Goal: Task Accomplishment & Management: Manage account settings

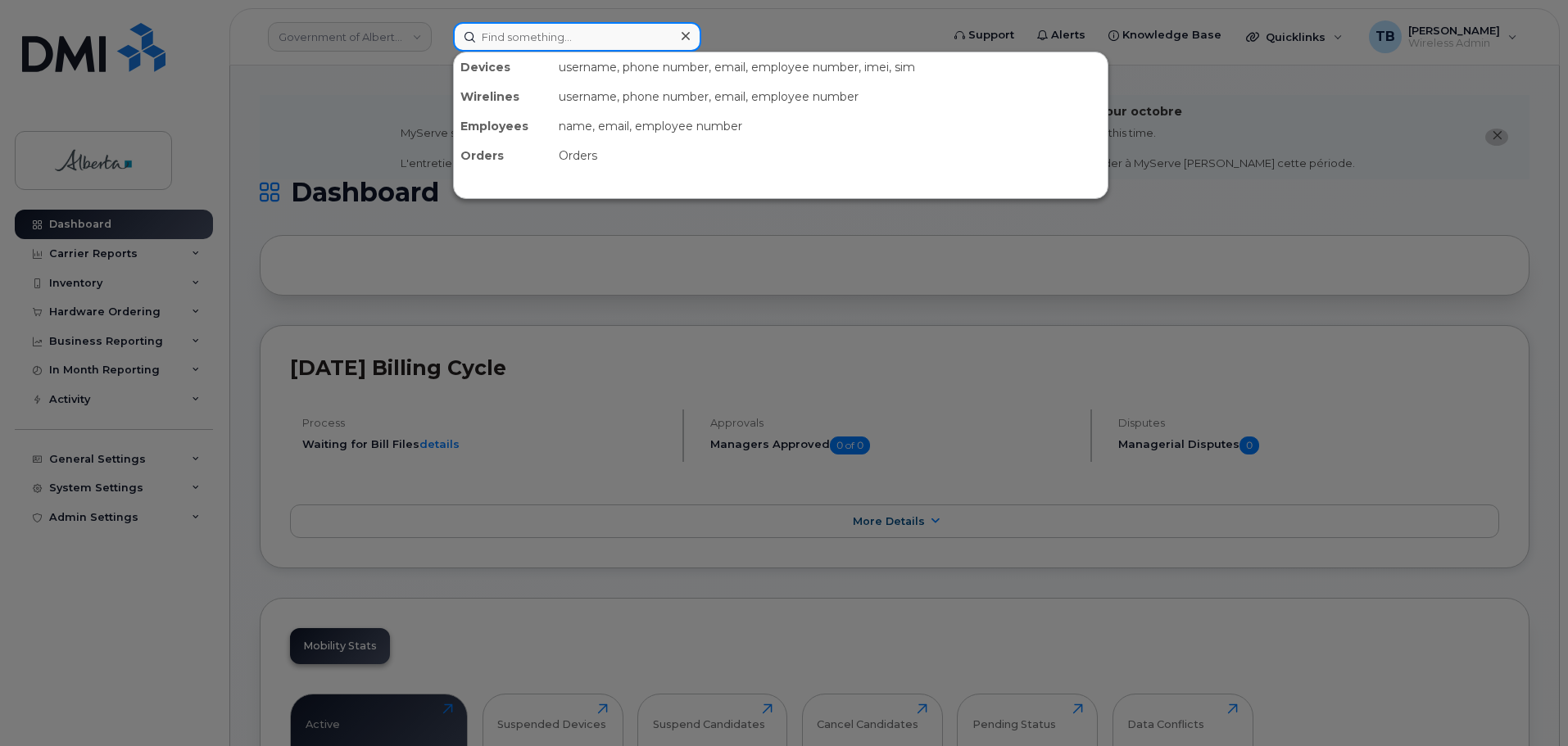
click at [495, 41] on input at bounding box center [577, 37] width 248 height 30
paste input "Leejon Billard."
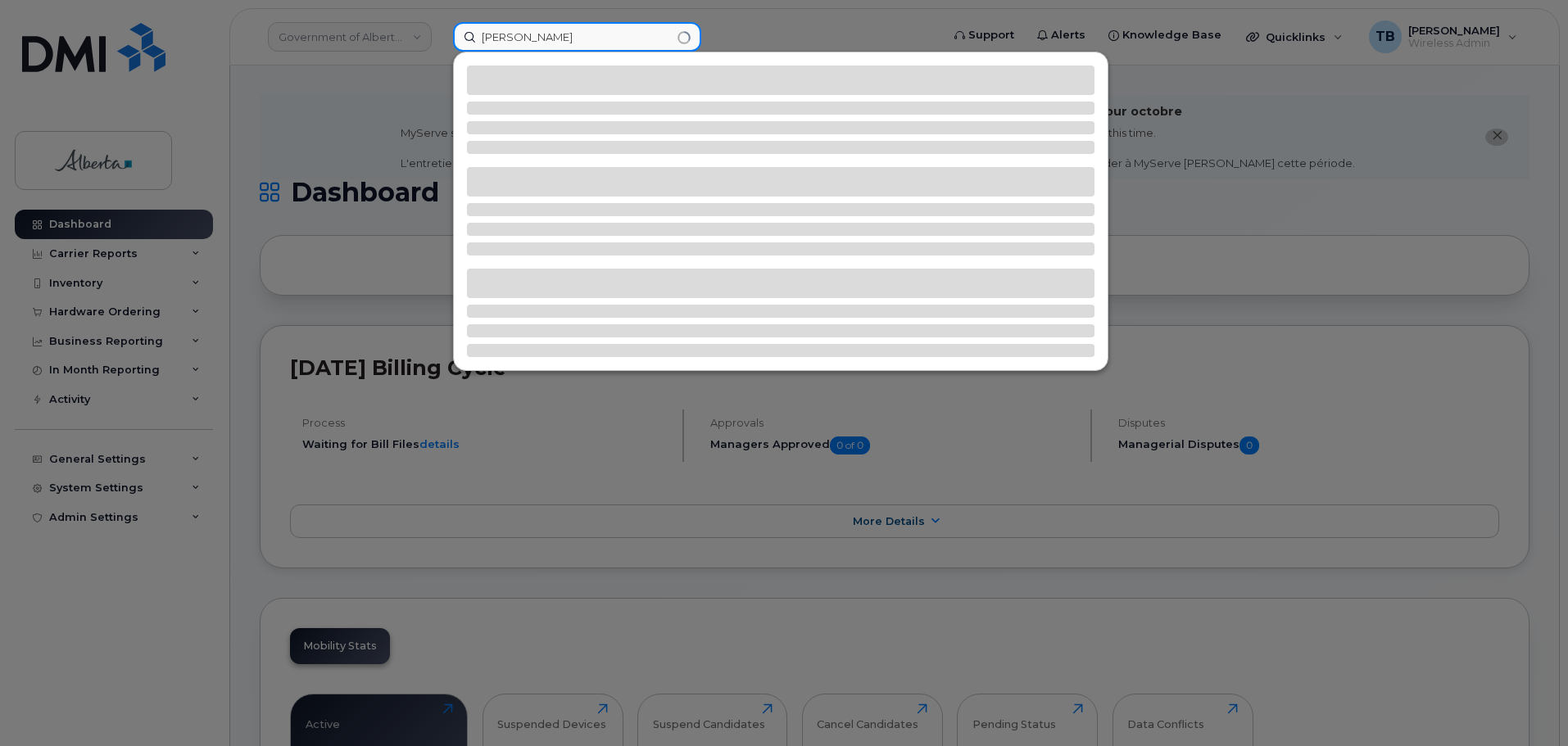
type input "Leejon Billard"
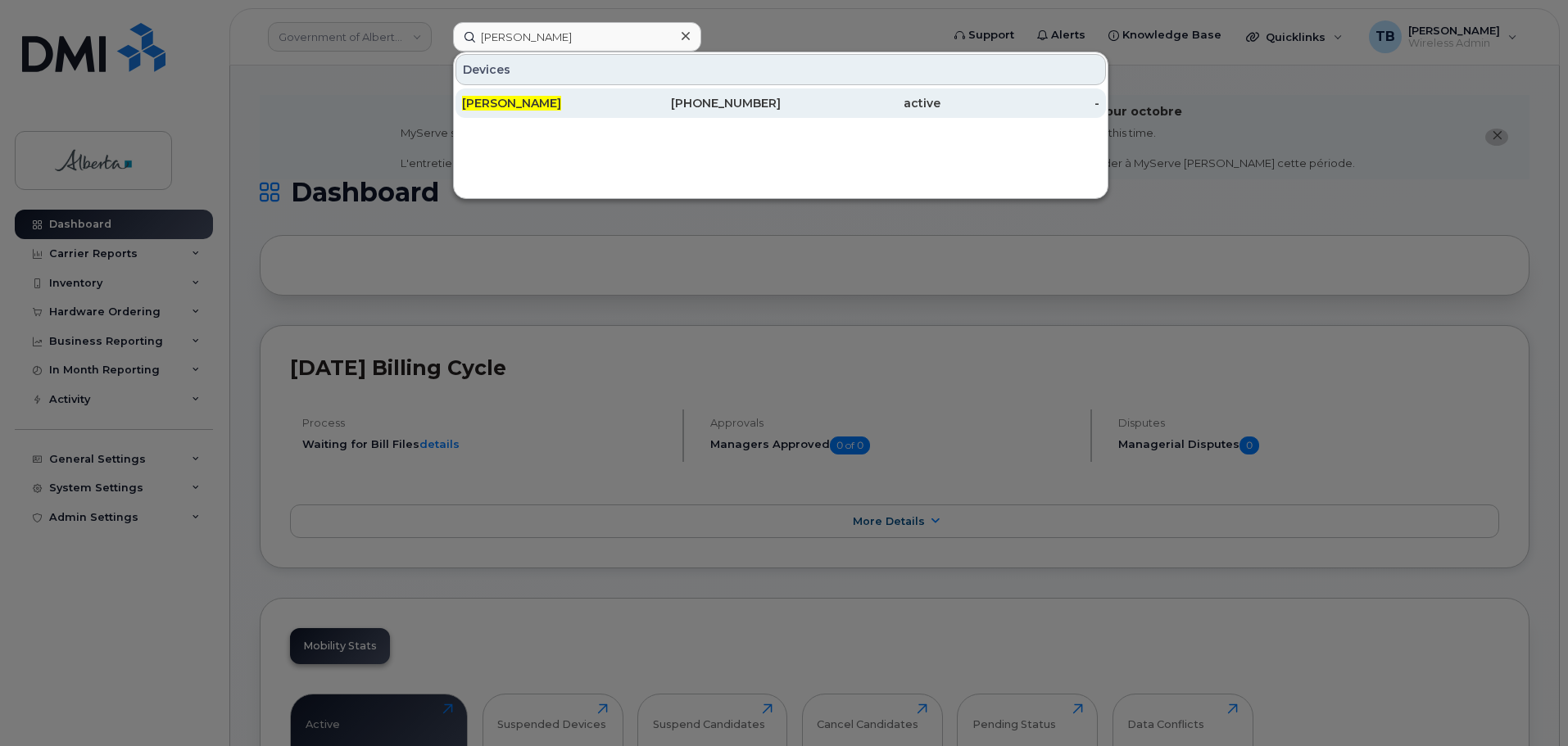
click at [490, 100] on span "Leejon Billard" at bounding box center [512, 103] width 99 height 15
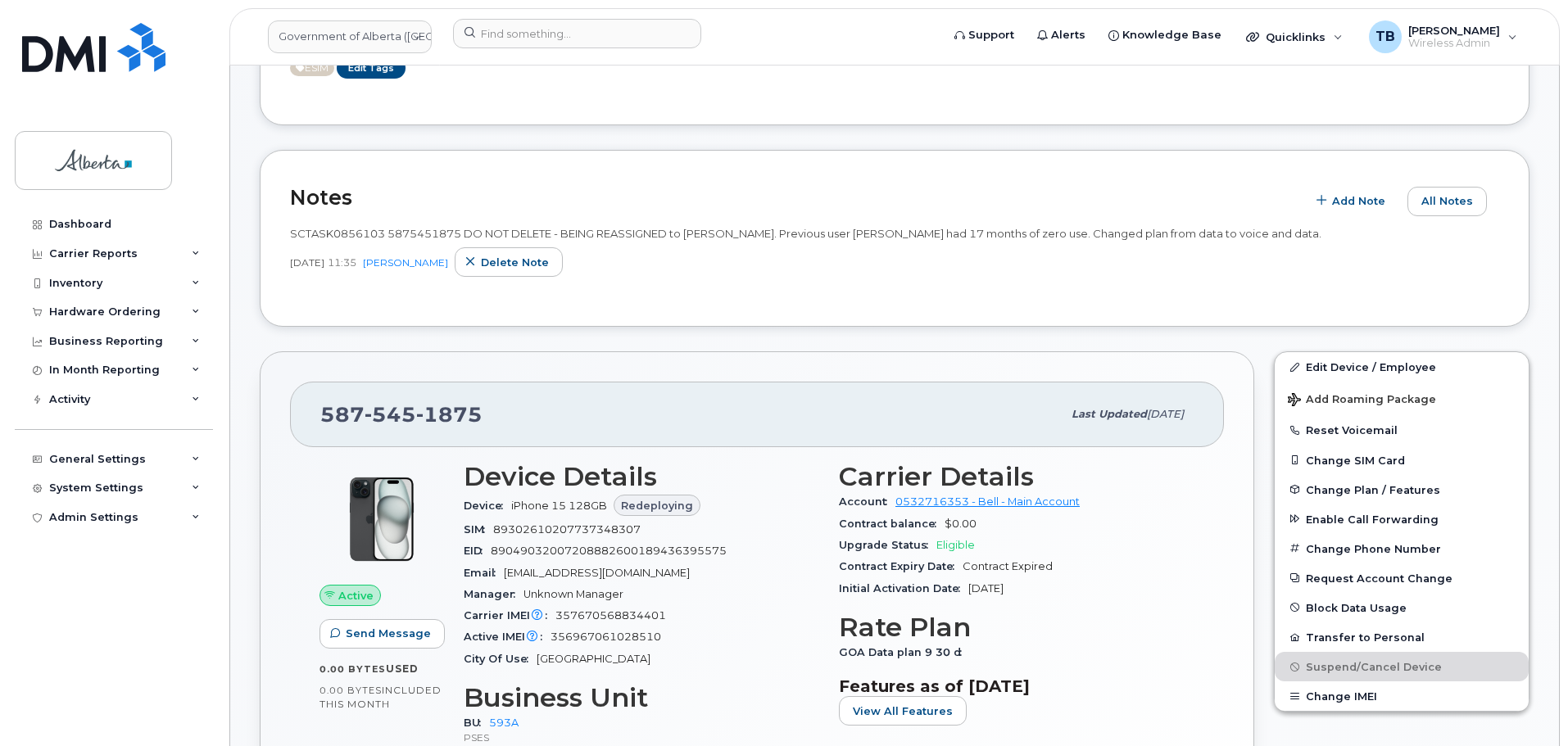
scroll to position [410, 0]
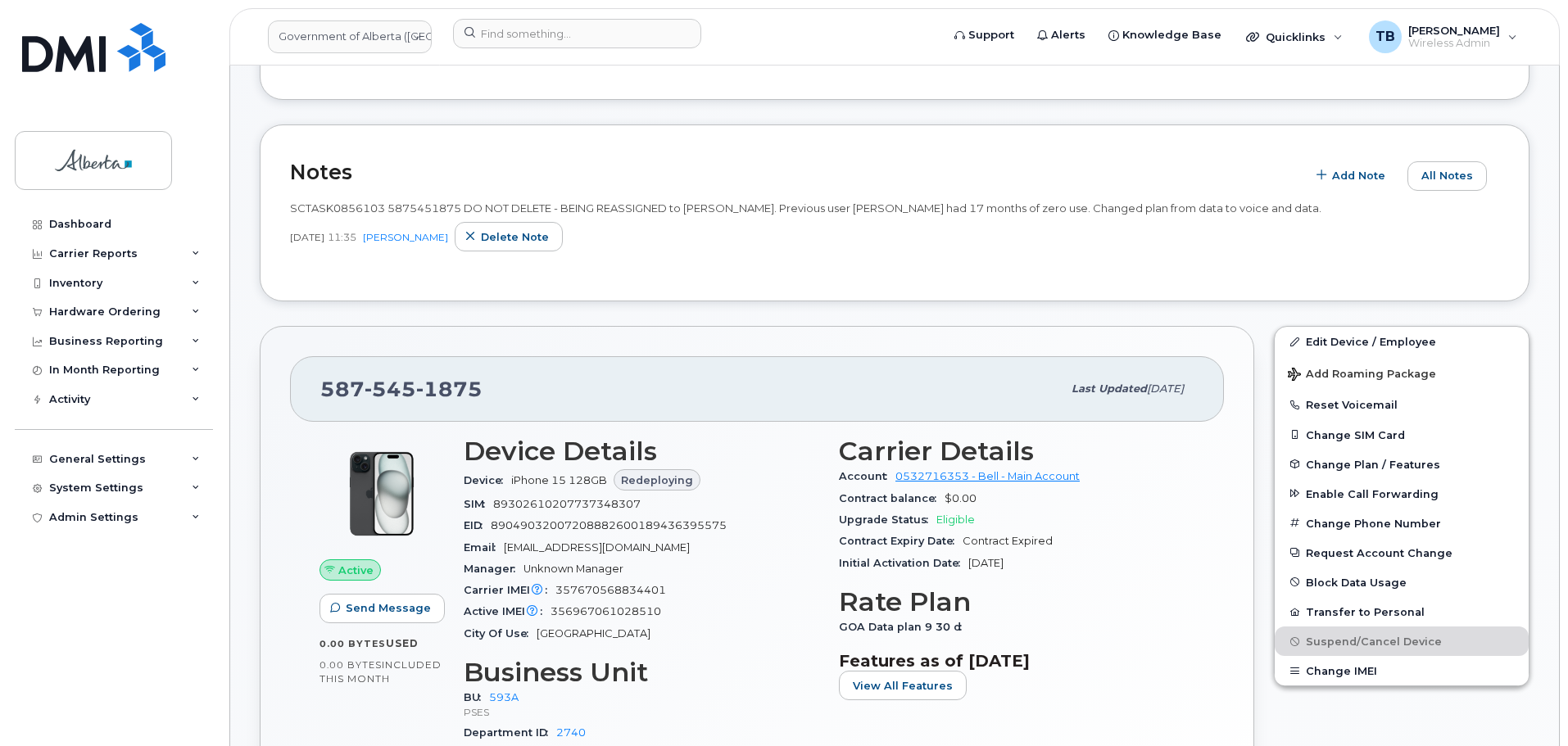
click at [339, 209] on span "SCTASK0856103 5875451875 DO NOT DELETE - BEING REASSIGNED to Leejon Billard. Pr…" at bounding box center [806, 208] width 1032 height 13
copy span "SCTASK0856103"
click at [516, 46] on input at bounding box center [577, 34] width 248 height 30
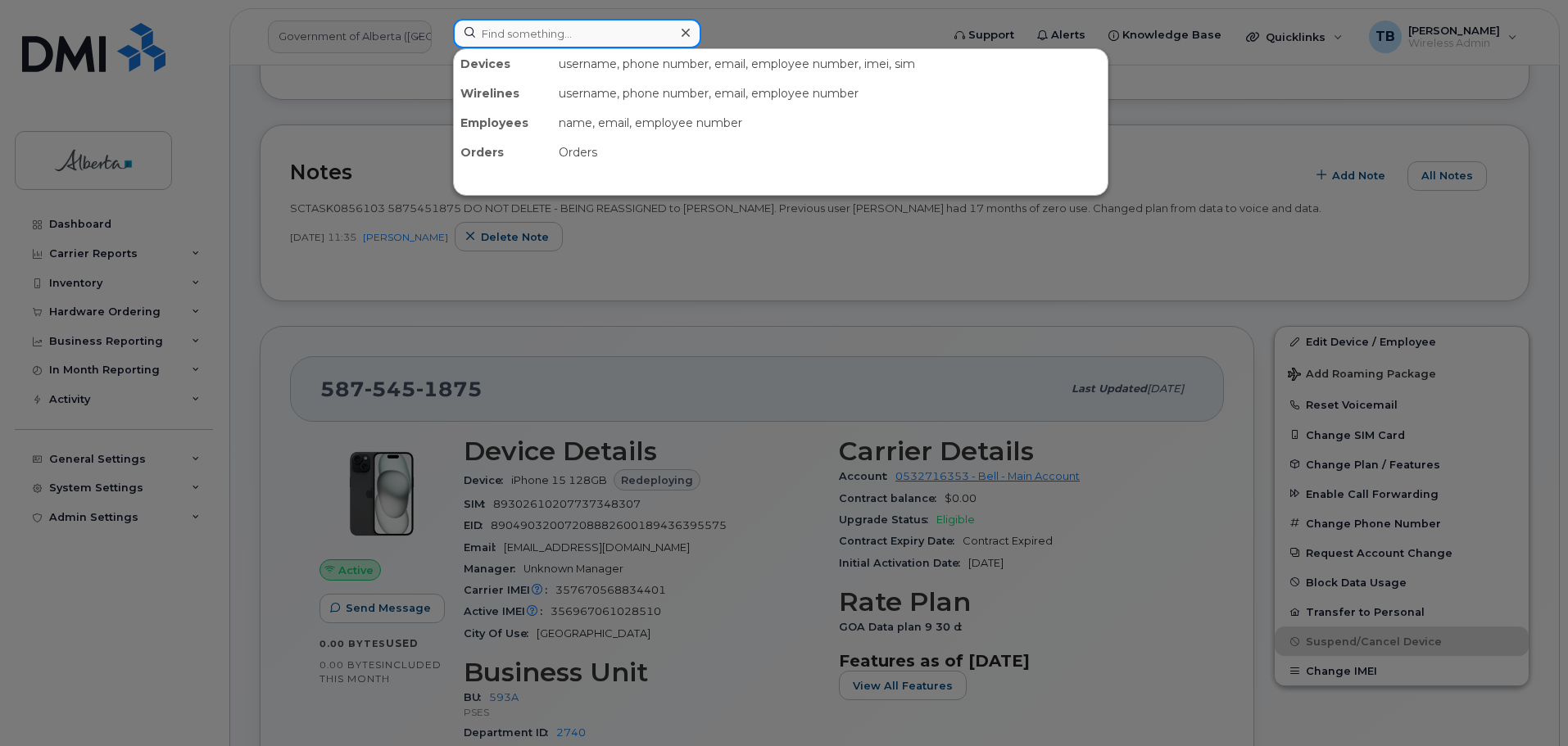
paste input "7803269211"
type input "7803269211"
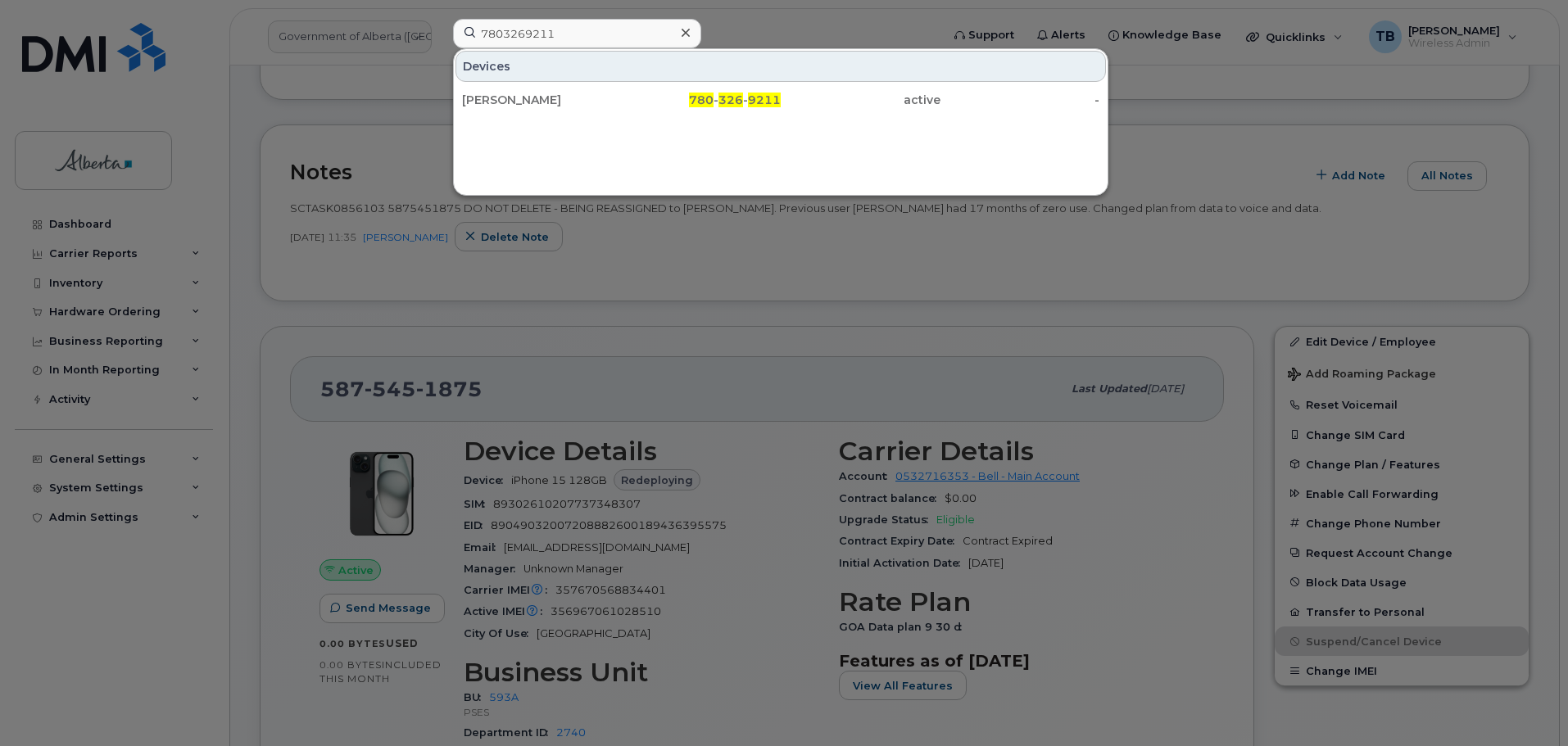
drag, startPoint x: 515, startPoint y: 98, endPoint x: 542, endPoint y: 147, distance: 55.9
click at [515, 98] on div "Rob Weber" at bounding box center [541, 100] width 160 height 17
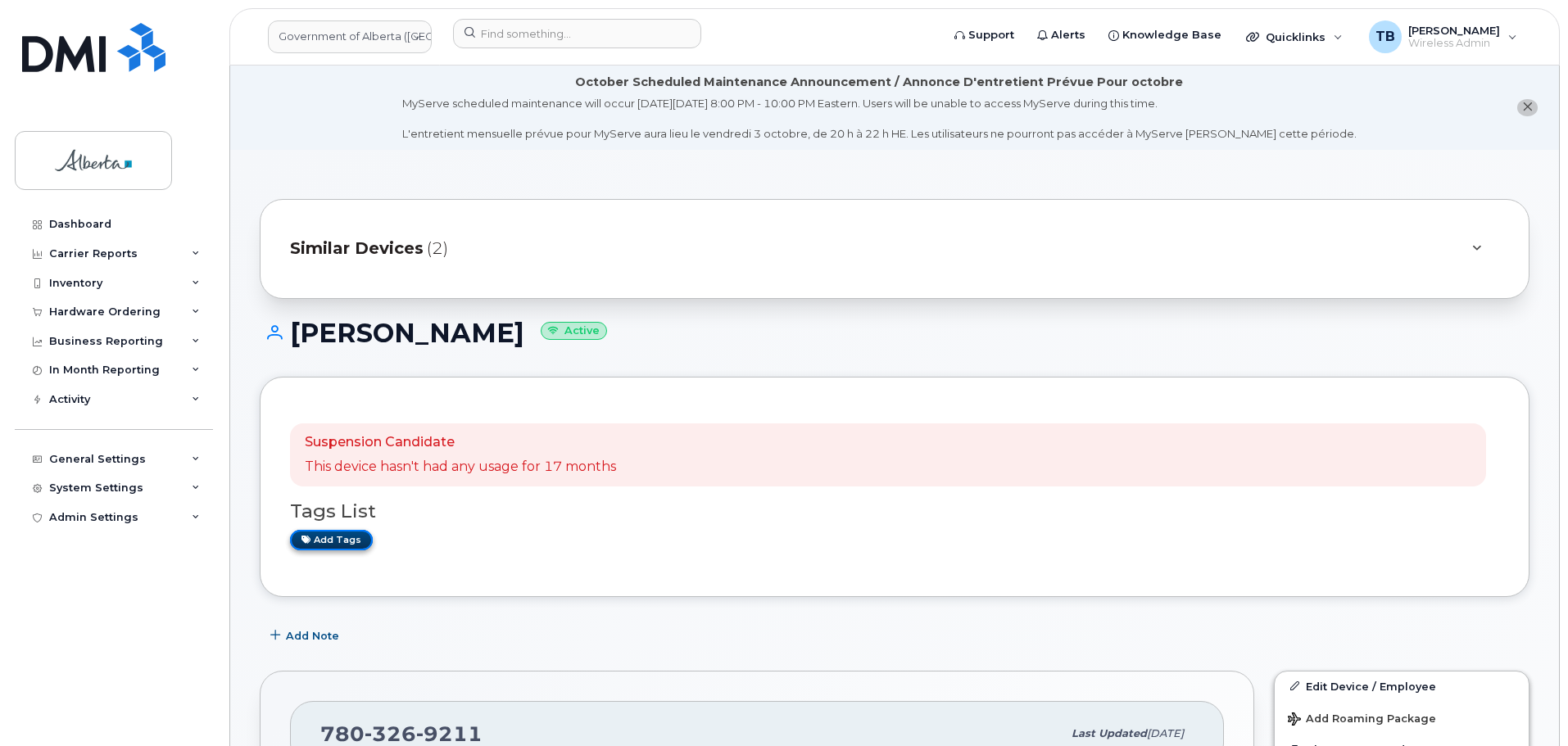
click at [309, 544] on link "Add tags" at bounding box center [331, 540] width 83 height 21
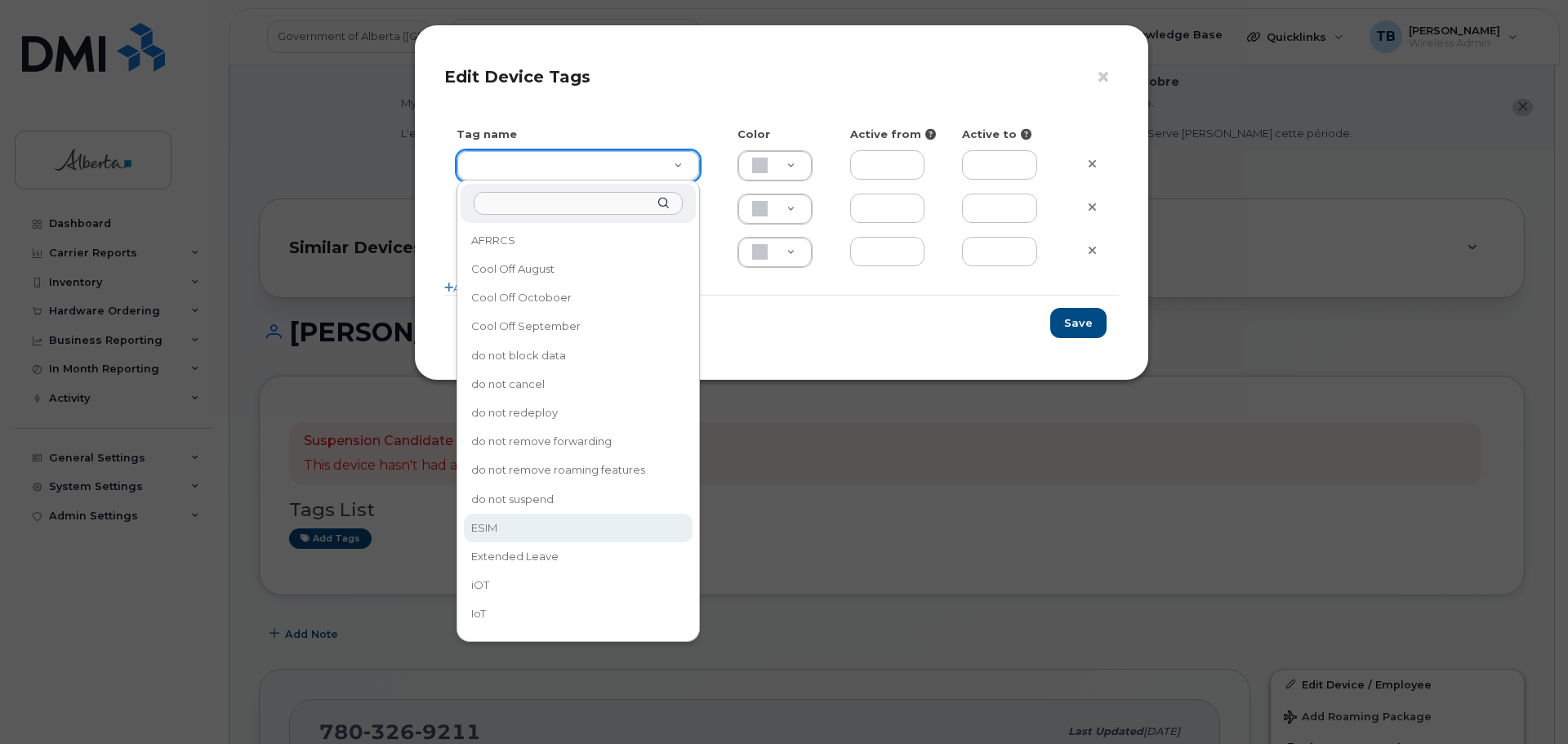
type input "ESIM"
type input "D6CDC1"
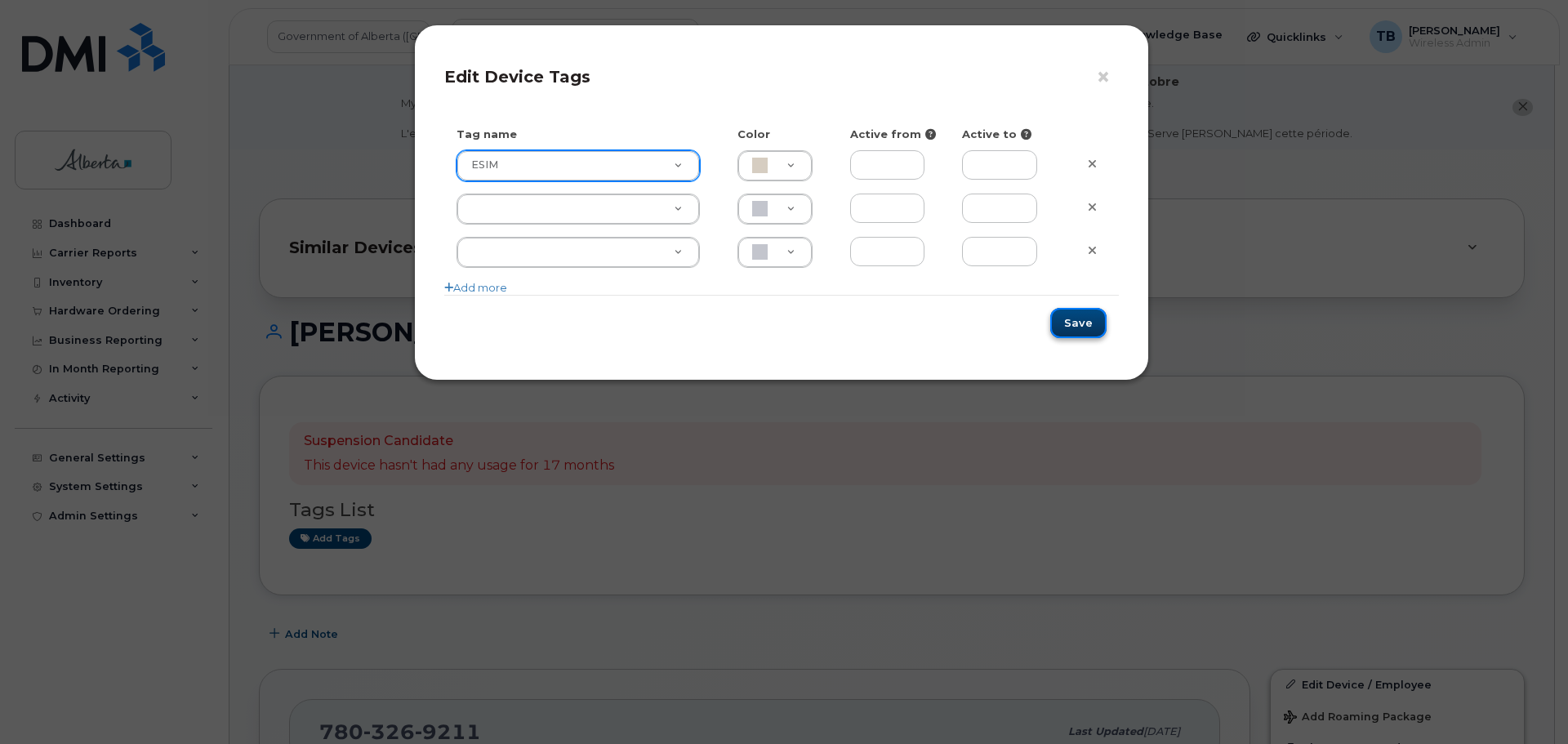
click at [1092, 320] on button "Save" at bounding box center [1079, 323] width 56 height 31
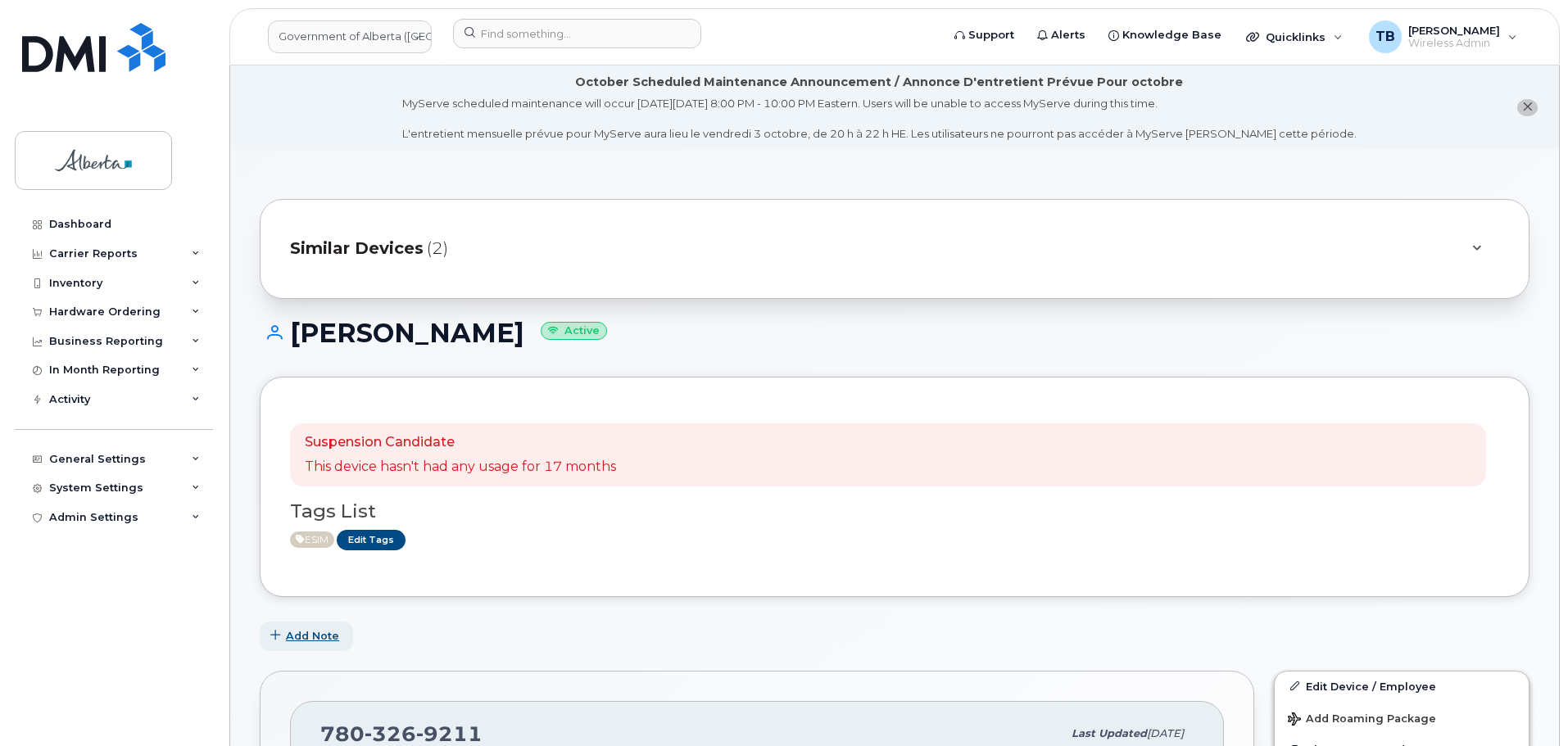
click at [312, 641] on span "Add Note" at bounding box center [312, 636] width 53 height 16
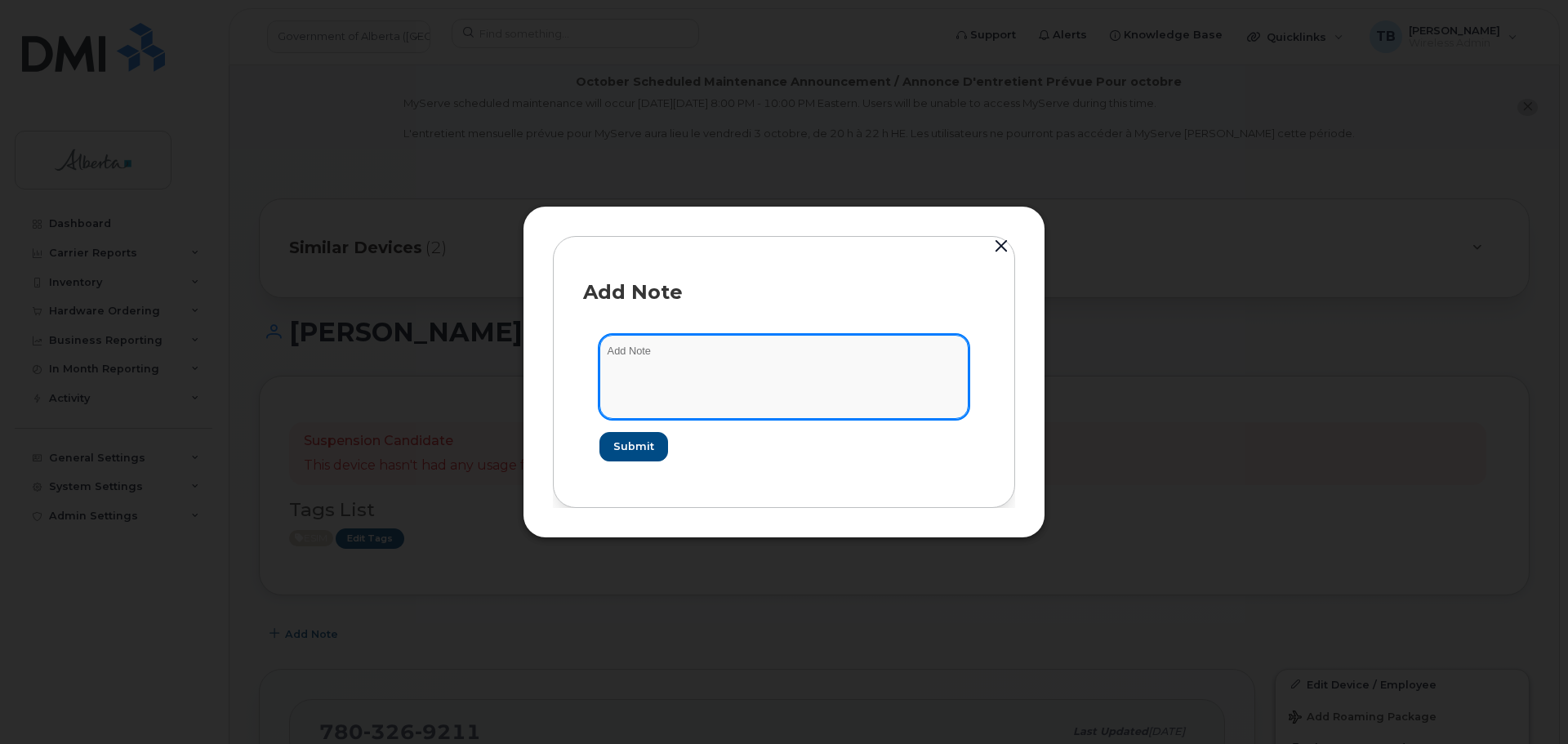
click at [660, 360] on textarea at bounding box center [783, 377] width 369 height 83
paste textarea "SCTASK0856827 7803269211 DO NOT DELETE - BEING REASSIGNED to Alex Bracco-Callag…"
type textarea "SCTASK0856827 7803269211 DO NOT DELETE - BEING REASSIGNED to Alex Bracco-Callag…"
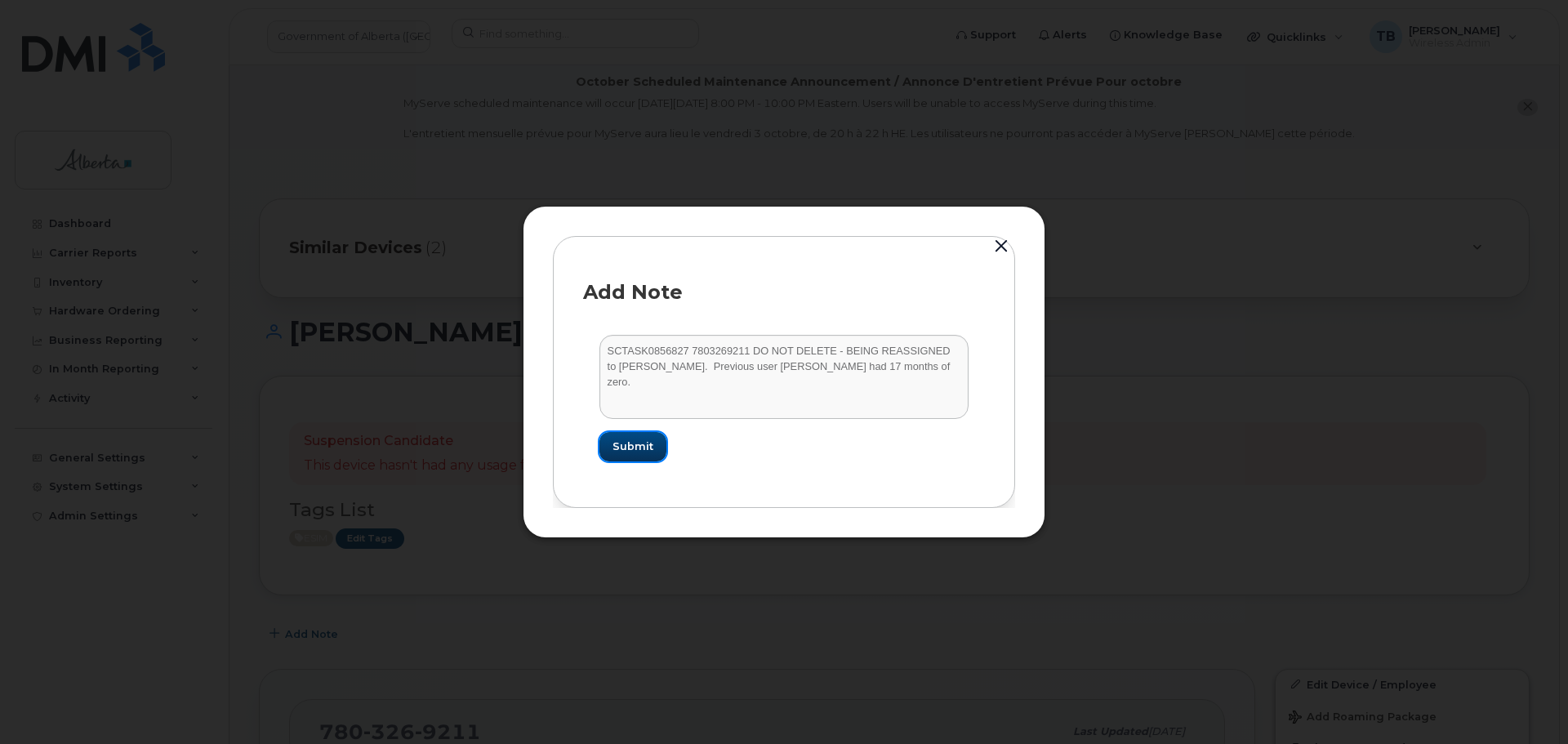
click at [643, 452] on span "Submit" at bounding box center [632, 446] width 40 height 16
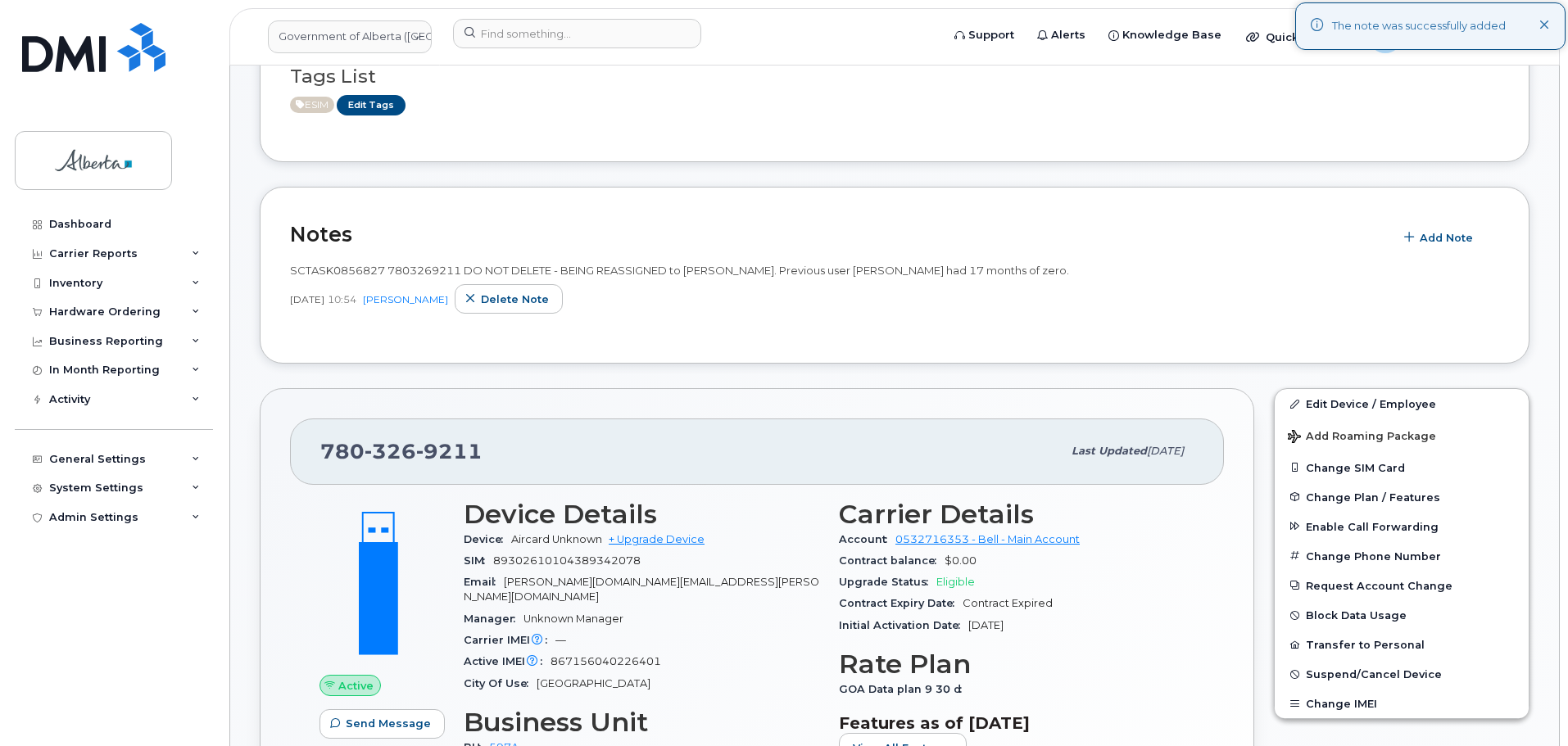
scroll to position [492, 0]
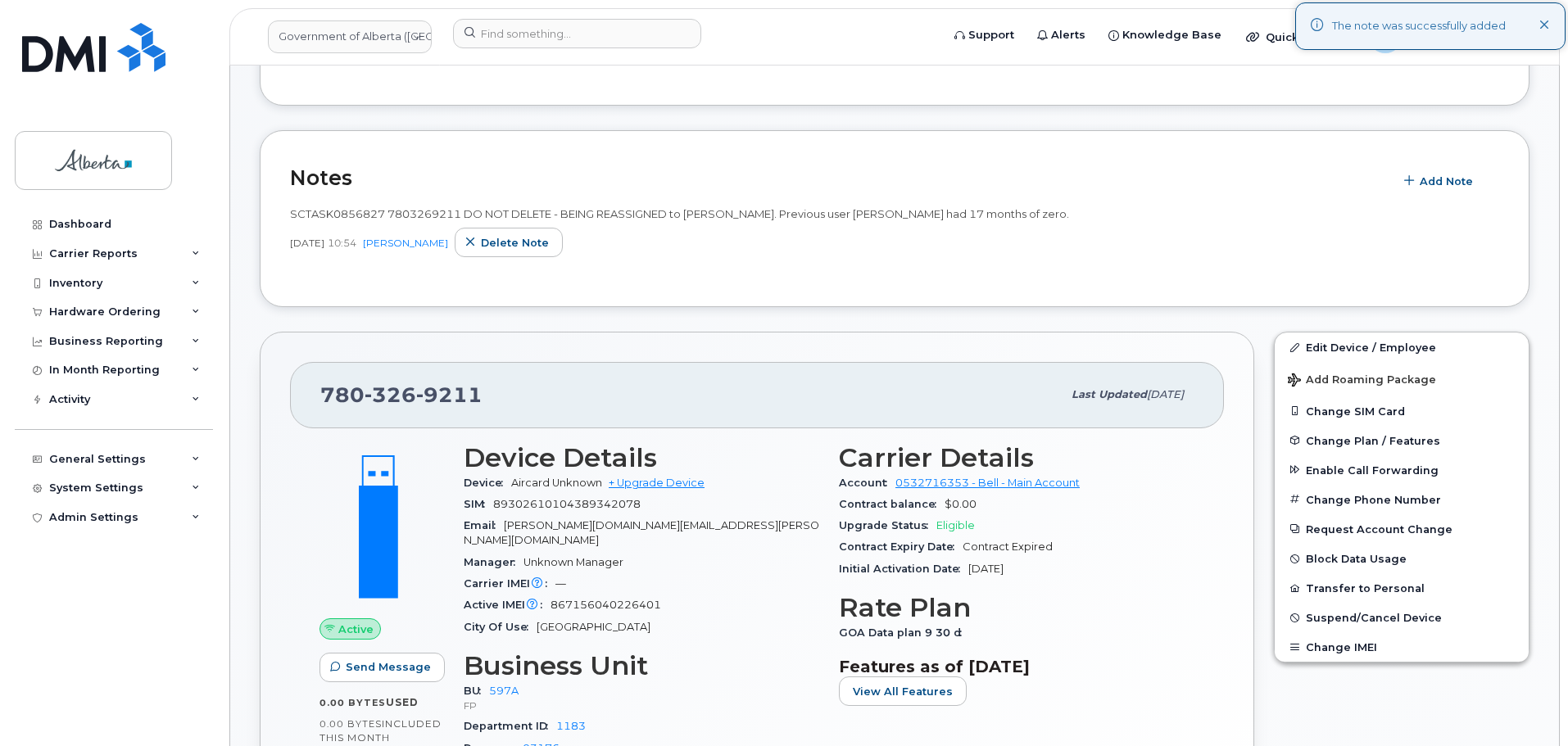
click at [326, 214] on span "SCTASK0856827 7803269211 DO NOT DELETE - BEING REASSIGNED to Alex Bracco-Callag…" at bounding box center [679, 214] width 779 height 13
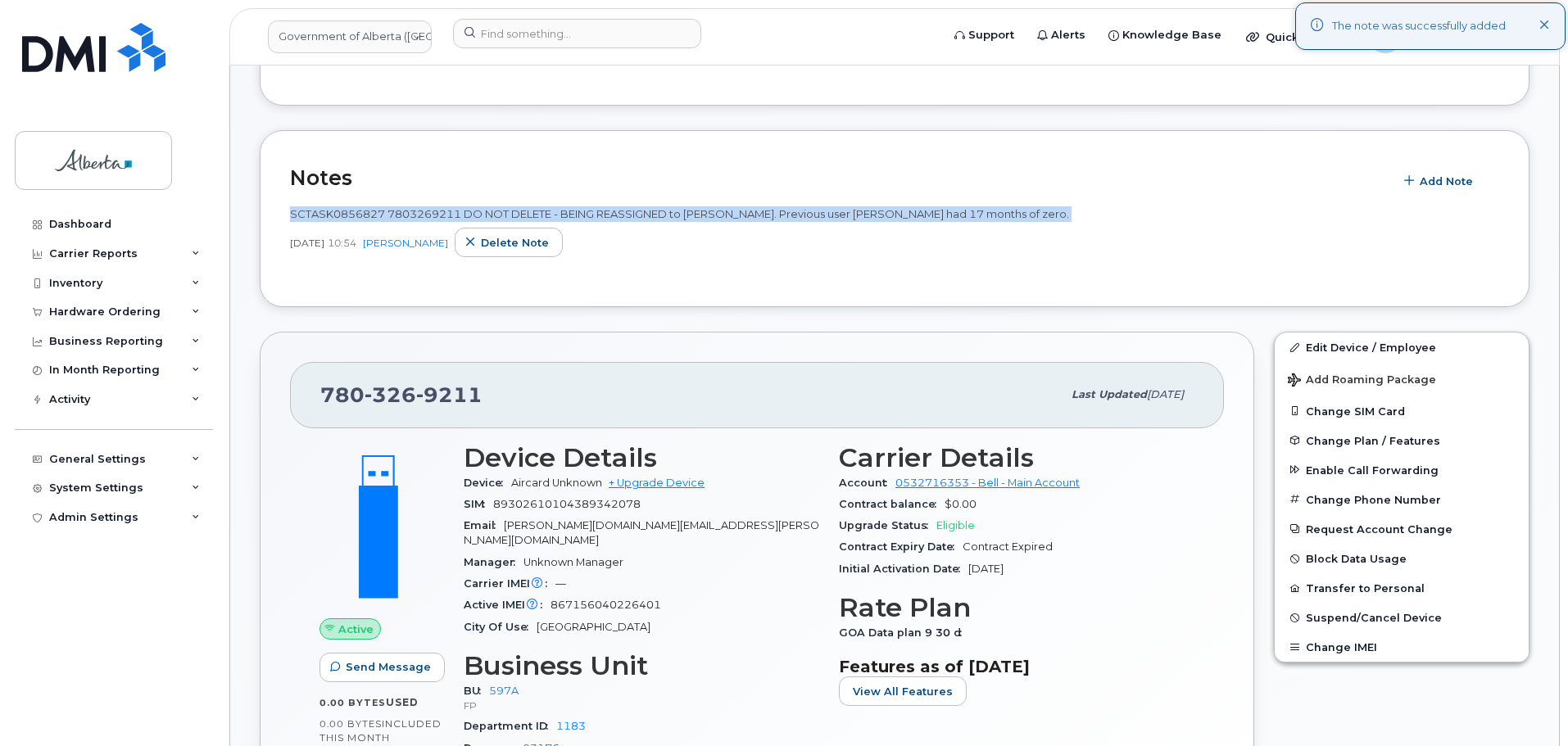
click at [326, 214] on span "SCTASK0856827 7803269211 DO NOT DELETE - BEING REASSIGNED to Alex Bracco-Callag…" at bounding box center [679, 214] width 779 height 13
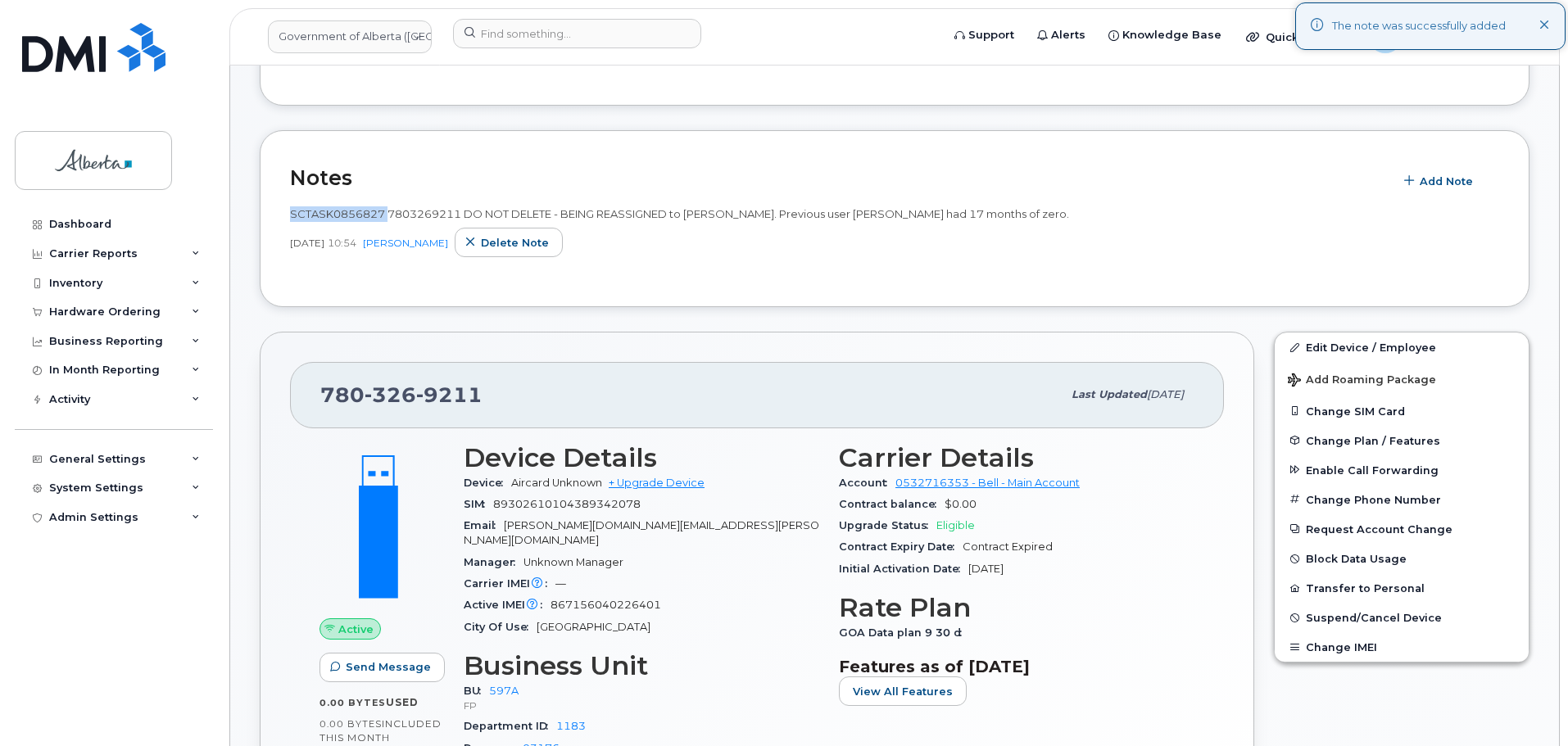
click at [326, 214] on span "SCTASK0856827 7803269211 DO NOT DELETE - BEING REASSIGNED to Alex Bracco-Callag…" at bounding box center [679, 214] width 779 height 13
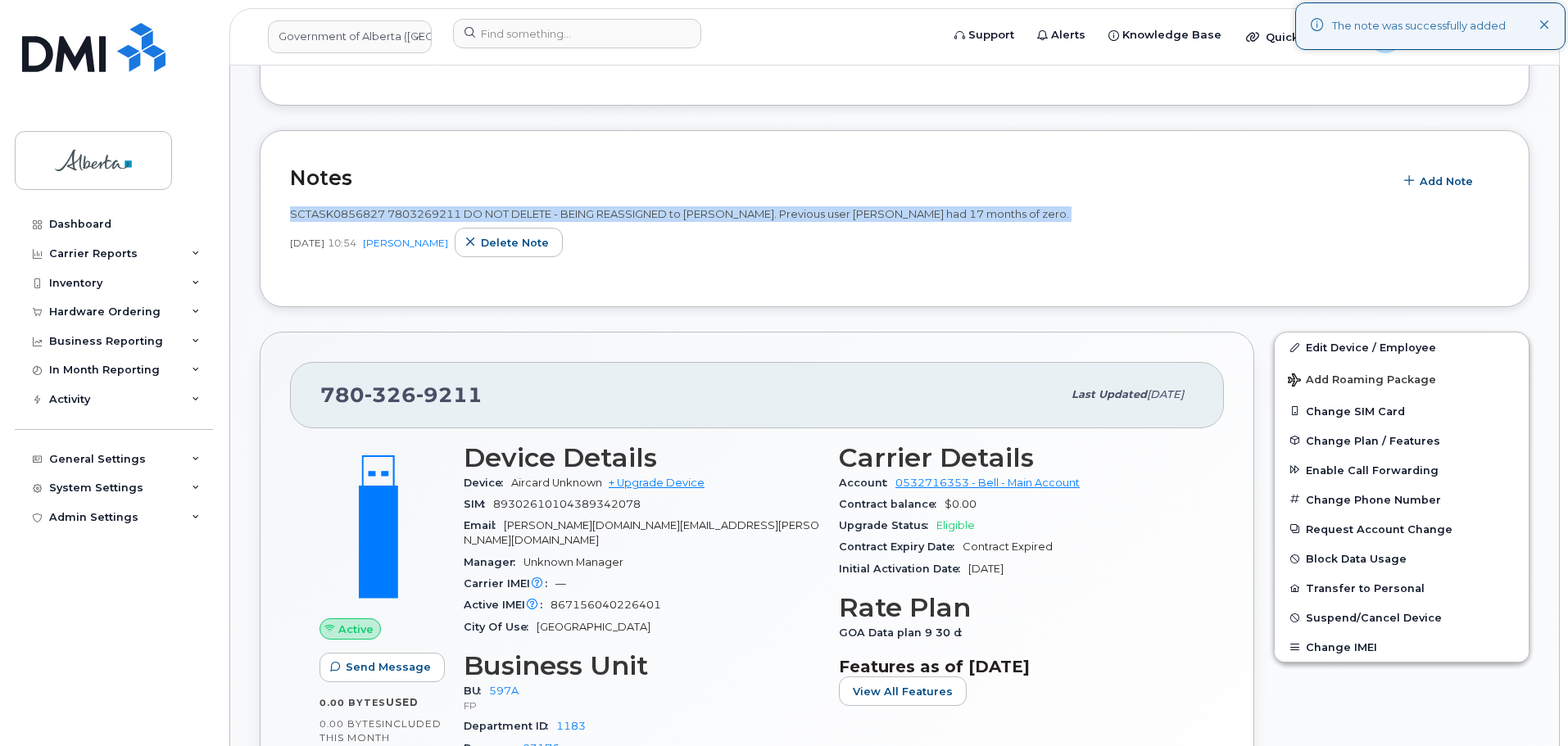
click at [326, 214] on span "SCTASK0856827 7803269211 DO NOT DELETE - BEING REASSIGNED to Alex Bracco-Callag…" at bounding box center [679, 214] width 779 height 13
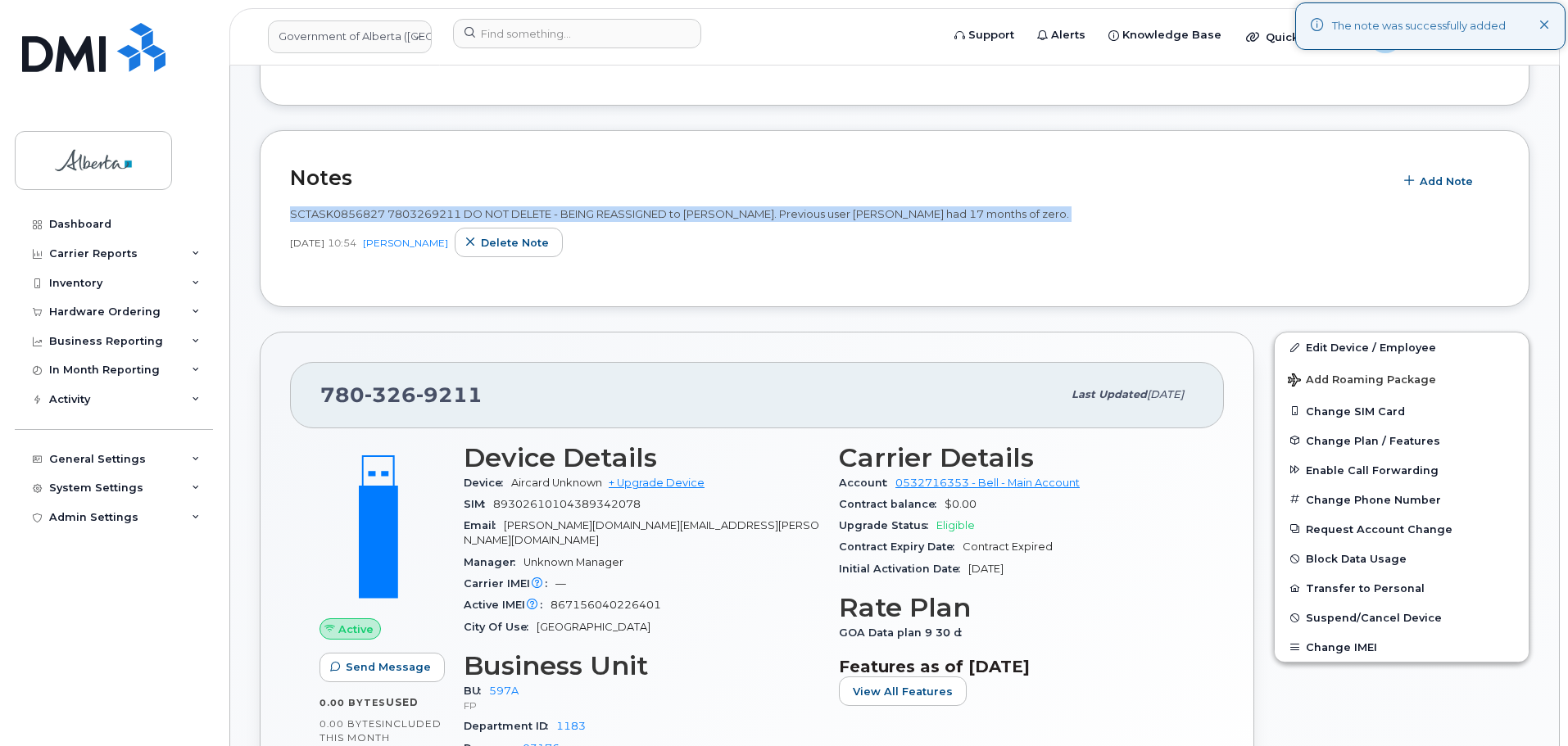
click at [326, 214] on span "SCTASK0856827 7803269211 DO NOT DELETE - BEING REASSIGNED to Alex Bracco-Callag…" at bounding box center [679, 214] width 779 height 13
click at [335, 214] on span "SCTASK0856827 7803269211 DO NOT DELETE - BEING REASSIGNED to Alex Bracco-Callag…" at bounding box center [679, 214] width 779 height 13
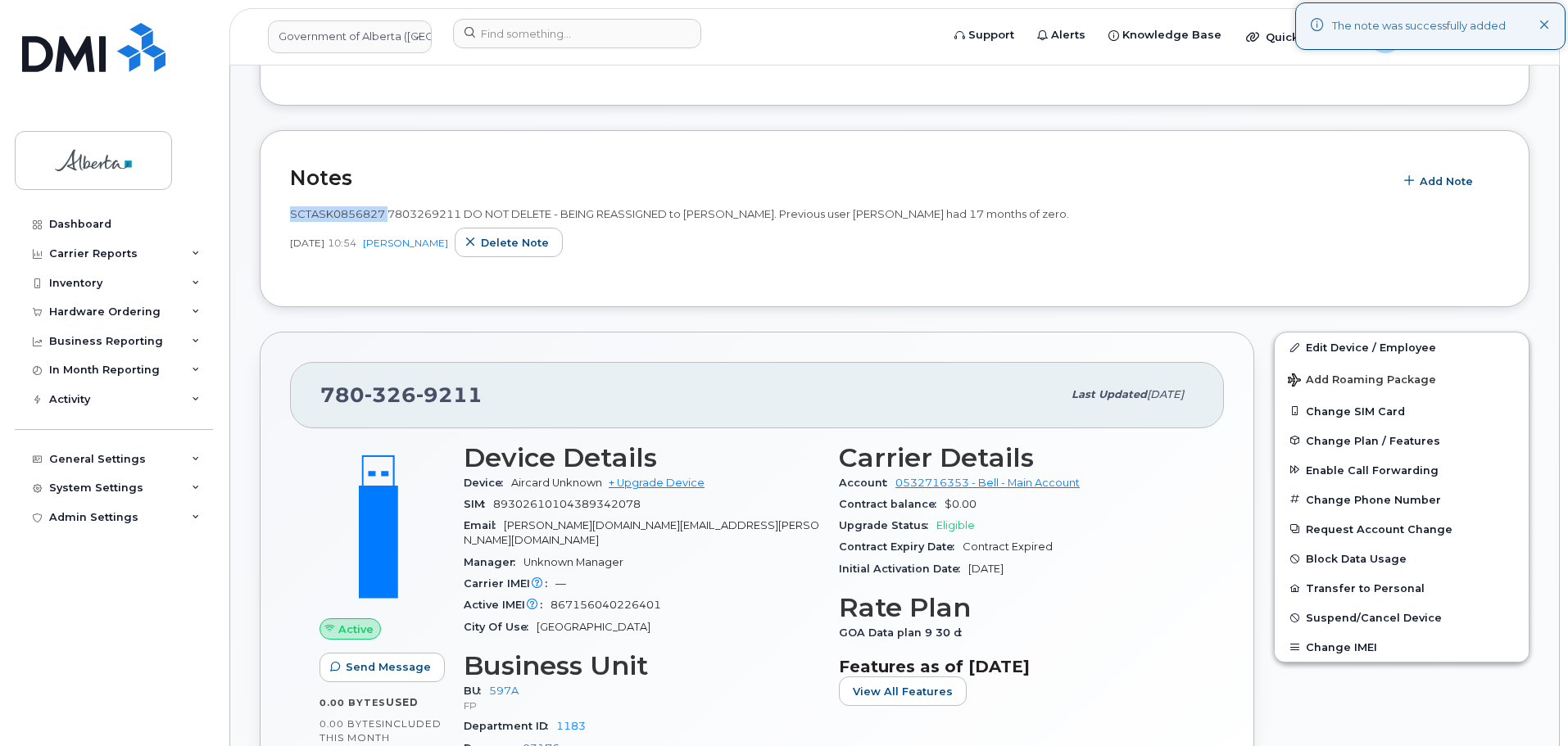
click at [335, 214] on span "SCTASK0856827 7803269211 DO NOT DELETE - BEING REASSIGNED to [PERSON_NAME]. Pre…" at bounding box center [679, 214] width 779 height 13
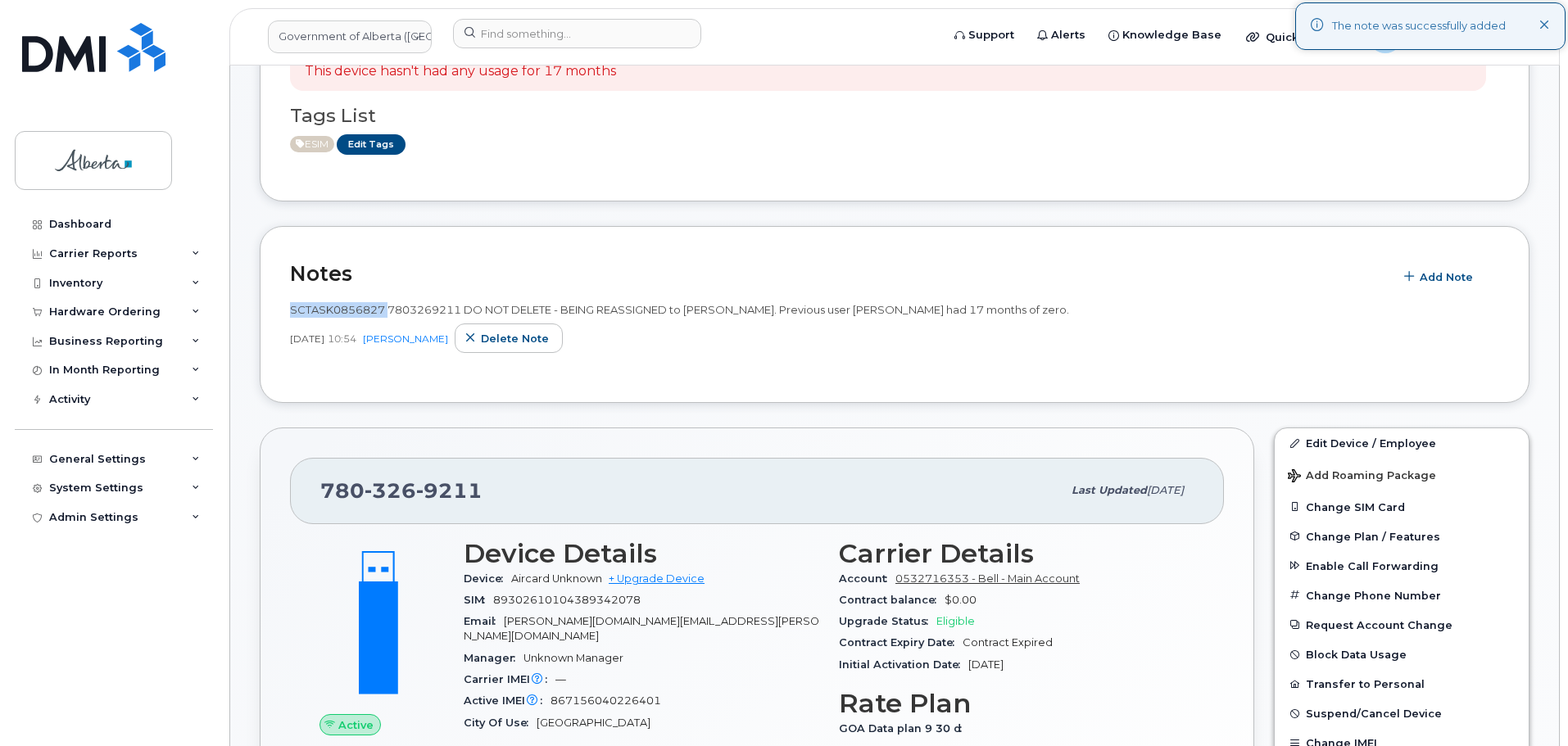
scroll to position [164, 0]
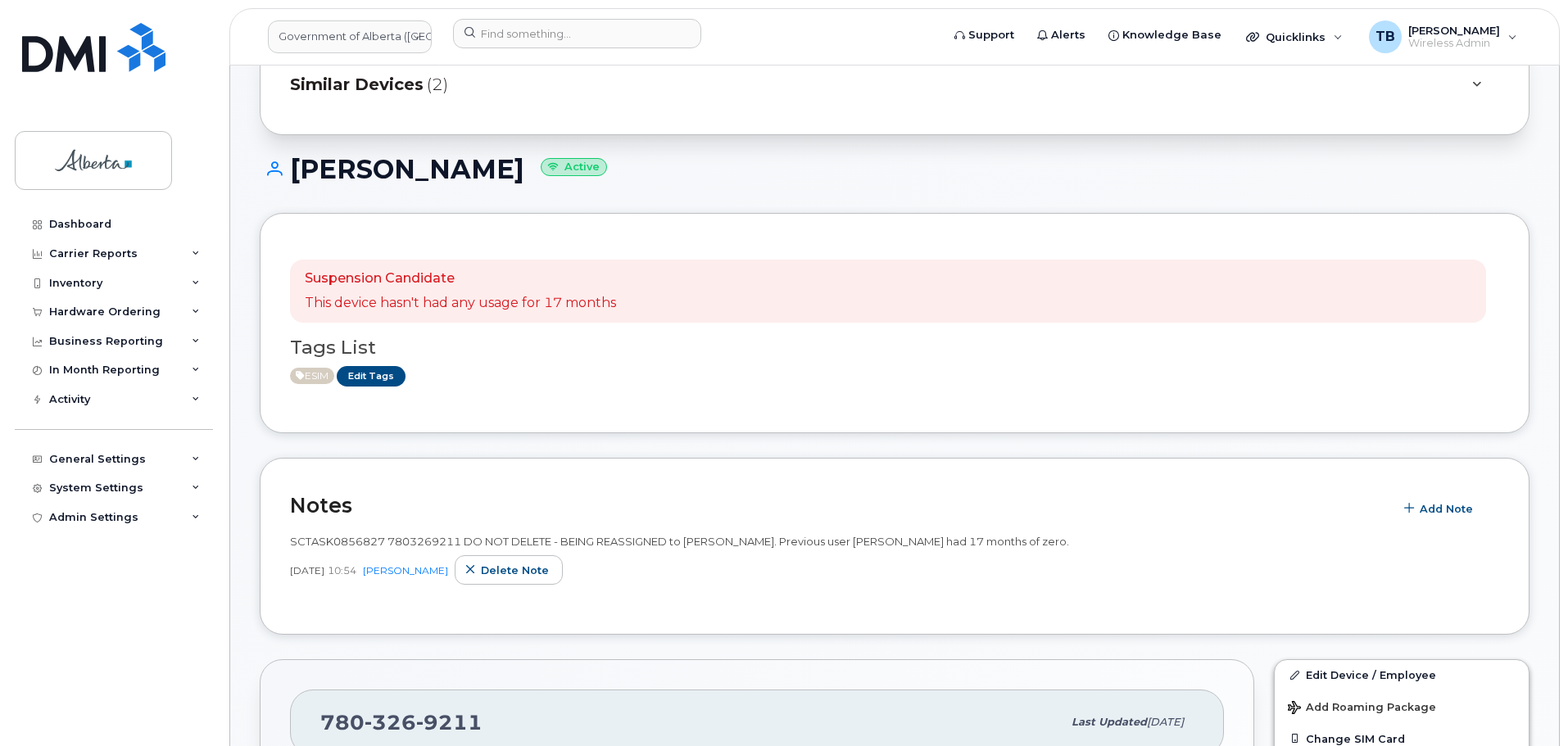
click at [845, 415] on div "Suspension Candidate This device hasn't had any usage for 17 months Tags List E…" at bounding box center [895, 323] width 1270 height 220
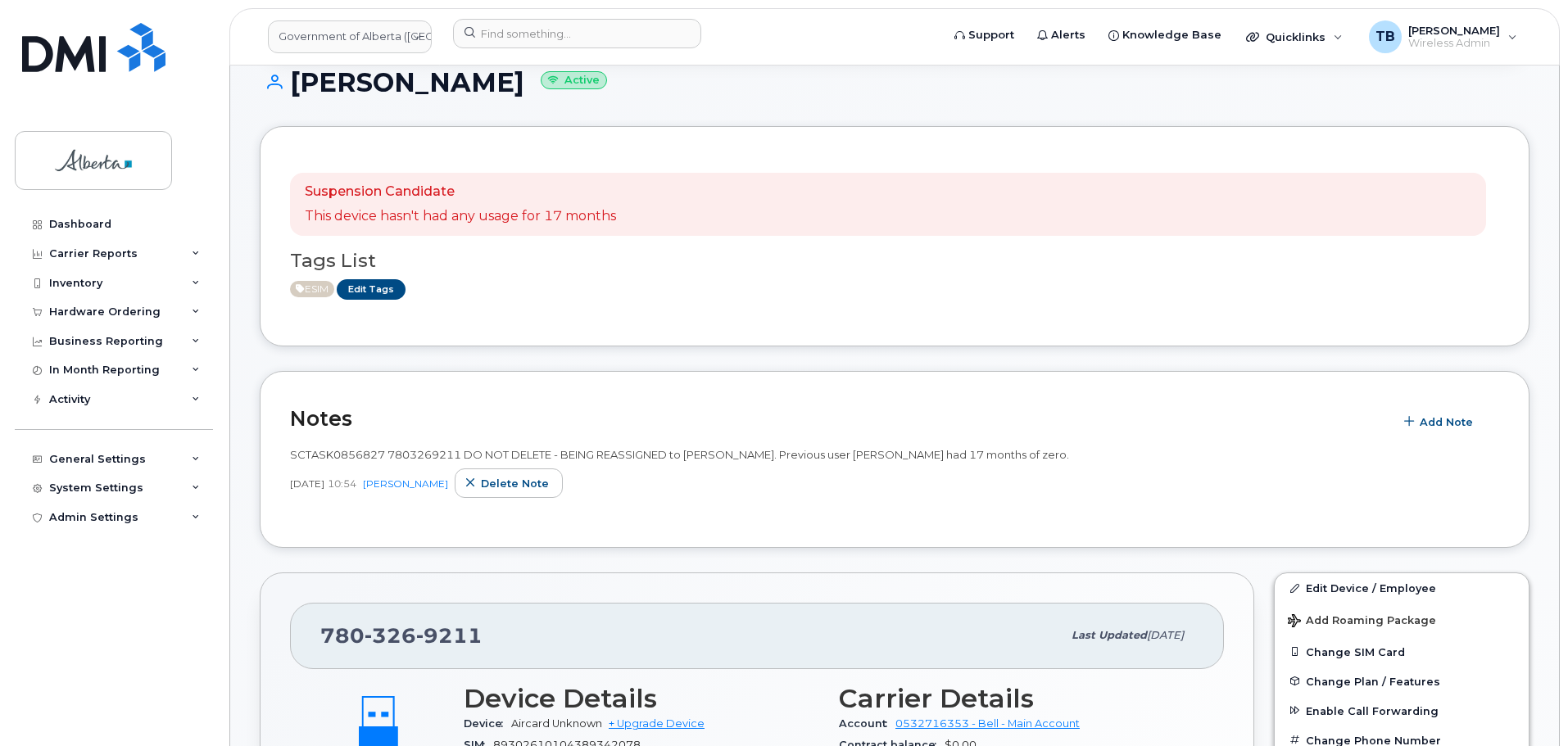
scroll to position [410, 0]
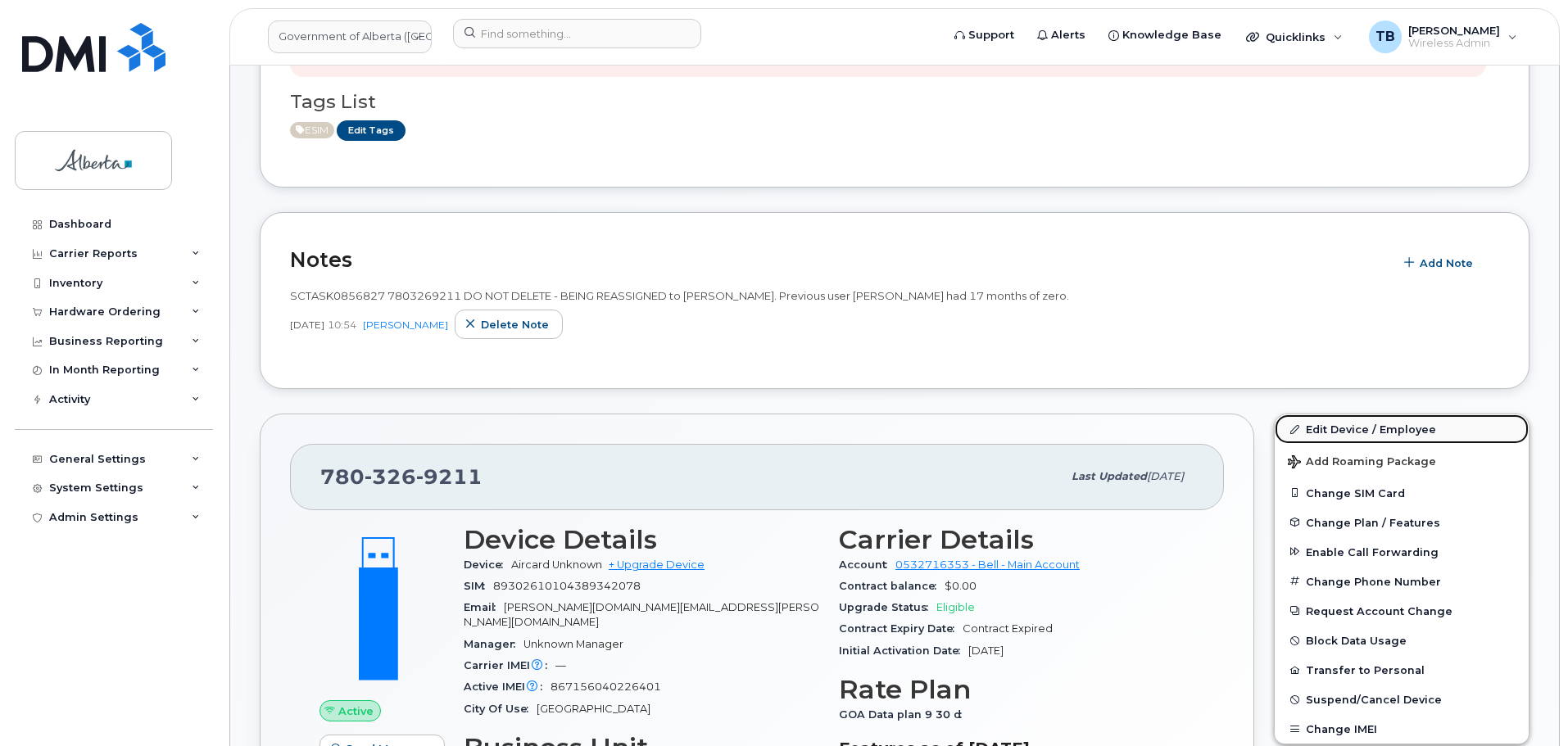
click at [1355, 429] on link "Edit Device / Employee" at bounding box center [1402, 430] width 254 height 30
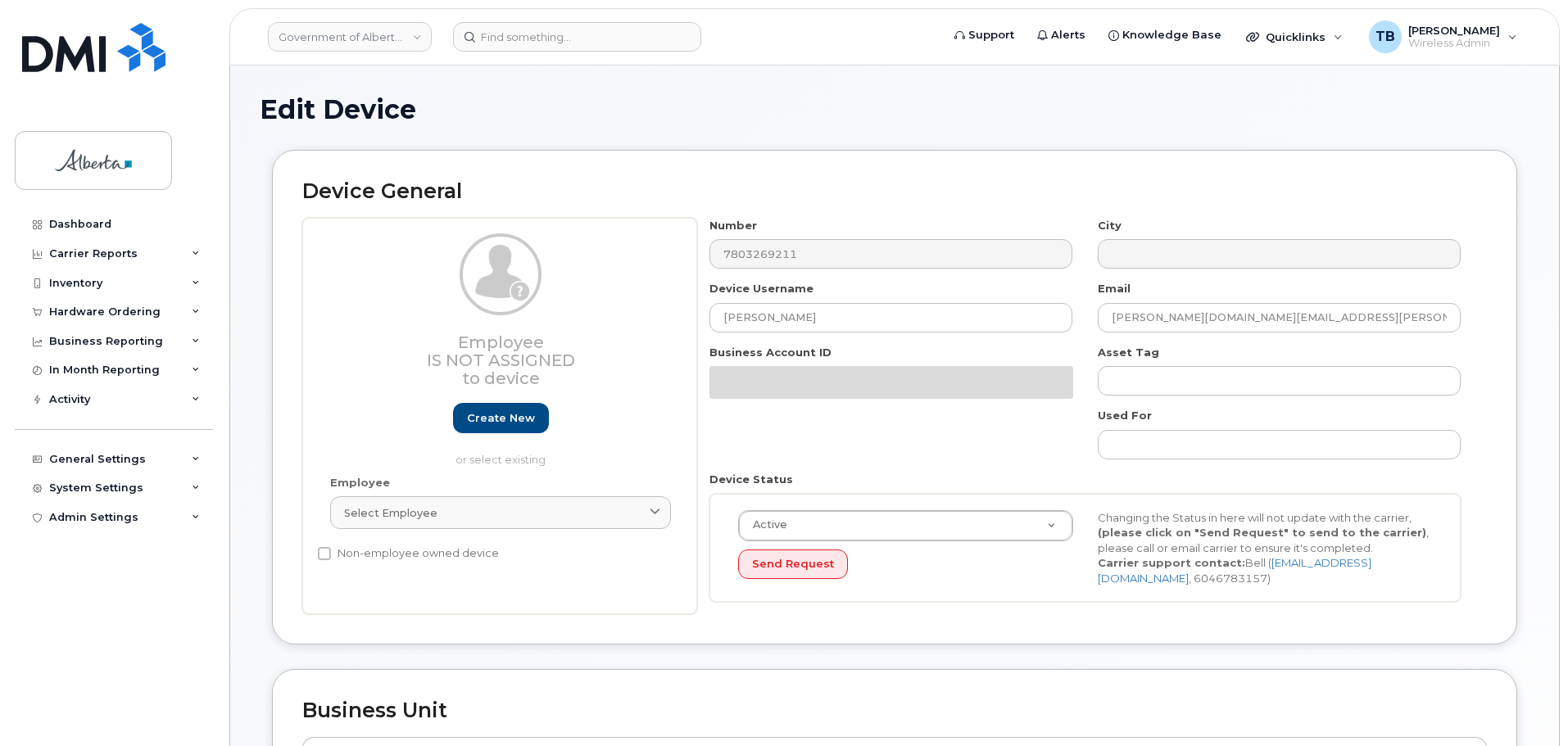
select select "4797726"
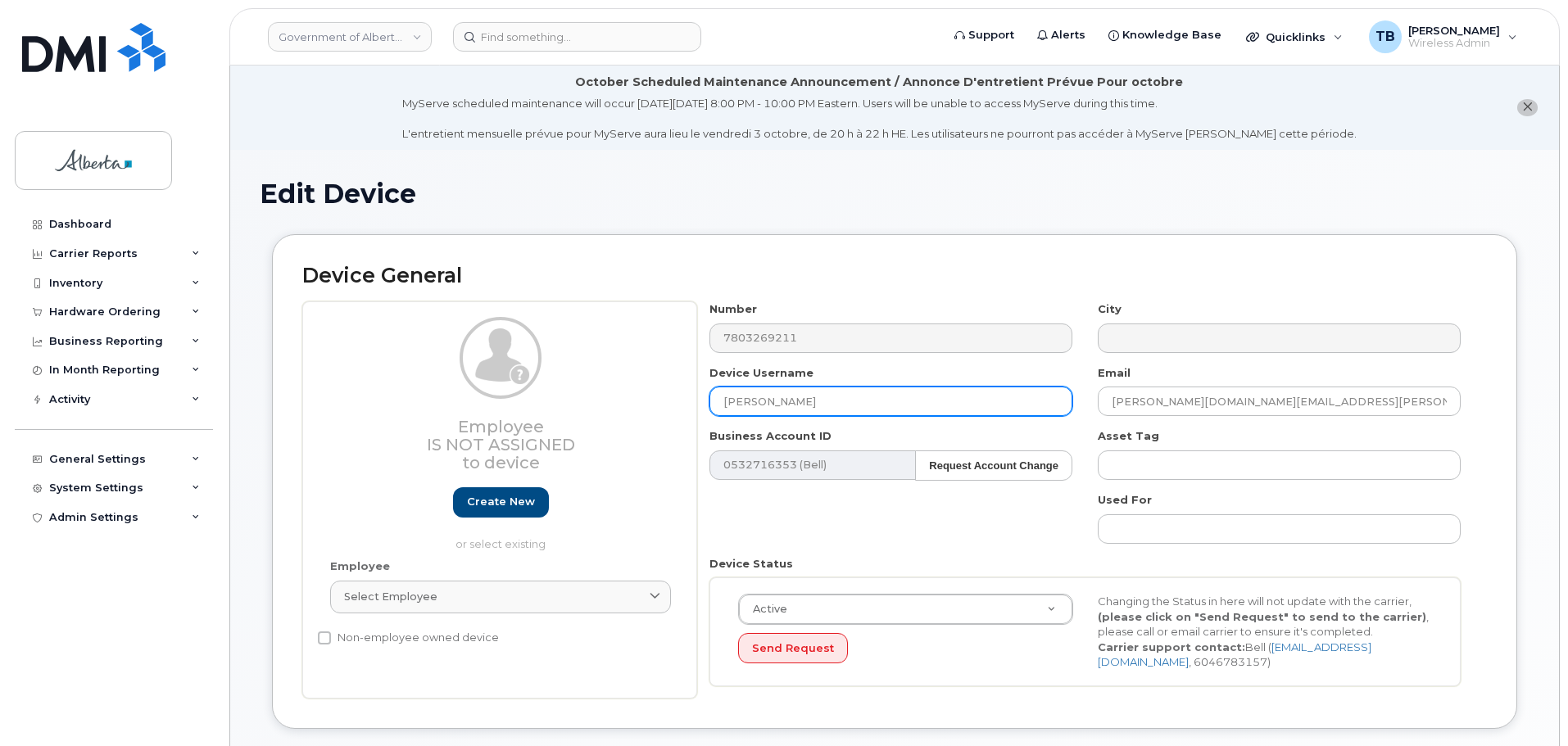
drag, startPoint x: 802, startPoint y: 409, endPoint x: 657, endPoint y: 406, distance: 145.0
click at [667, 406] on div "Employee Is not assigned to device Create new or select existing Employee Selec…" at bounding box center [894, 500] width 1185 height 397
paste input "[PERSON_NAME][EMAIL_ADDRESS][PERSON_NAME][DOMAIN_NAME]"
type input "[PERSON_NAME][EMAIL_ADDRESS][PERSON_NAME][DOMAIN_NAME]"
drag, startPoint x: 1243, startPoint y: 402, endPoint x: 1050, endPoint y: 407, distance: 193.1
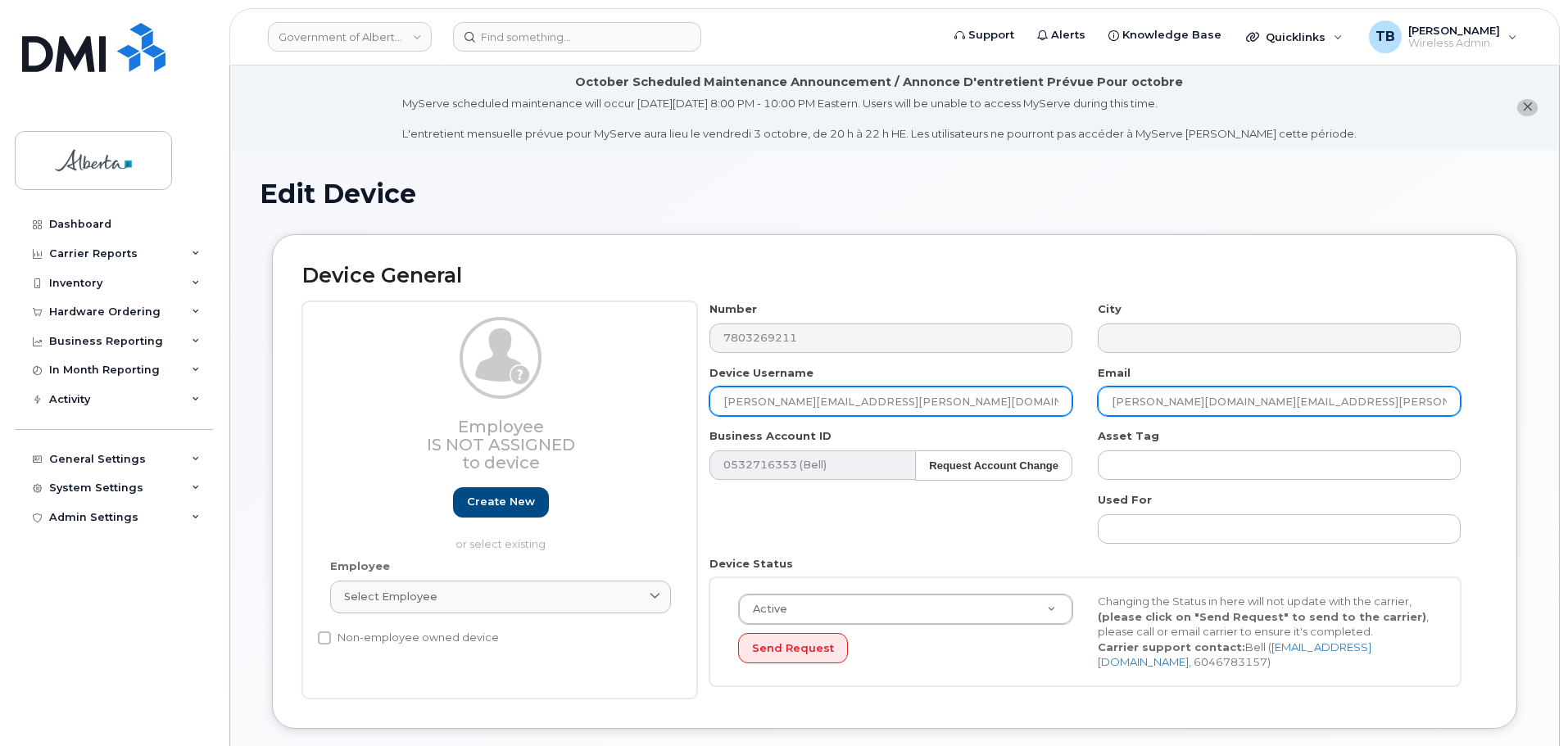
click at [1051, 407] on div "Number 7803269211 City Device Username Alex.Bracco-Callaghan@gov.ab.ca Email Ro…" at bounding box center [1085, 500] width 777 height 397
click at [1040, 411] on input "[PERSON_NAME][EMAIL_ADDRESS][PERSON_NAME][DOMAIN_NAME]" at bounding box center [891, 402] width 363 height 30
click at [1235, 404] on input "Rob.Weber@gov.ab.ca" at bounding box center [1279, 402] width 363 height 30
paste input "[PERSON_NAME]"
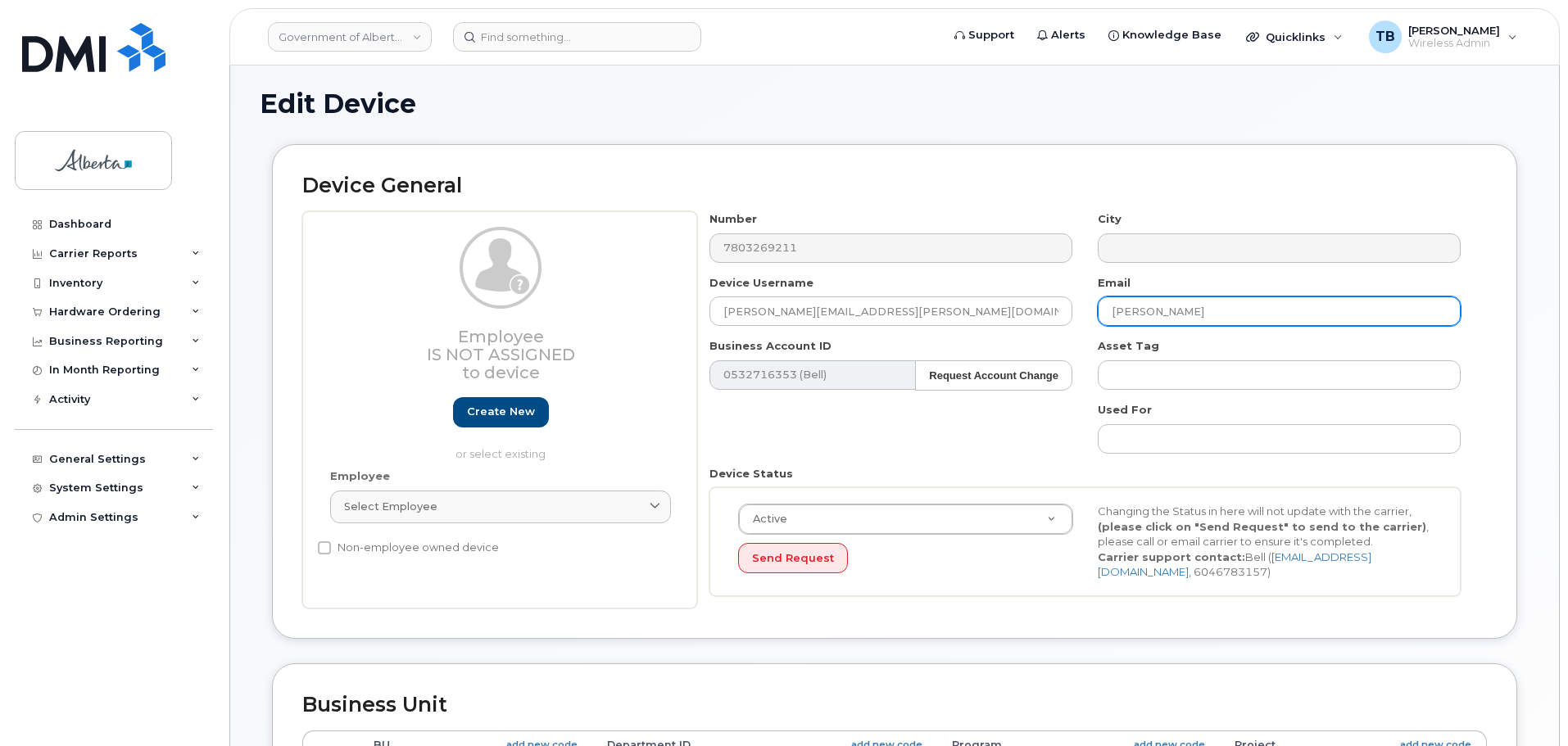
scroll to position [246, 0]
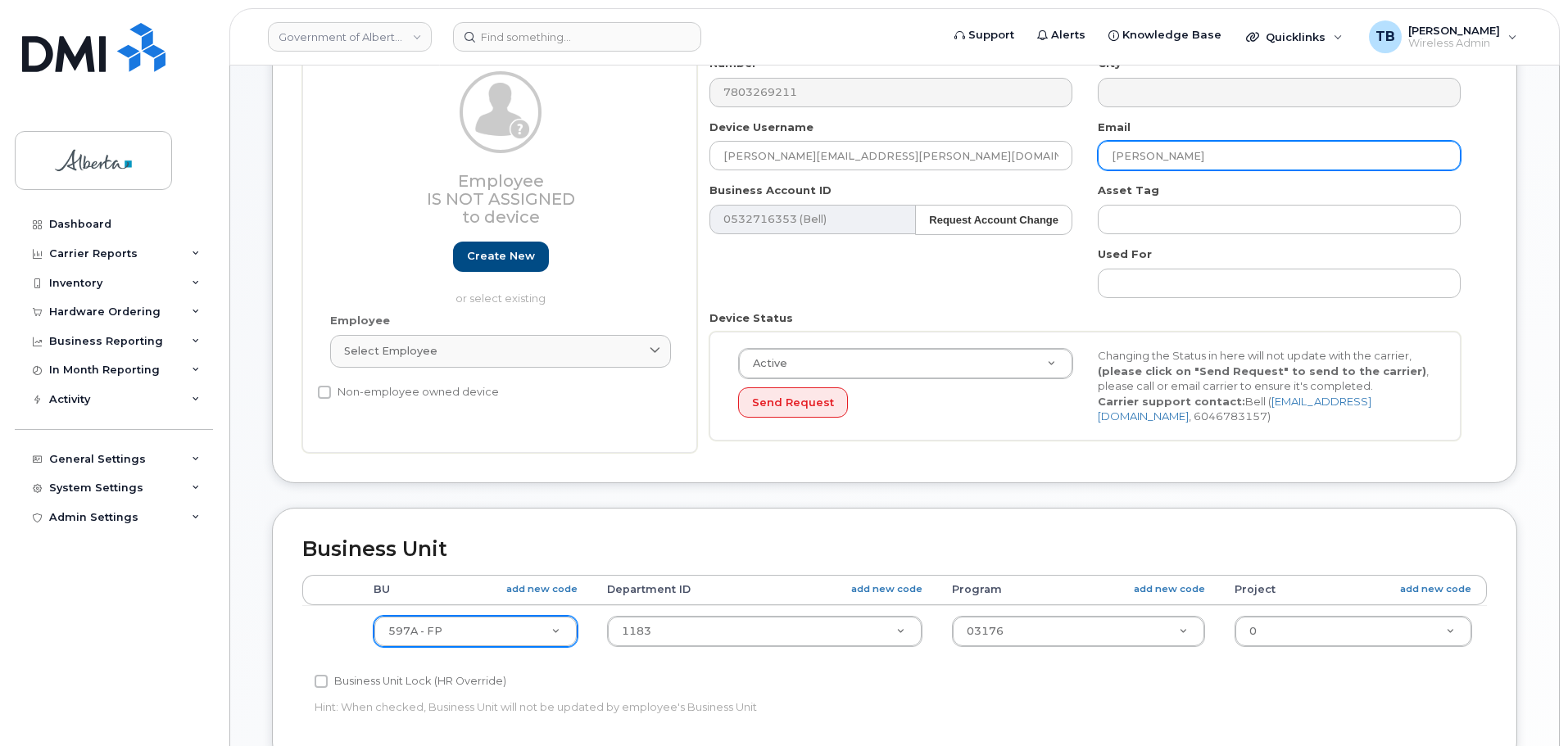
type input "[PERSON_NAME]"
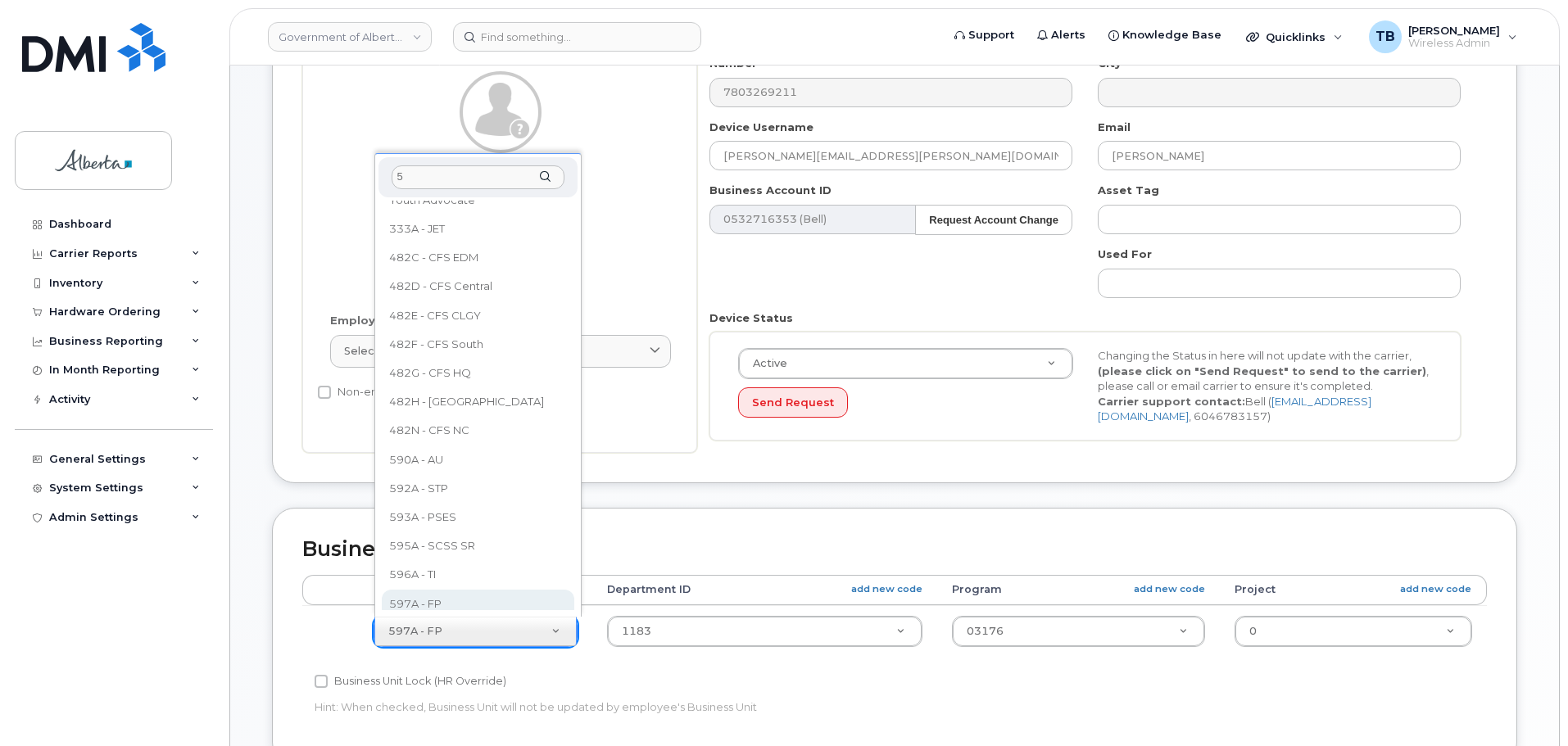
scroll to position [0, 0]
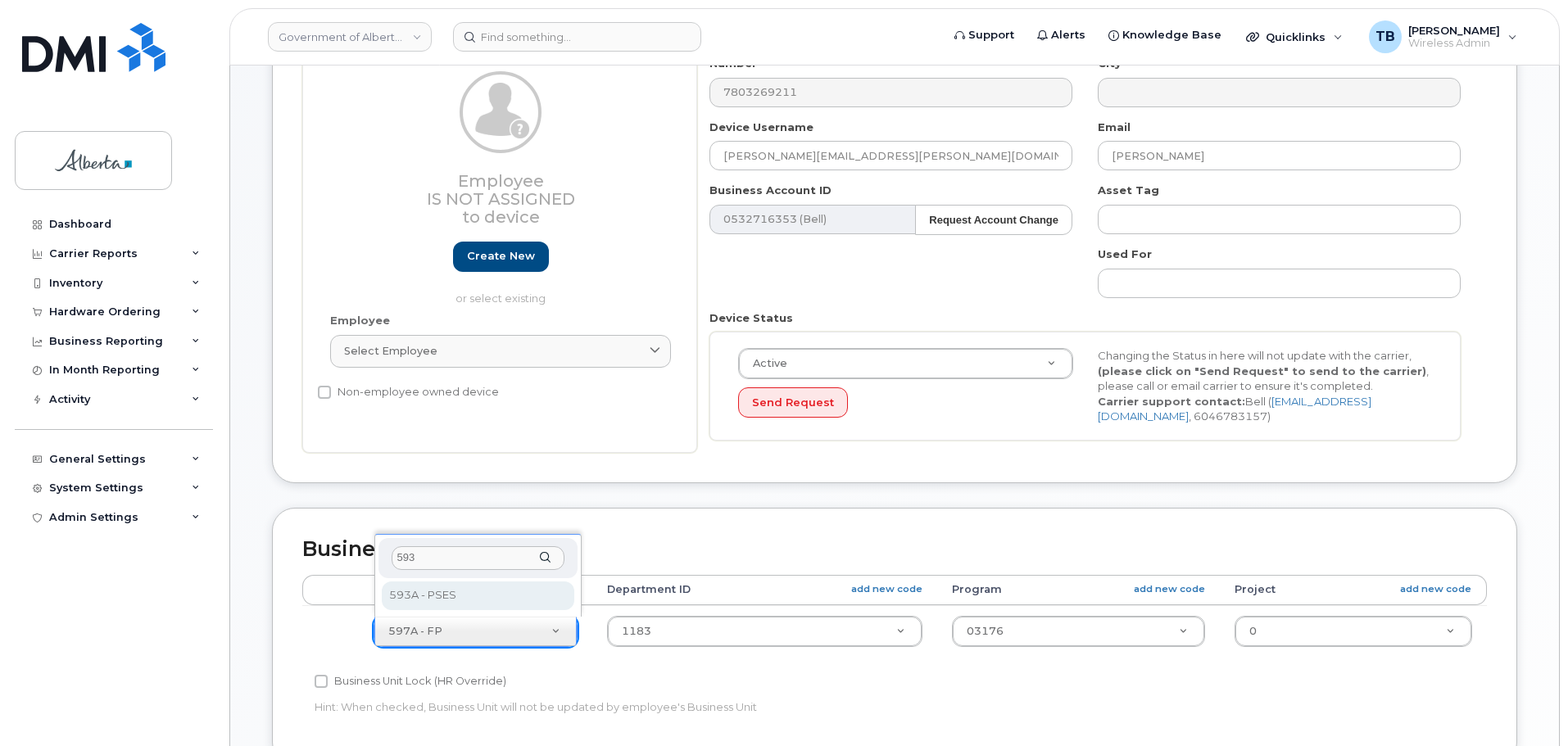
type input "593"
select select "4797682"
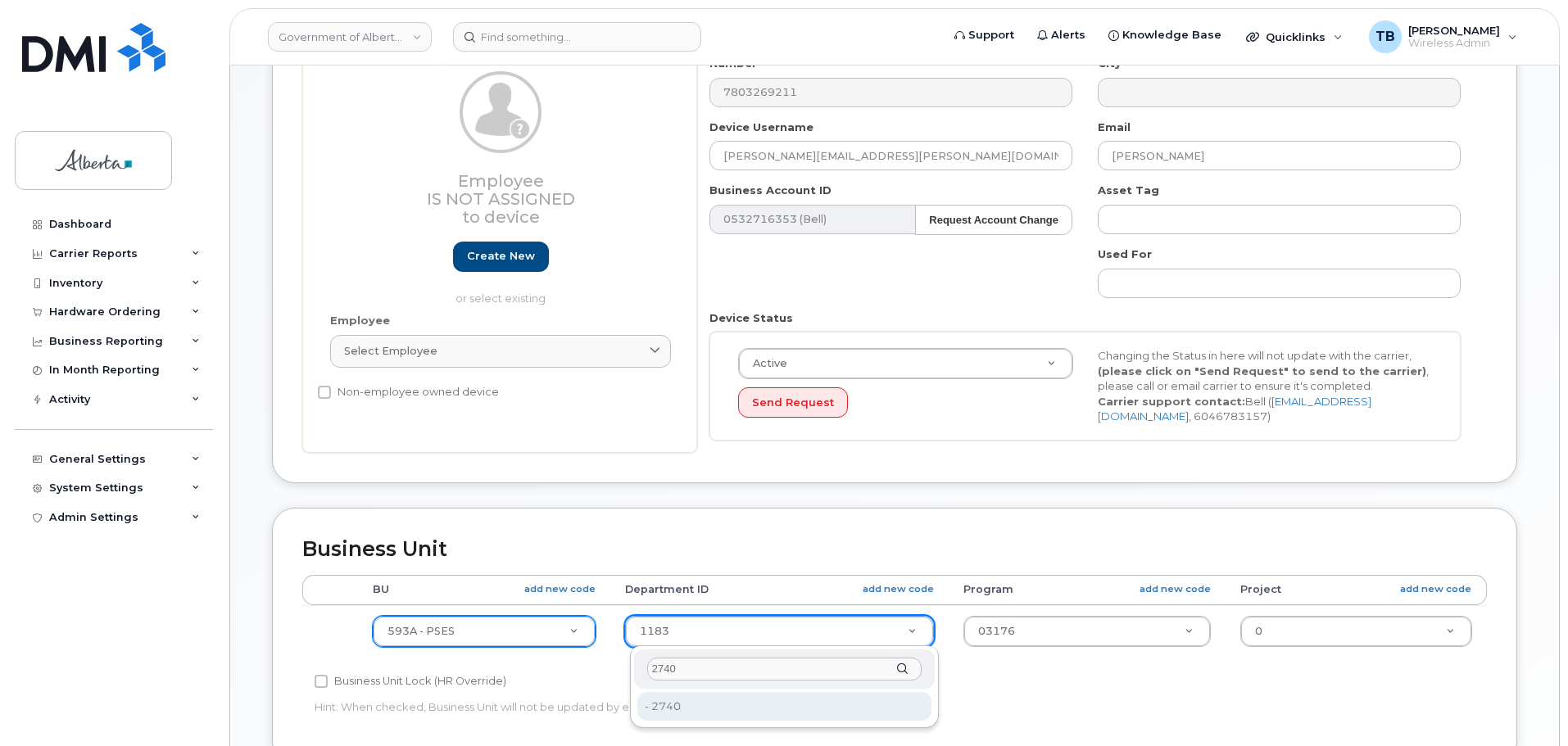
type input "2740"
type input "4206365"
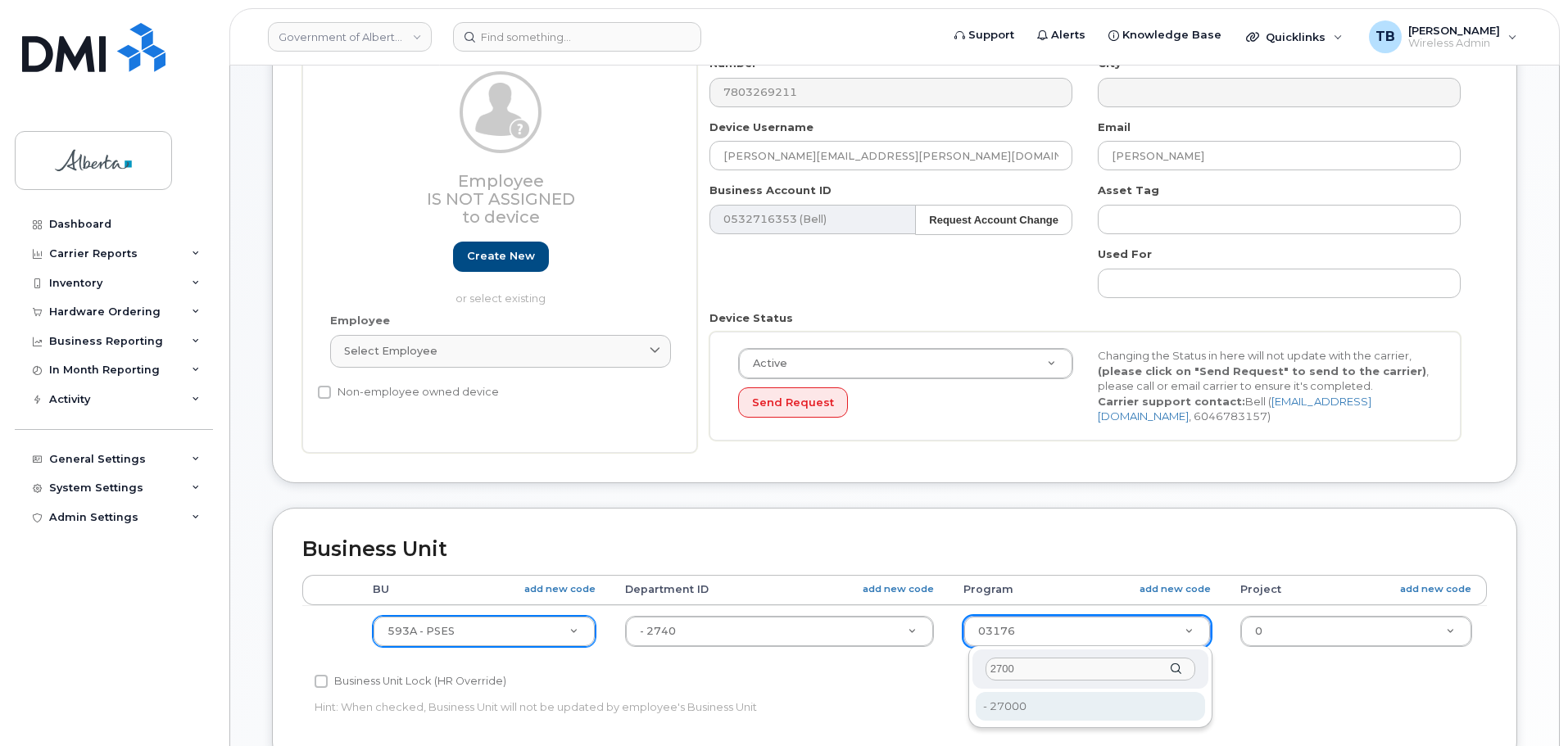
type input "2700"
type input "4206368"
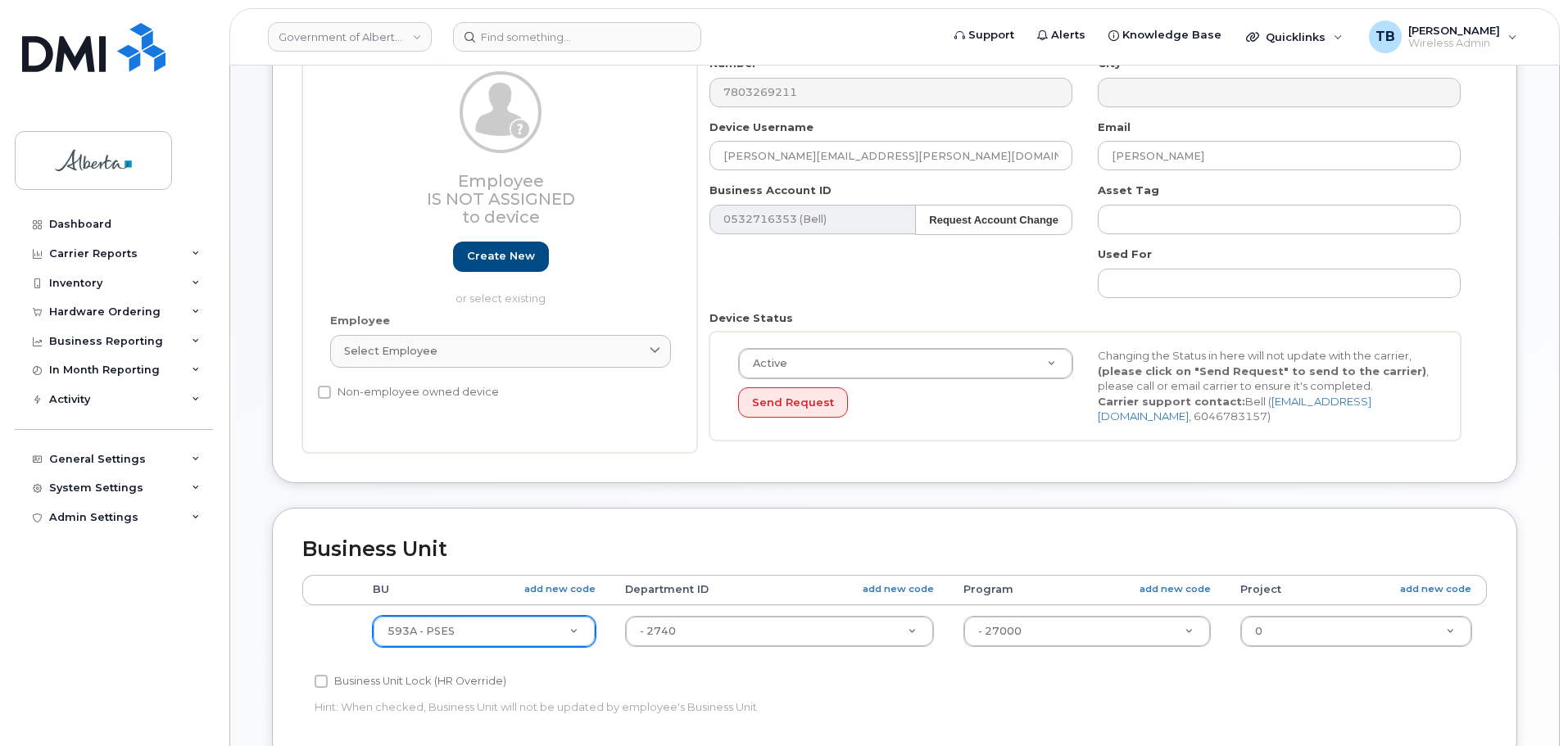
click at [1012, 701] on p "Hint: When checked, Business Unit will not be updated by employee's Business Un…" at bounding box center [696, 707] width 764 height 16
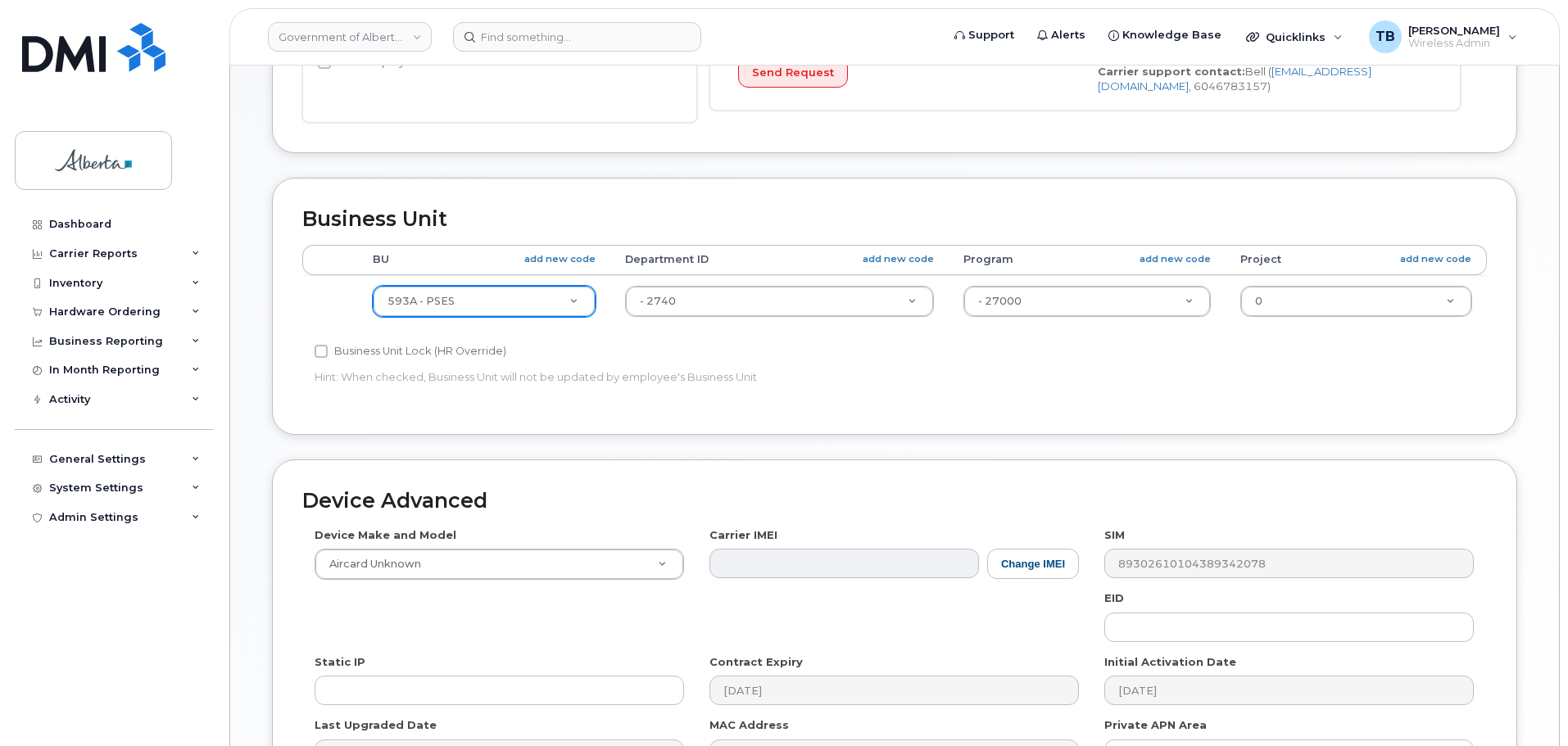
scroll to position [656, 0]
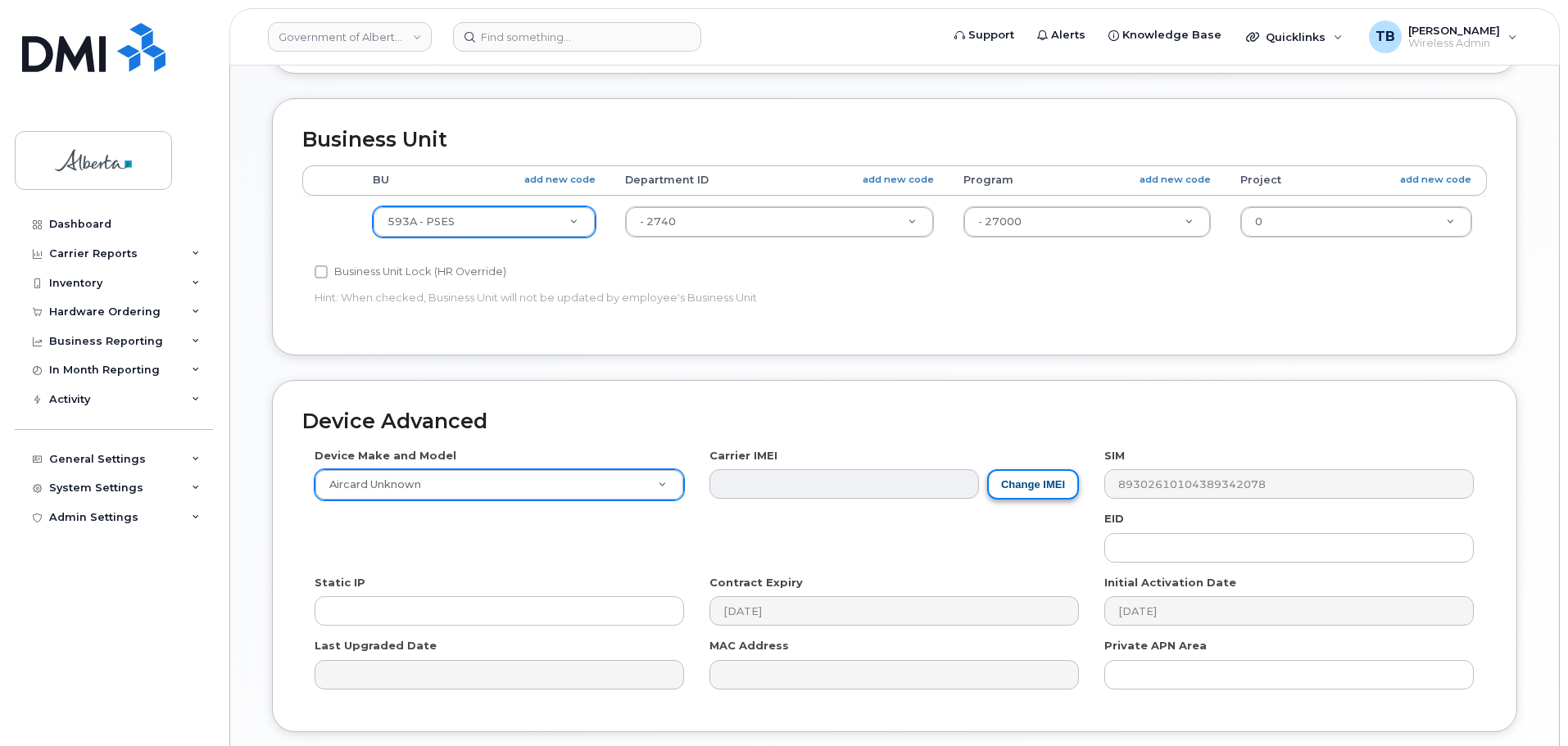
click at [1015, 489] on button "Change IMEI" at bounding box center [1032, 484] width 92 height 31
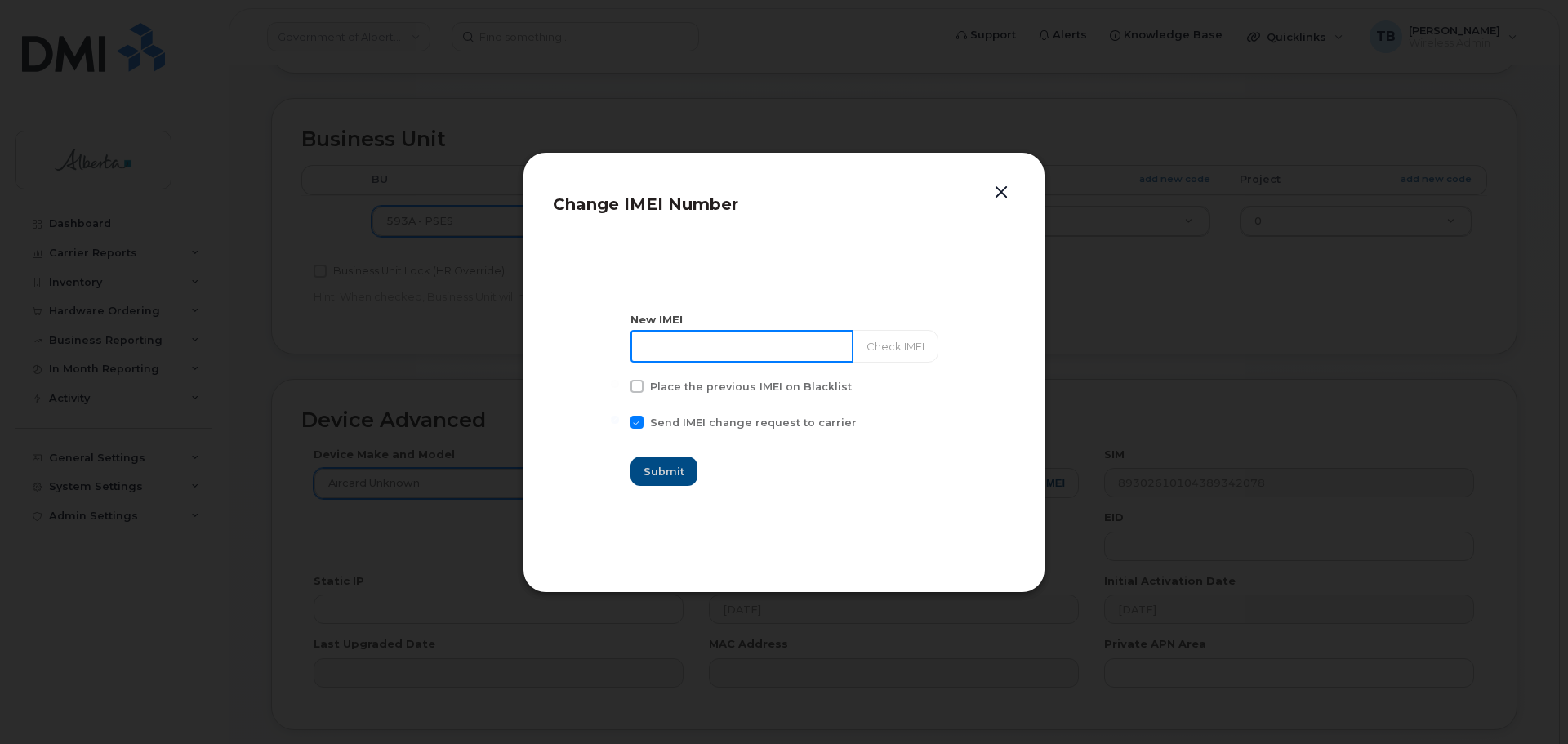
click at [740, 359] on input at bounding box center [742, 347] width 223 height 33
paste input "354622790474228"
type input "354622790474228"
click at [874, 357] on button "Check IMEI" at bounding box center [895, 347] width 86 height 33
click at [671, 479] on span "Submit" at bounding box center [664, 472] width 40 height 16
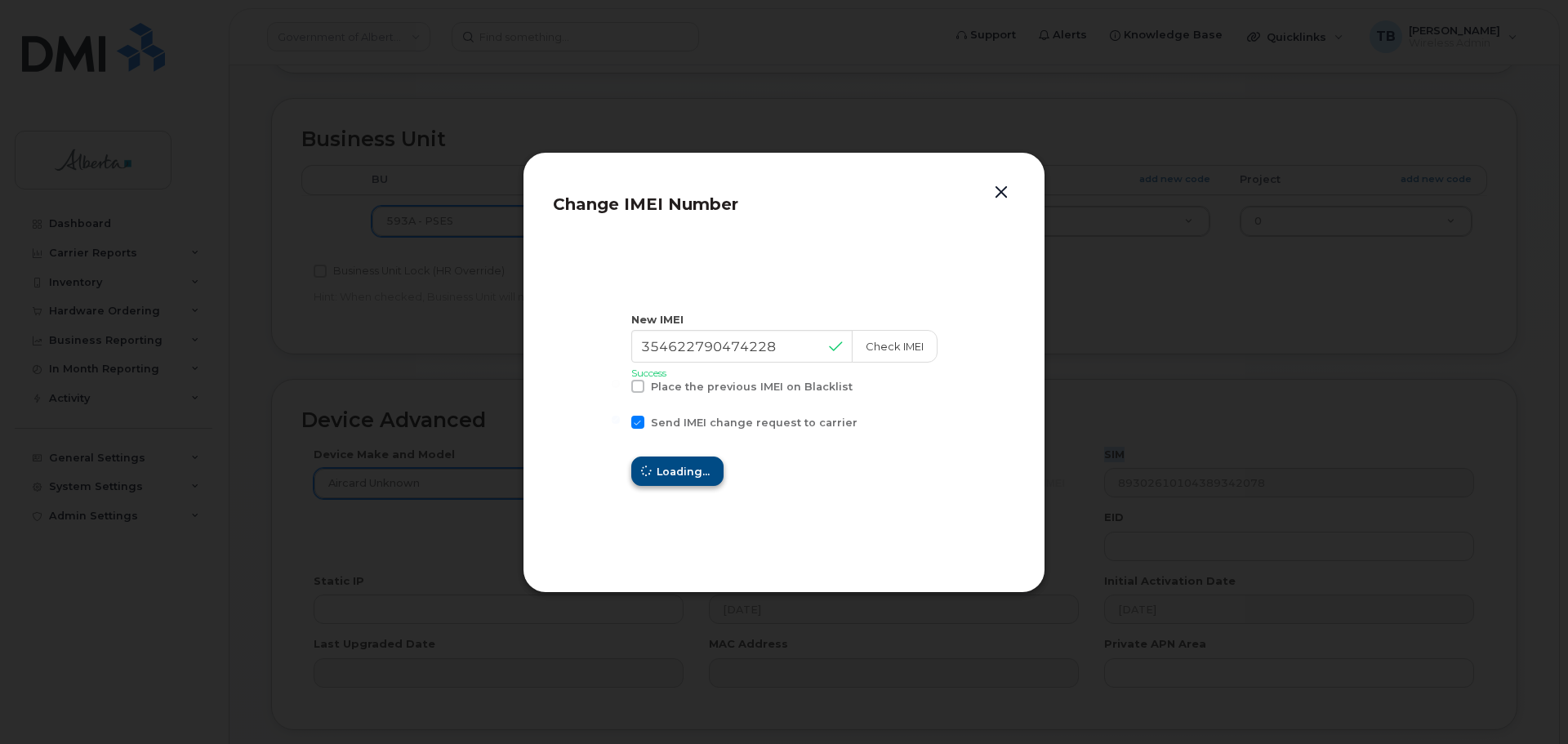
click at [671, 479] on div "Loading..." at bounding box center [784, 472] width 306 height 30
type input "354622790474228"
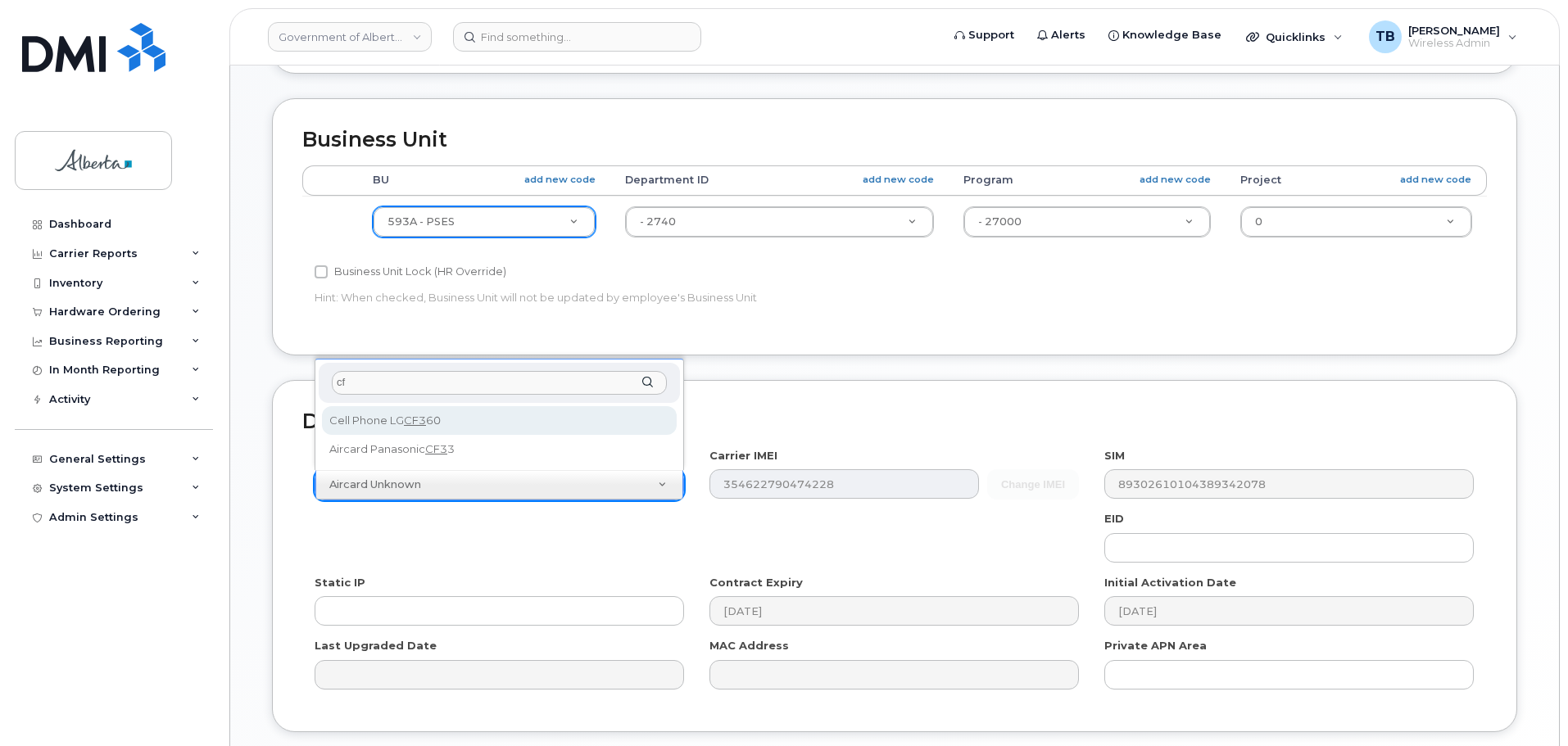
type input "c"
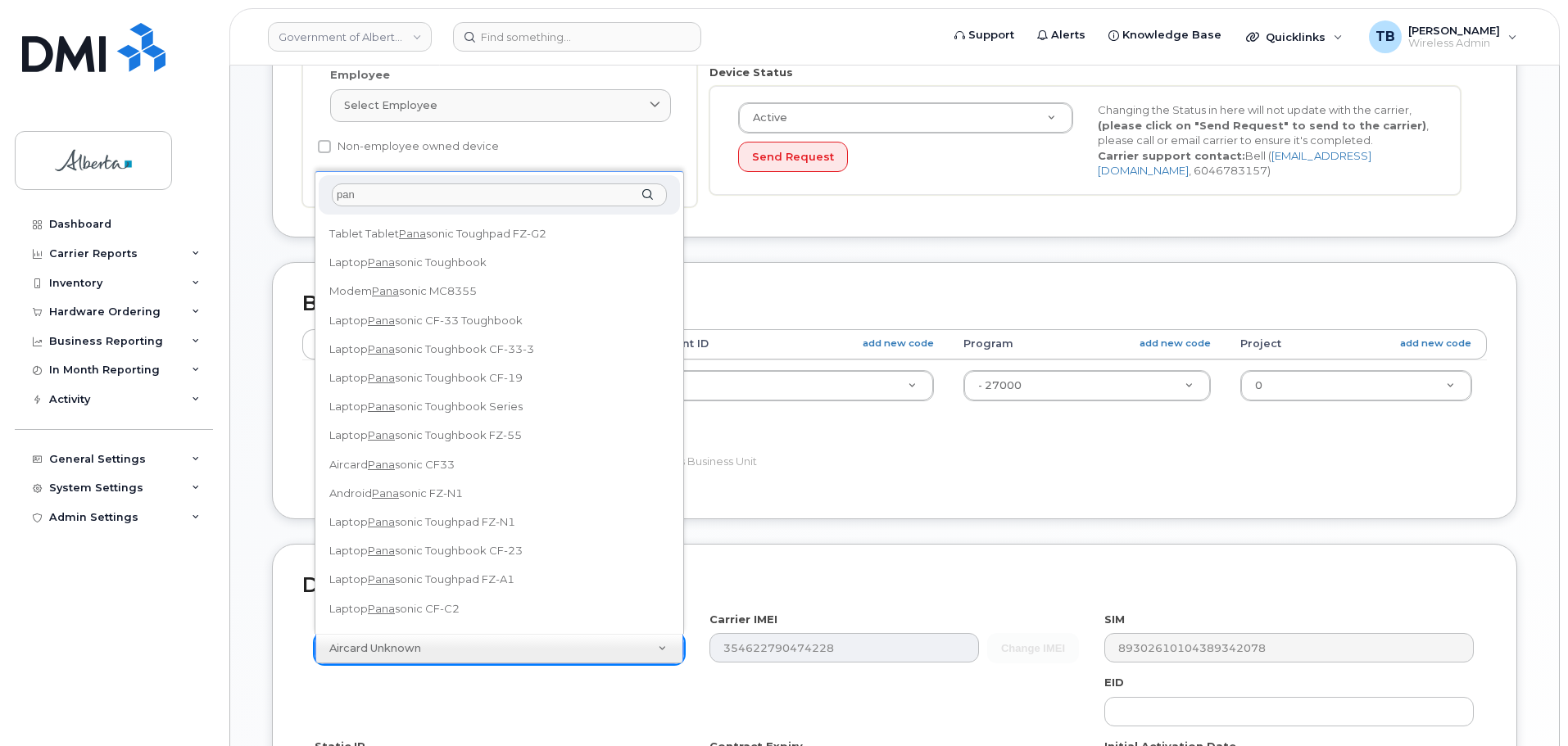
scroll to position [0, 0]
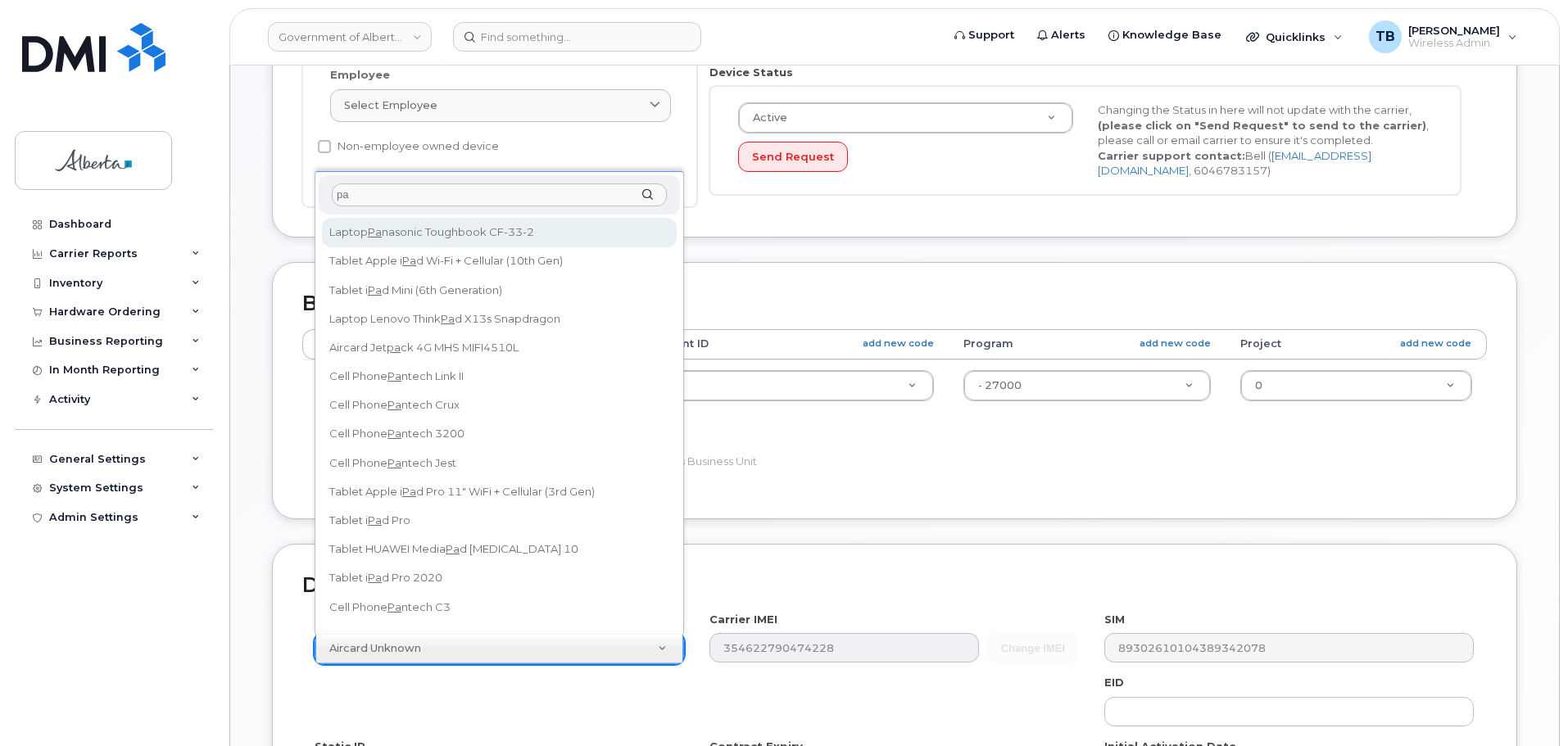
type input "p"
type input "t"
type input "3"
type input "p"
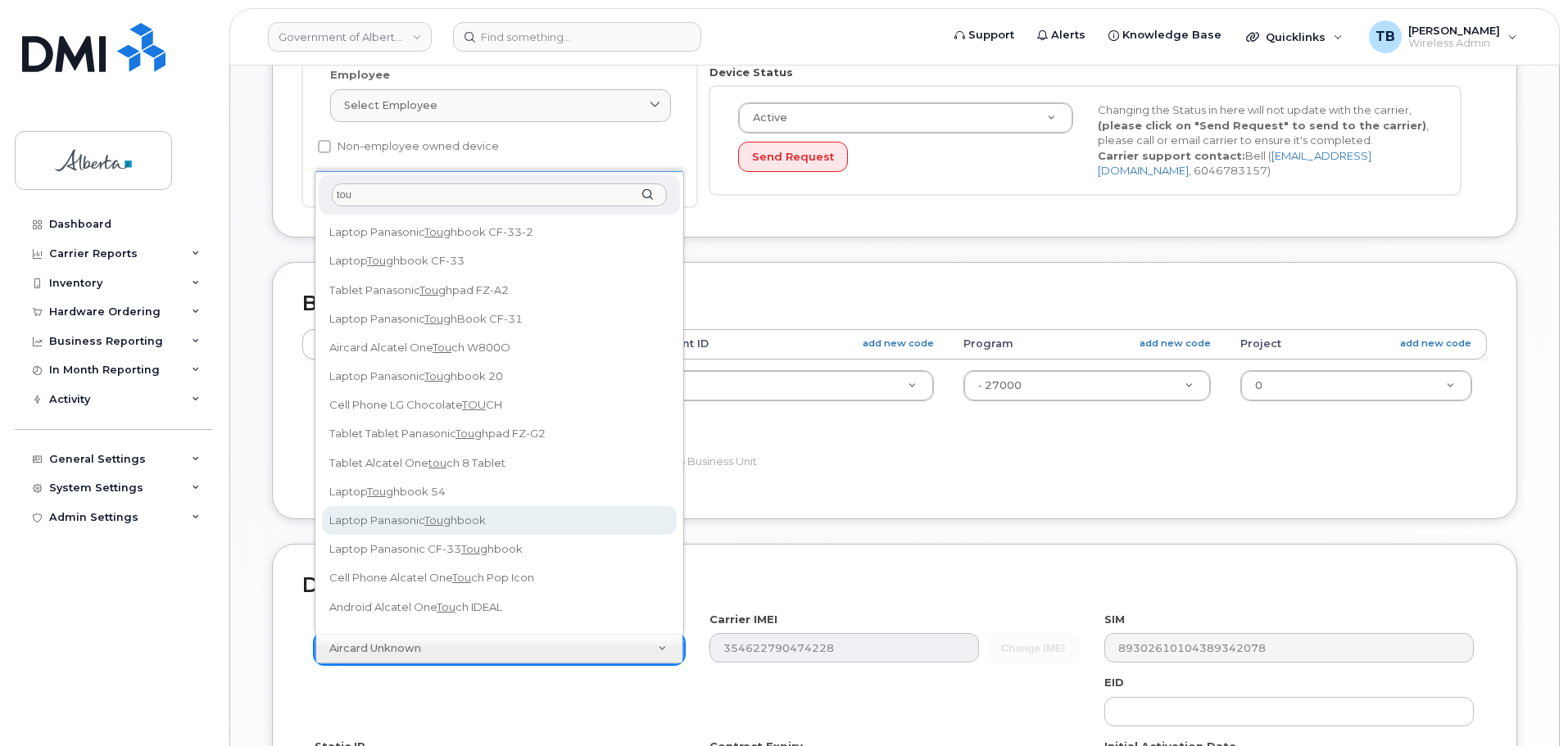
type input "tou"
select select "2526"
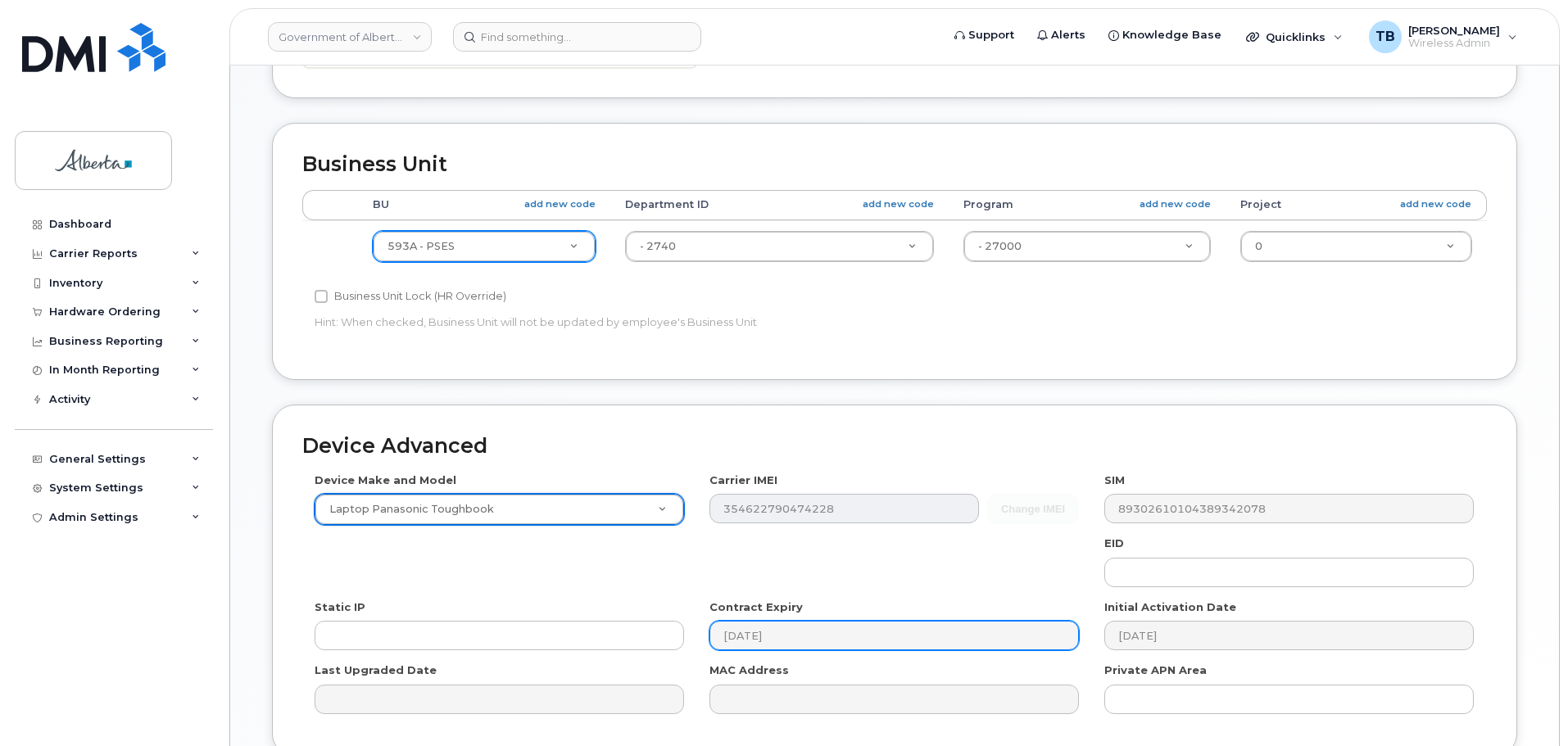
scroll to position [656, 0]
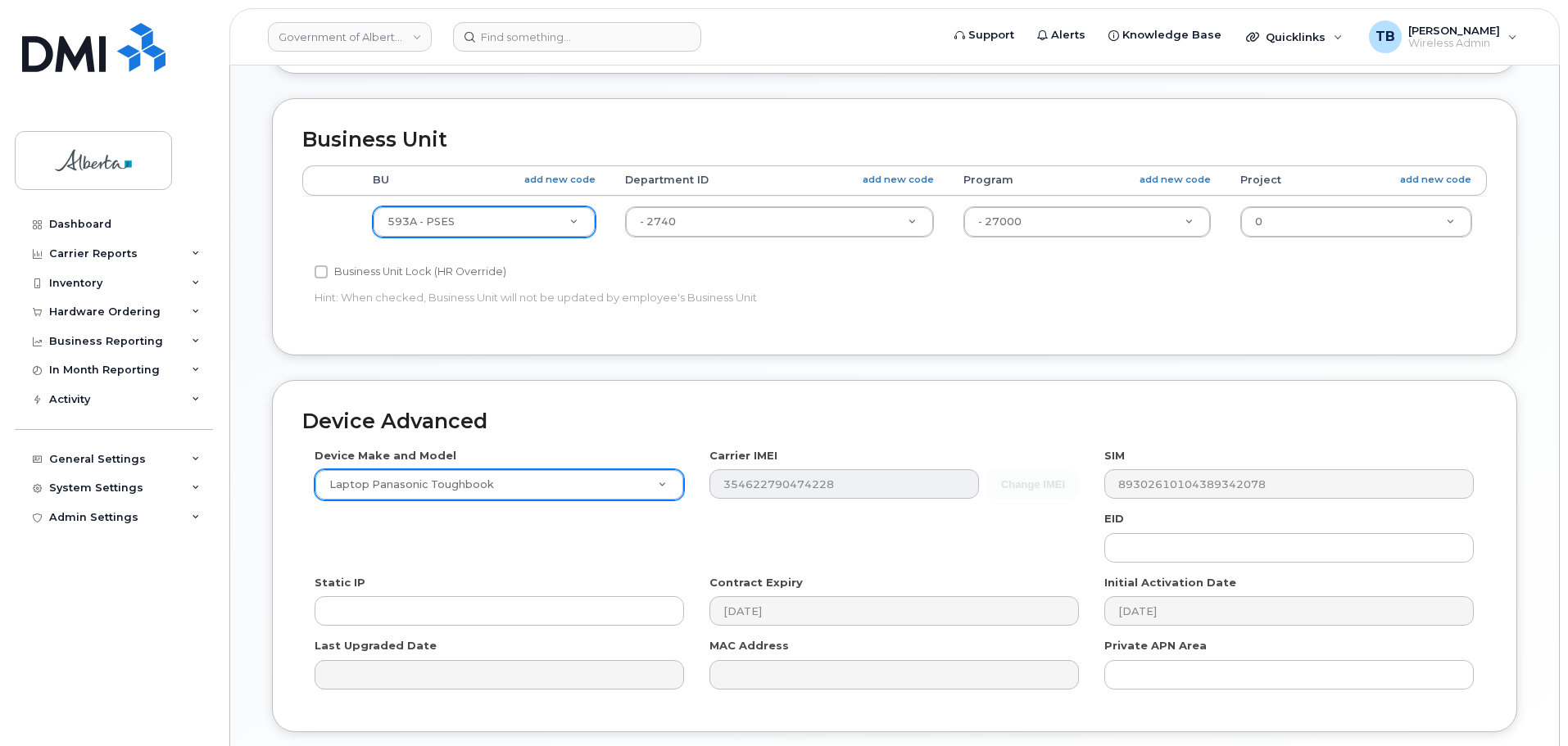
click at [1147, 563] on div "Device Make and Model Laptop Panasonic Toughbook Android TCL 502 Watch Apple Wa…" at bounding box center [894, 575] width 1185 height 254
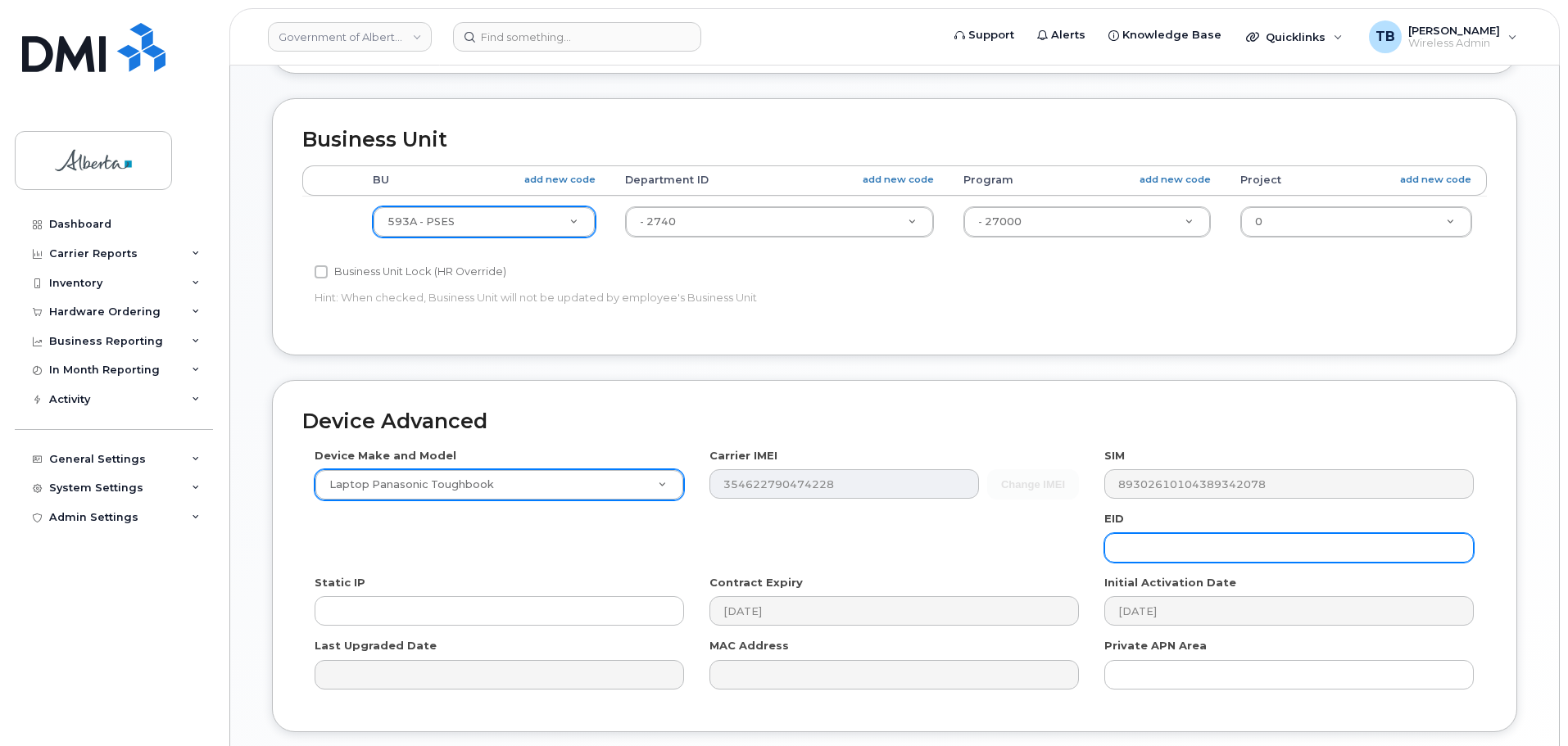
click at [1143, 561] on input "text" at bounding box center [1289, 548] width 369 height 30
paste input "89049032000001000000222180800138"
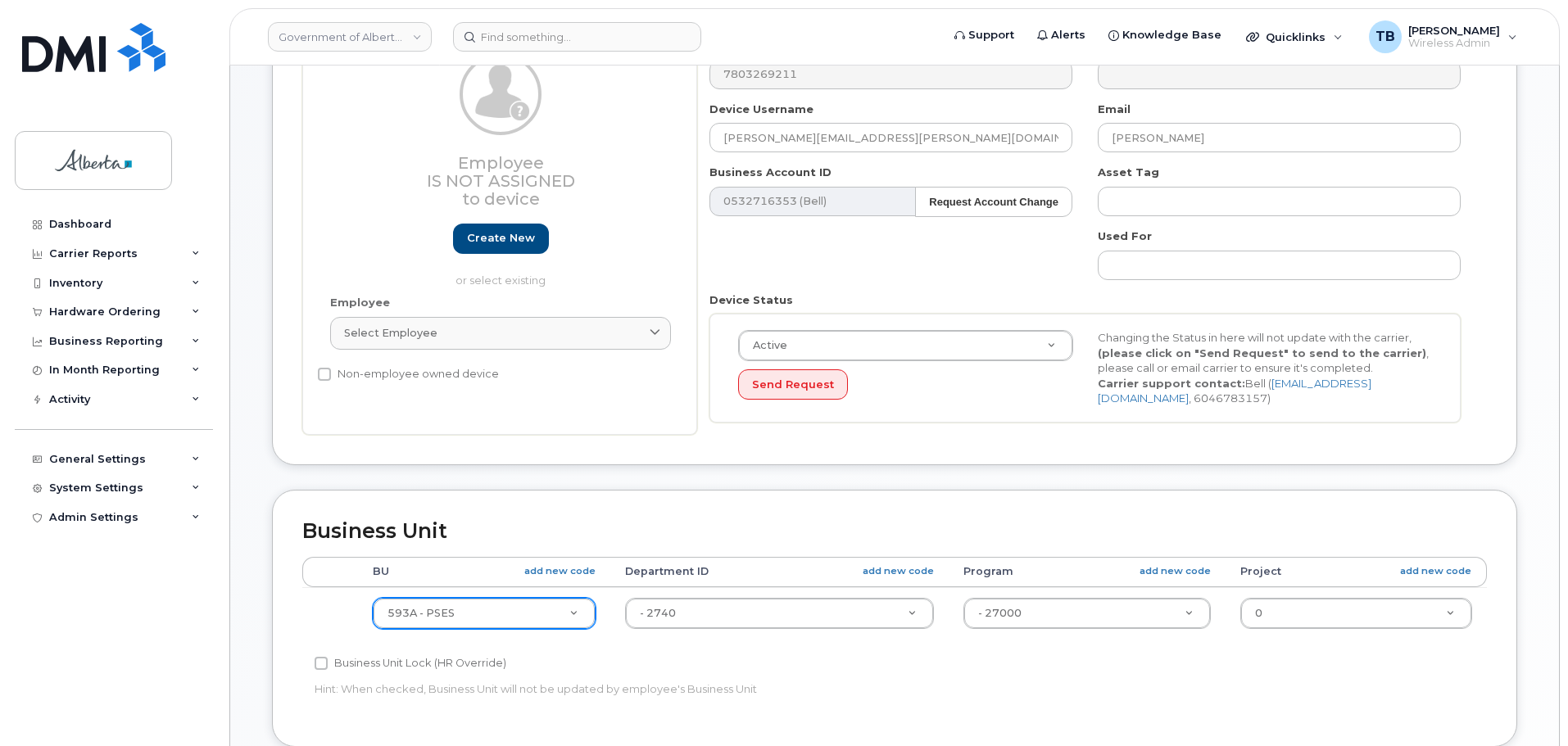
scroll to position [82, 0]
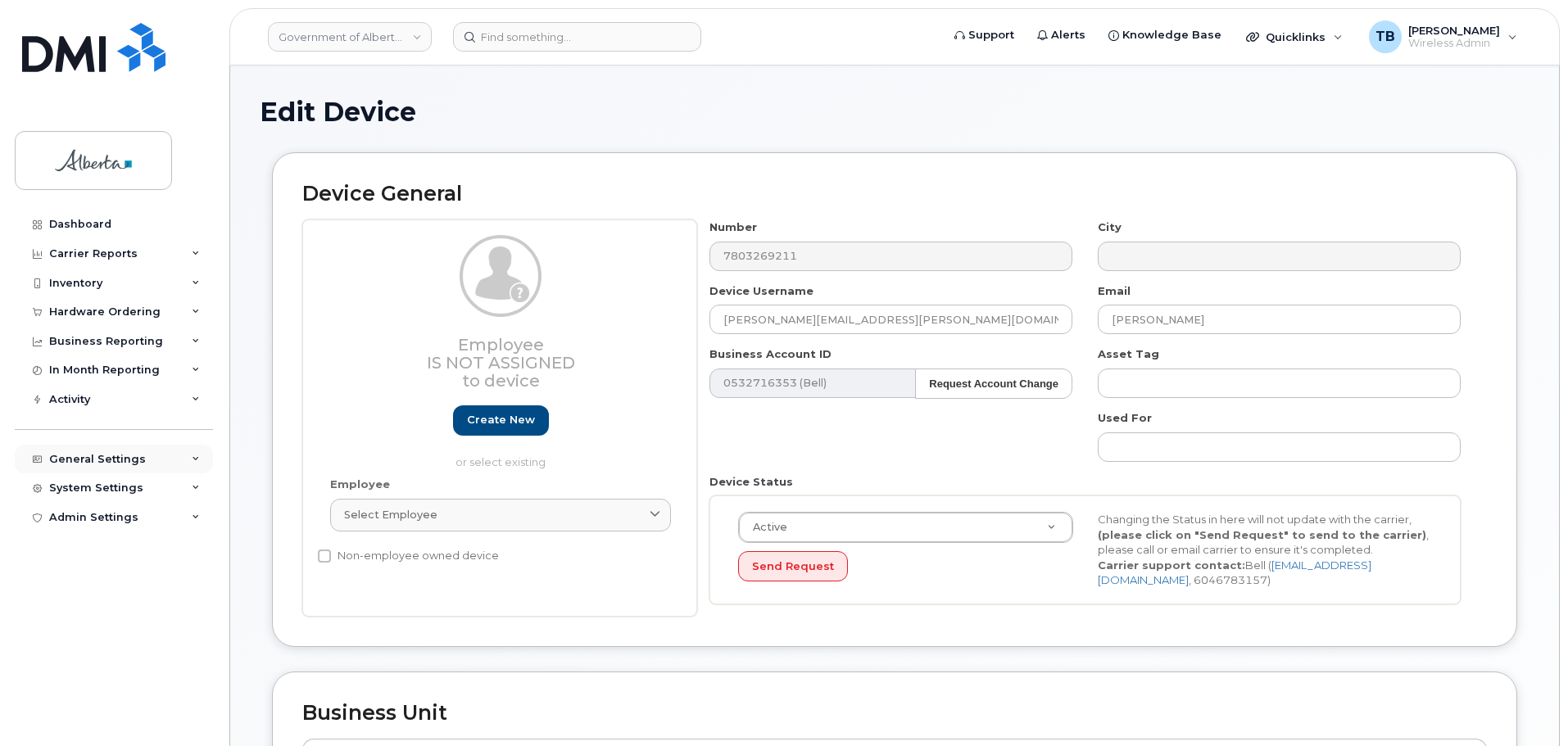
type input "89049032000001000000222180800138"
click at [1136, 390] on input "text" at bounding box center [1279, 383] width 363 height 30
paste input "5GTTC89225"
click at [1112, 384] on input "s/n 5GTTC89225" at bounding box center [1279, 383] width 363 height 30
paste input "L-171399"
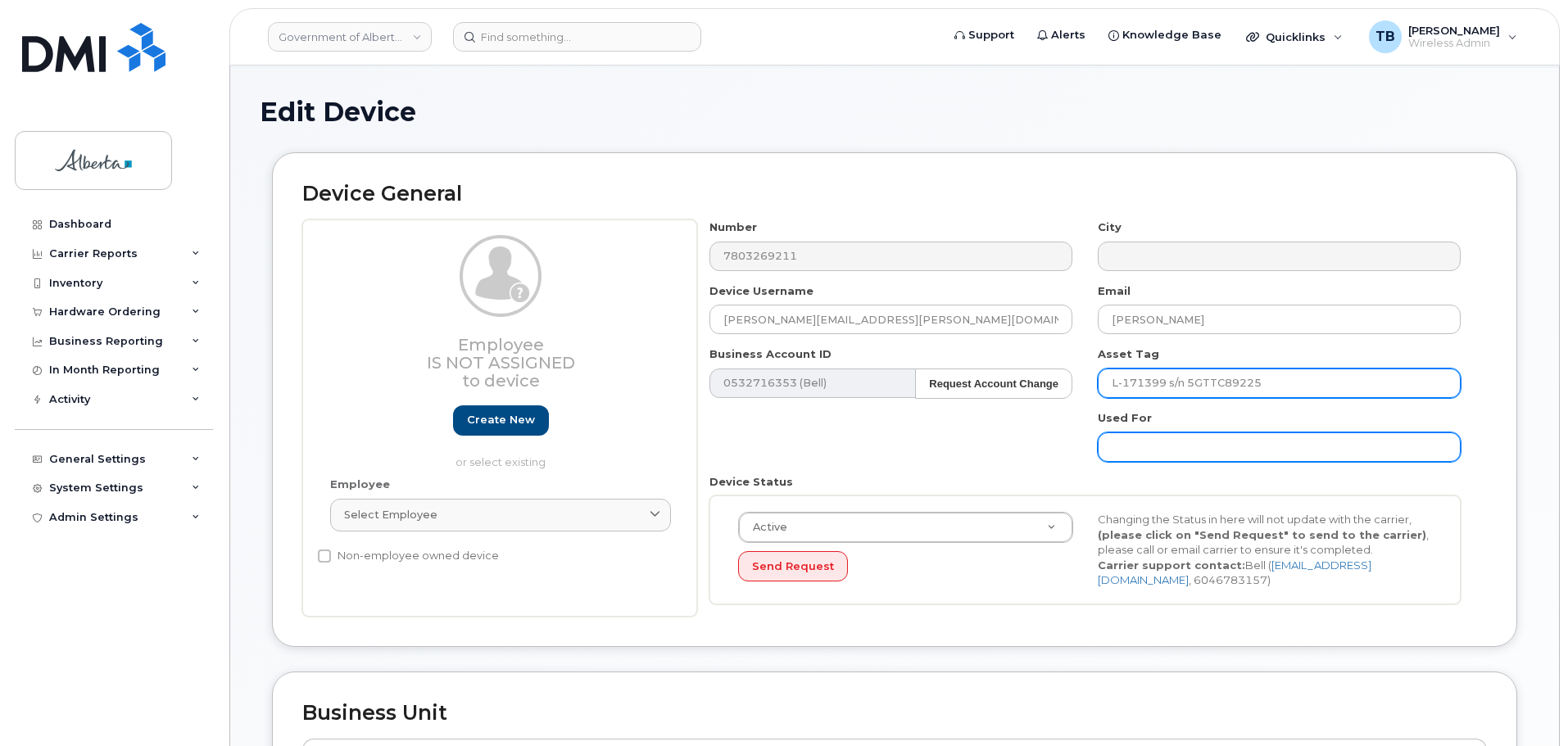
type input "L-171399 s/n 5GTTC89225"
click at [1141, 443] on input "text" at bounding box center [1279, 447] width 363 height 30
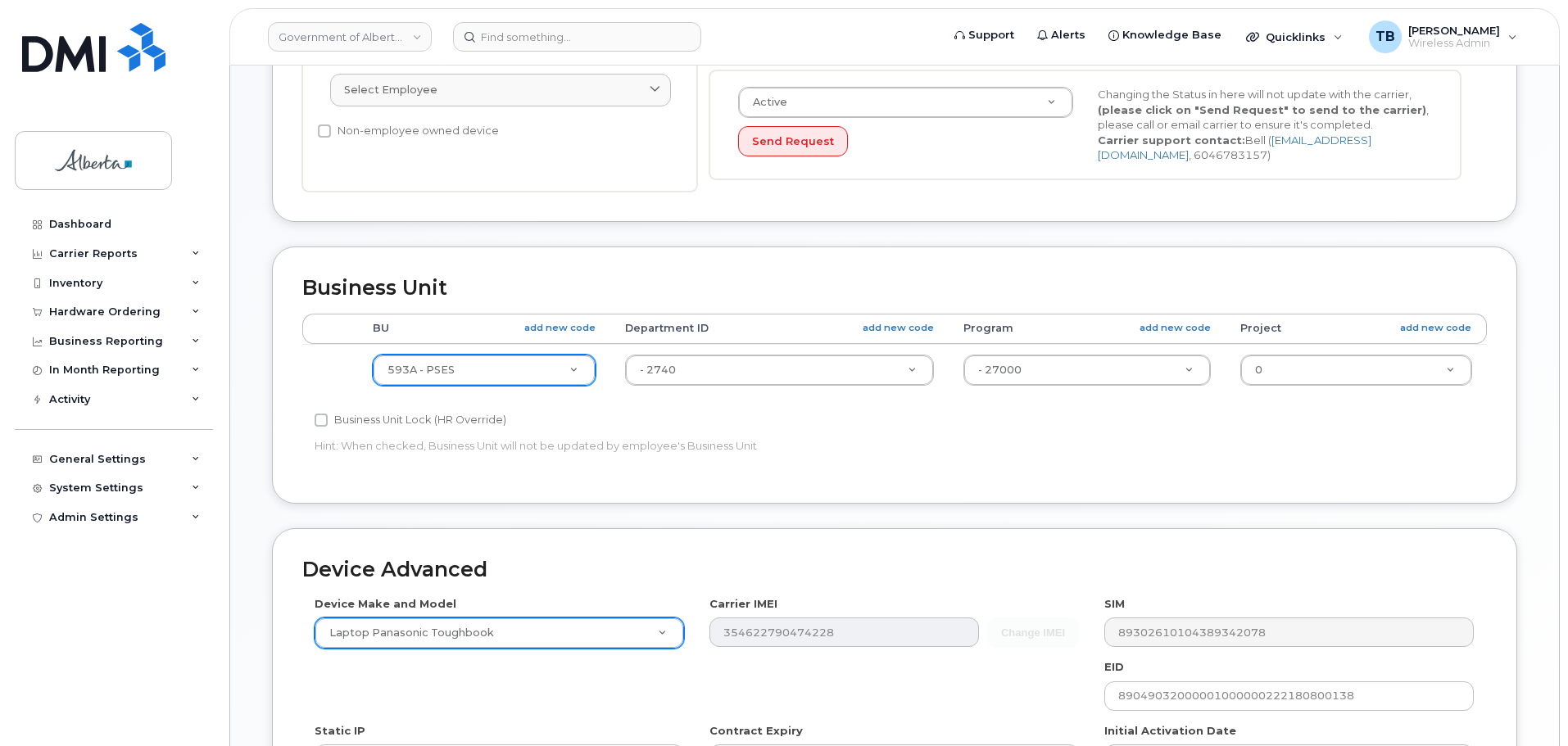
scroll to position [656, 0]
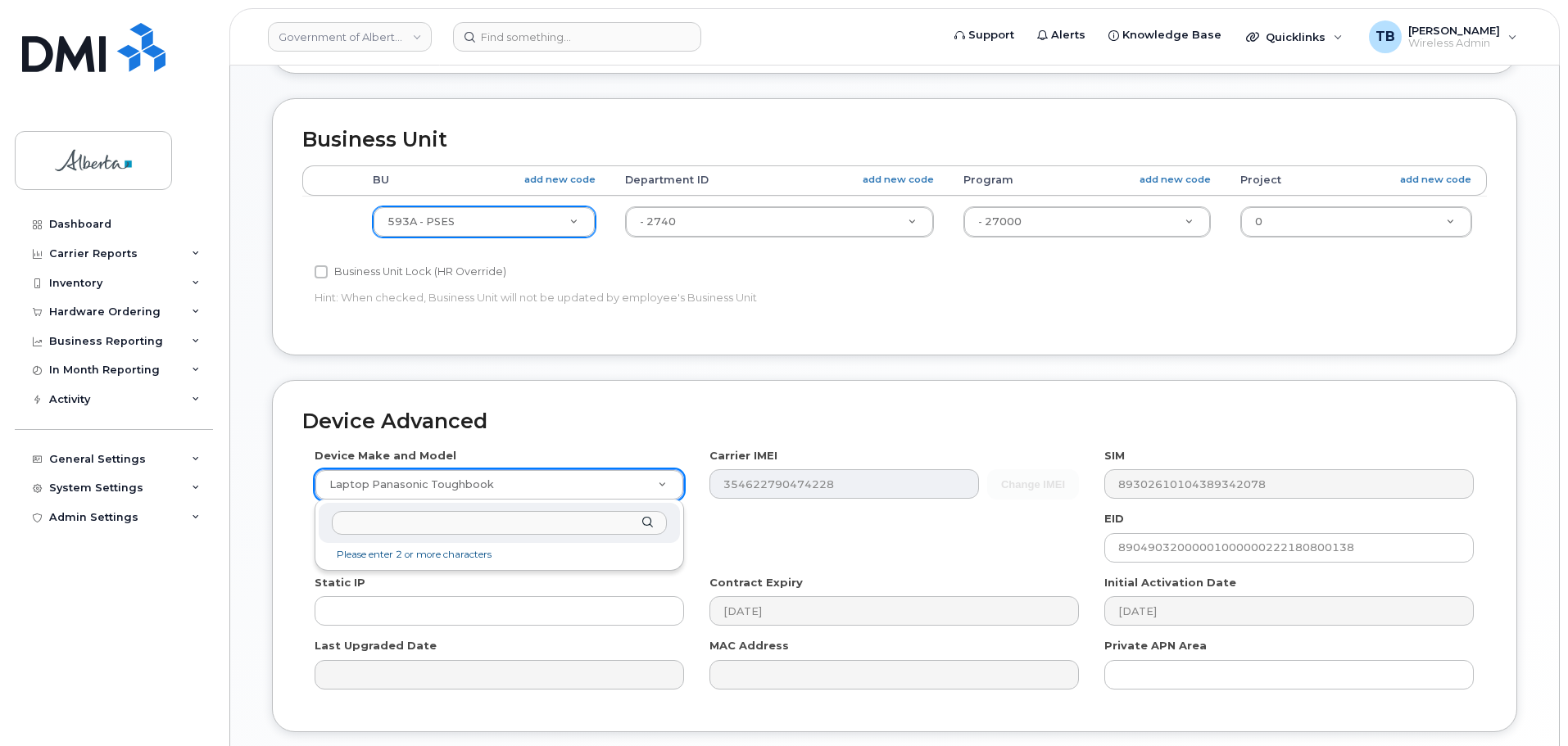
click at [508, 520] on input "text" at bounding box center [499, 522] width 335 height 24
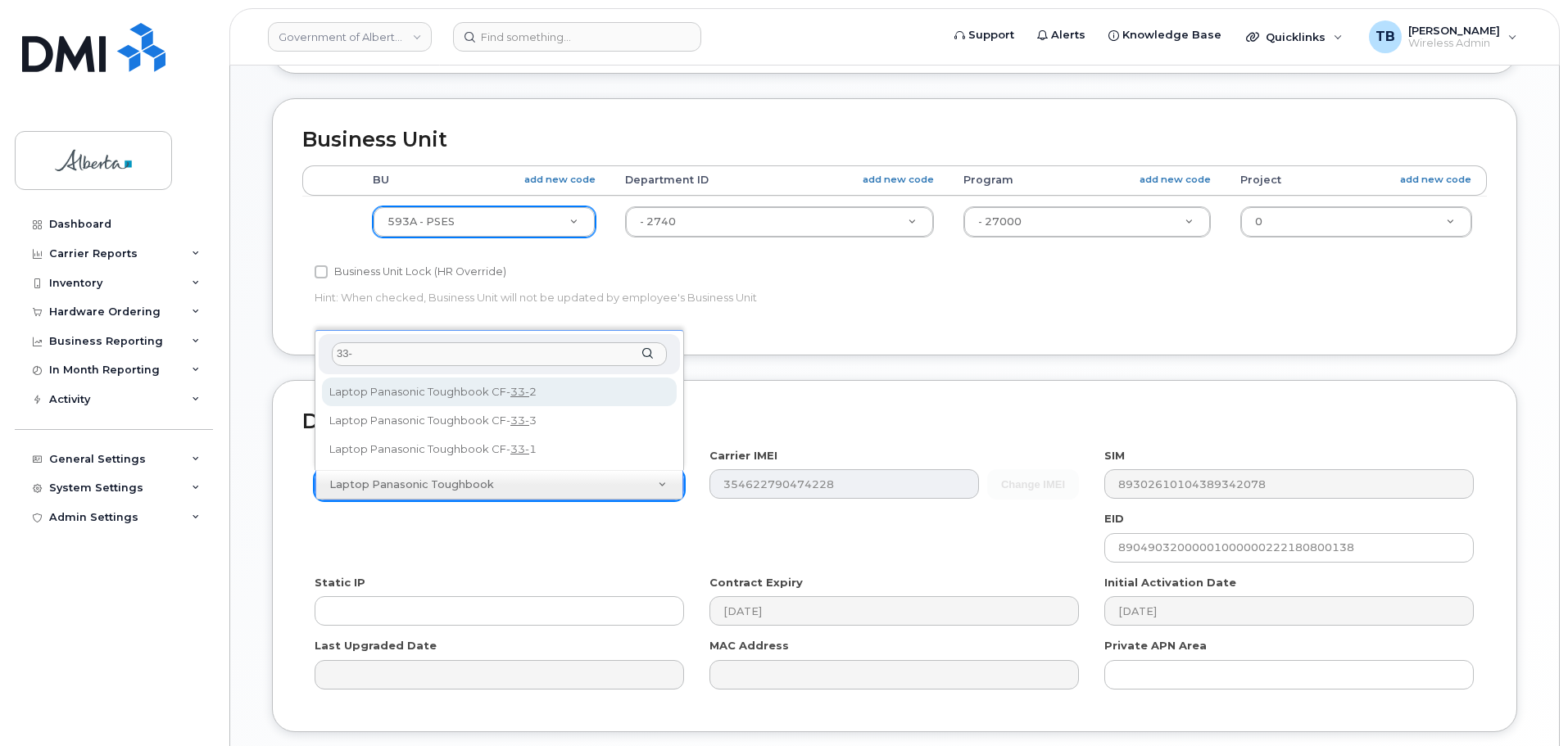
type input "33-4"
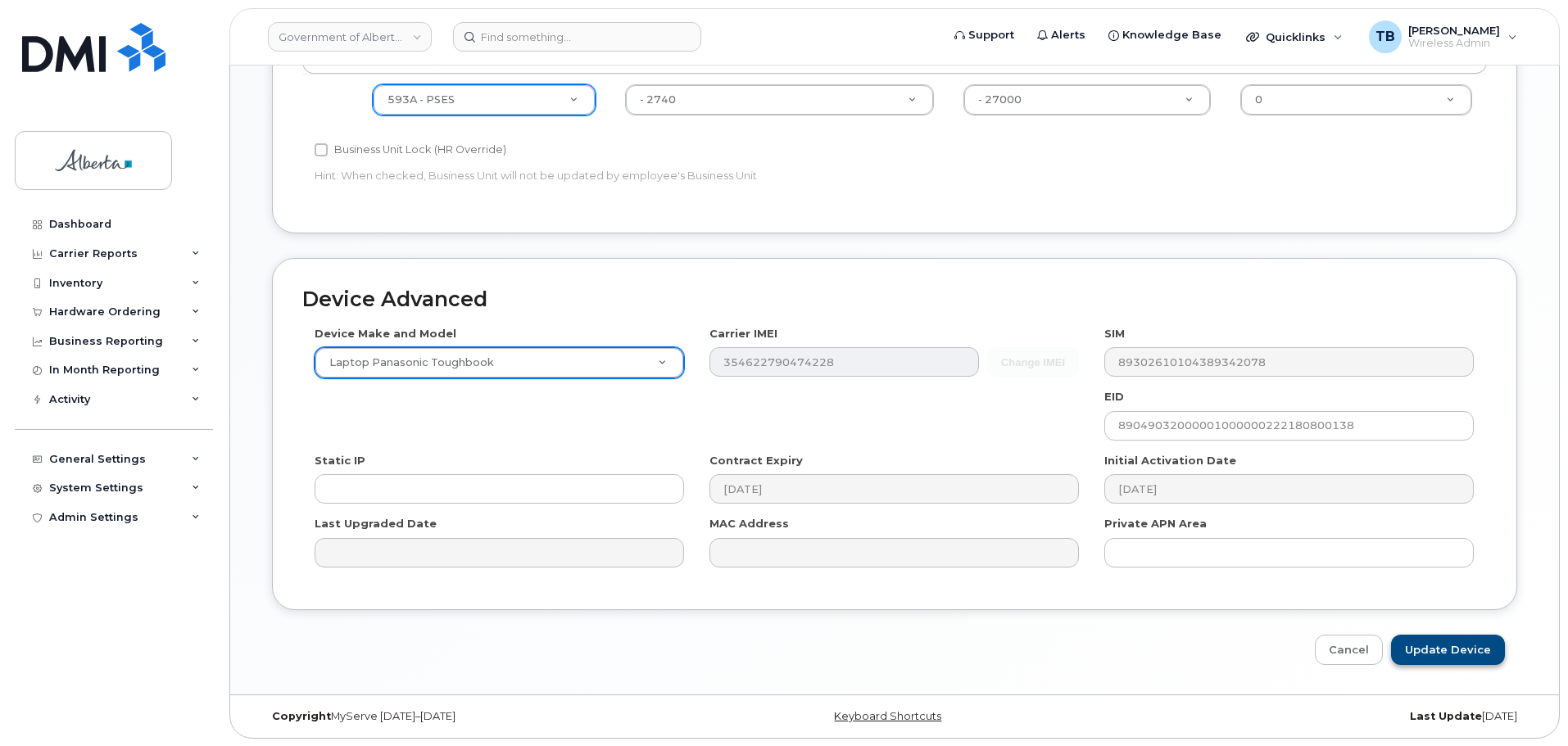
scroll to position [778, 0]
click at [1462, 648] on input "Update Device" at bounding box center [1448, 649] width 114 height 31
type input "Saving..."
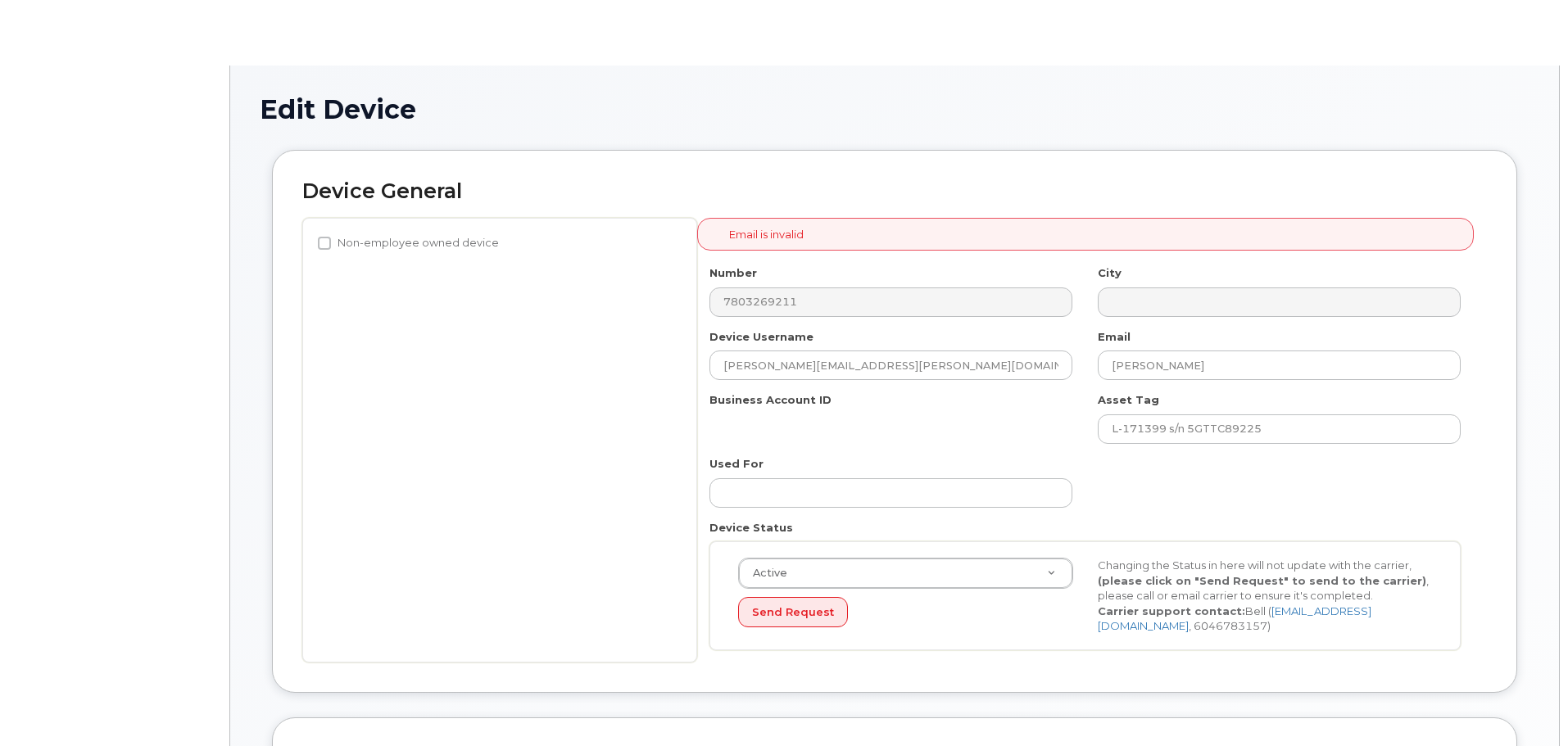
select select "4797682"
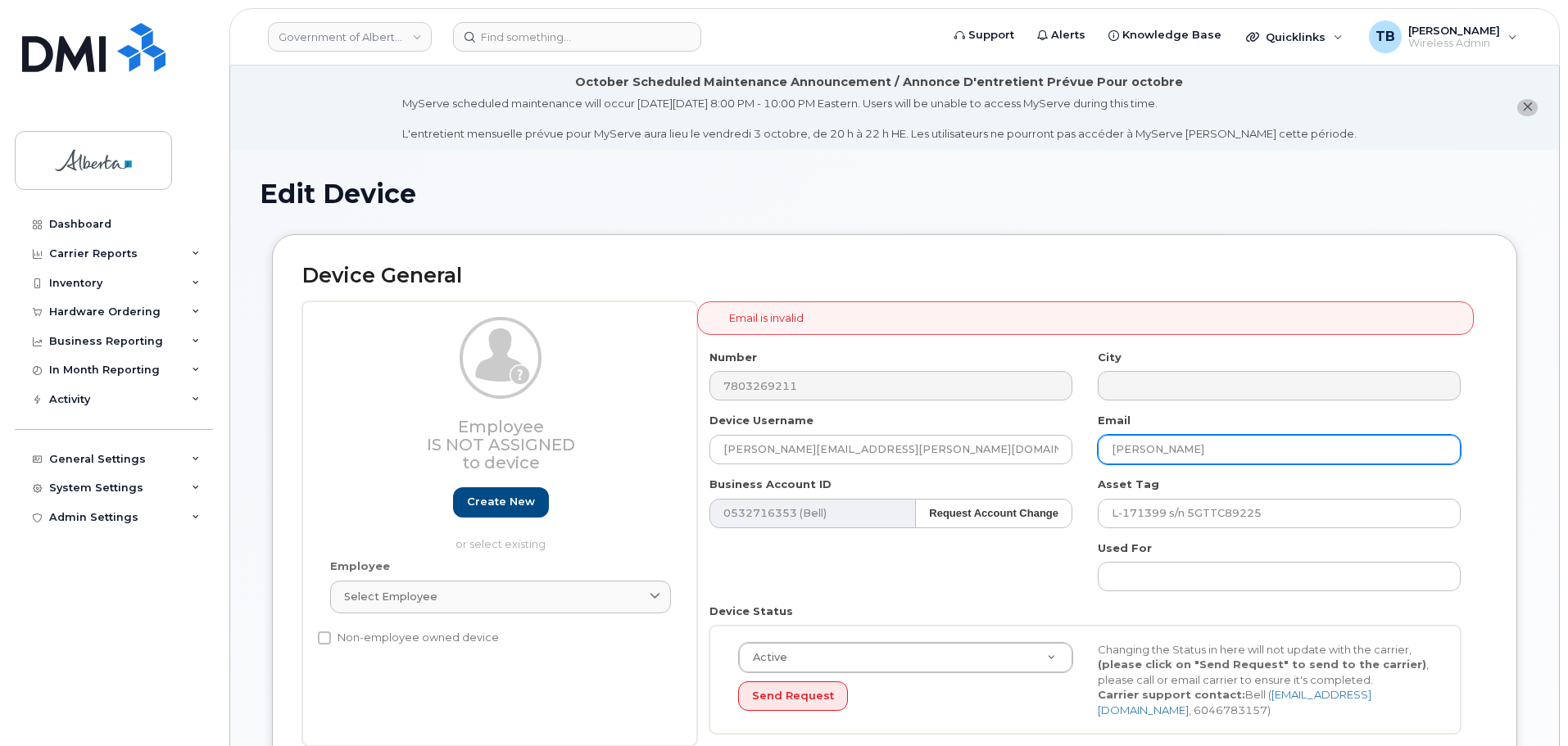
click at [1267, 445] on input "[PERSON_NAME]" at bounding box center [1279, 450] width 363 height 30
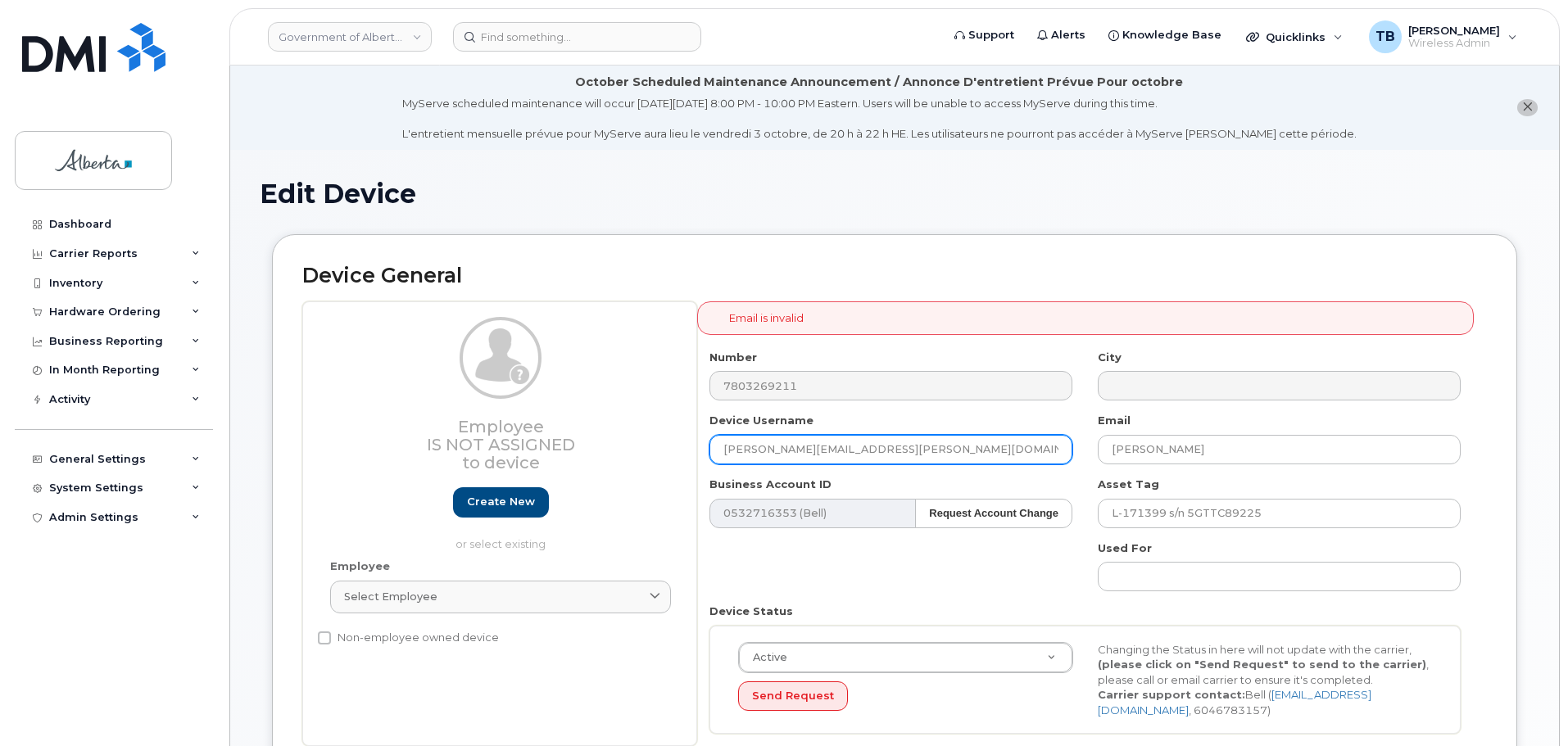
drag, startPoint x: 927, startPoint y: 451, endPoint x: 749, endPoint y: 449, distance: 178.0
click at [709, 453] on input "[PERSON_NAME][EMAIL_ADDRESS][PERSON_NAME][DOMAIN_NAME]" at bounding box center [891, 450] width 363 height 30
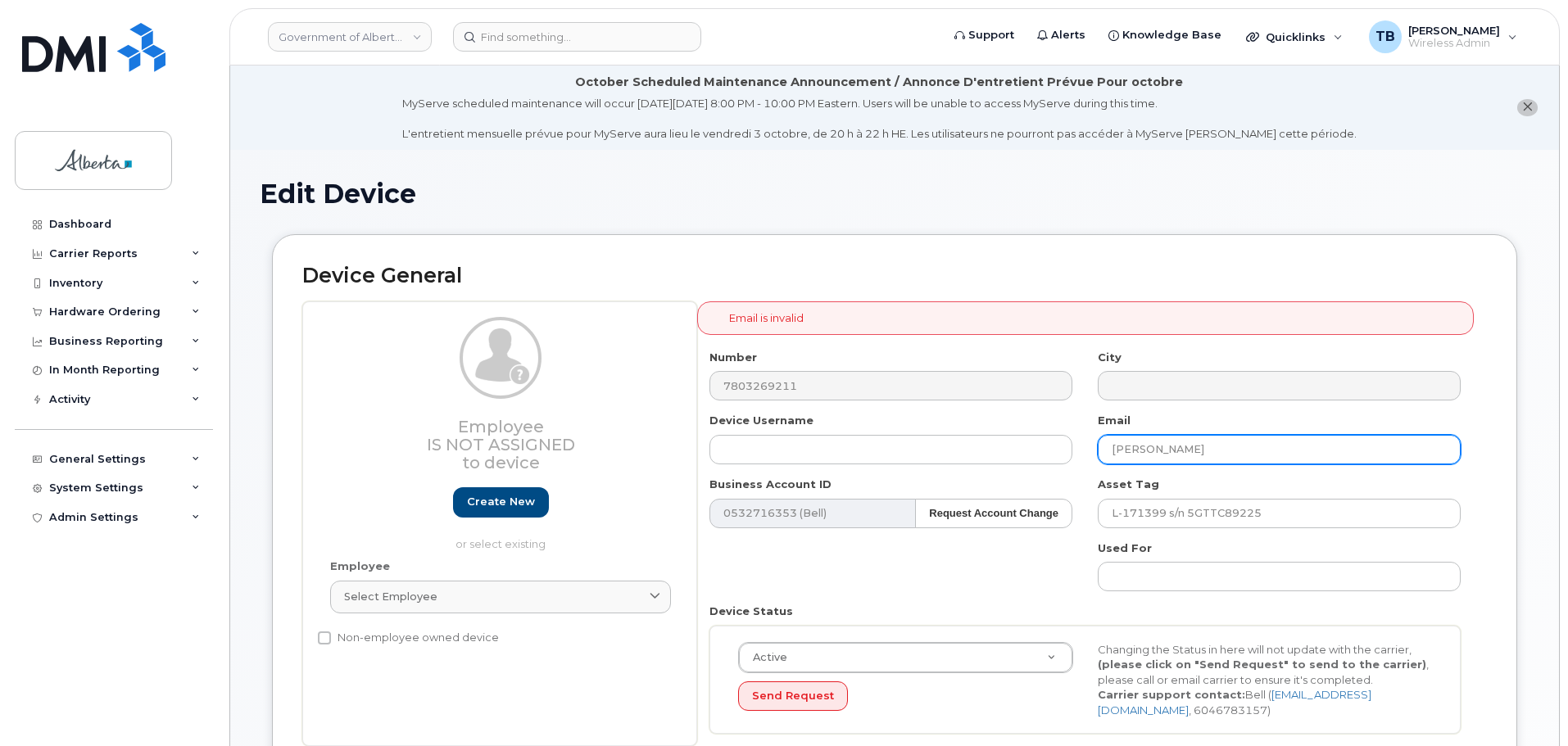
click at [1278, 456] on input "[PERSON_NAME]" at bounding box center [1279, 450] width 363 height 30
paste input "[PERSON_NAME][EMAIL_ADDRESS][PERSON_NAME][DOMAIN_NAME]"
drag, startPoint x: 1235, startPoint y: 447, endPoint x: 1107, endPoint y: 455, distance: 128.2
click at [1103, 455] on input "Alex Bracco-Callaghan [EMAIL_ADDRESS][PERSON_NAME][DOMAIN_NAME]" at bounding box center [1279, 450] width 363 height 30
type input "[PERSON_NAME][EMAIL_ADDRESS][PERSON_NAME][DOMAIN_NAME]"
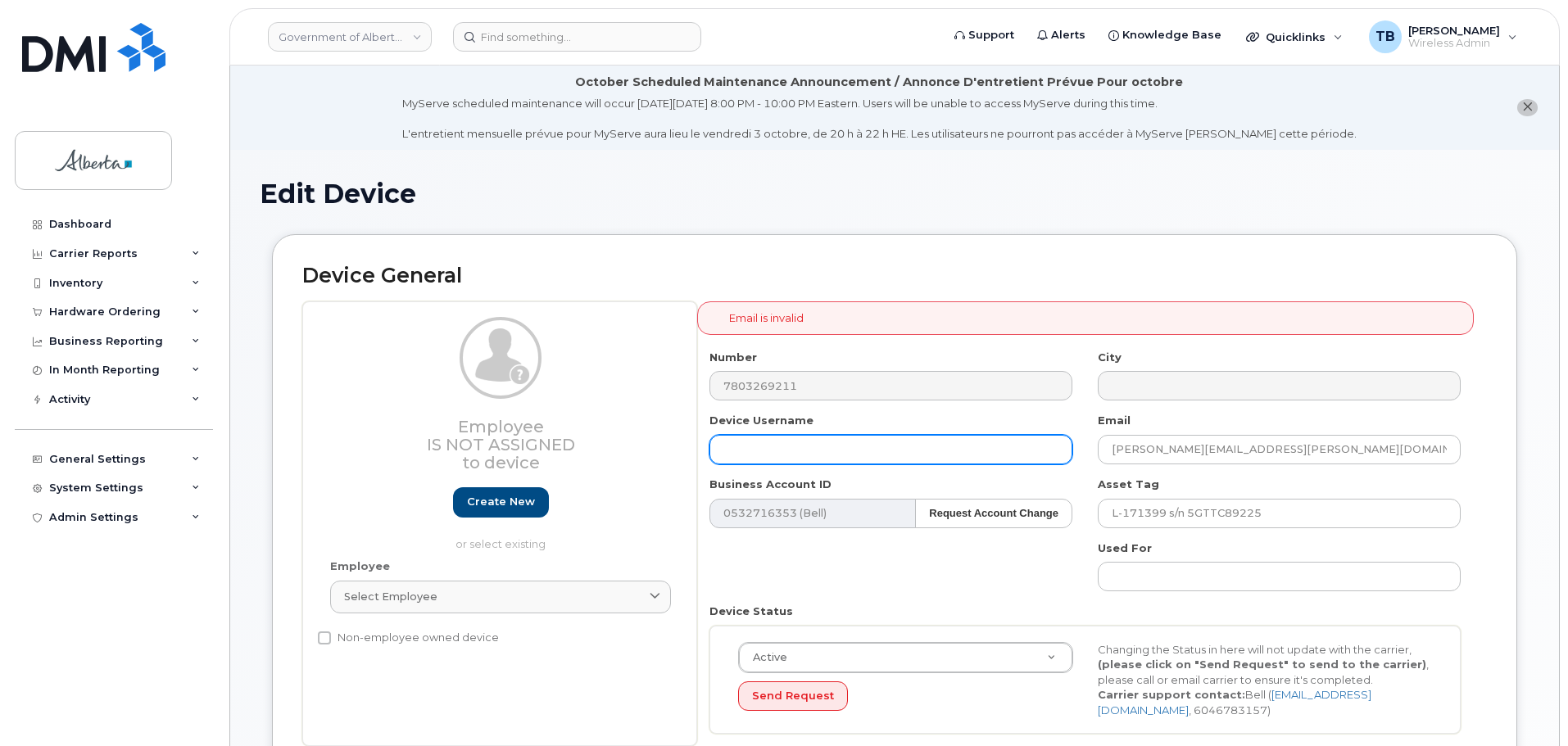
click at [766, 463] on input "text" at bounding box center [891, 450] width 363 height 30
paste input "[PERSON_NAME]"
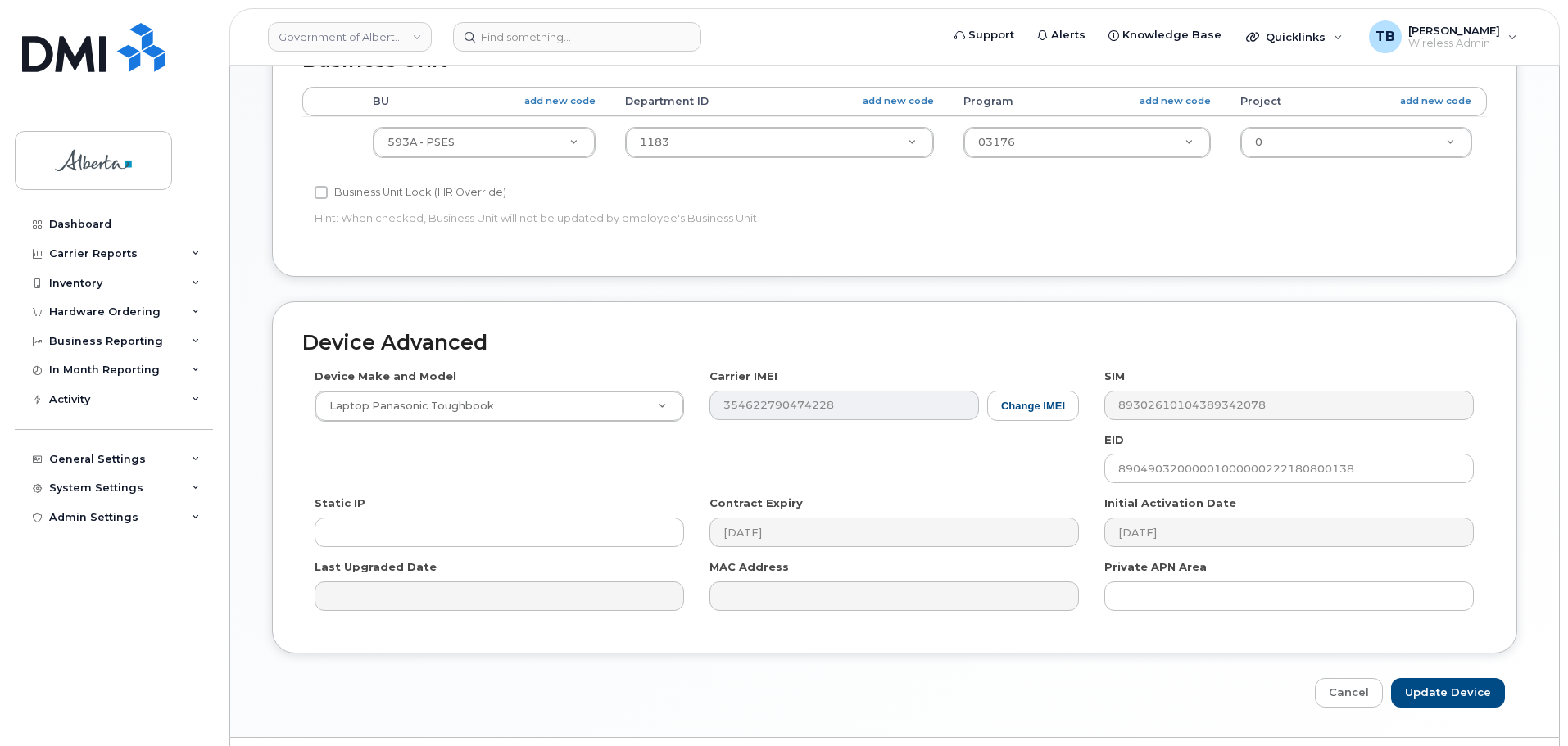
scroll to position [825, 0]
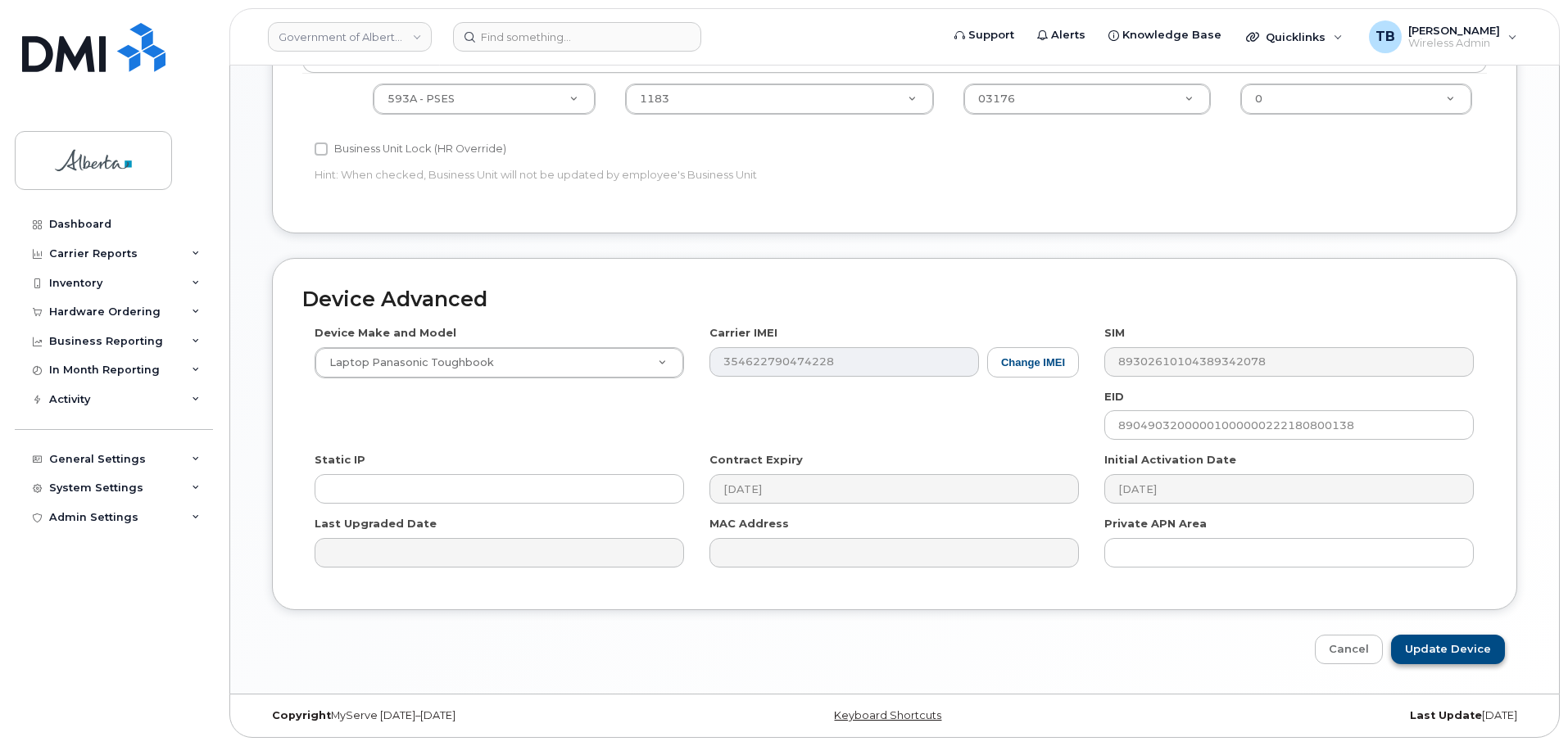
type input "[PERSON_NAME]"
drag, startPoint x: 1448, startPoint y: 654, endPoint x: 1441, endPoint y: 650, distance: 8.1
click at [1448, 654] on input "Update Device" at bounding box center [1448, 650] width 114 height 31
type input "Saving..."
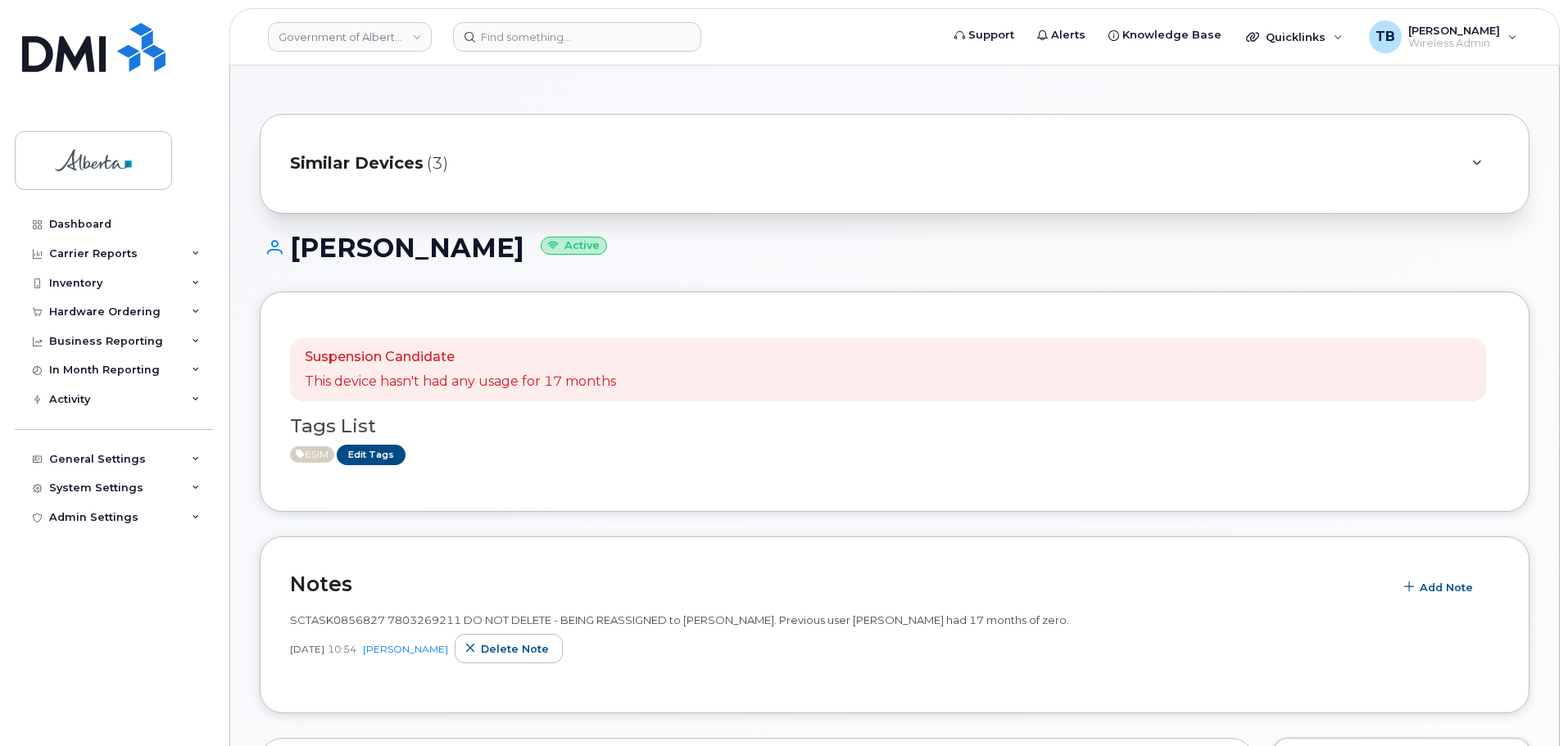
scroll to position [164, 0]
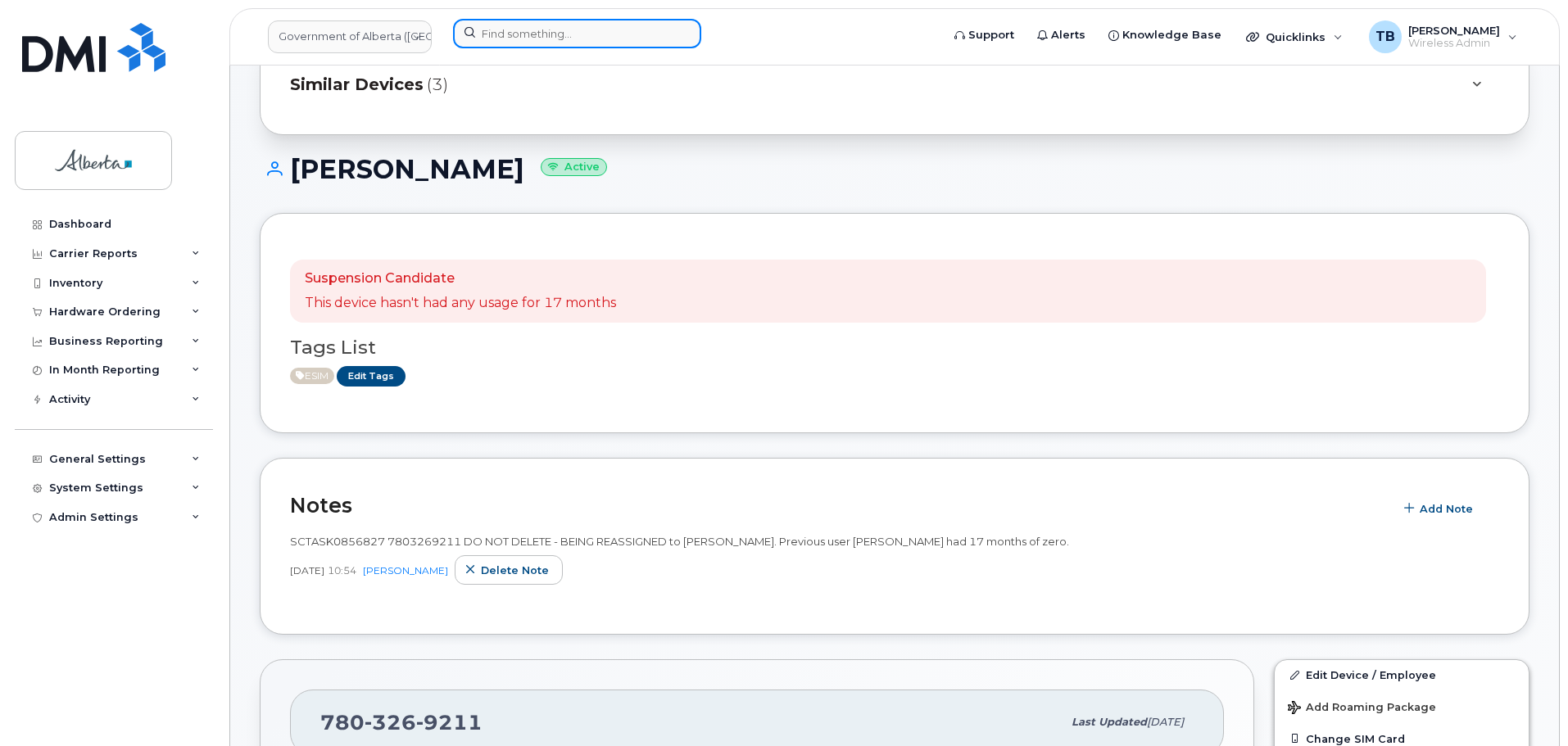
click at [543, 42] on input at bounding box center [577, 34] width 248 height 30
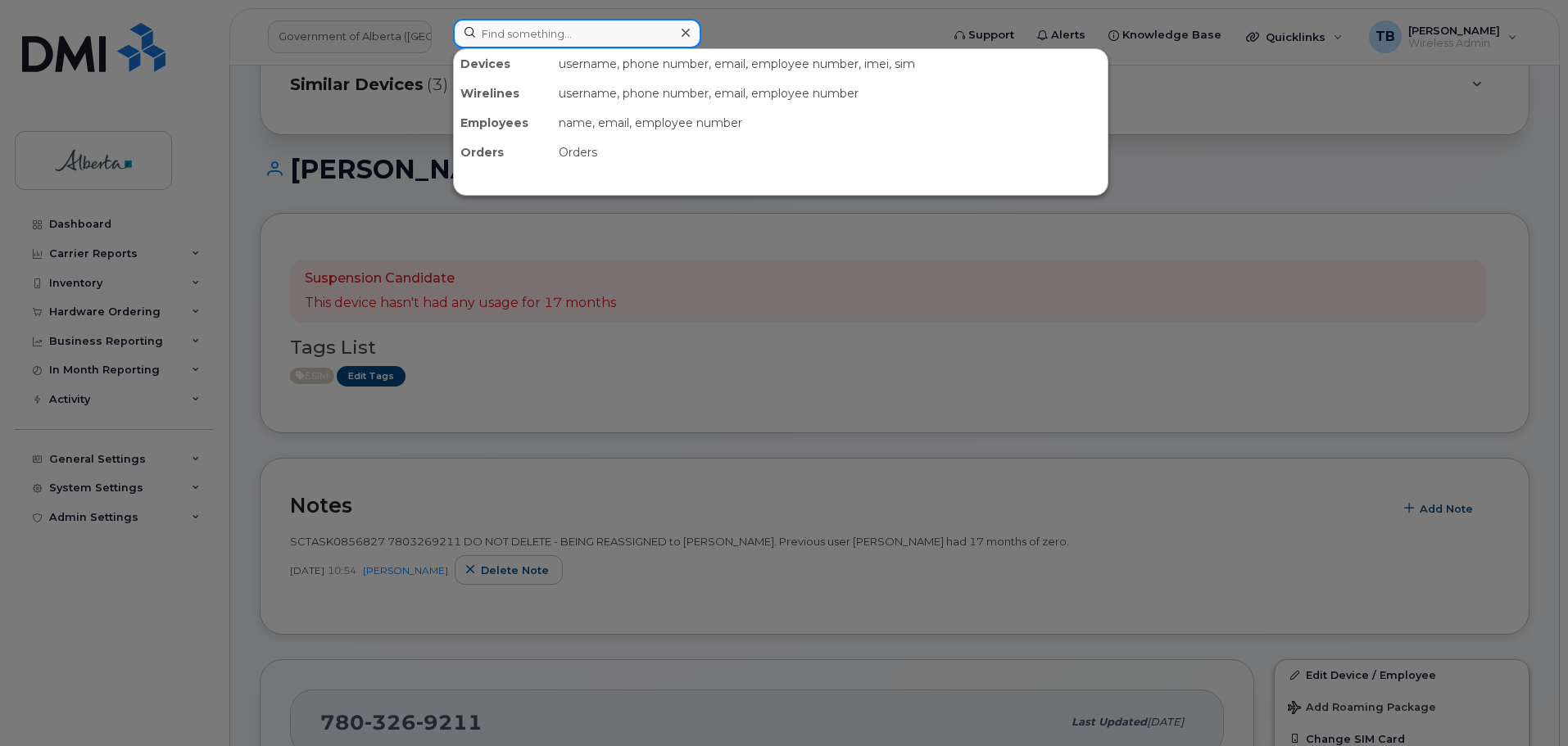
paste input "7807405634"
type input "7807405634"
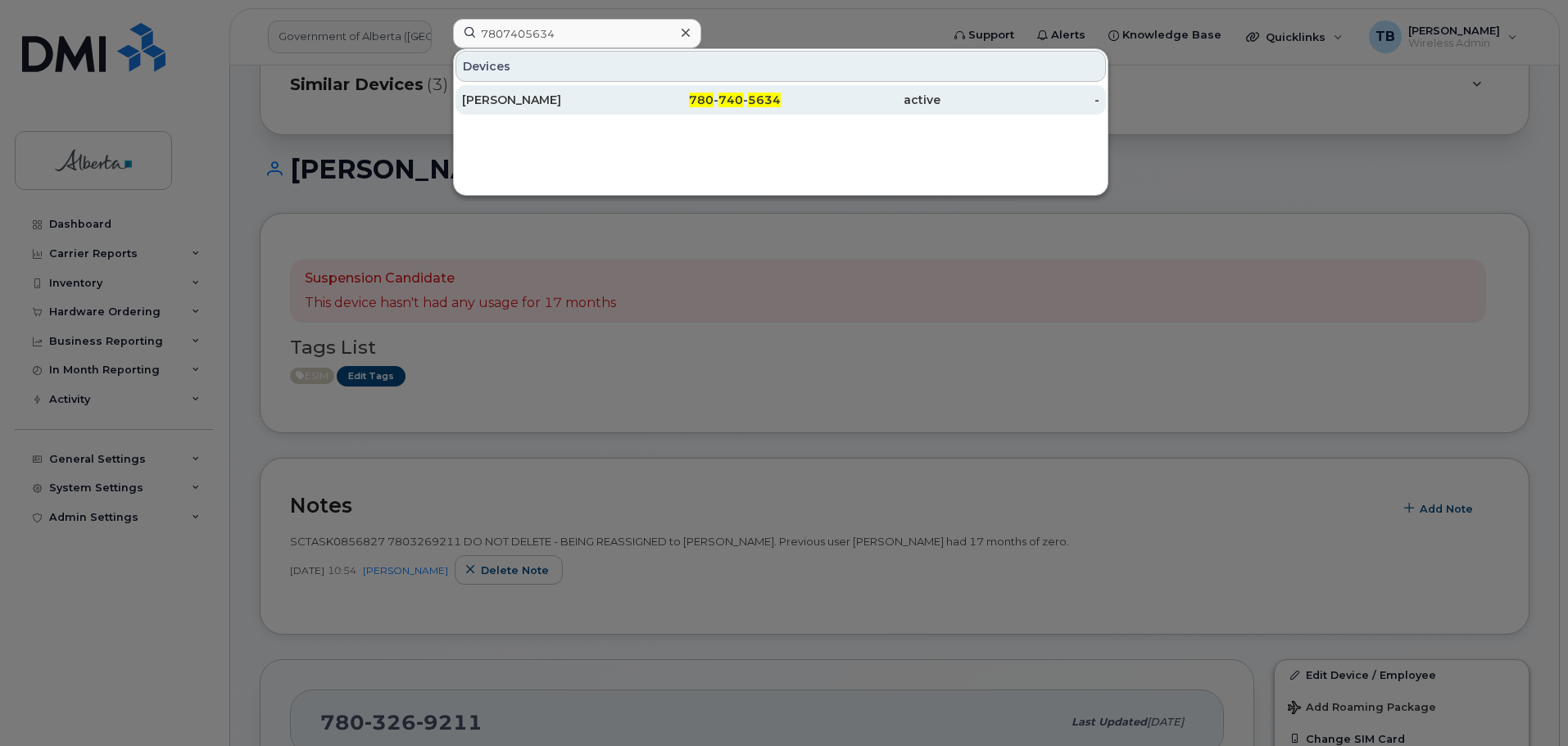
click at [490, 107] on div "[PERSON_NAME]" at bounding box center [541, 100] width 160 height 17
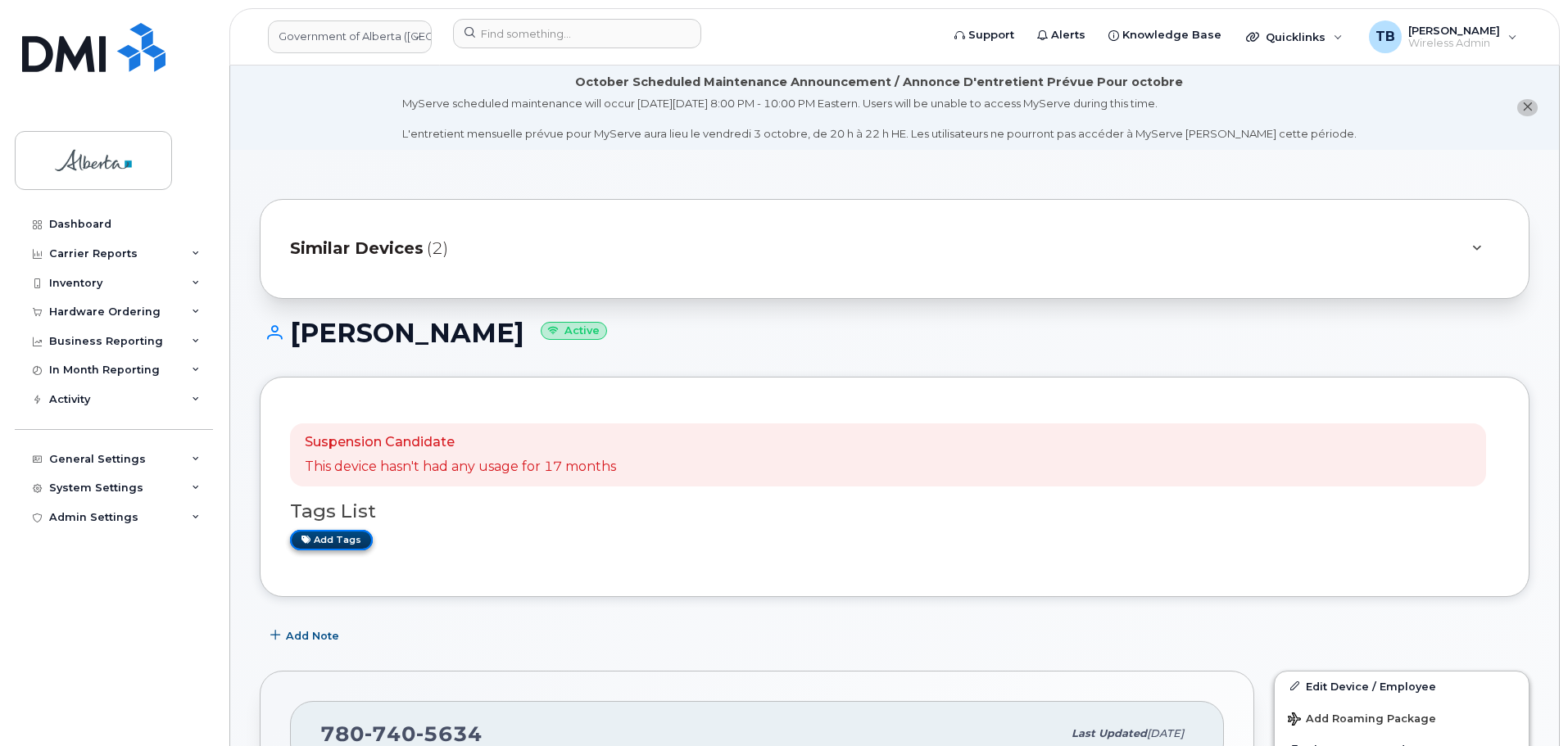
click at [345, 541] on link "Add tags" at bounding box center [331, 540] width 83 height 21
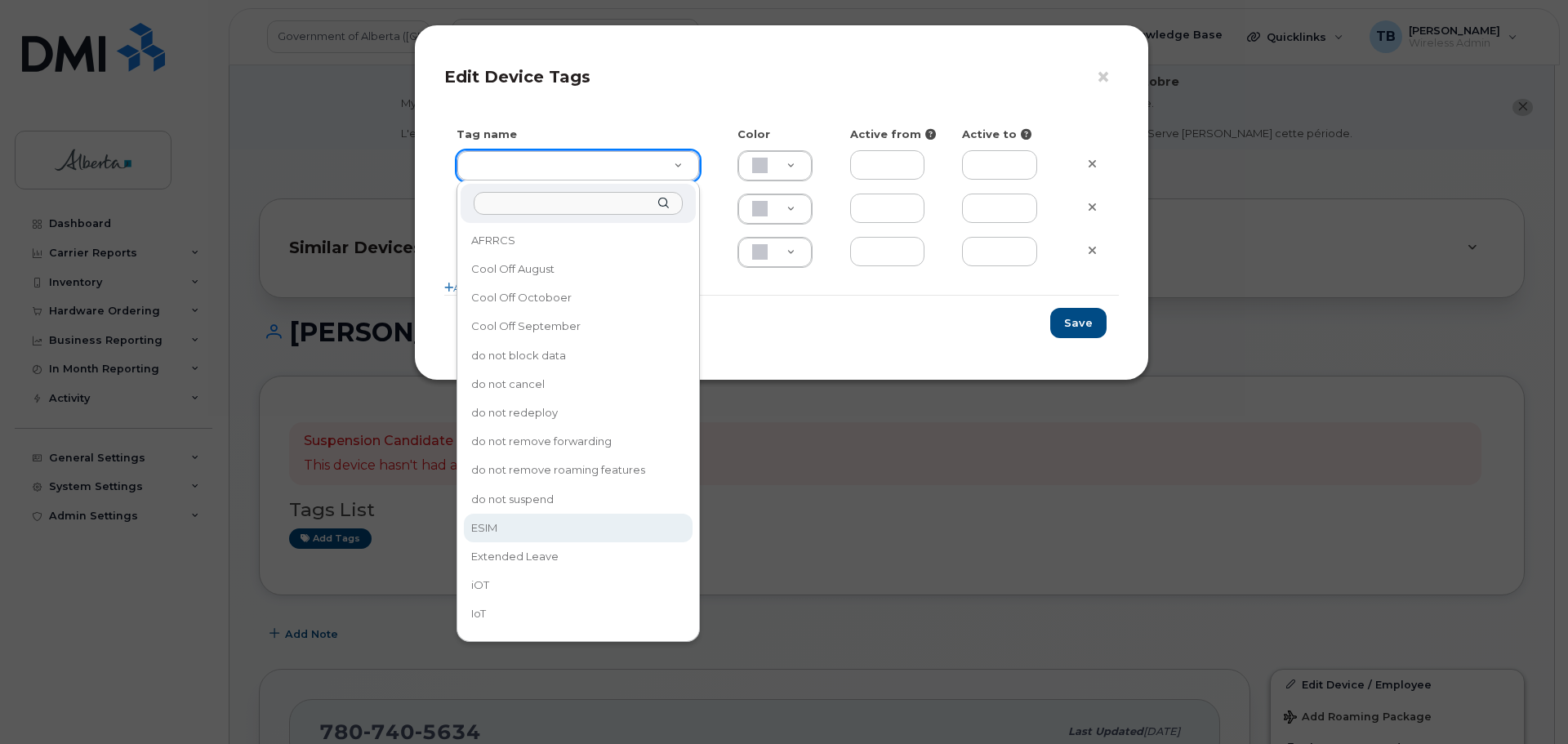
type input "ESIM"
type input "D6CDC1"
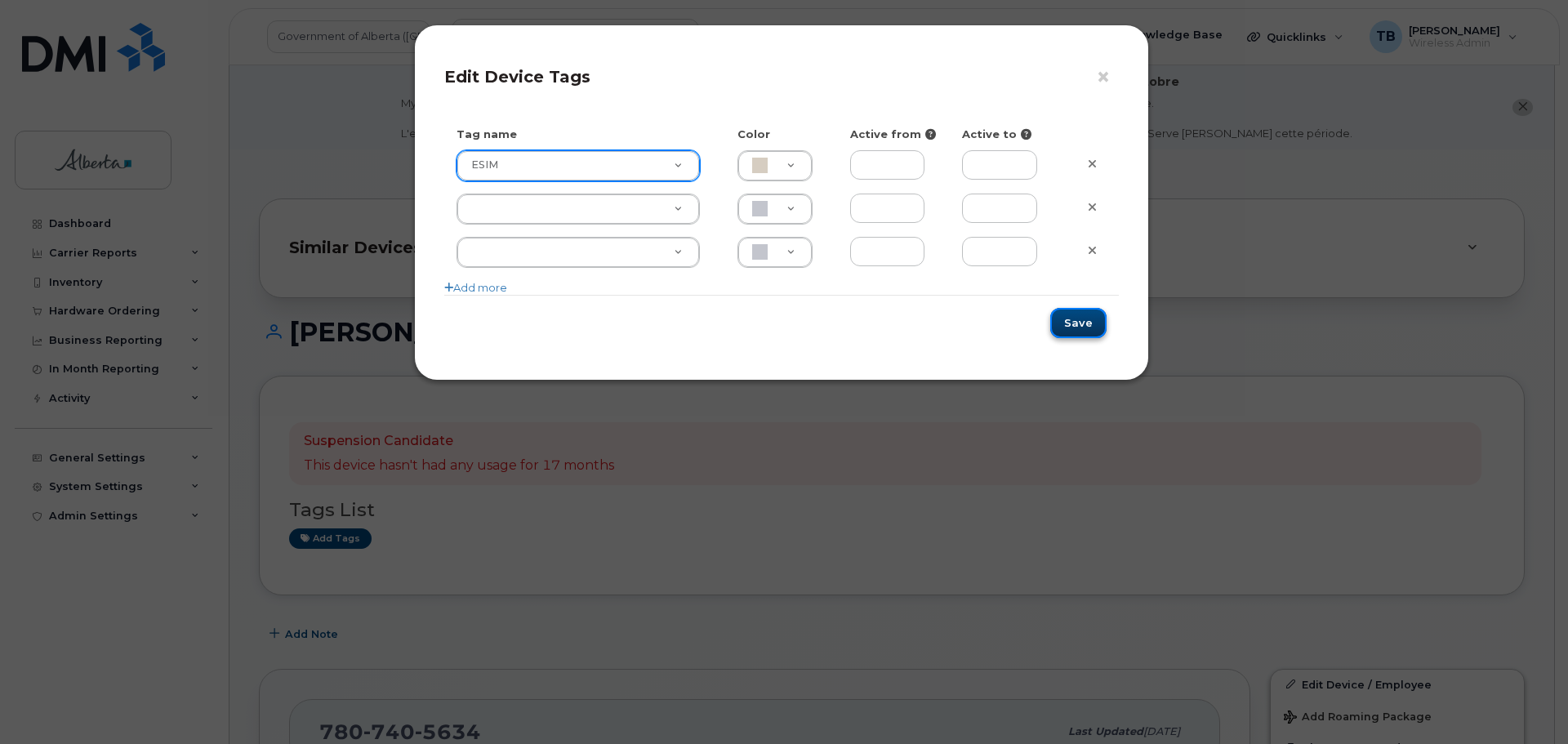
click at [1085, 322] on button "Save" at bounding box center [1079, 323] width 56 height 31
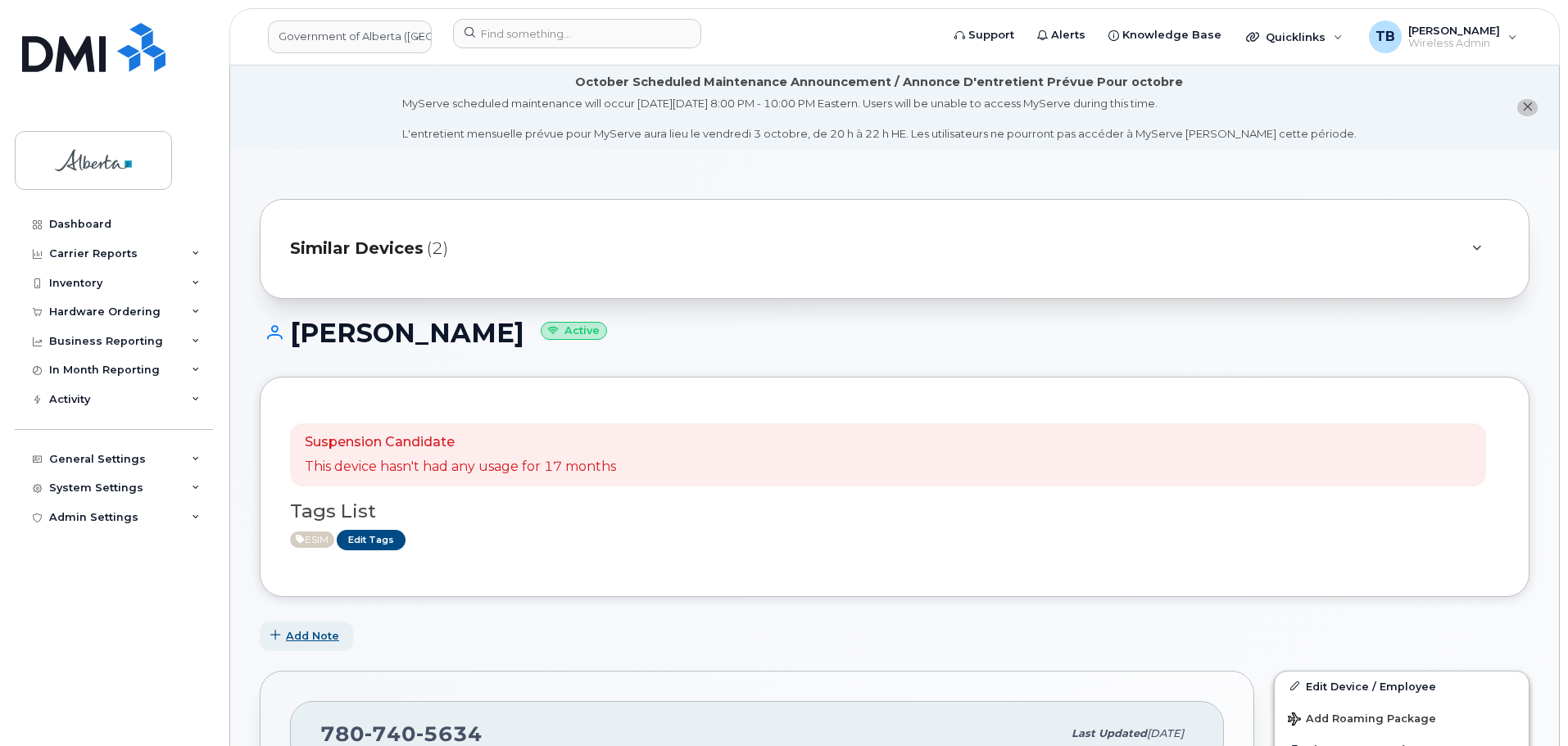
click at [329, 637] on span "Add Note" at bounding box center [312, 636] width 53 height 16
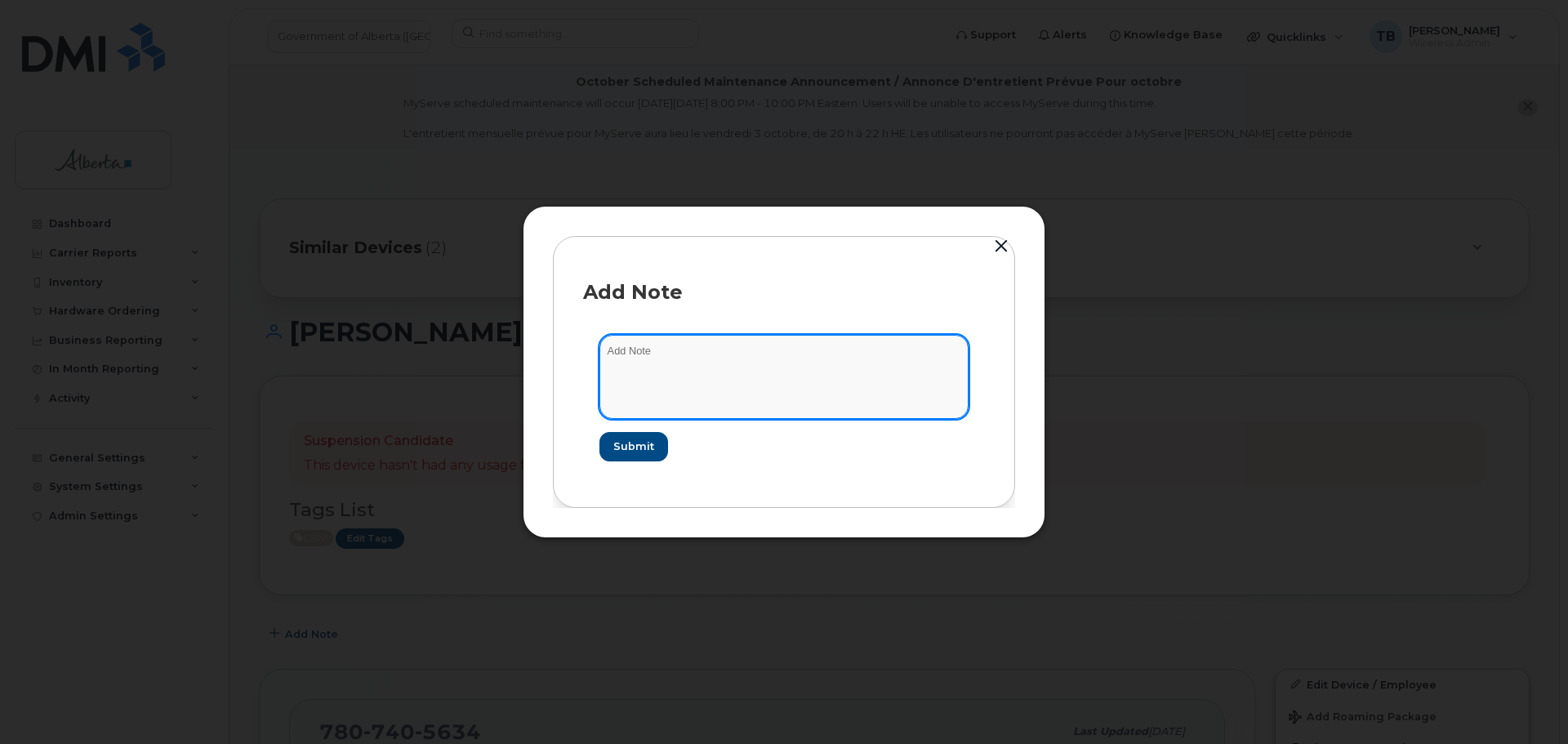
click at [654, 384] on textarea at bounding box center [783, 377] width 369 height 83
paste textarea "SCTASK0856827 7807405634 DO NOT DELETE - BEING REASSIGNED to Leejon Billard. Pr…"
type textarea "SCTASK0856827 7807405634 DO NOT DELETE - BEING REASSIGNED to Leejon Billard. Pr…"
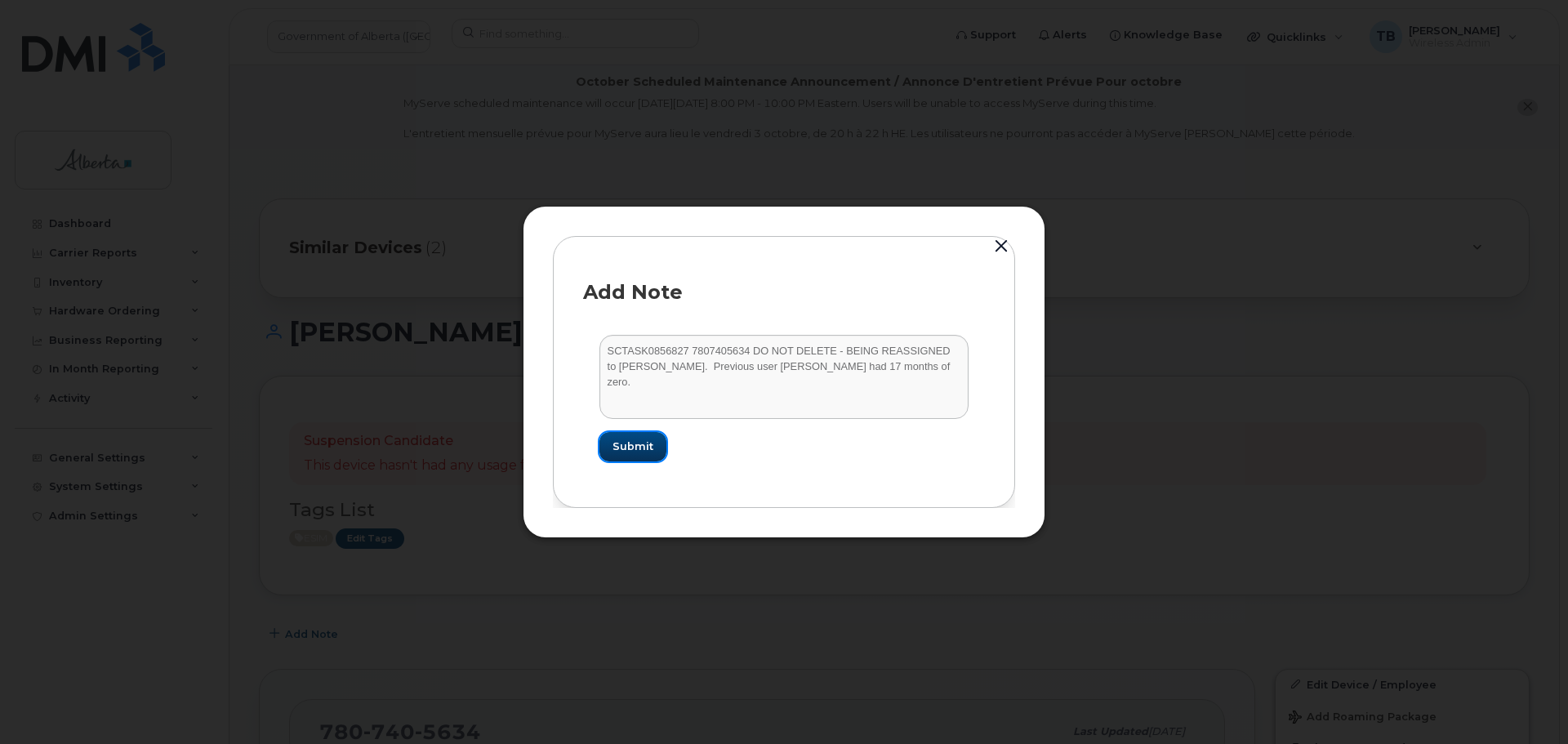
click at [650, 454] on span "Submit" at bounding box center [632, 446] width 40 height 16
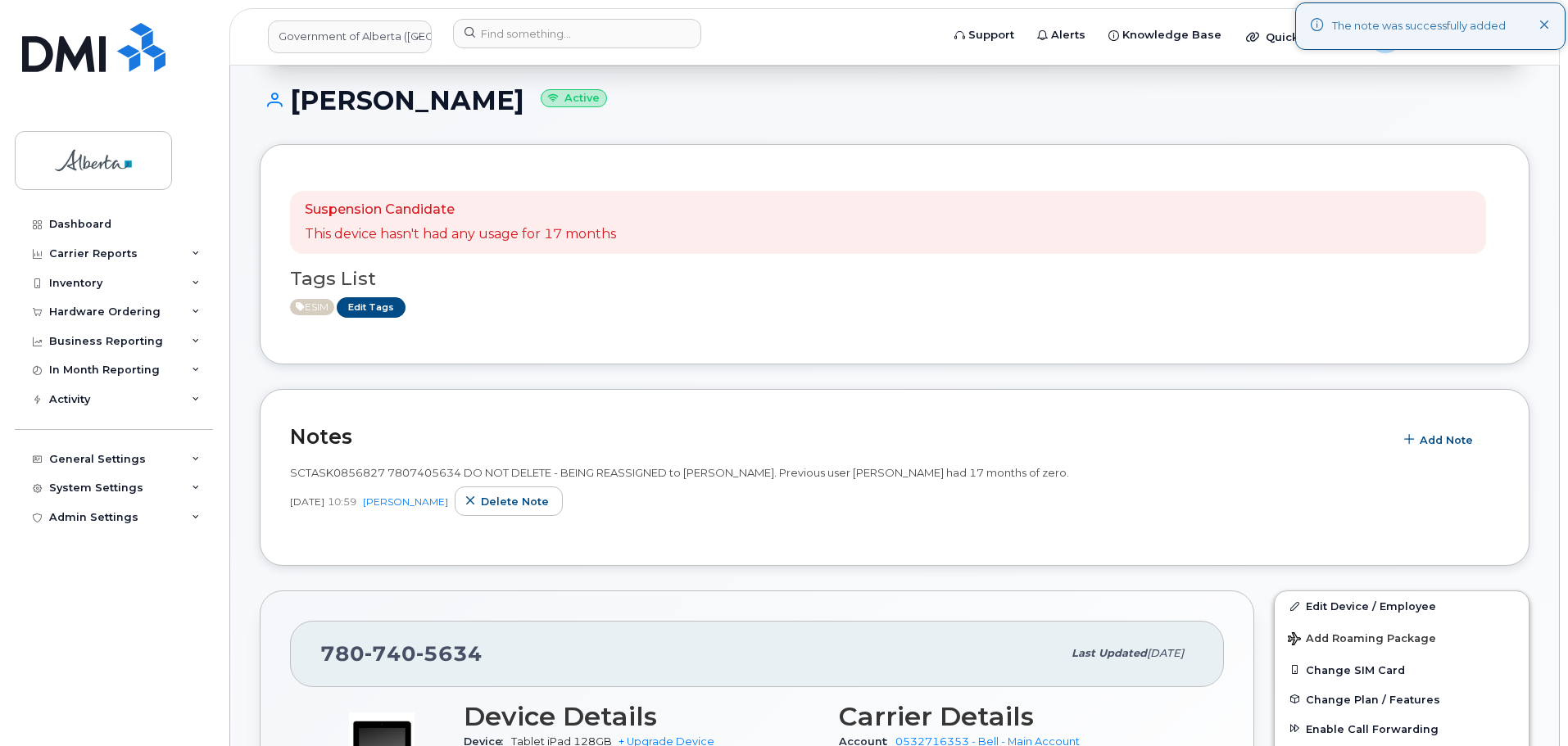
scroll to position [328, 0]
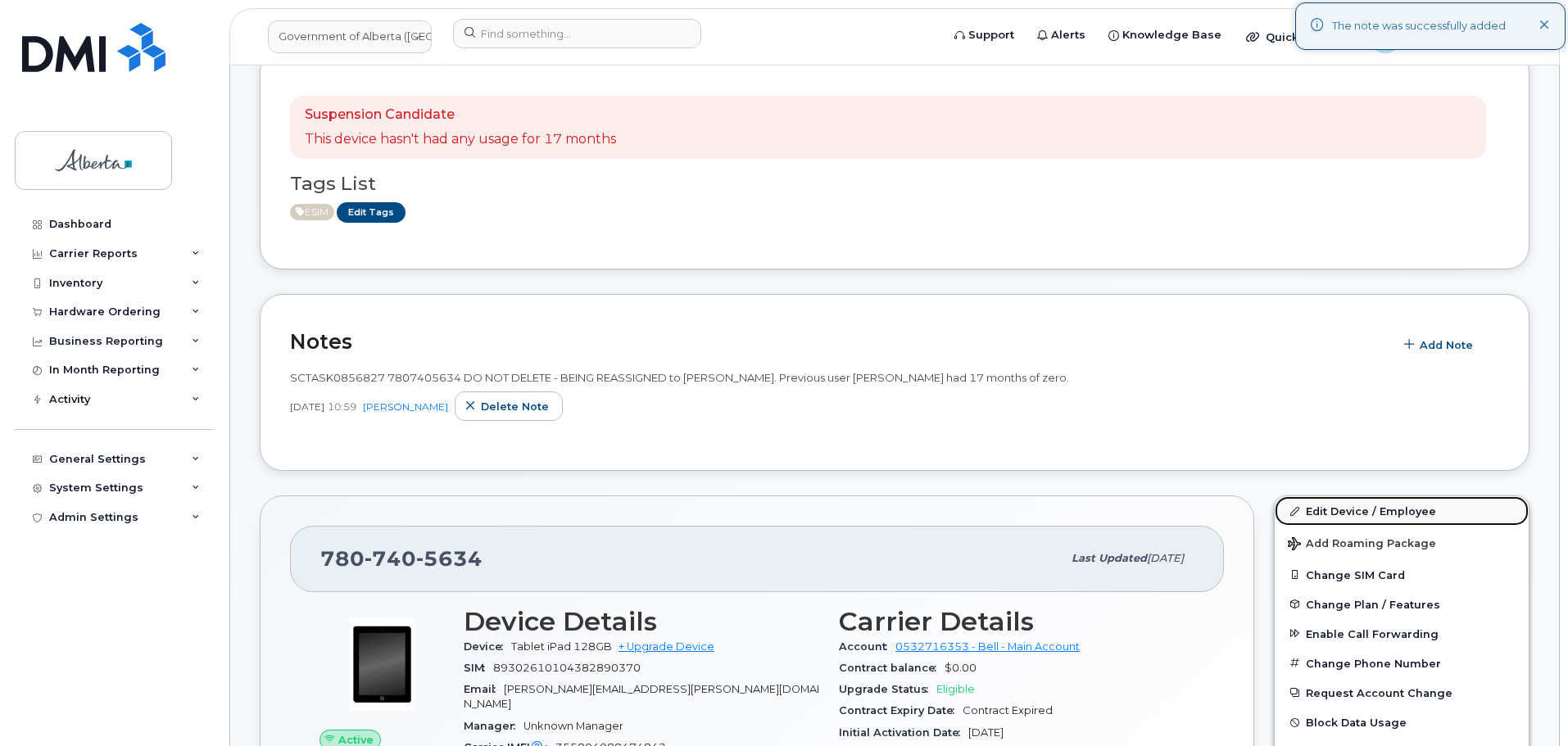
click at [1354, 513] on link "Edit Device / Employee" at bounding box center [1402, 512] width 254 height 30
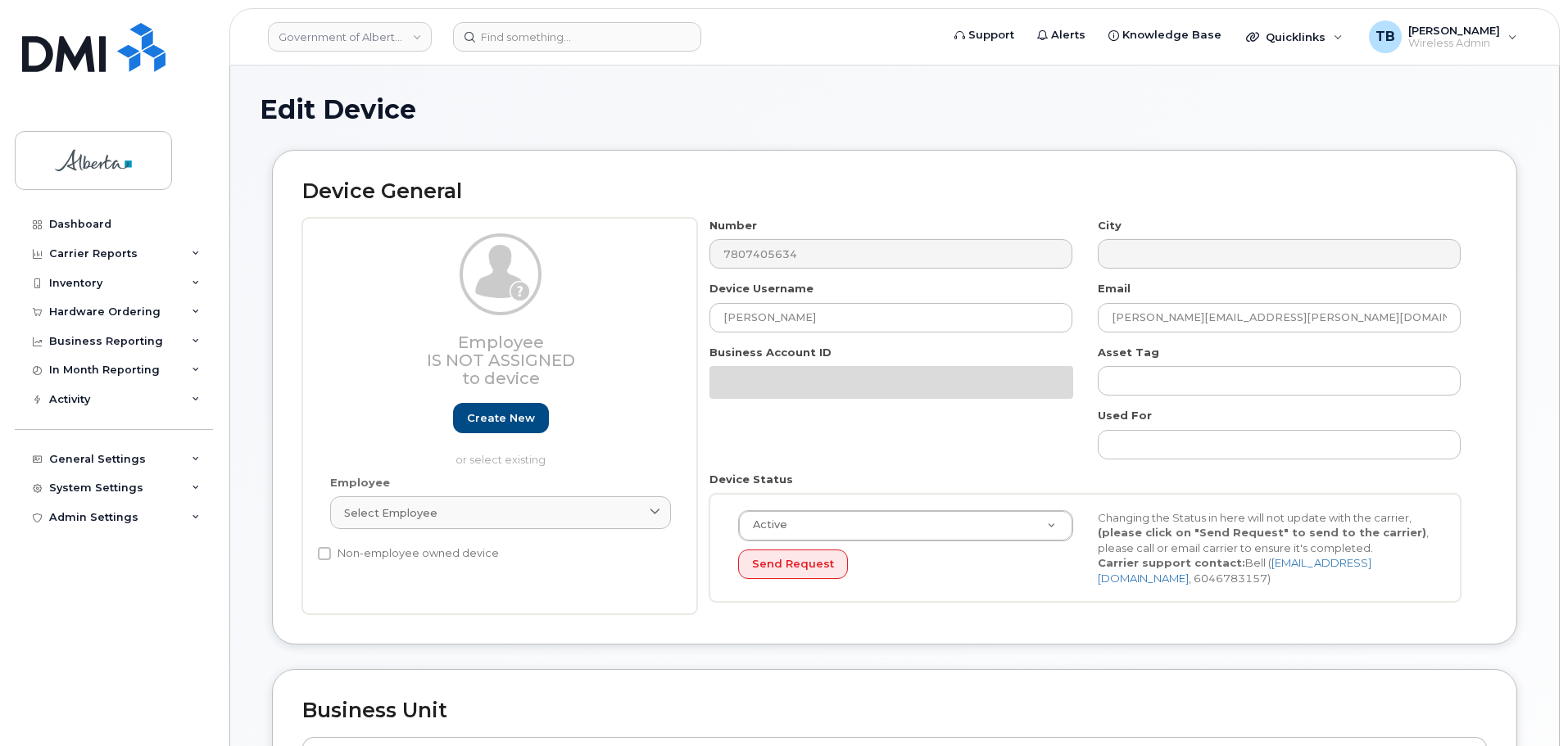
select select "4797726"
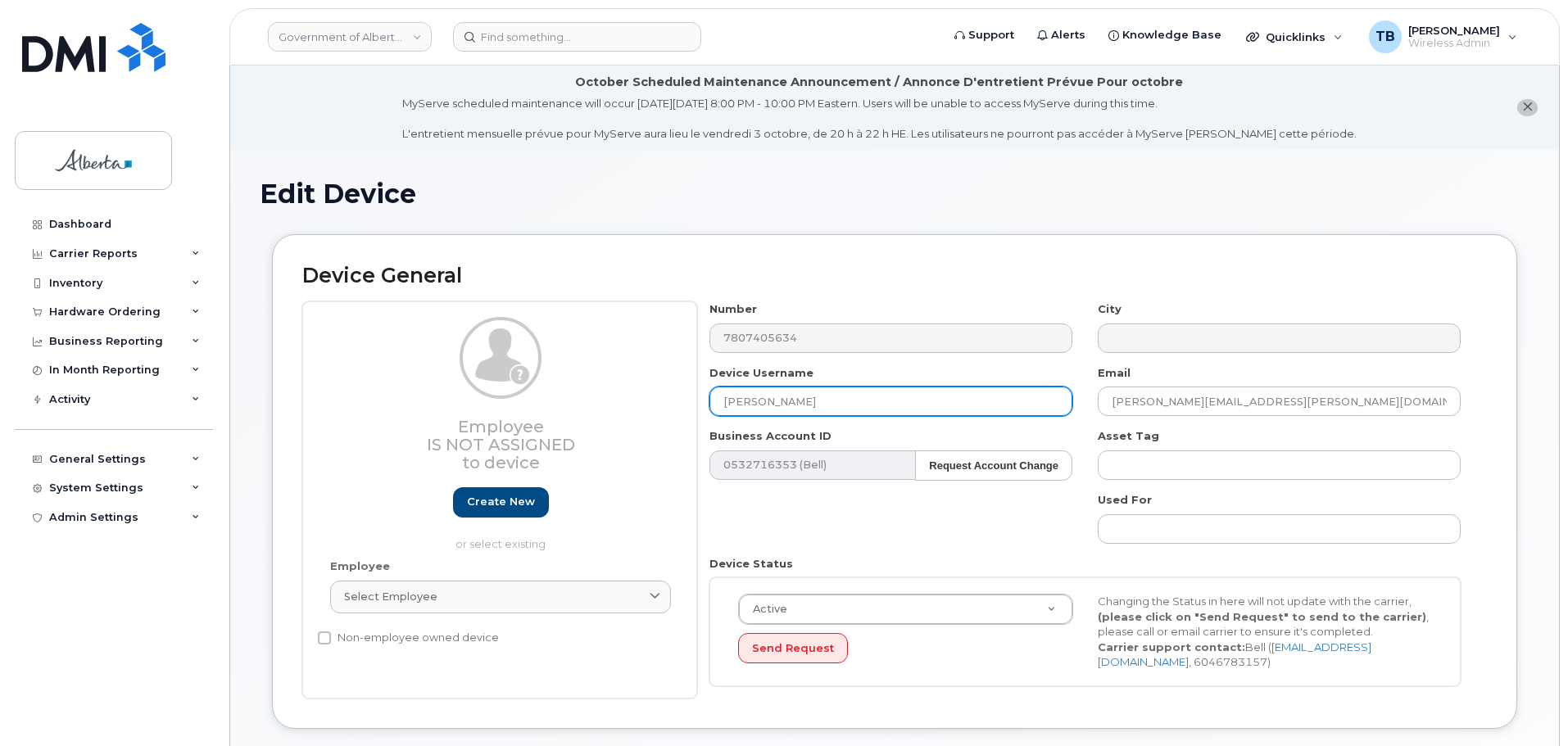
drag, startPoint x: 708, startPoint y: 399, endPoint x: 649, endPoint y: 399, distance: 59.0
click at [649, 399] on div "Employee Is not assigned to device Create new or select existing Employee Selec…" at bounding box center [894, 500] width 1185 height 397
paste input "[PERSON_NAME]"
type input "[PERSON_NAME]"
drag, startPoint x: 1326, startPoint y: 400, endPoint x: 993, endPoint y: 397, distance: 333.0
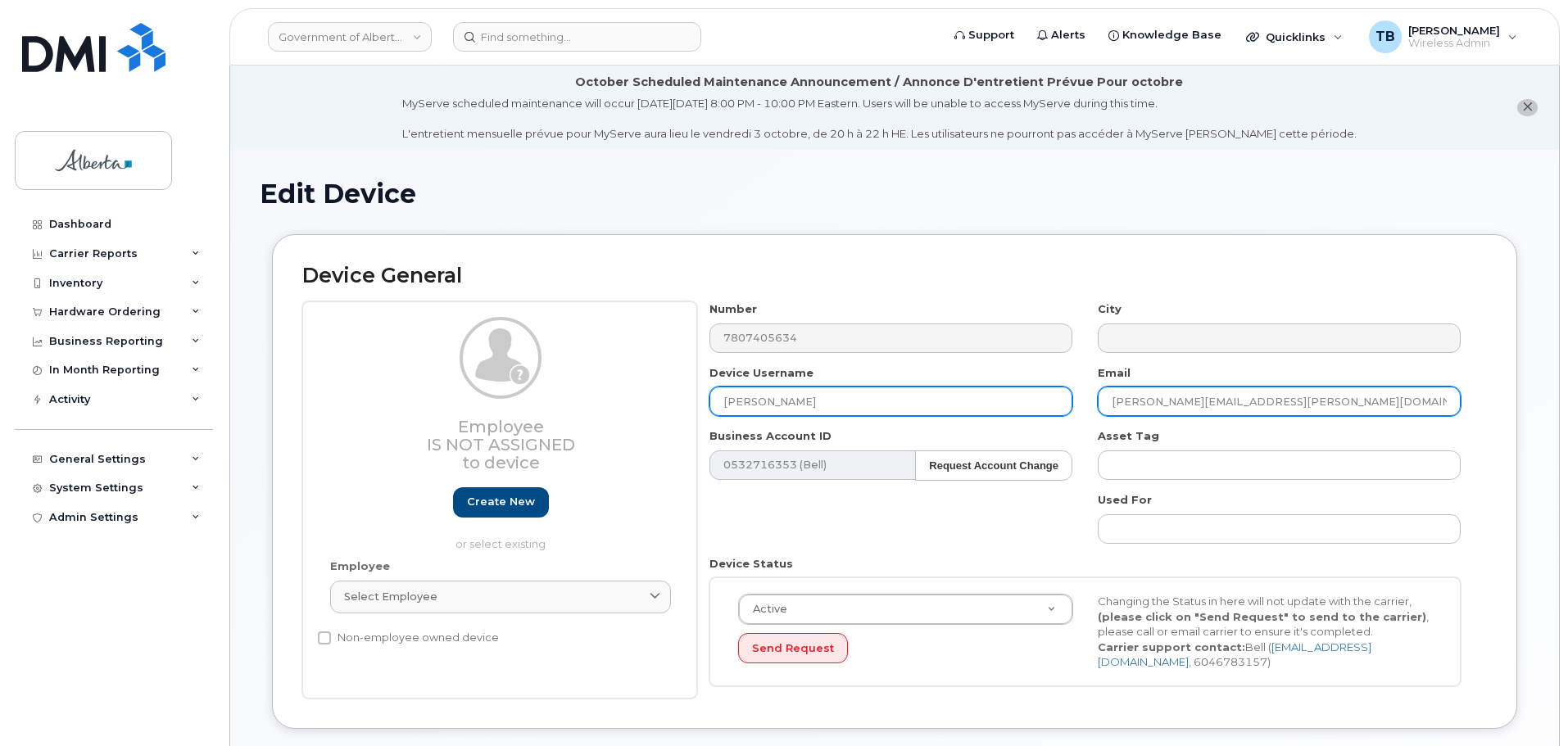
click at [993, 397] on div "Number 7807405634 City Device Username [PERSON_NAME] Email [PERSON_NAME][EMAIL_…" at bounding box center [1085, 500] width 777 height 397
paste input "Leejon.Billard"
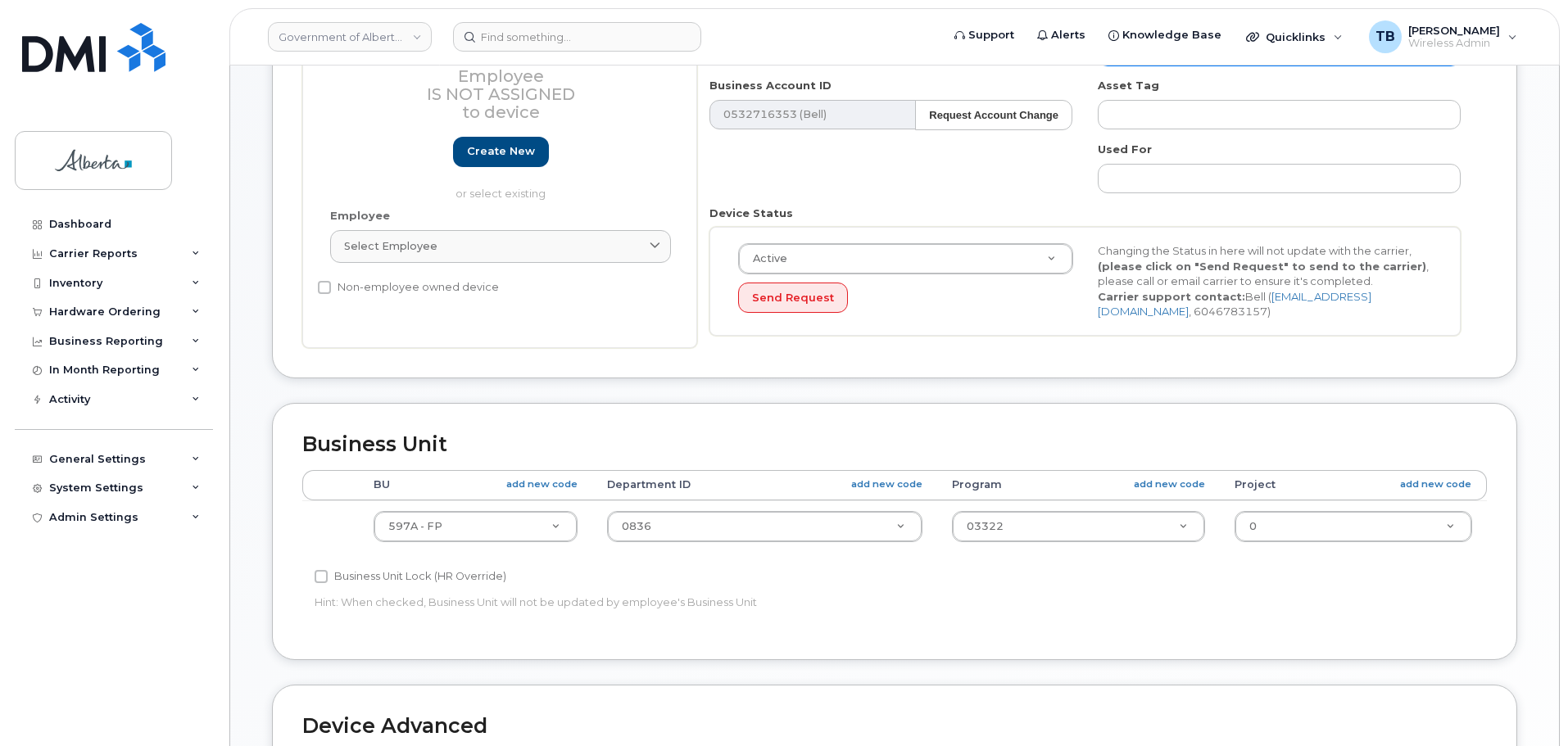
scroll to position [410, 0]
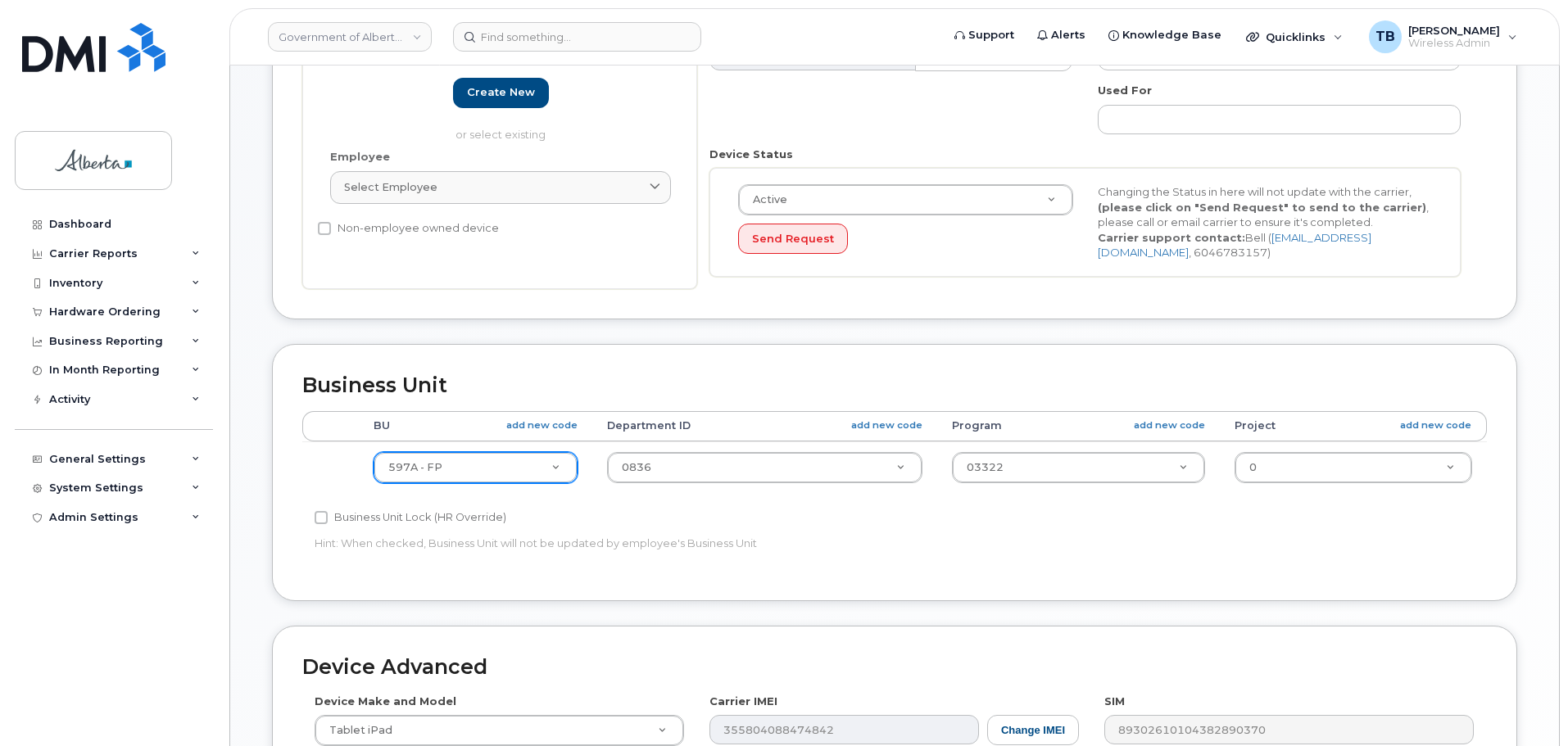
type input "[EMAIL_ADDRESS][DOMAIN_NAME]"
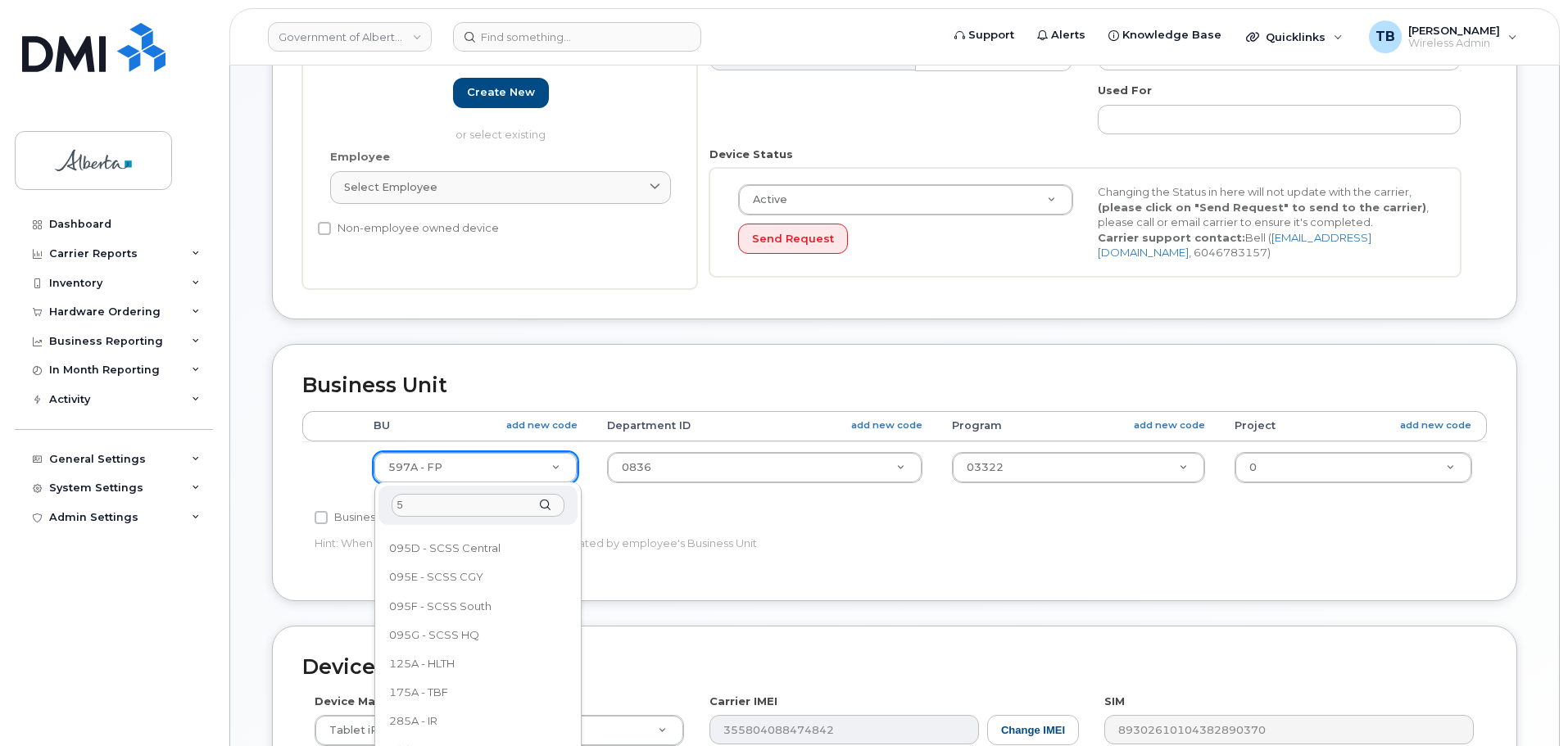
scroll to position [0, 0]
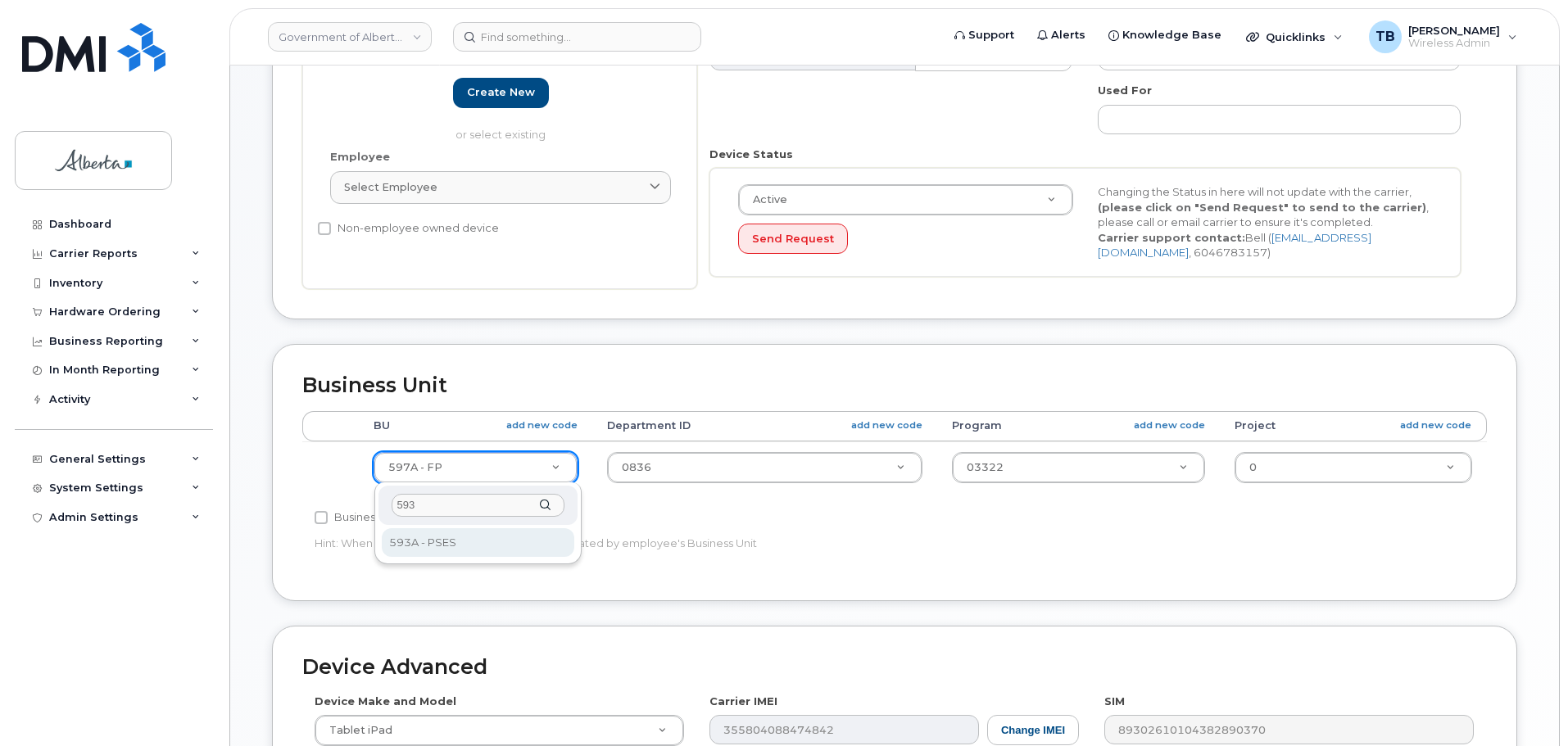
type input "593"
select select "4797682"
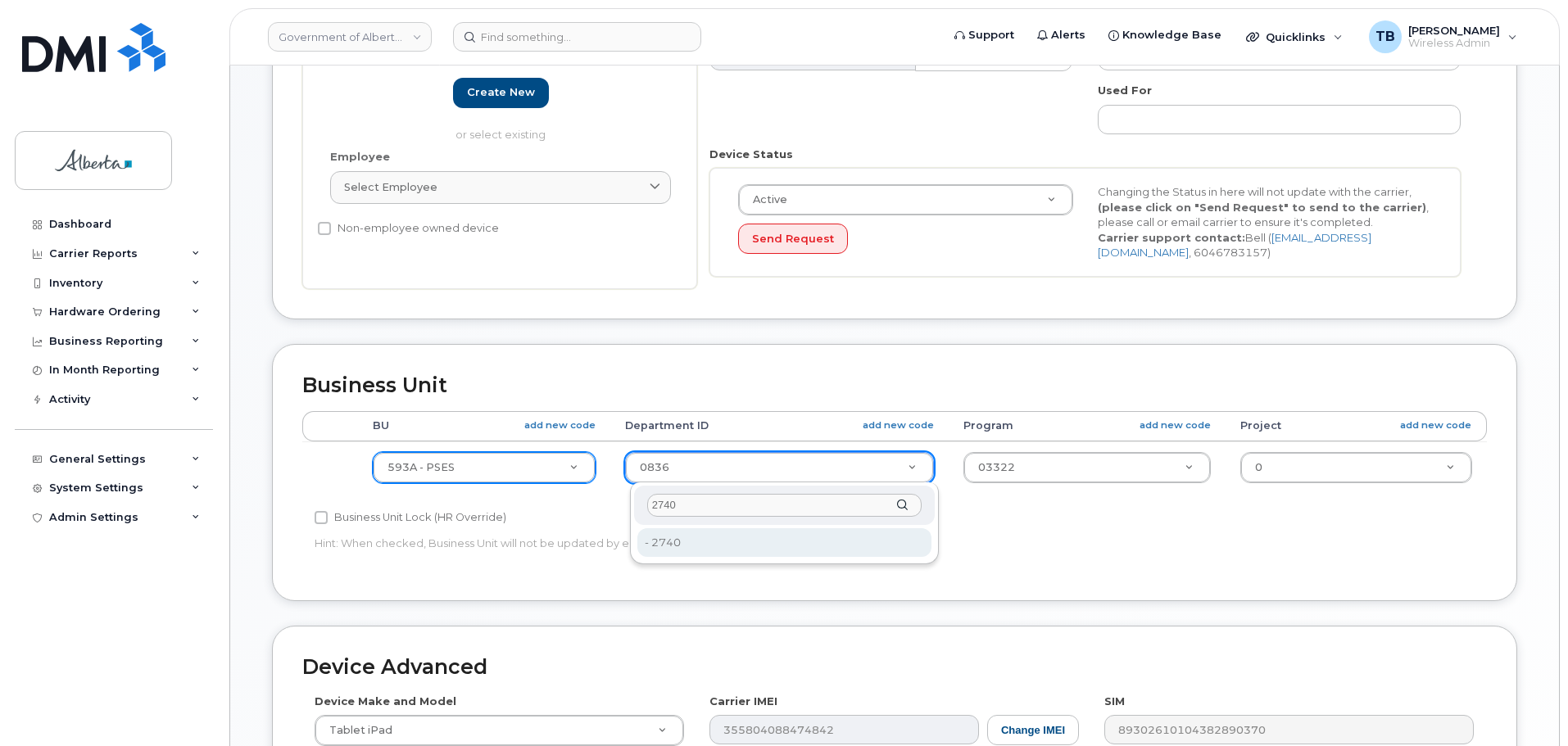
type input "2740"
drag, startPoint x: 704, startPoint y: 534, endPoint x: 868, endPoint y: 524, distance: 164.3
type input "4206365"
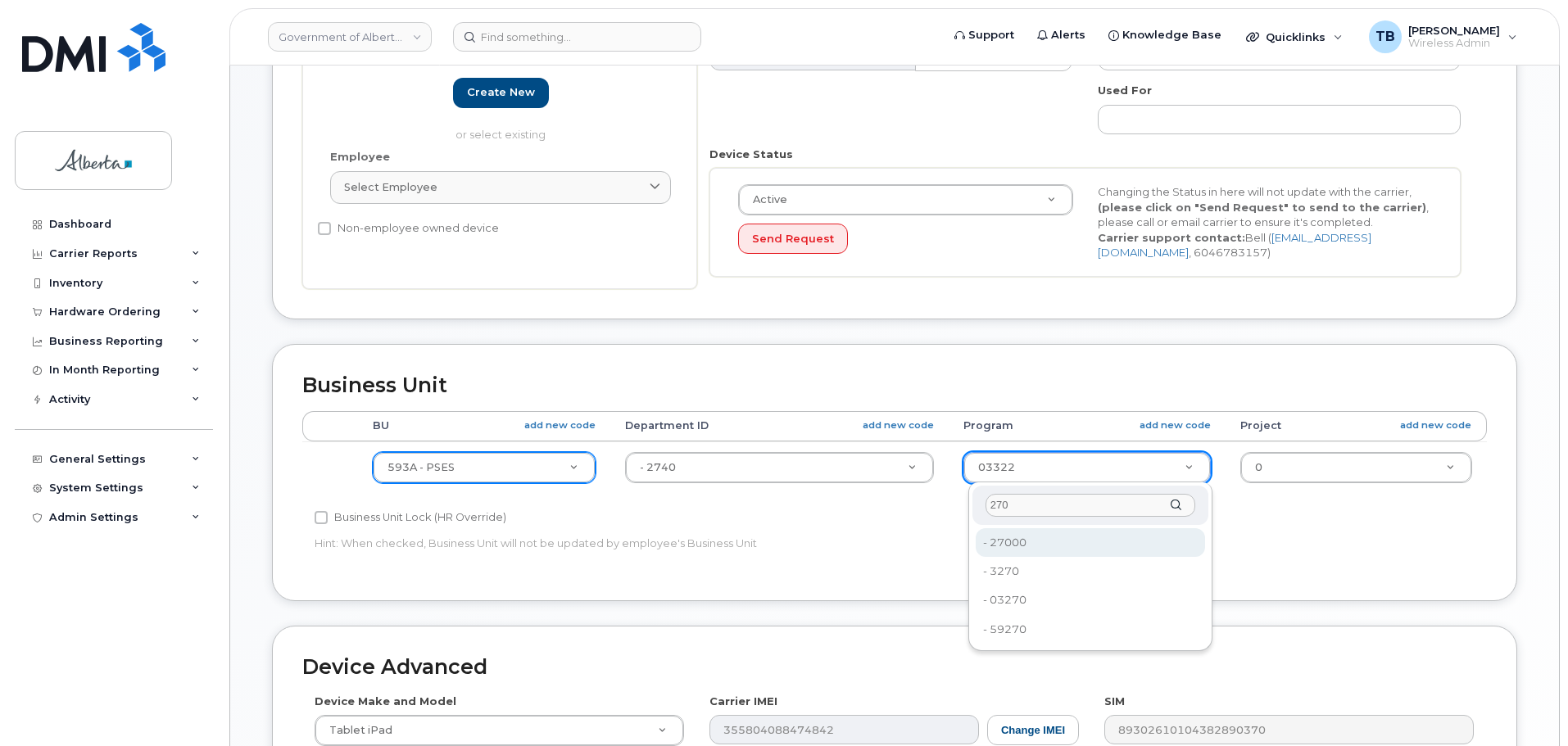
type input "270"
type input "4206368"
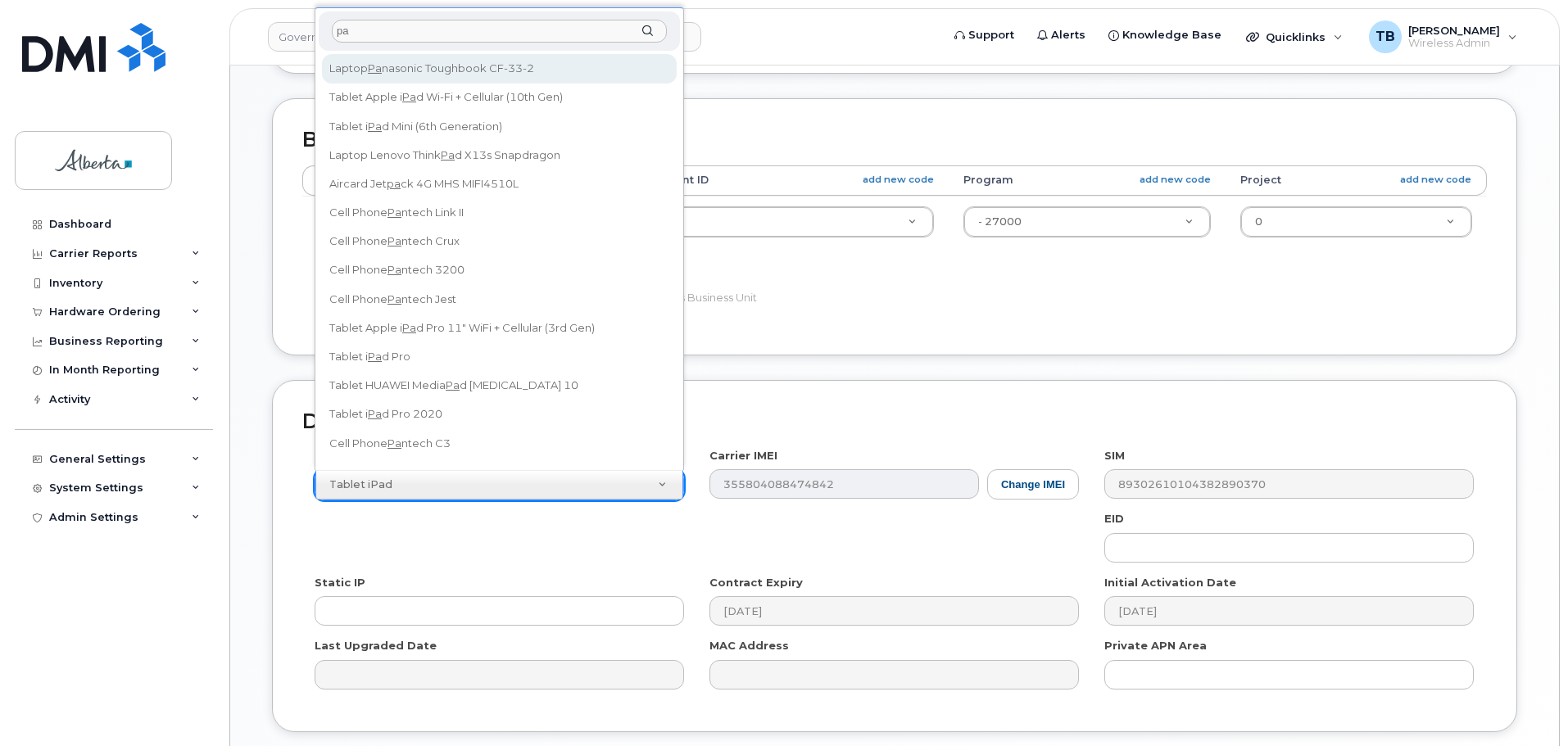
type input "p"
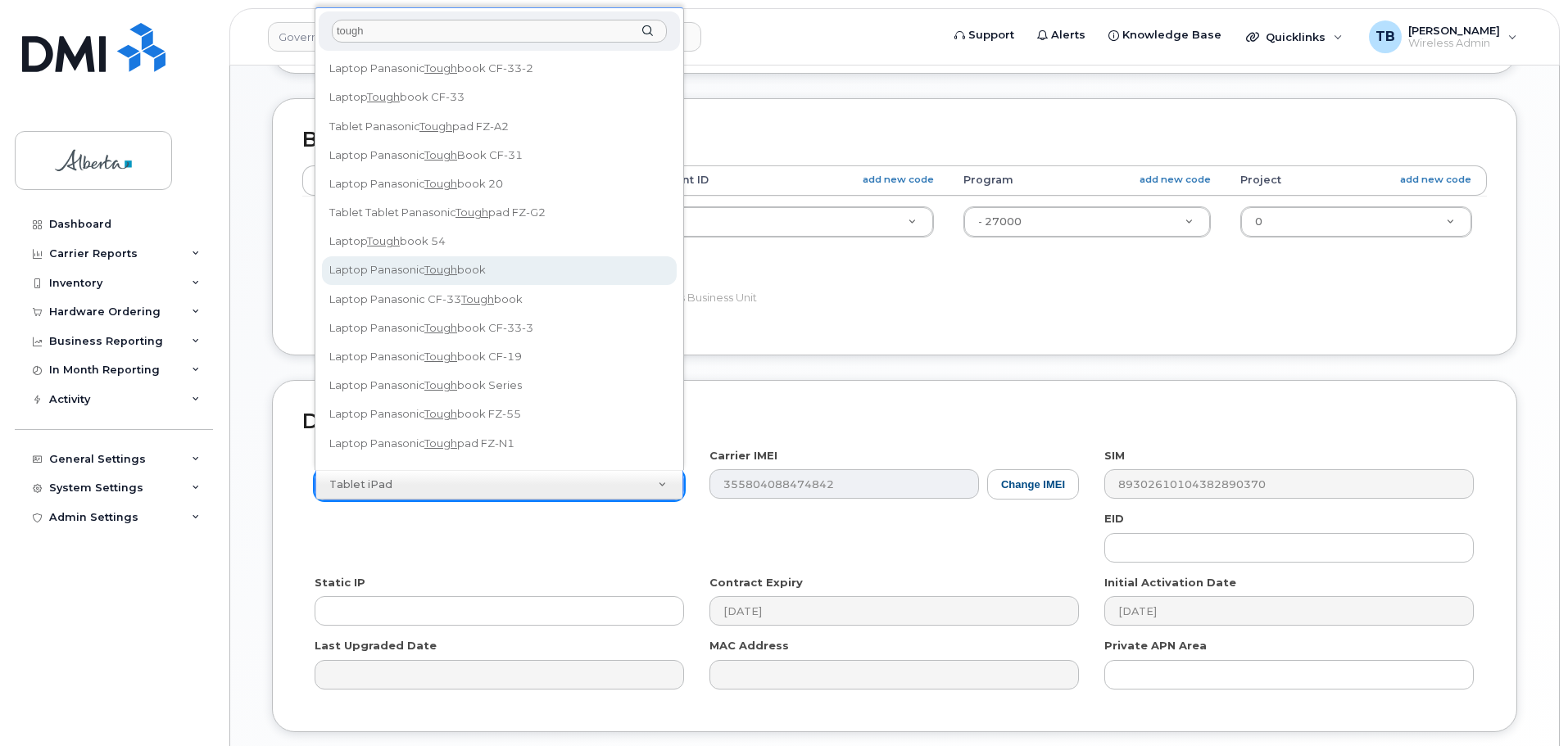
type input "tough"
select select "2526"
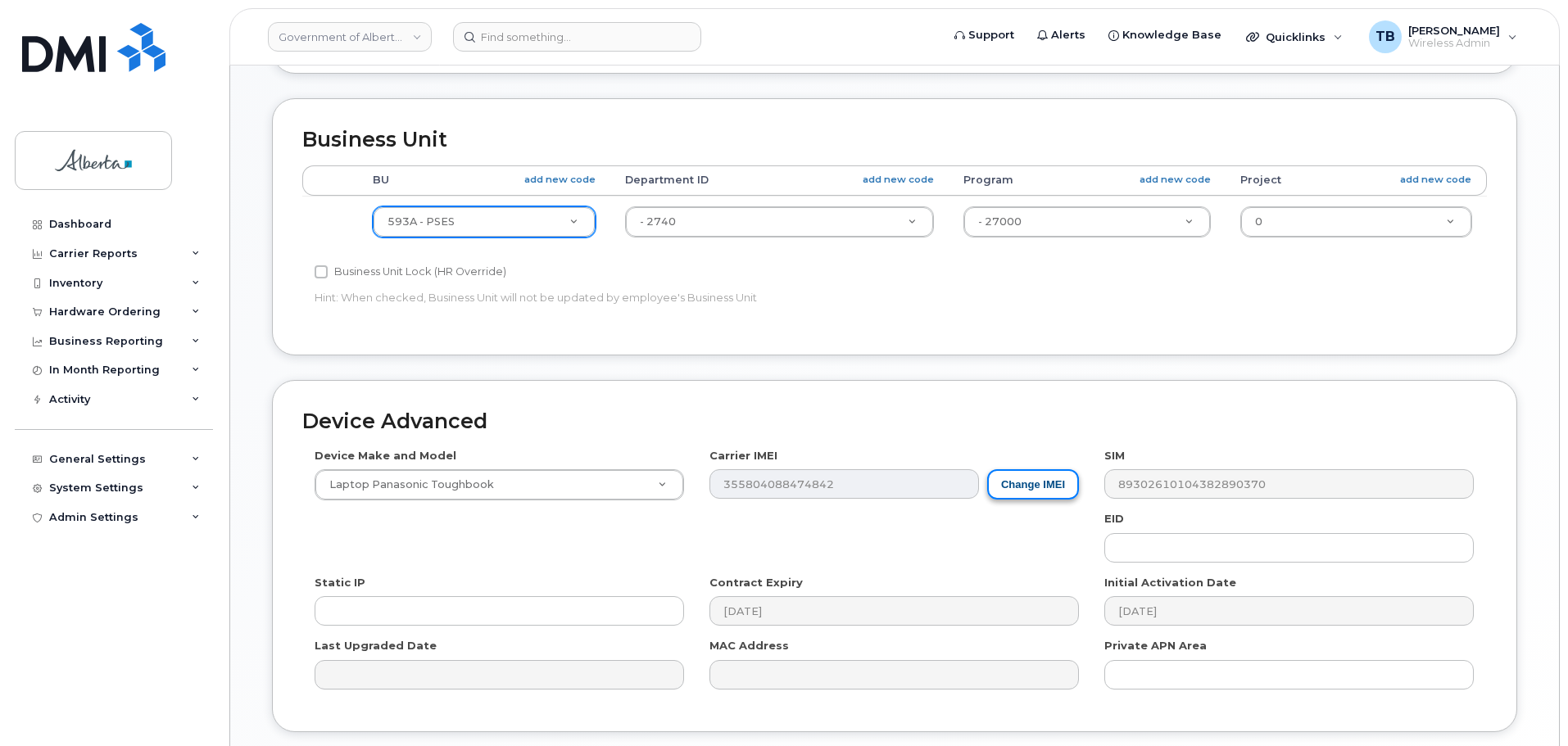
click at [1041, 499] on button "Change IMEI" at bounding box center [1032, 484] width 92 height 31
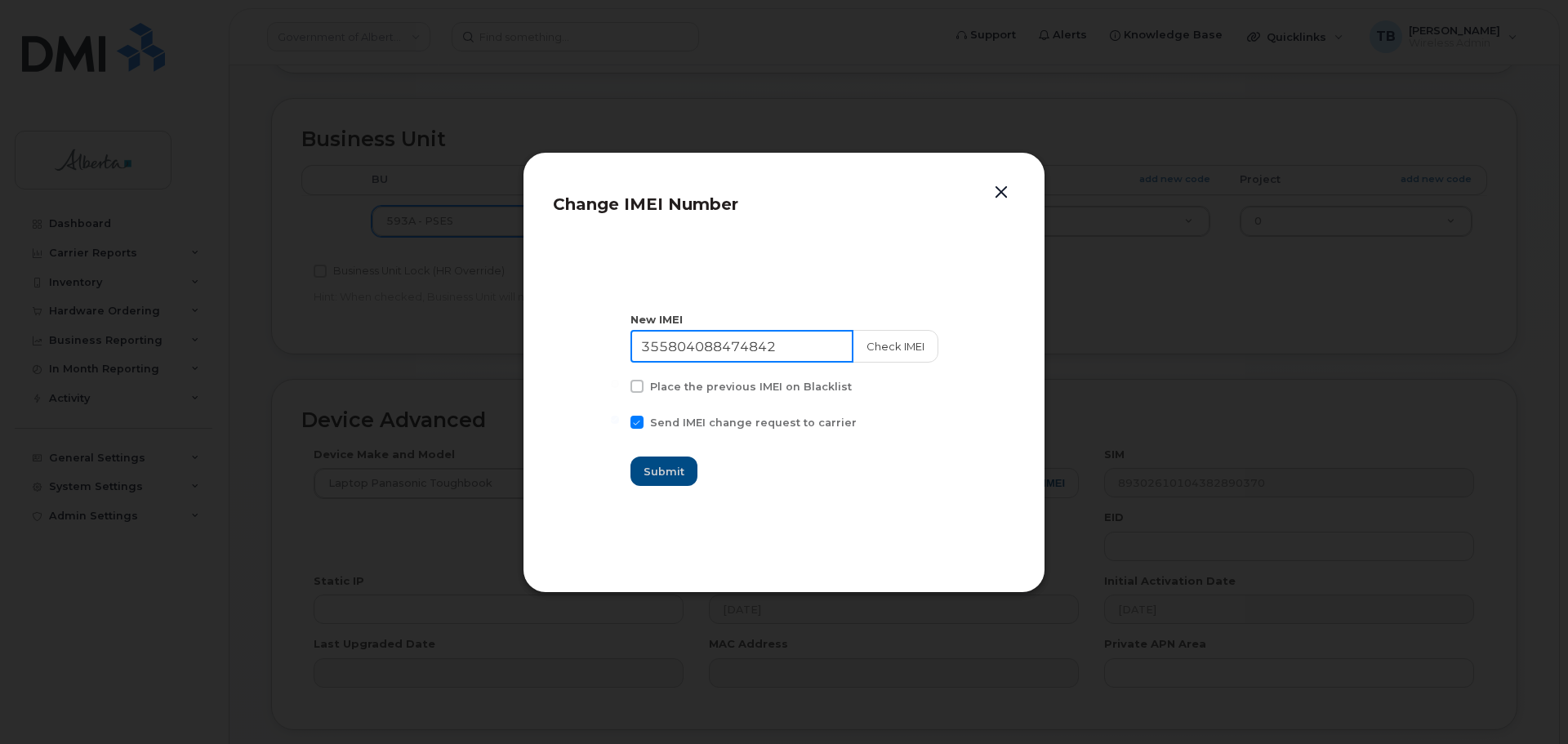
drag, startPoint x: 782, startPoint y: 352, endPoint x: 607, endPoint y: 353, distance: 175.0
click at [611, 353] on section "New IMEI 355804088474842 Check IMEI Place the previous IMEI on Blacklist Send I…" at bounding box center [784, 400] width 462 height 327
click at [607, 353] on section "New IMEI 355804088474842 Check IMEI Place the previous IMEI on Blacklist Send I…" at bounding box center [784, 400] width 462 height 327
drag, startPoint x: 882, startPoint y: 349, endPoint x: 786, endPoint y: 348, distance: 96.0
click at [786, 348] on div "355804088474842 Check IMEI" at bounding box center [784, 347] width 306 height 33
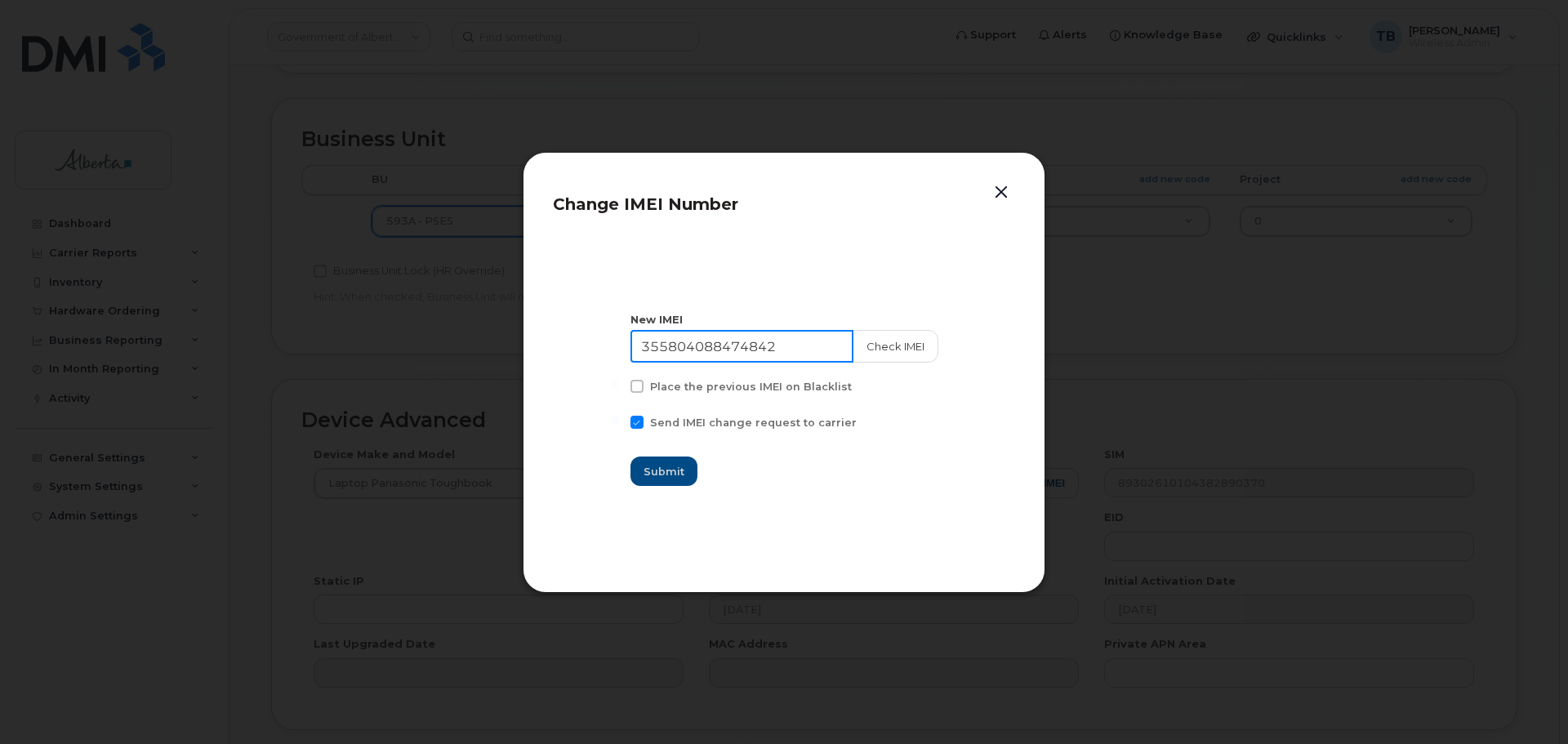
click at [790, 344] on input "355804088474842" at bounding box center [742, 347] width 223 height 33
click at [903, 344] on button "Check IMEI" at bounding box center [895, 347] width 86 height 33
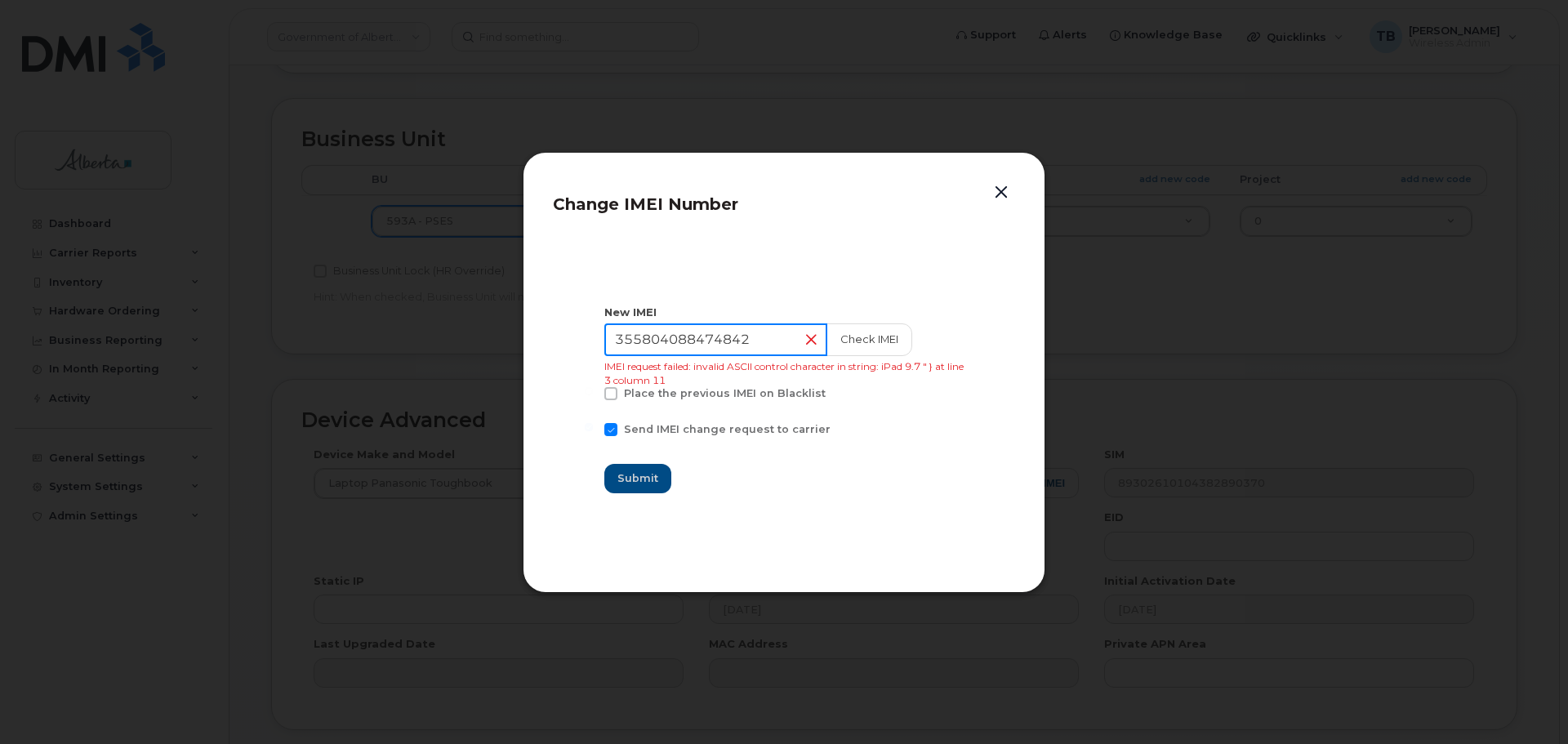
click at [654, 338] on input "355804088474842" at bounding box center [716, 340] width 223 height 33
click at [801, 341] on input "355804088474842" at bounding box center [716, 340] width 223 height 33
click at [791, 341] on input "355804088474842" at bounding box center [716, 340] width 223 height 33
click at [794, 339] on input "355804088474842" at bounding box center [716, 340] width 223 height 33
click at [769, 343] on input "355804088474842" at bounding box center [716, 340] width 223 height 33
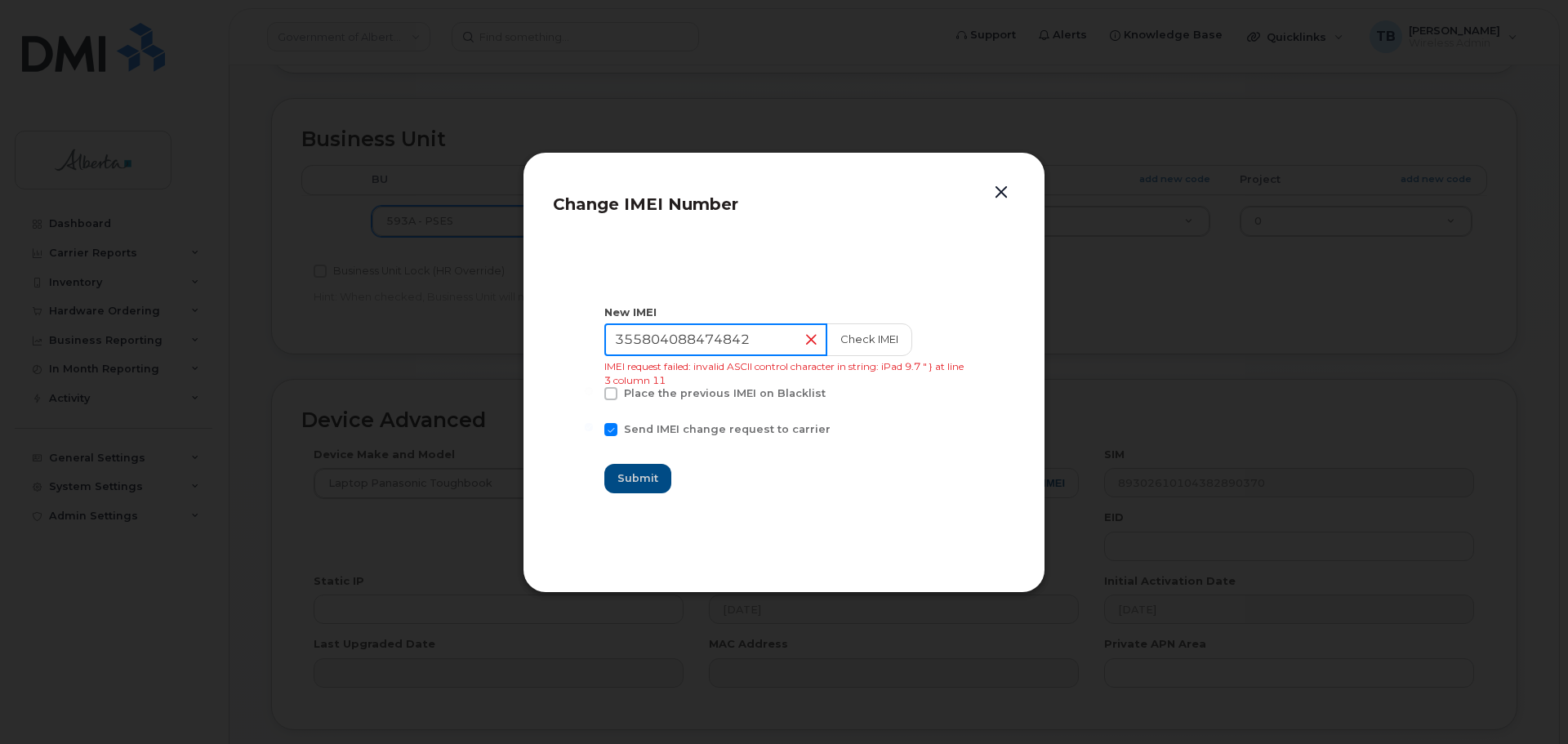
paste input "4622790476025"
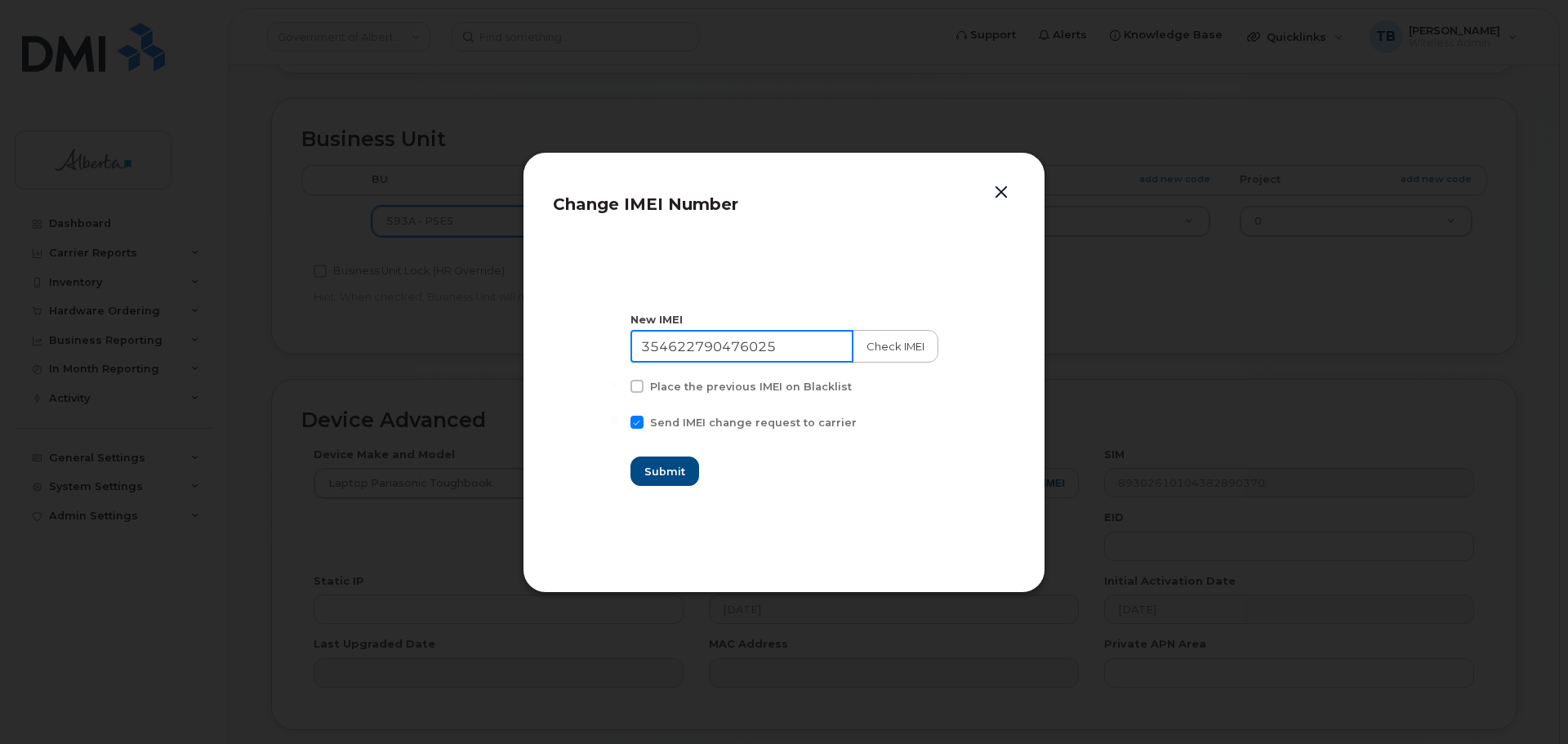
type input "354622790476025"
click at [914, 343] on button "Check IMEI" at bounding box center [895, 347] width 86 height 33
click at [675, 476] on span "Submit" at bounding box center [664, 472] width 40 height 16
type input "354622790476025"
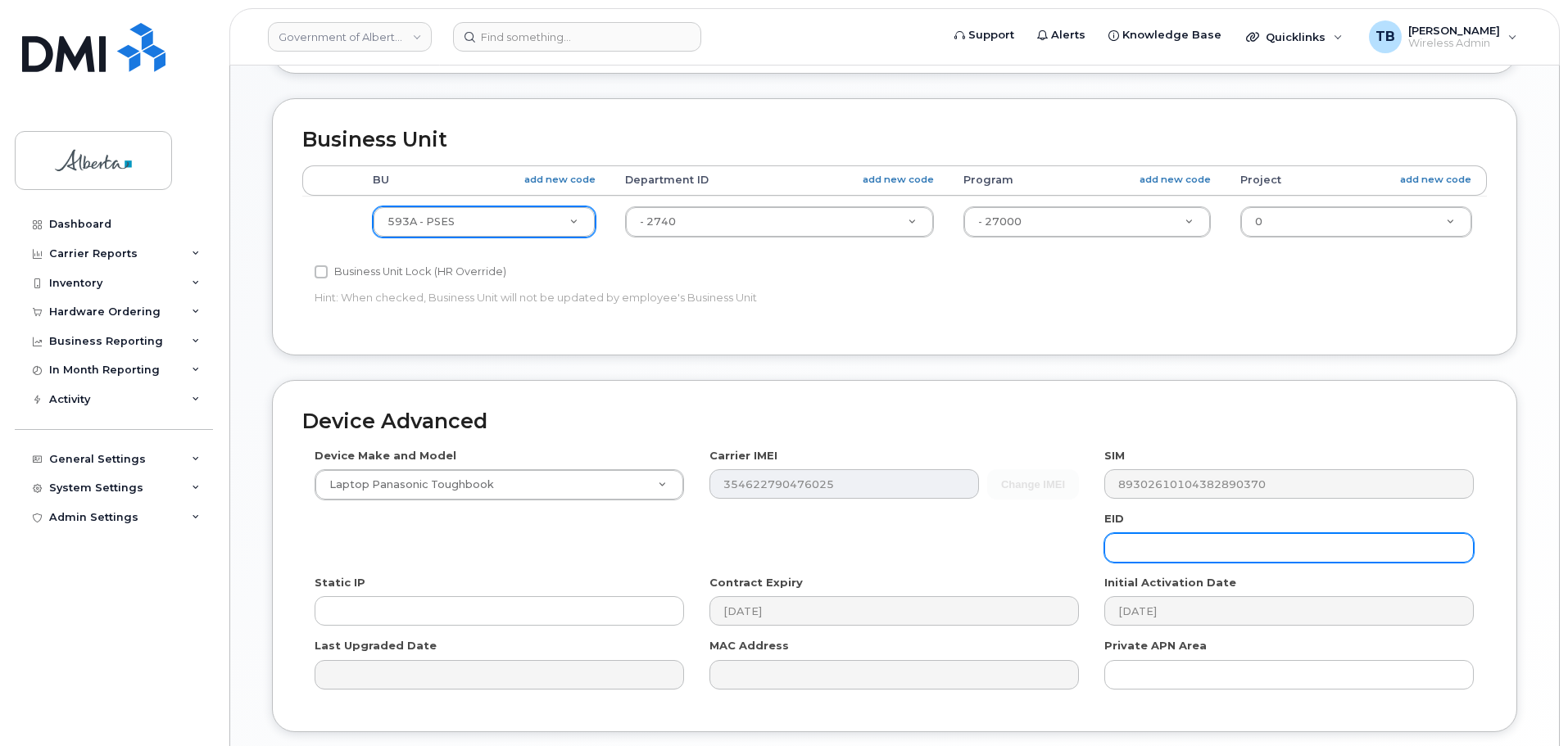
click at [1138, 543] on input "text" at bounding box center [1289, 548] width 369 height 30
paste input "89049032000001000000222180908196"
type input "89049032000001000000222180908196"
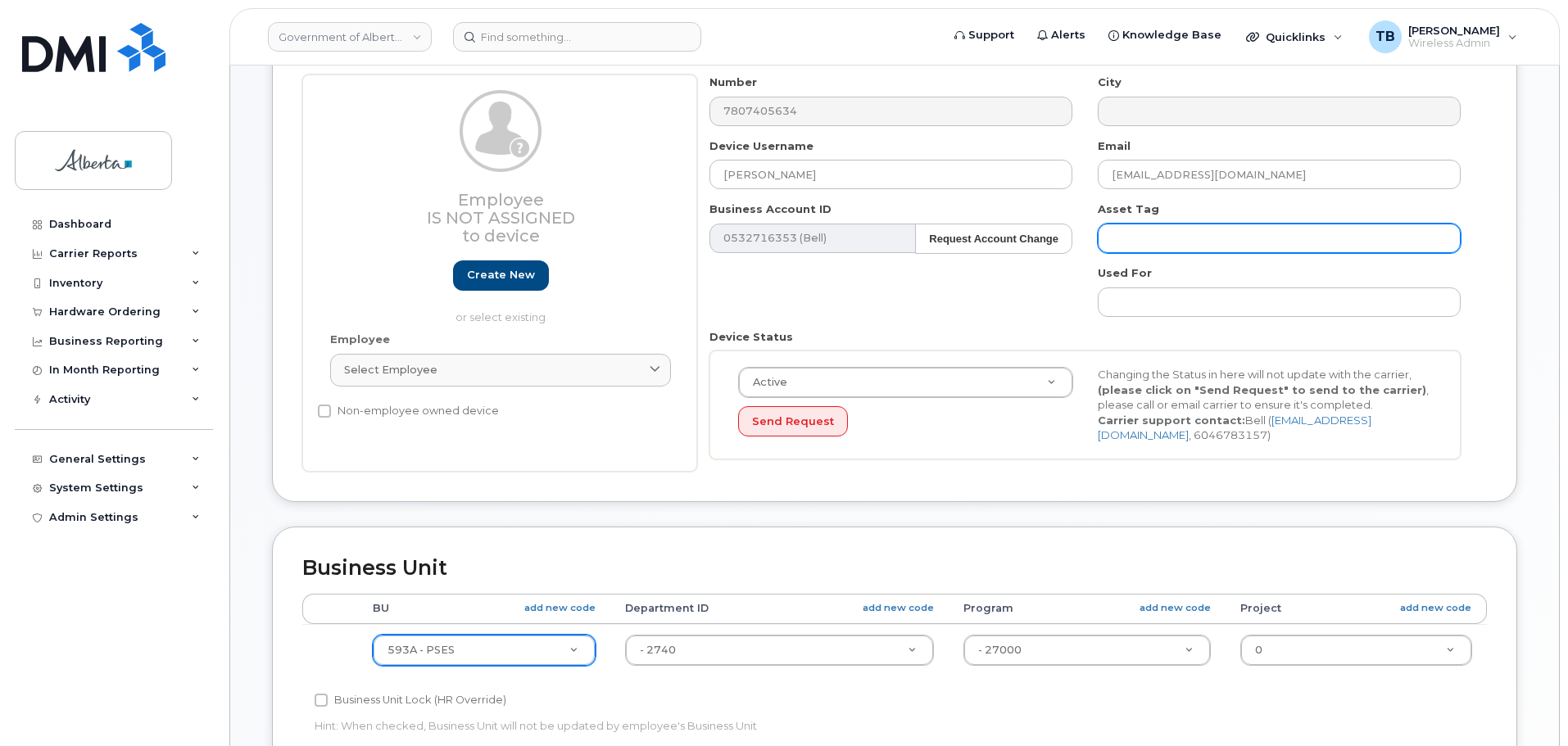
scroll to position [164, 0]
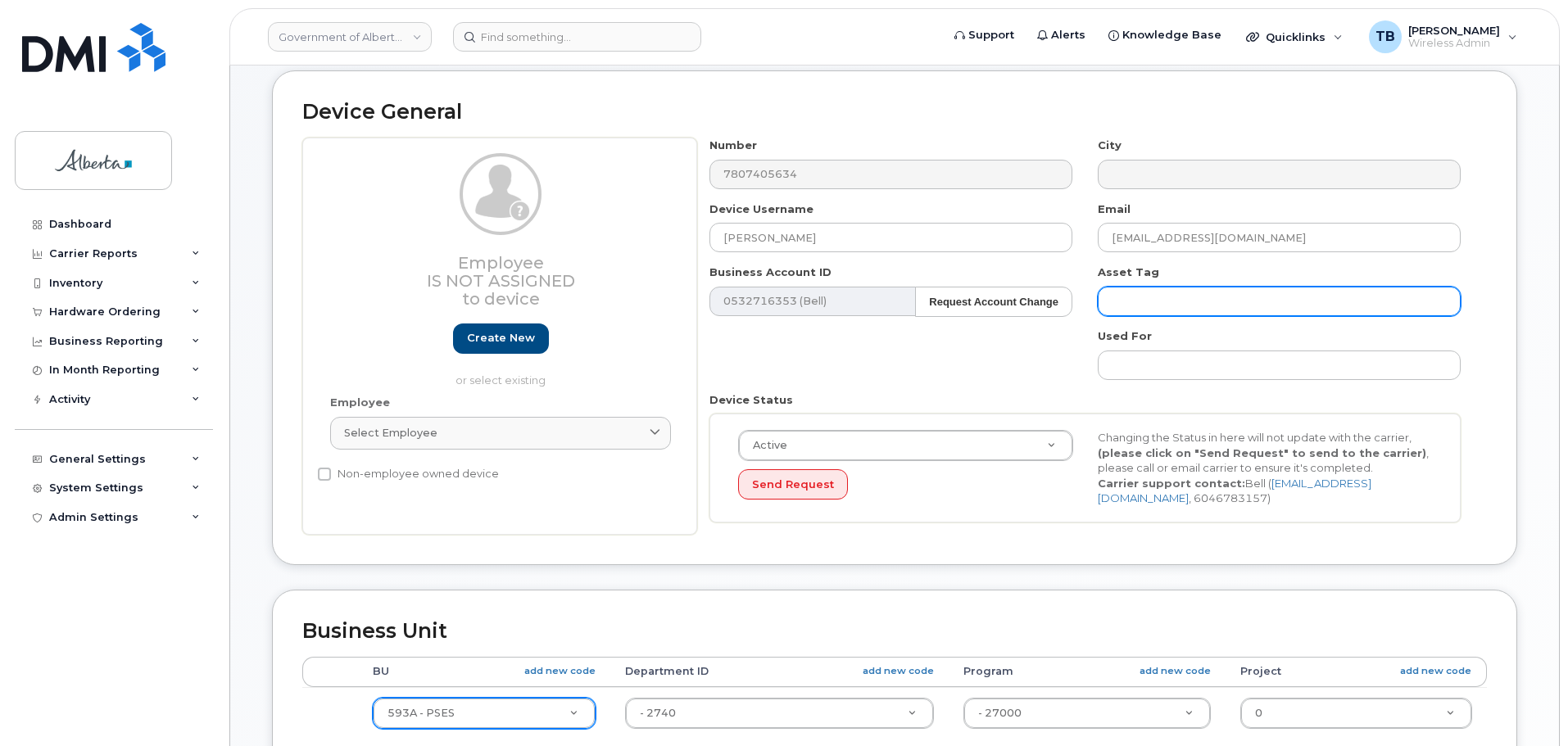
click at [1199, 313] on input "text" at bounding box center [1279, 301] width 363 height 30
paste input "5GTTC90010"
click at [1109, 307] on input "s/n 5GTTC90010" at bounding box center [1279, 301] width 363 height 30
paste input "L-170873"
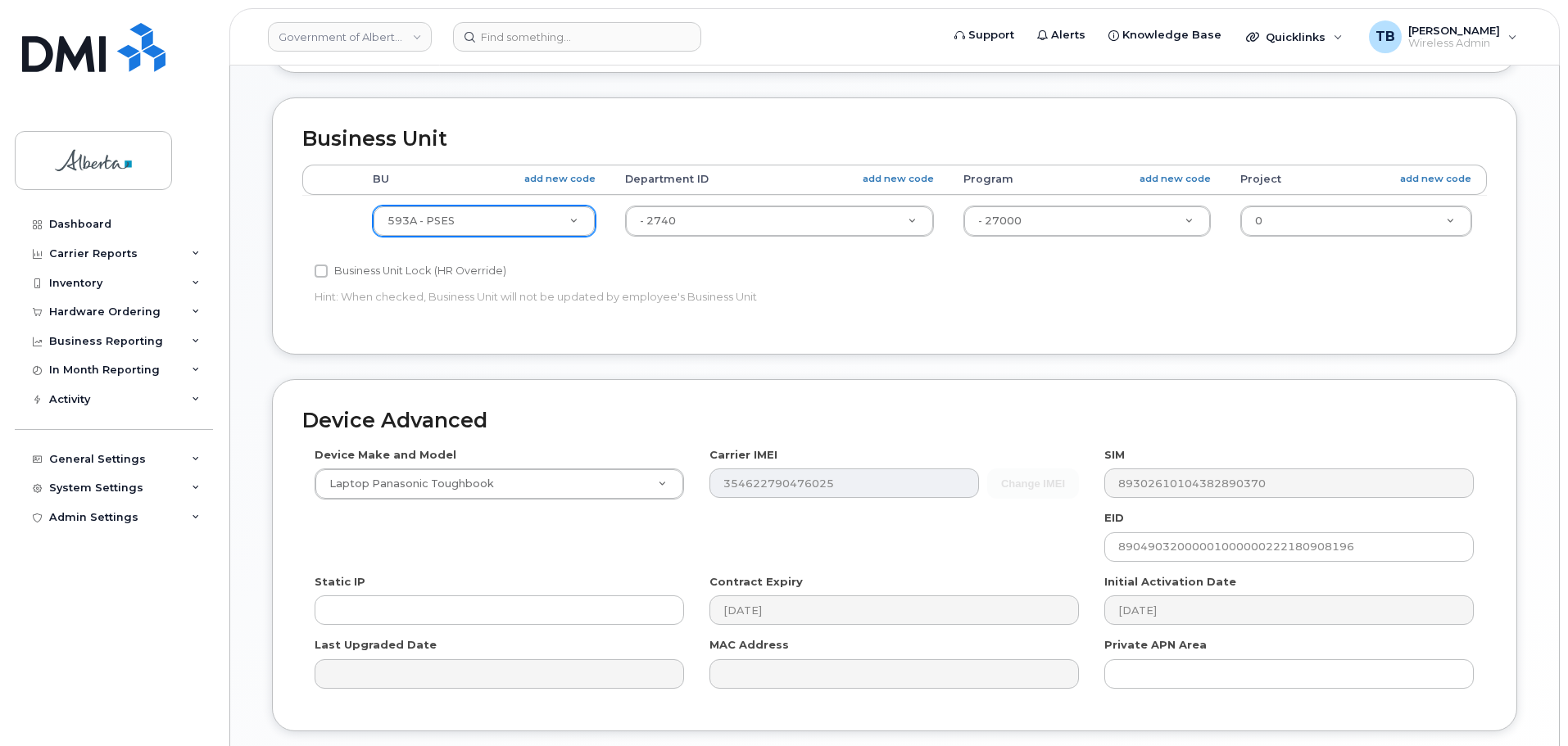
scroll to position [738, 0]
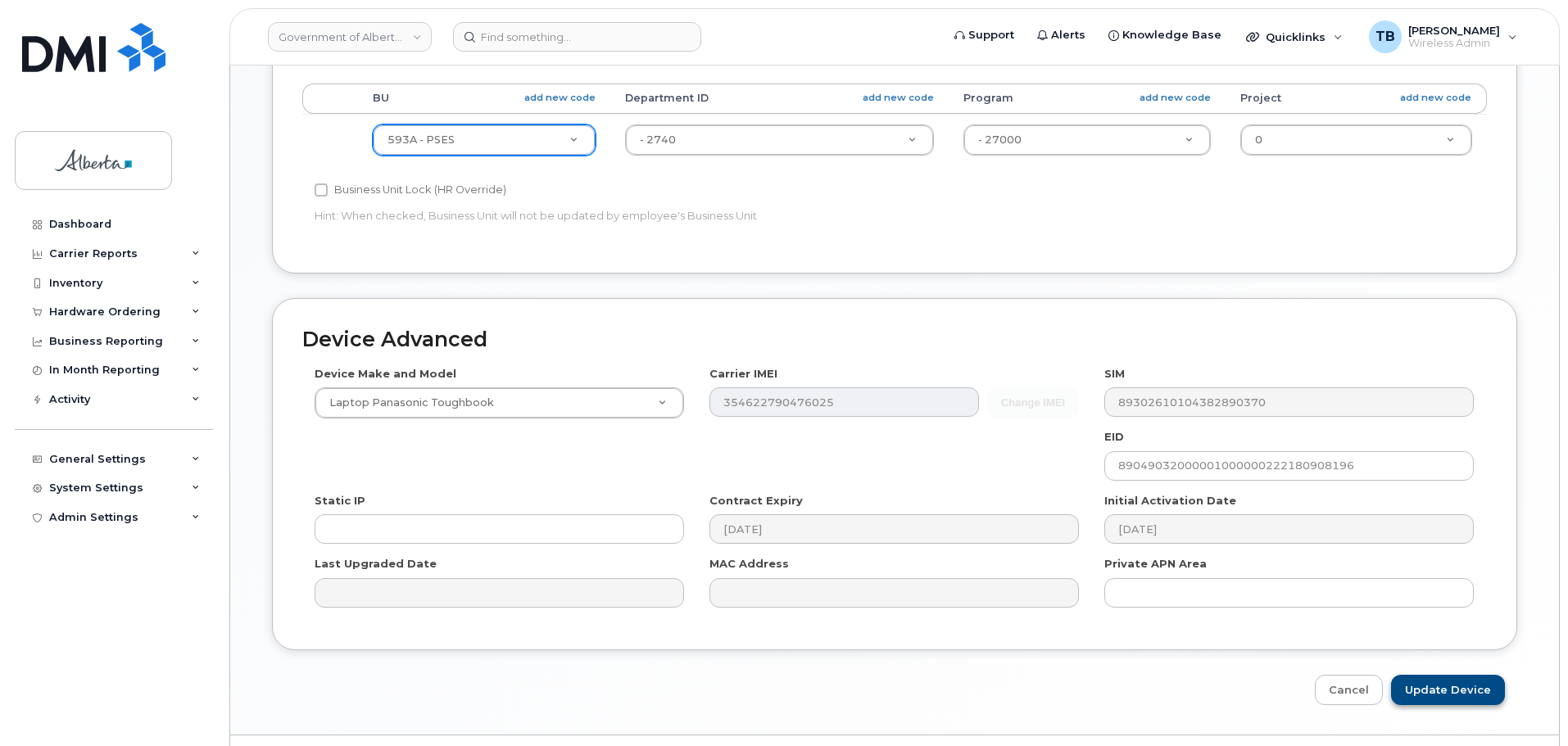
type input "L-170873 s/n 5GTTC90010"
click at [1441, 691] on input "Update Device" at bounding box center [1448, 690] width 114 height 31
type input "Saving..."
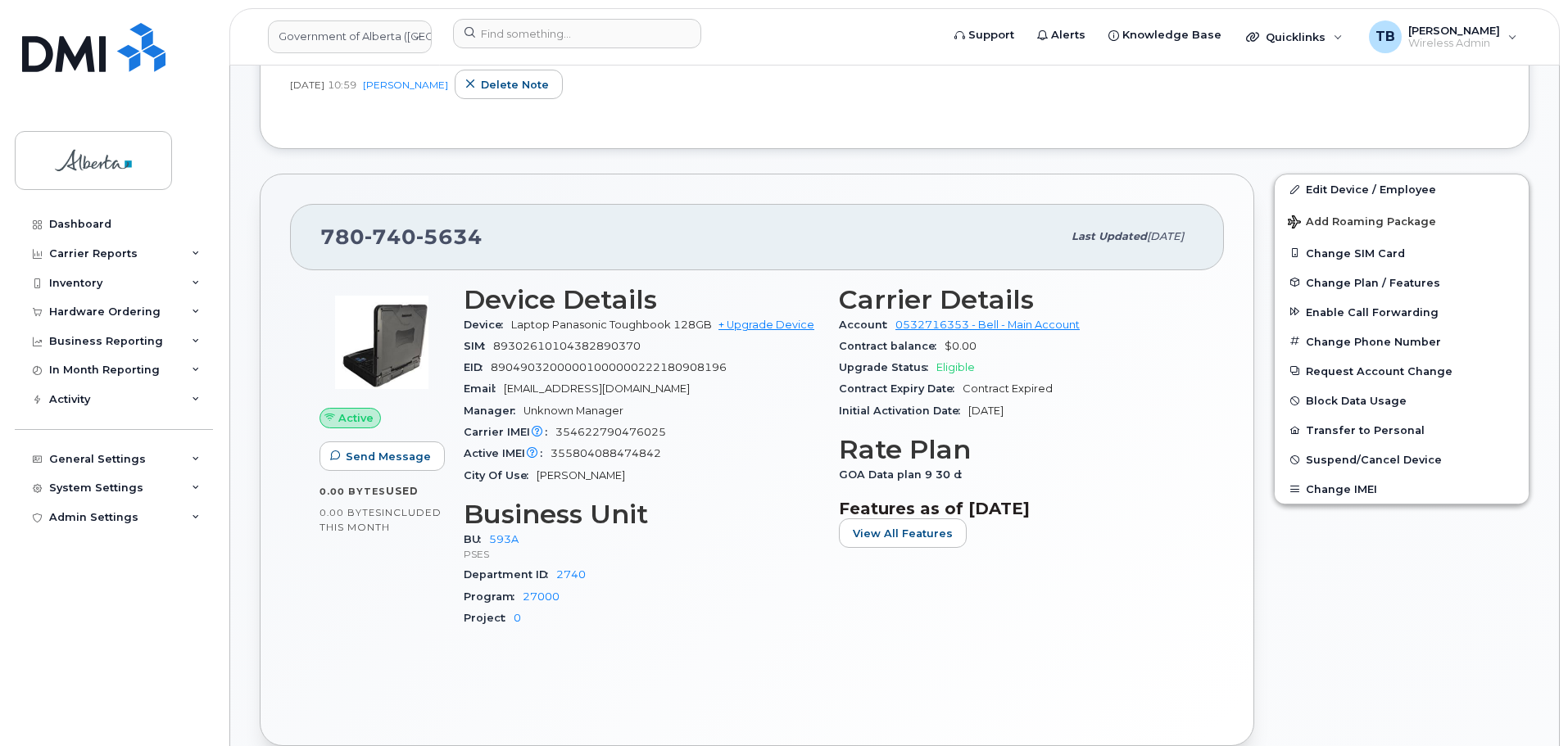
scroll to position [738, 0]
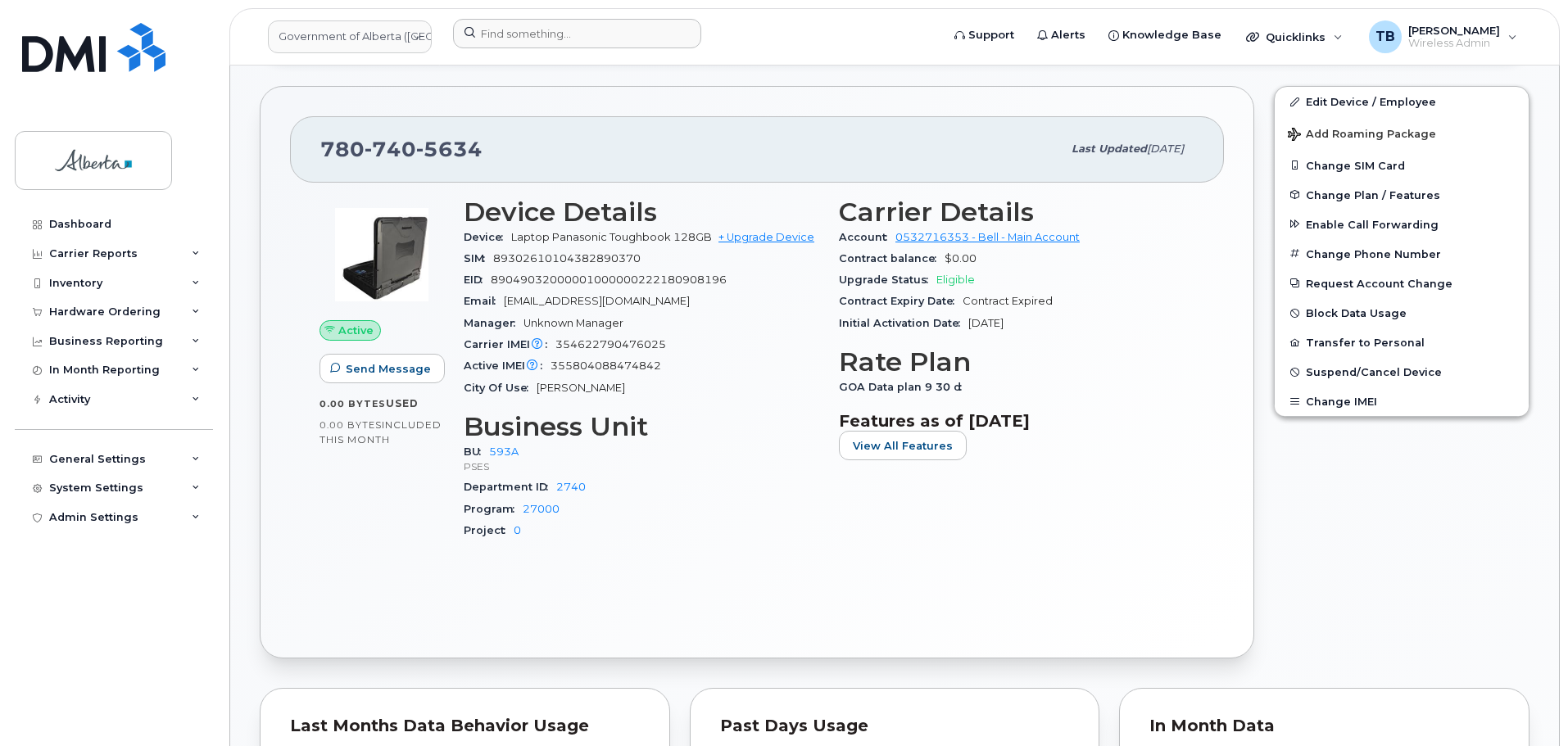
click at [570, 51] on div at bounding box center [691, 37] width 503 height 36
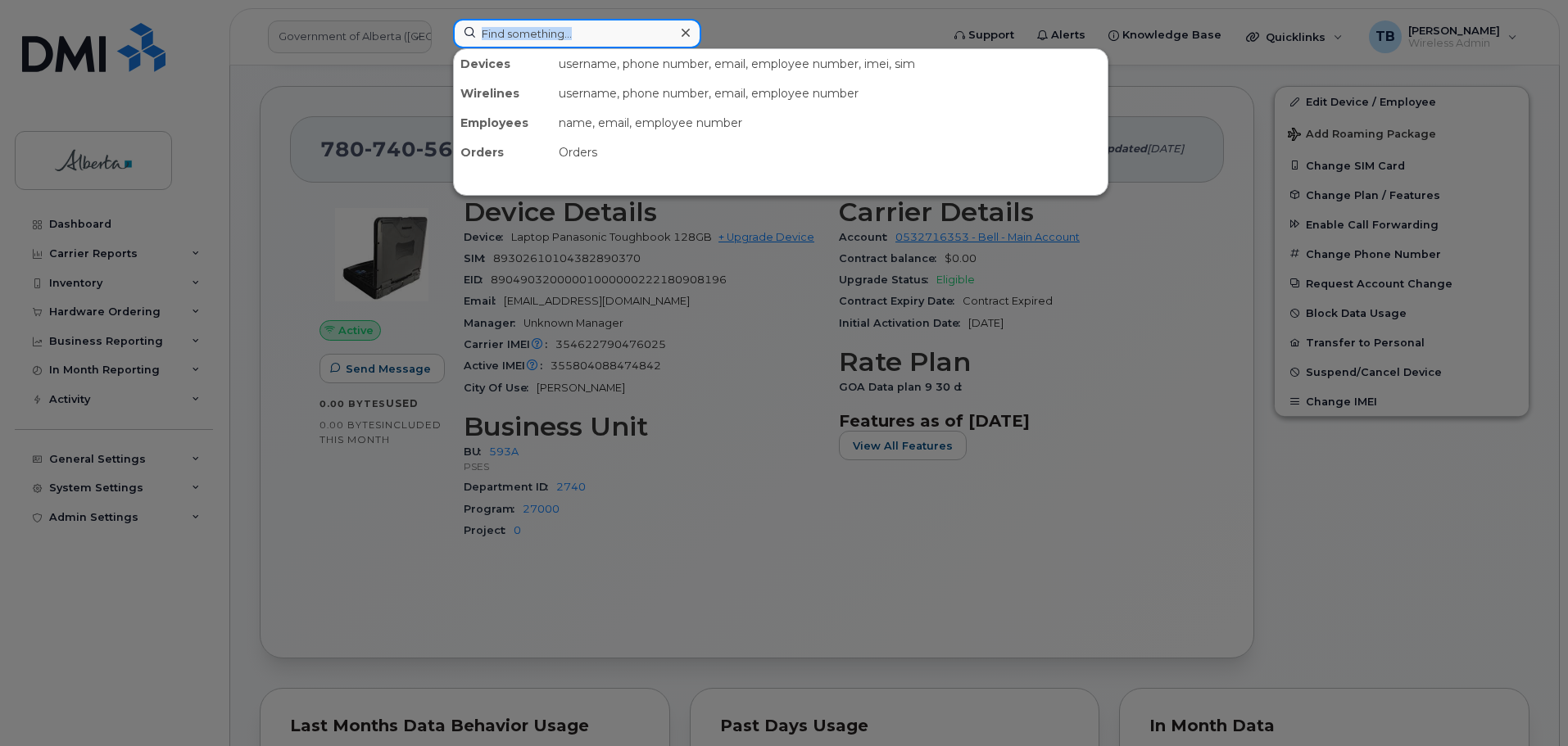
click at [556, 35] on input at bounding box center [577, 34] width 248 height 30
paste input "4034187831"
type input "4034187831"
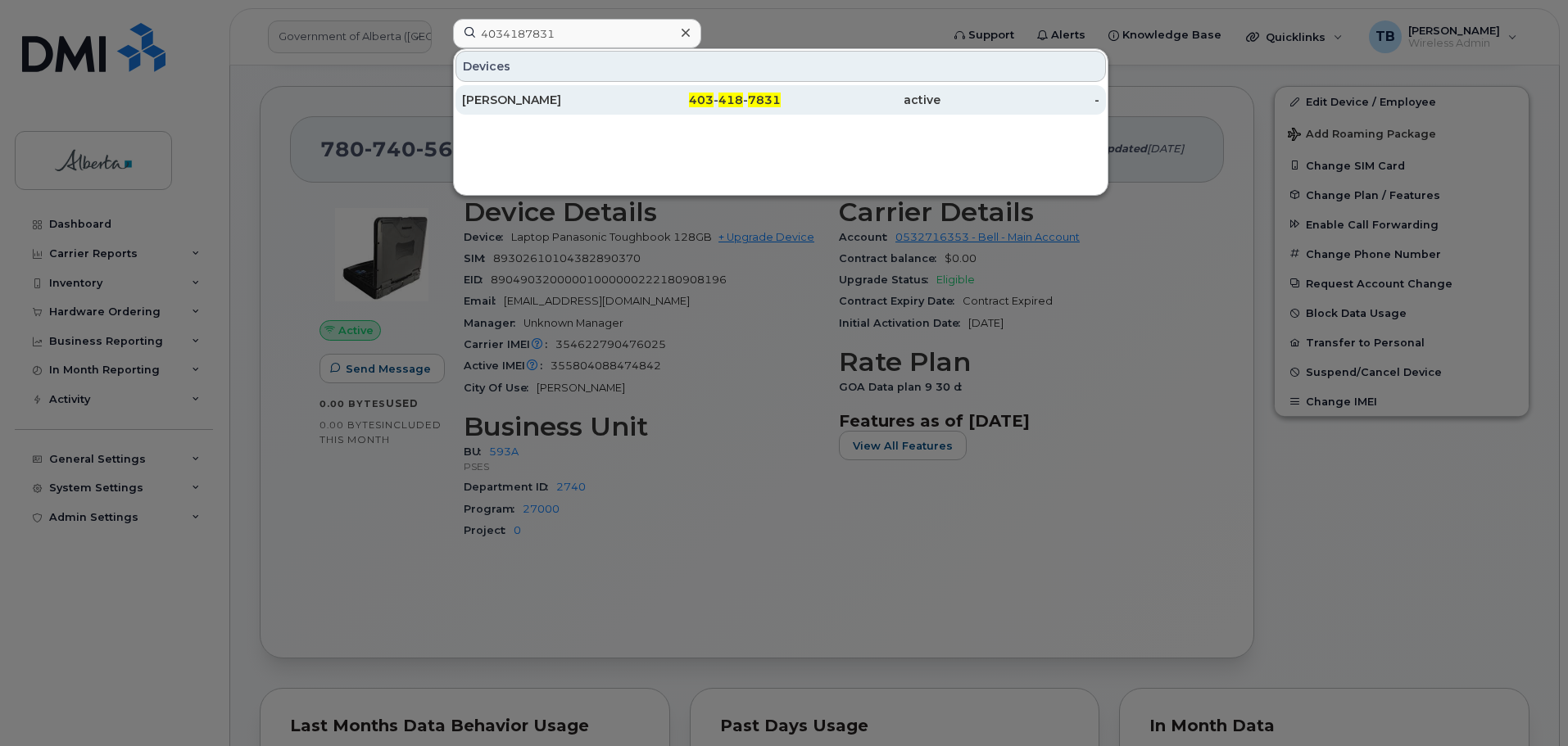
click at [536, 103] on div "[PERSON_NAME]" at bounding box center [541, 100] width 160 height 17
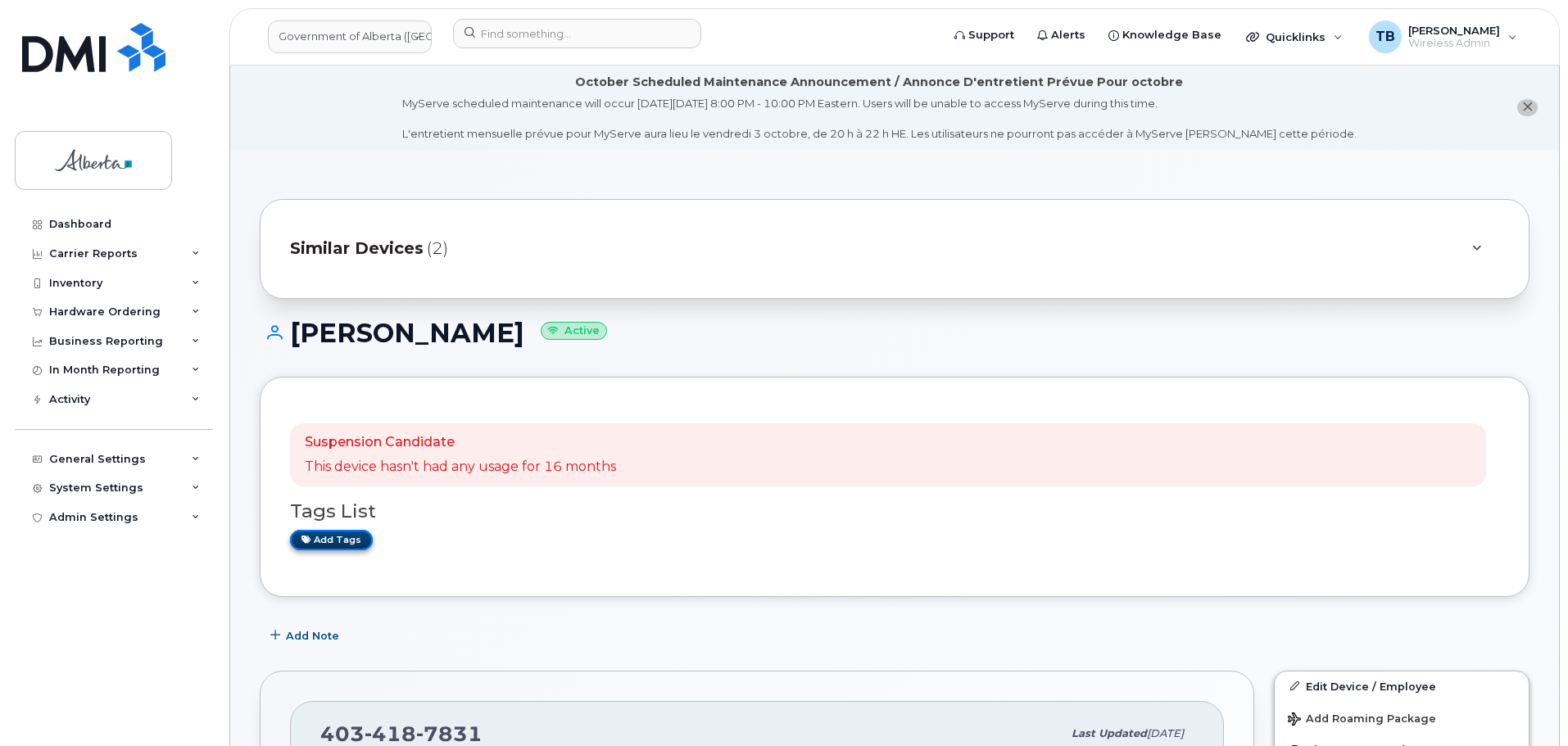
click at [322, 536] on link "Add tags" at bounding box center [331, 540] width 83 height 21
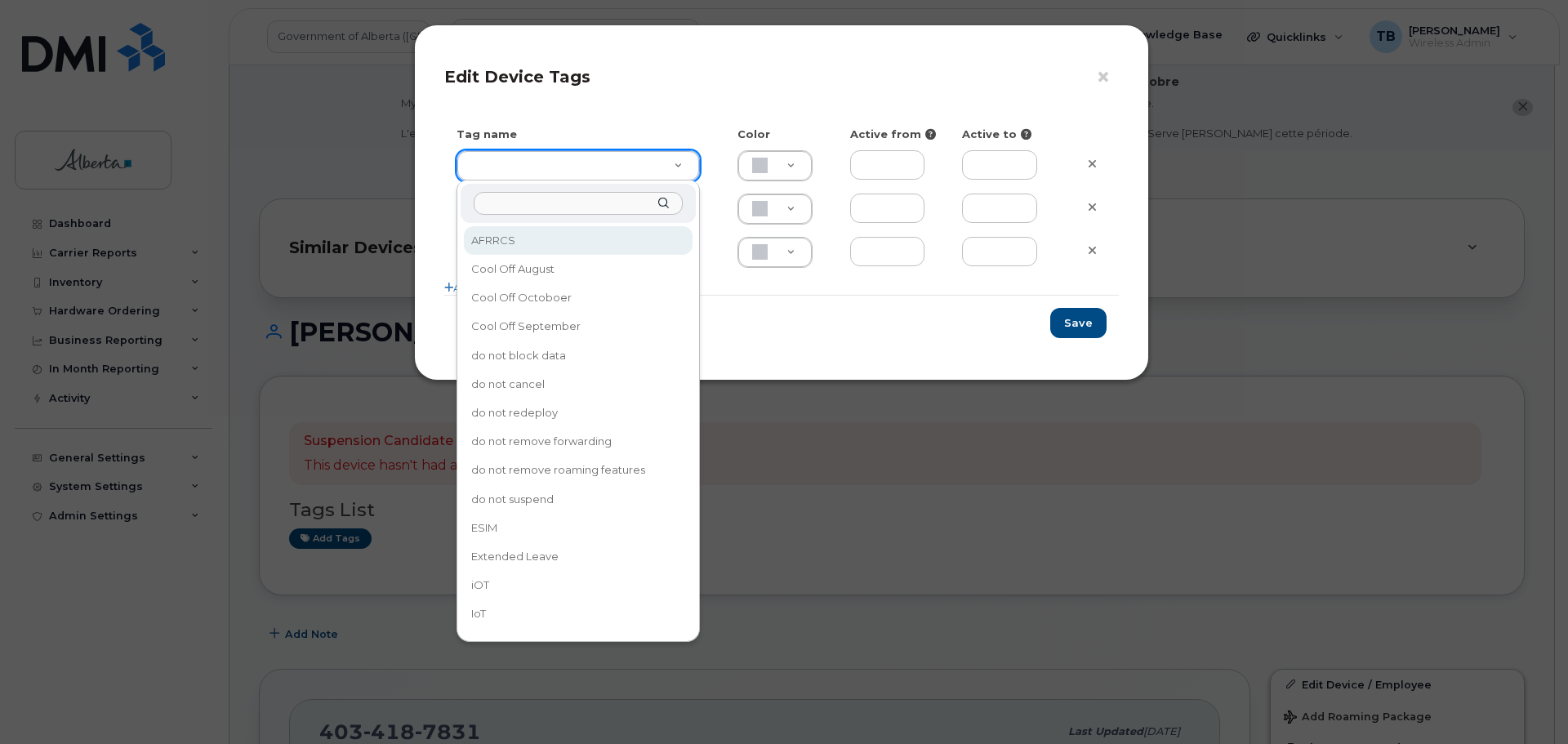
drag, startPoint x: 498, startPoint y: 178, endPoint x: 498, endPoint y: 239, distance: 61.0
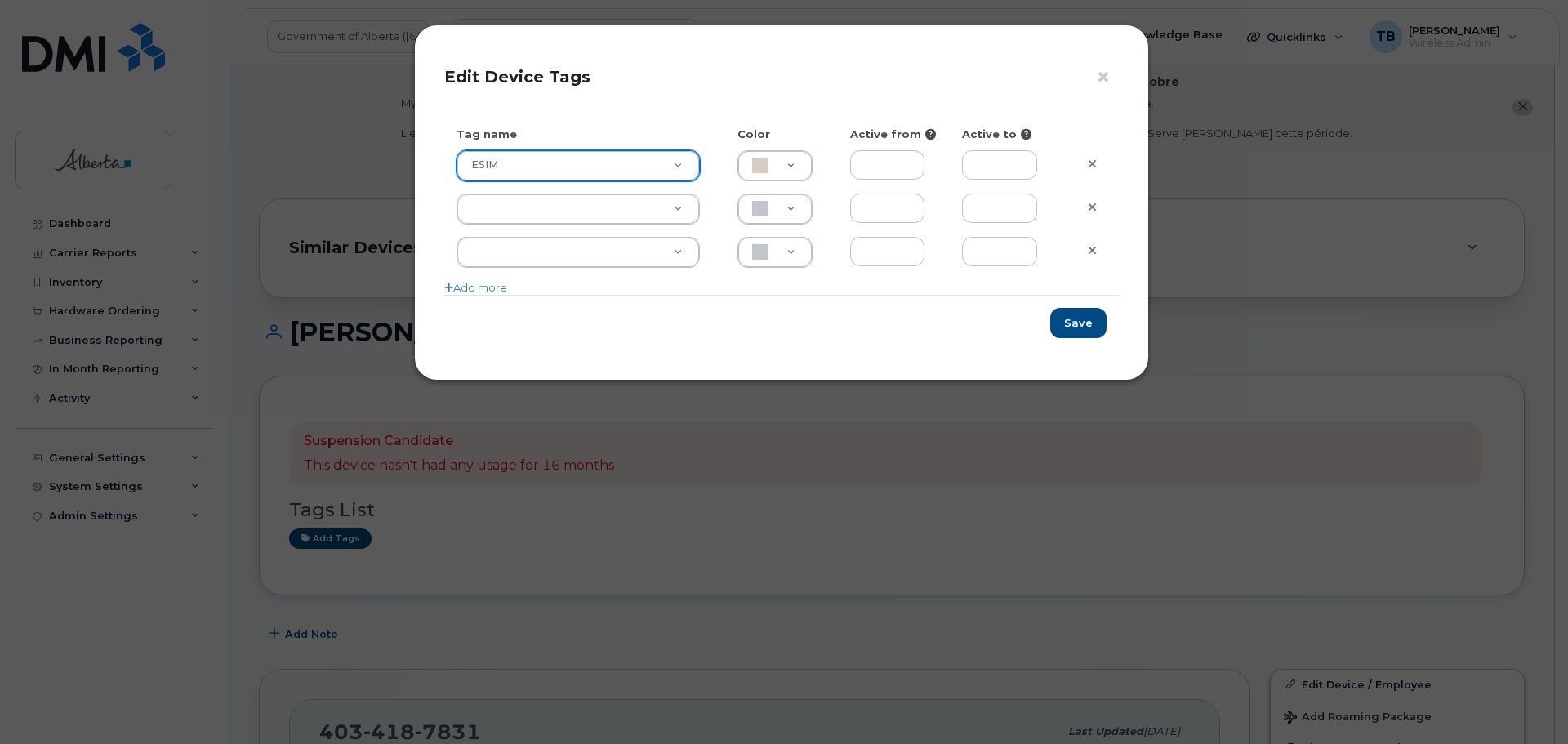
type input "ESIM"
type input "D6CDC1"
click at [1078, 327] on button "Save" at bounding box center [1079, 323] width 56 height 31
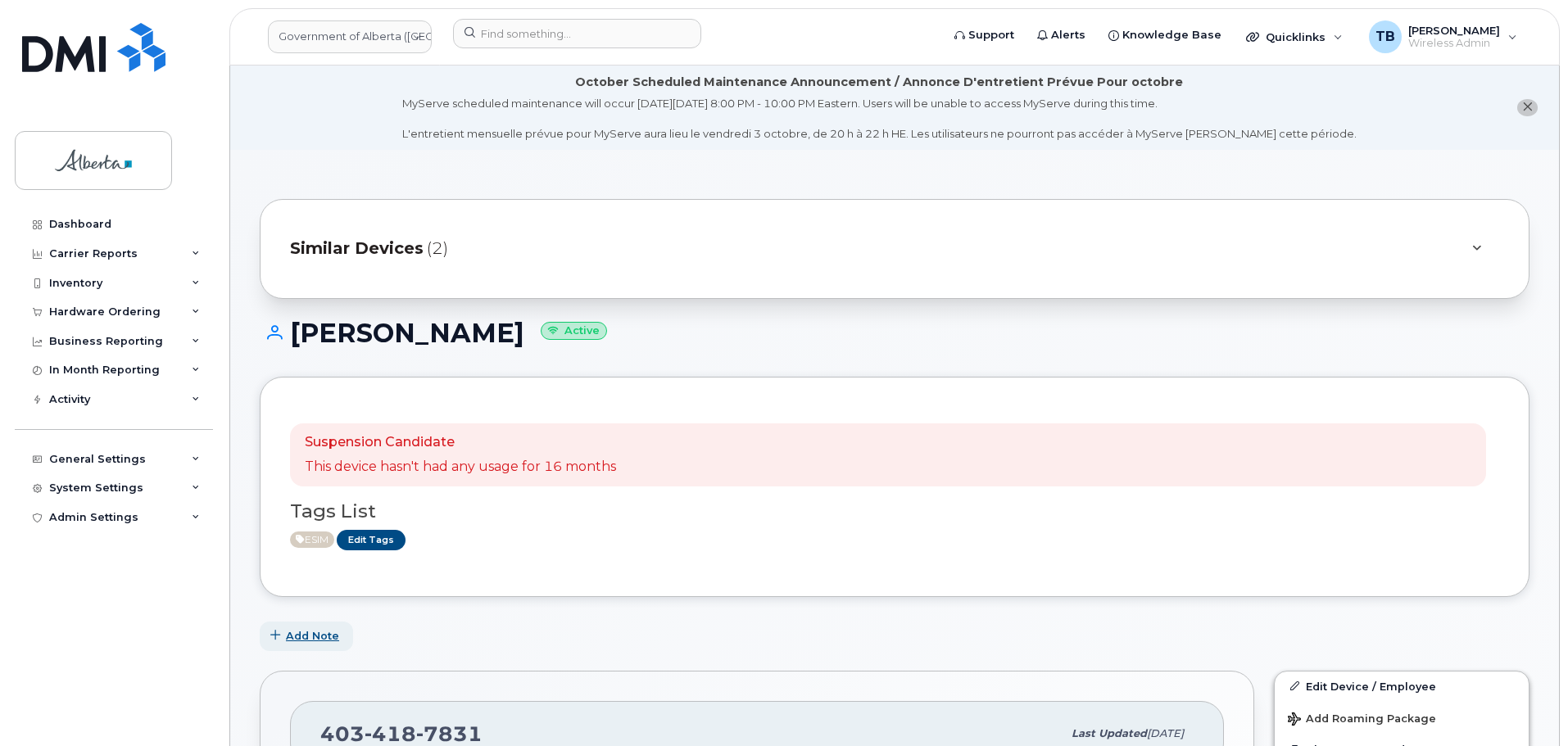
click at [306, 628] on button "Add Note" at bounding box center [306, 637] width 94 height 30
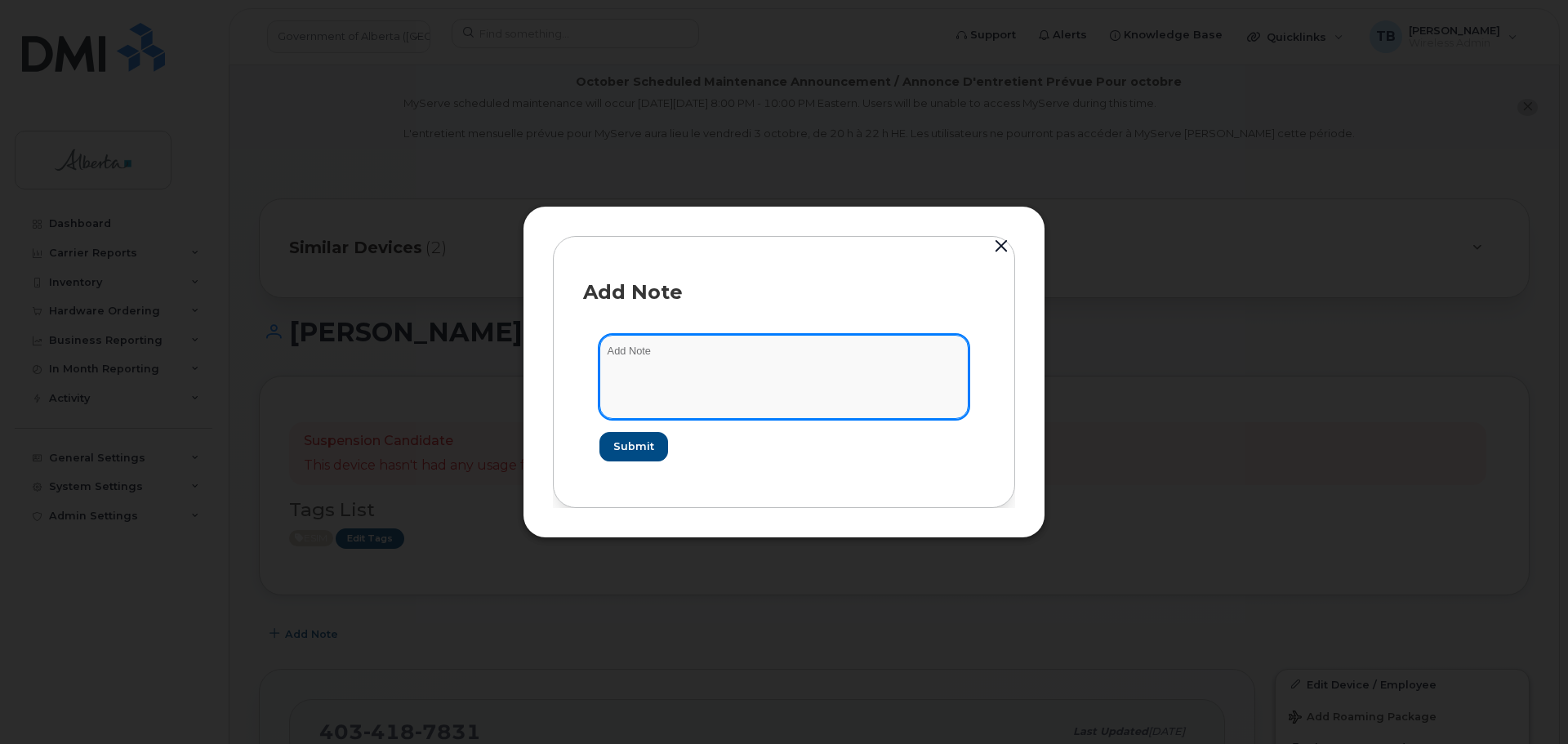
click at [704, 371] on textarea at bounding box center [783, 377] width 369 height 83
paste textarea "SCTASK0856827 4034187831 DO NOT DELETE - BEING REASSIGNED to Caleb Sheppard. Pr…"
type textarea "SCTASK0856827 4034187831 DO NOT DELETE - BEING REASSIGNED to Caleb Sheppard. Pr…"
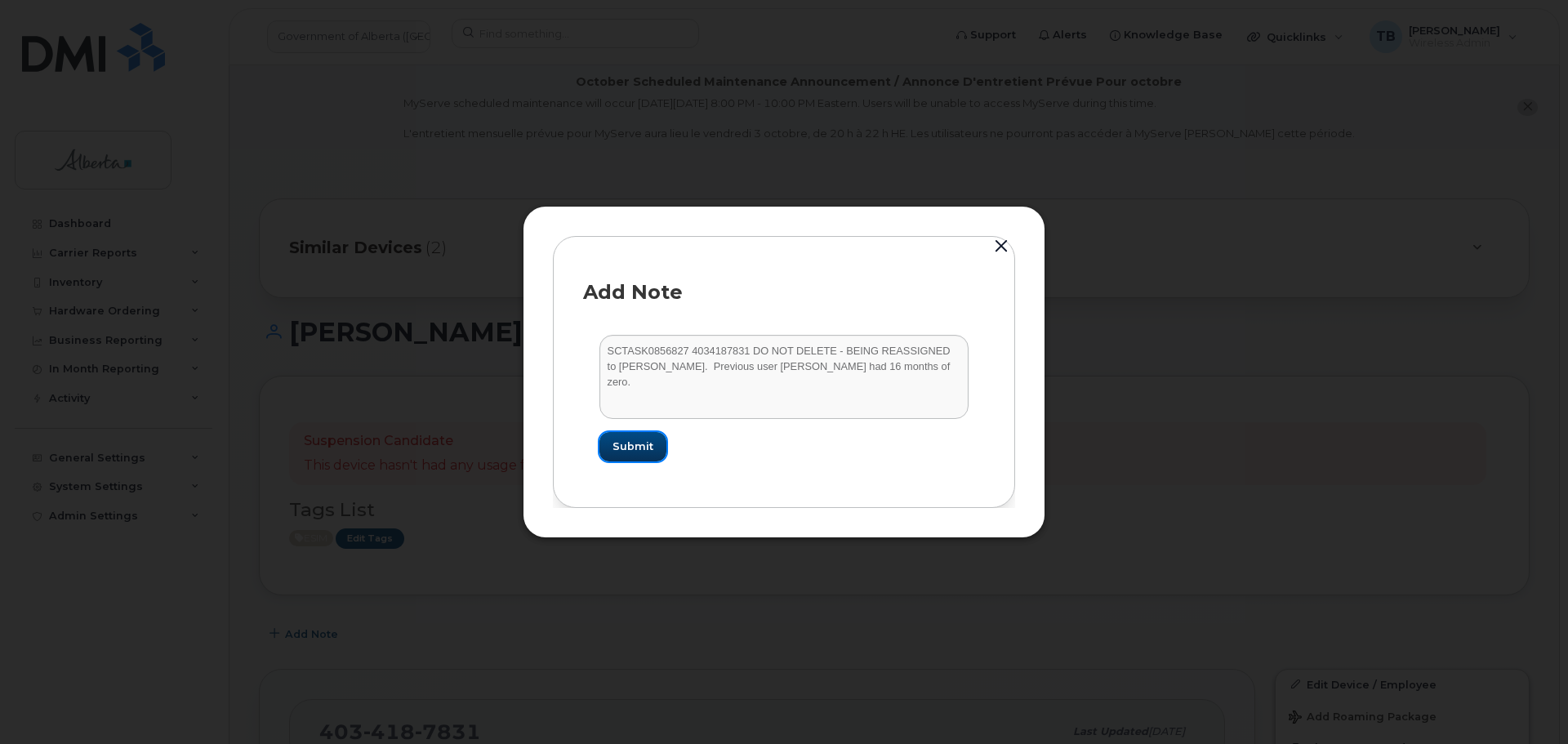
click at [649, 455] on button "Submit" at bounding box center [632, 447] width 67 height 30
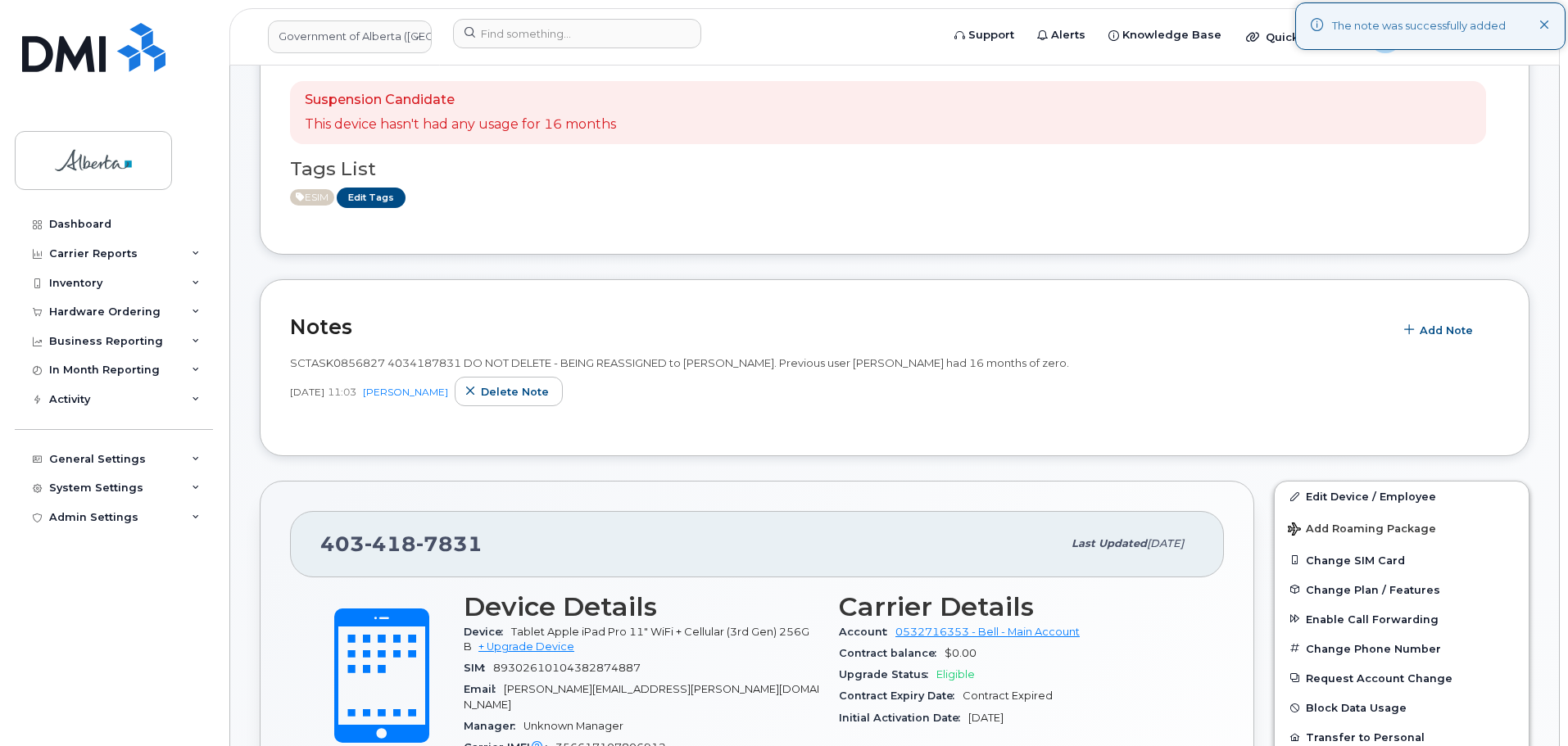
scroll to position [492, 0]
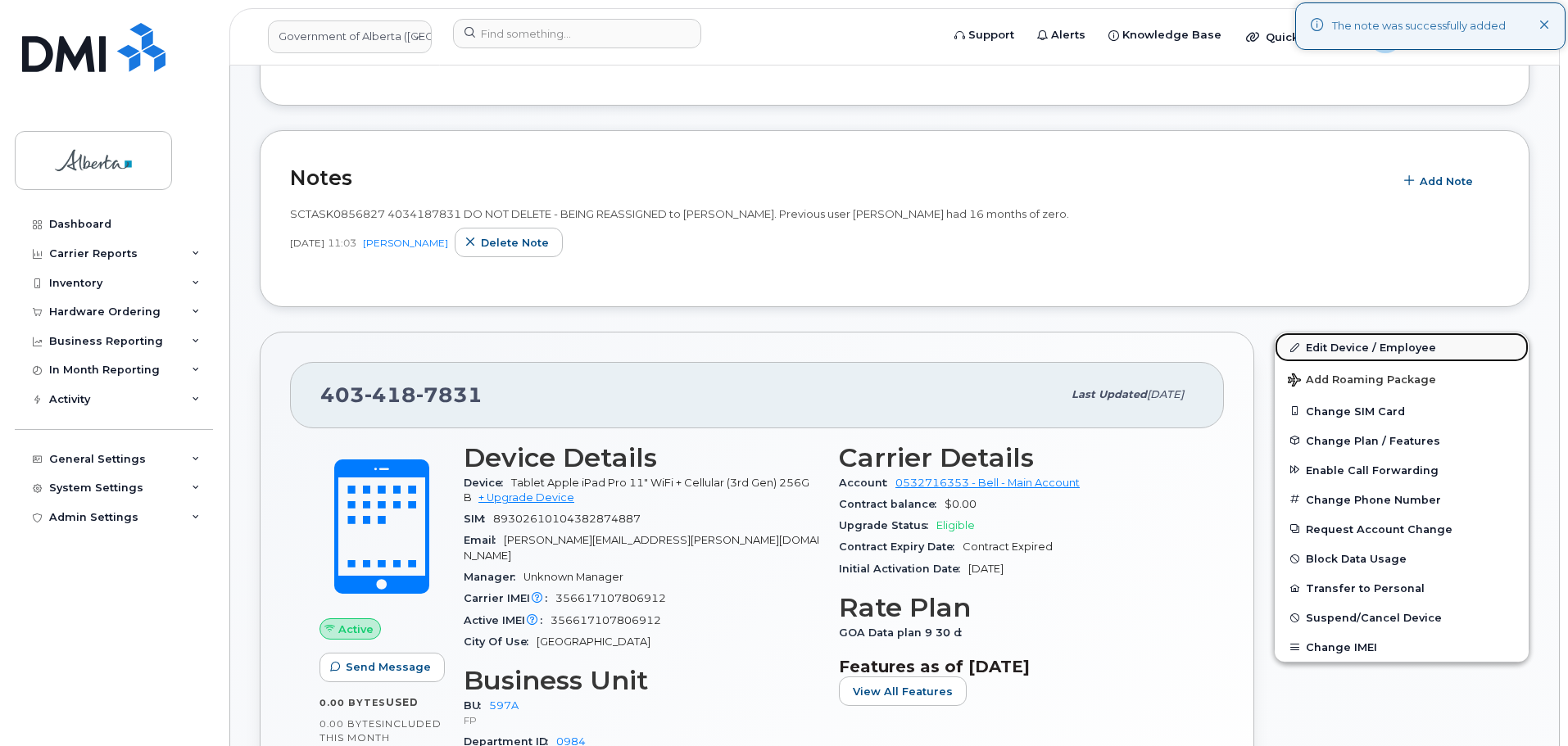
click at [1316, 353] on link "Edit Device / Employee" at bounding box center [1402, 348] width 254 height 30
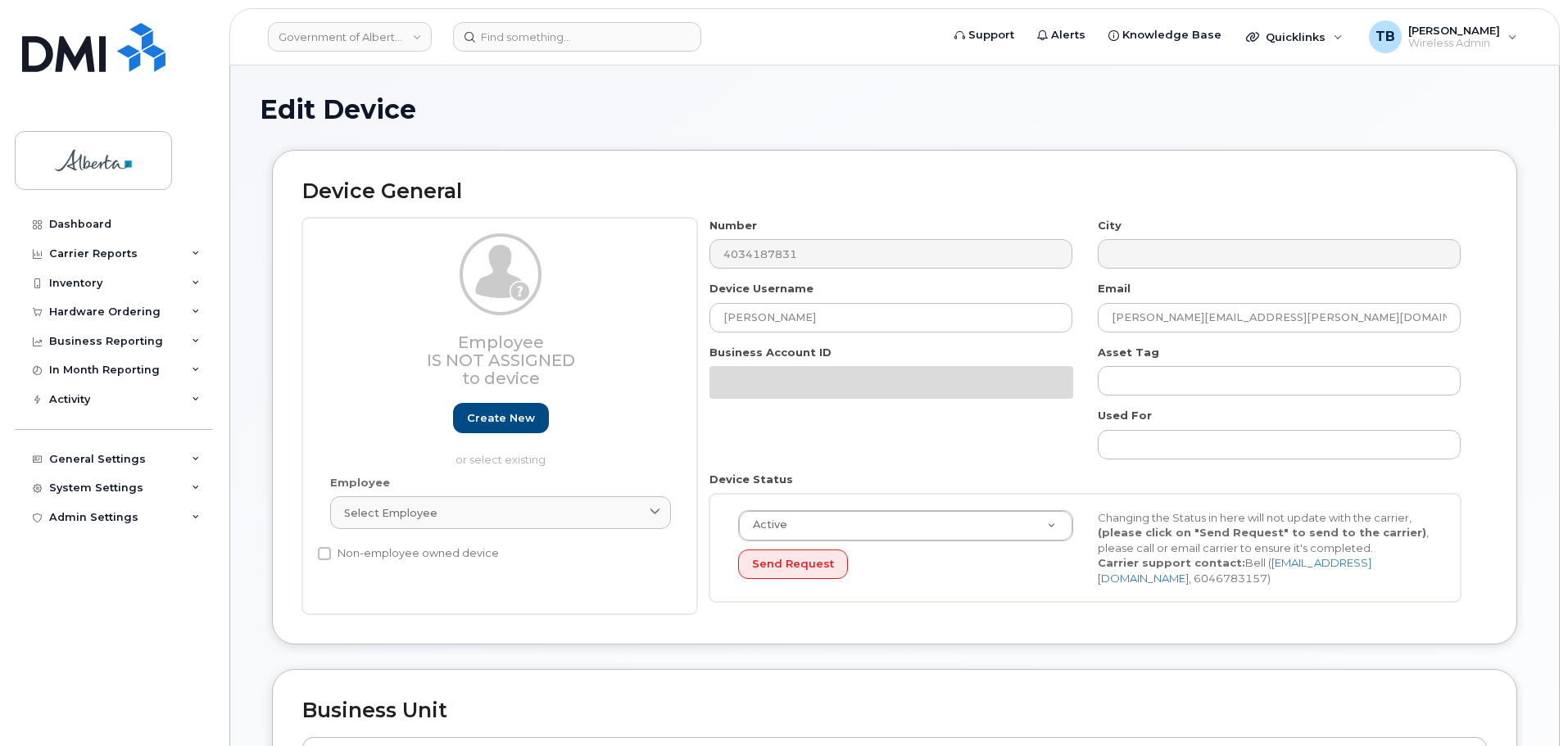
select select "4797726"
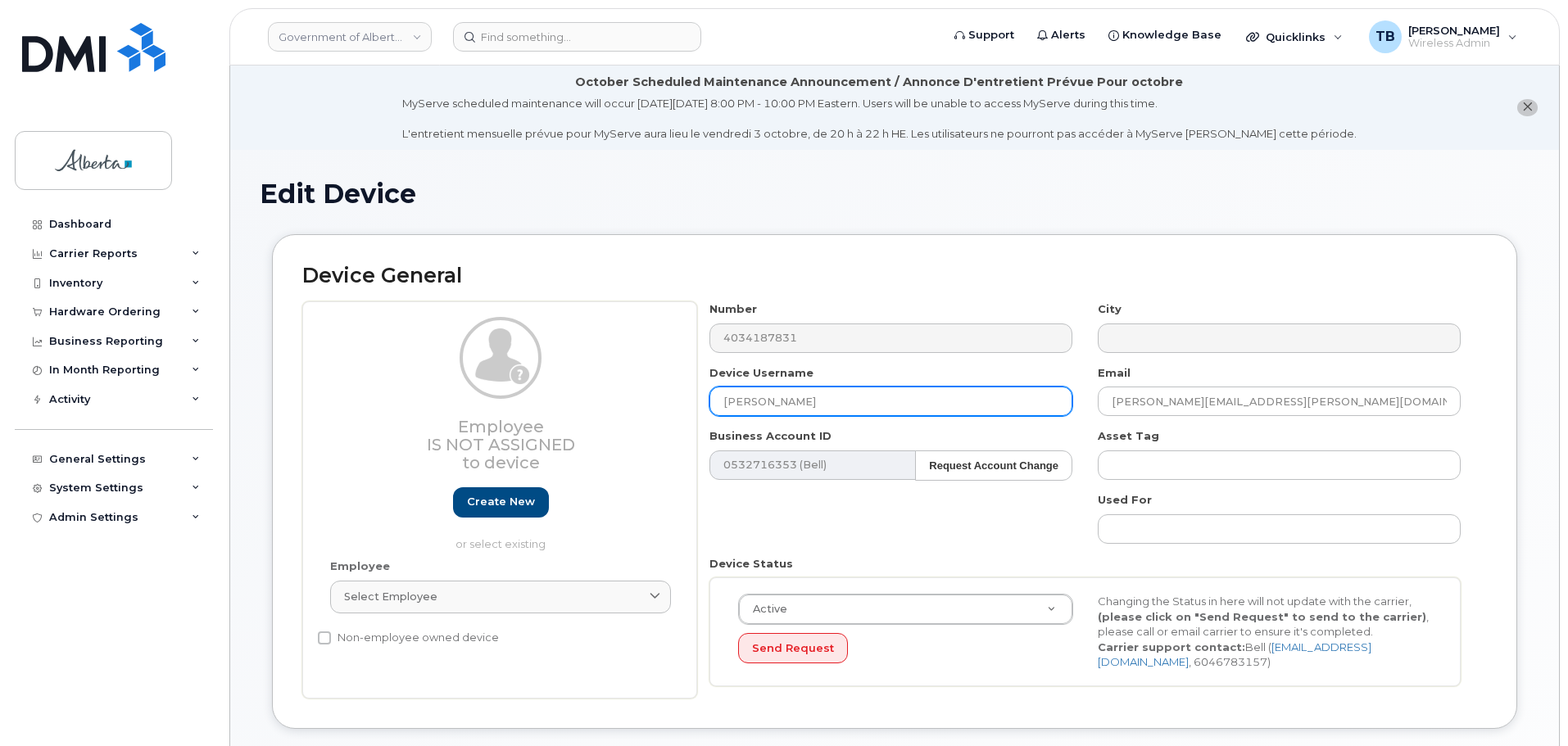
drag, startPoint x: 833, startPoint y: 408, endPoint x: 617, endPoint y: 402, distance: 216.1
click at [617, 402] on div "Employee Is not assigned to device Create new or select existing Employee Selec…" at bounding box center [894, 500] width 1185 height 397
paste input "[PERSON_NAME]"
type input "[PERSON_NAME]"
drag, startPoint x: 1259, startPoint y: 401, endPoint x: 1041, endPoint y: 399, distance: 218.0
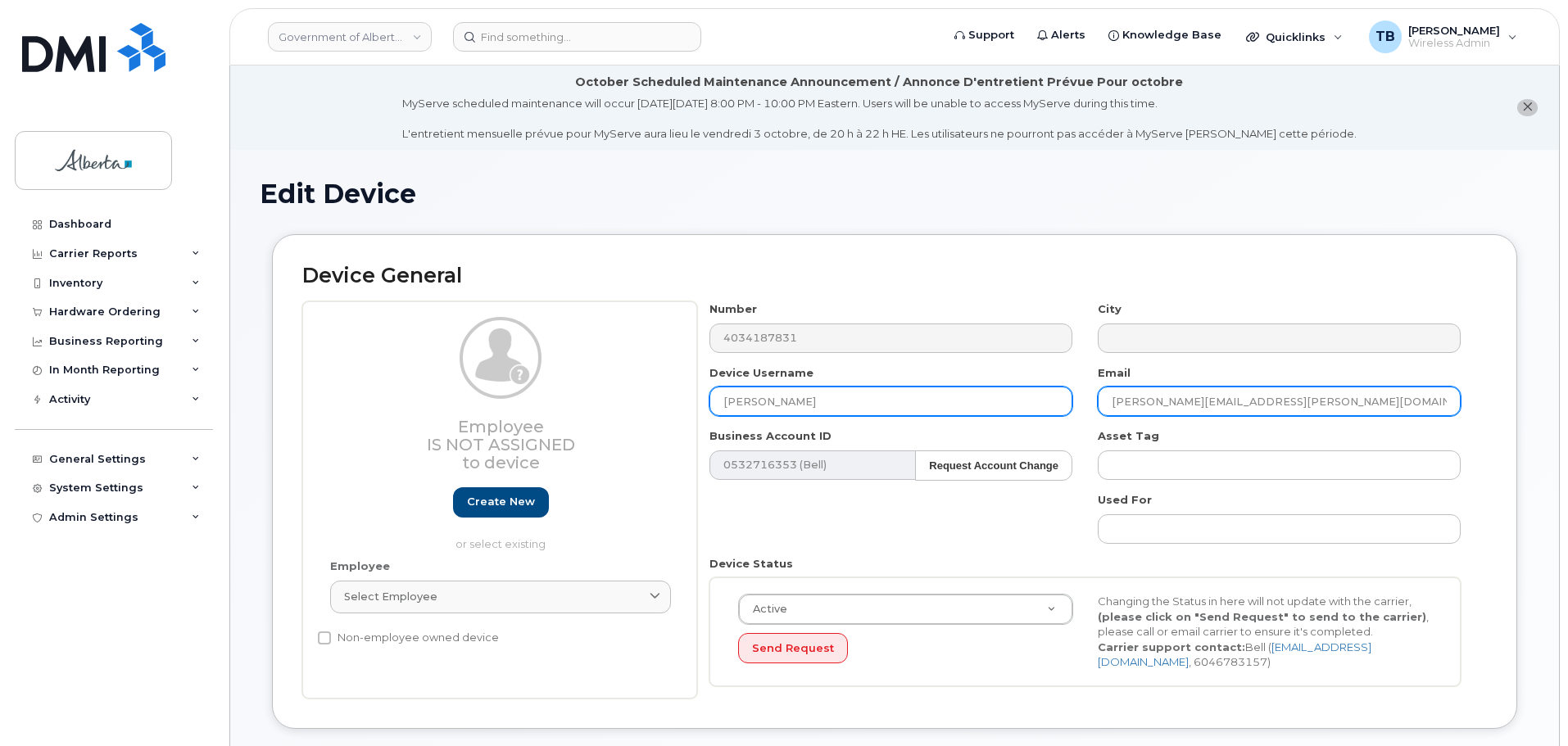
click at [1041, 399] on div "Number 4034187831 City Device Username Caleb Sheppard Email Dale.Thomas@gov.ab.…" at bounding box center [1085, 500] width 777 height 397
paste input "Caleb.Sheppard"
type input "[EMAIL_ADDRESS][PERSON_NAME][DOMAIN_NAME]"
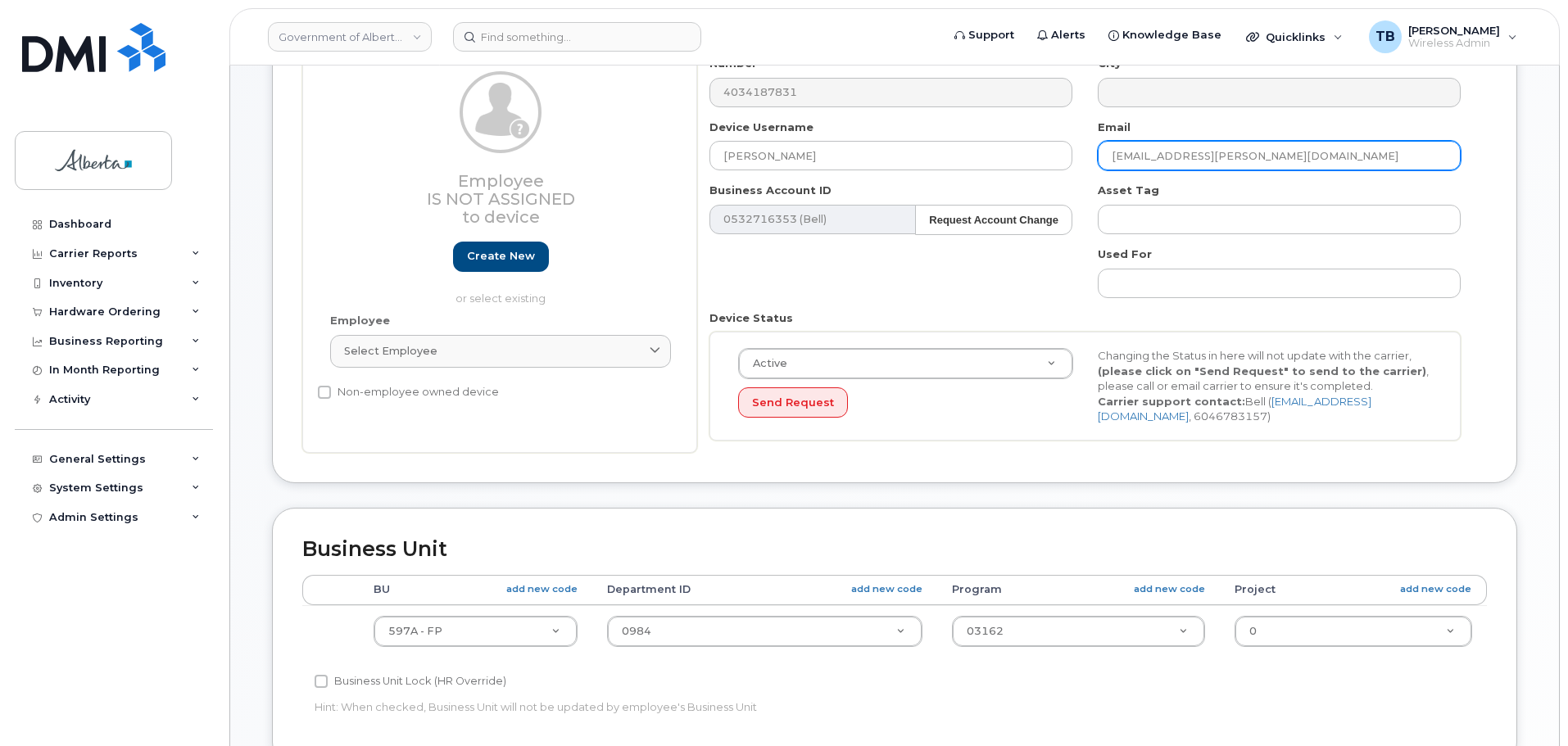
scroll to position [328, 0]
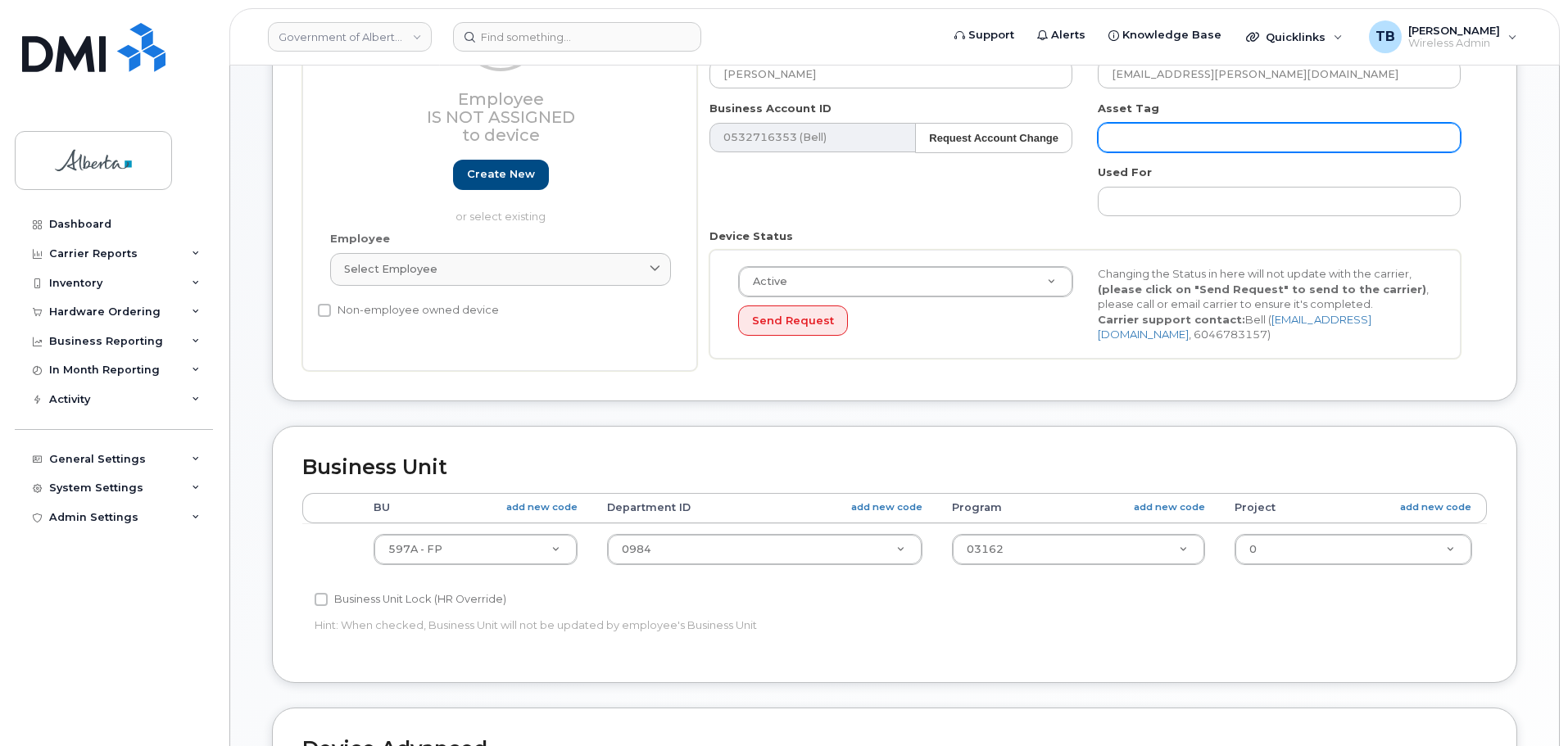
click at [1182, 139] on input "text" at bounding box center [1279, 137] width 363 height 30
paste input "5GTTC90014"
click at [1111, 136] on input "s/n 5GTTC90014" at bounding box center [1279, 137] width 363 height 30
paste input "L-170872"
type input "L-170872 s/n 5GTTC90014"
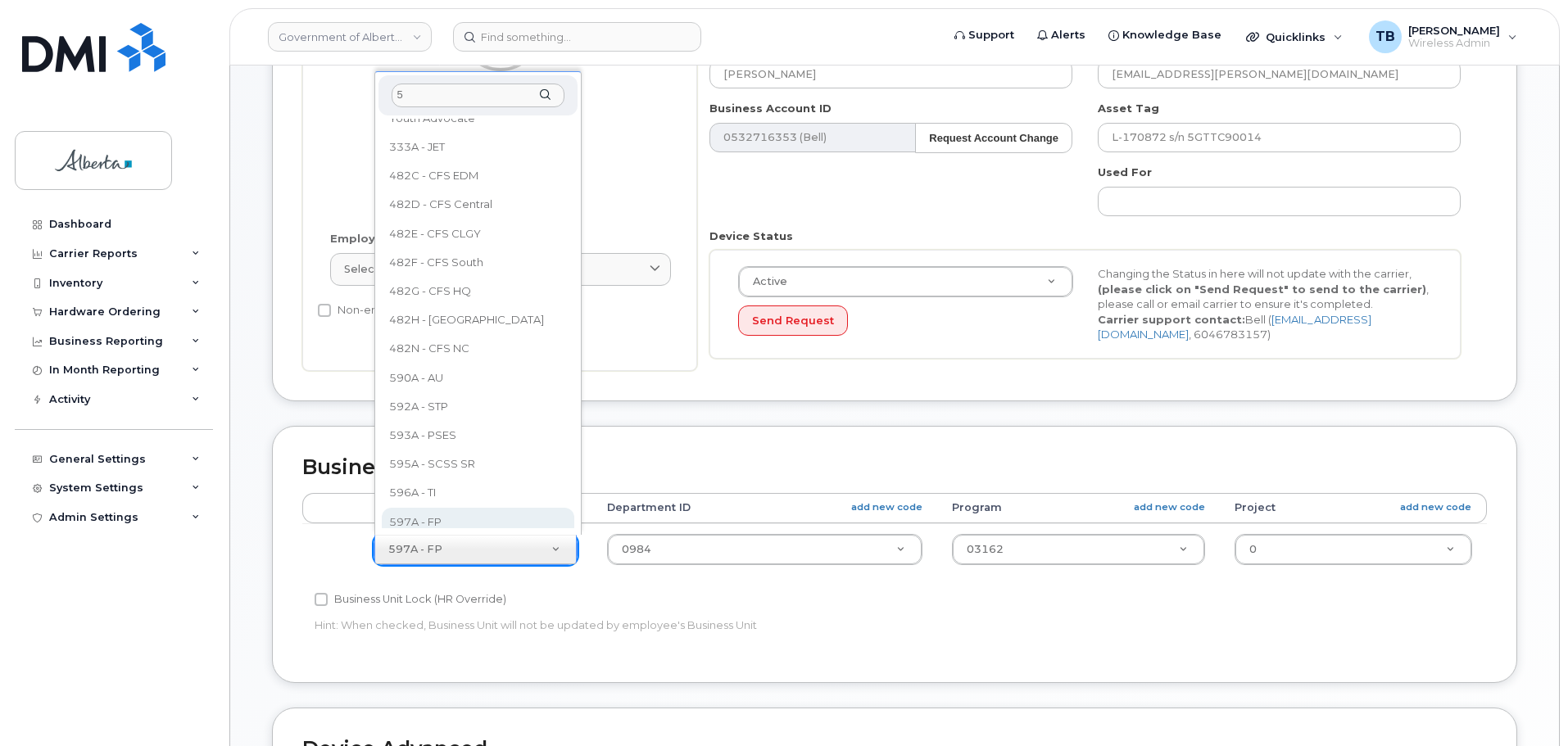
scroll to position [0, 0]
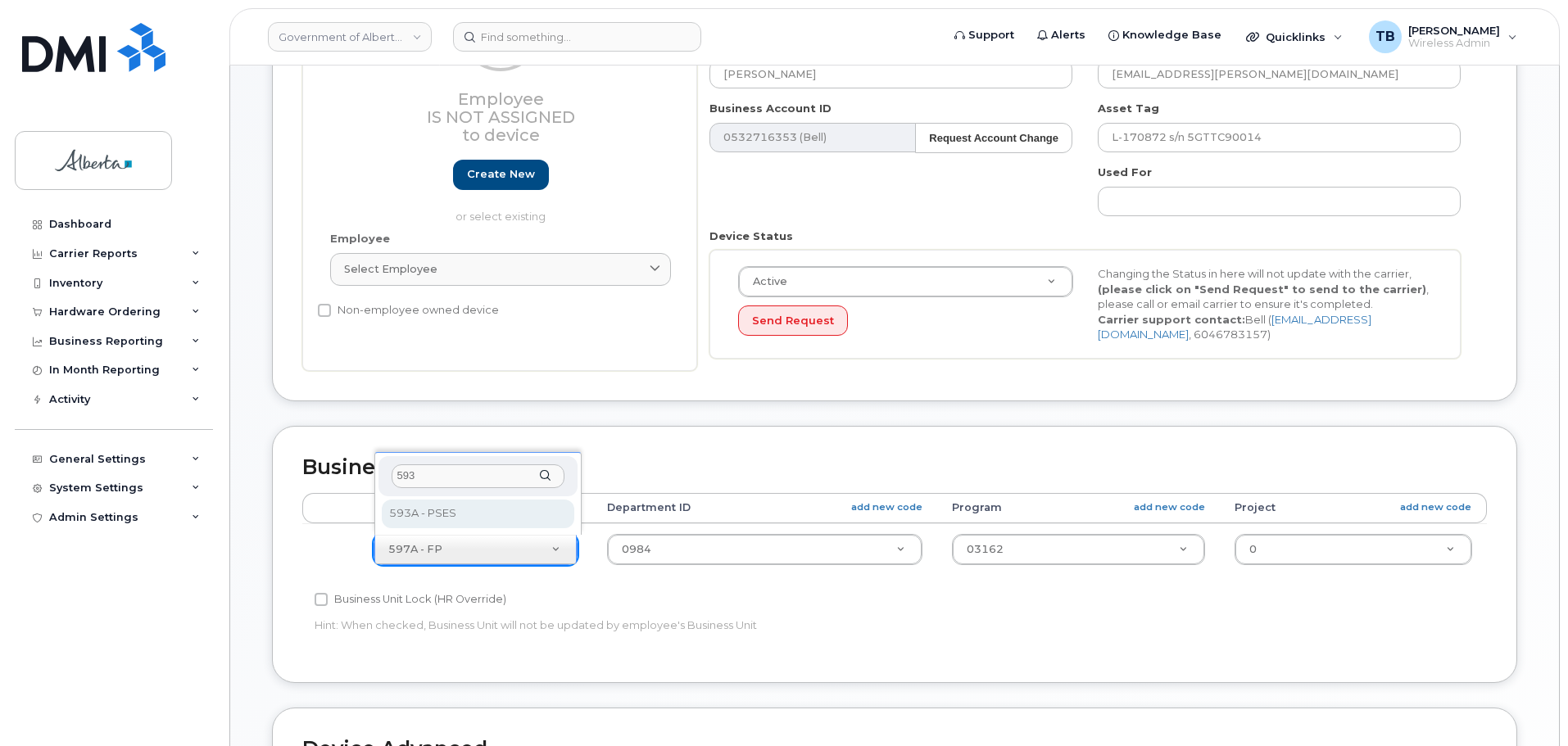
type input "593"
select select "4797682"
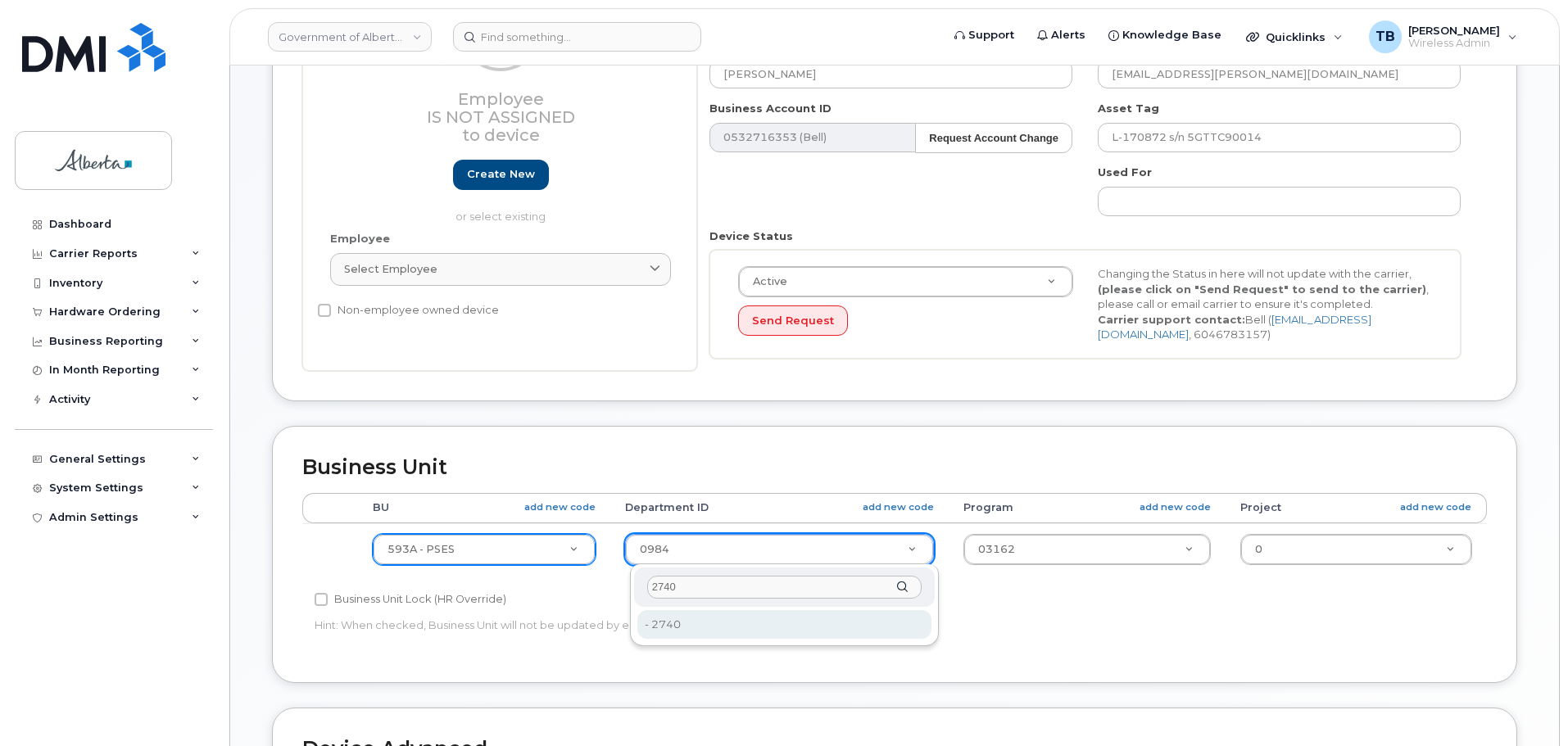
type input "2740"
type input "4206365"
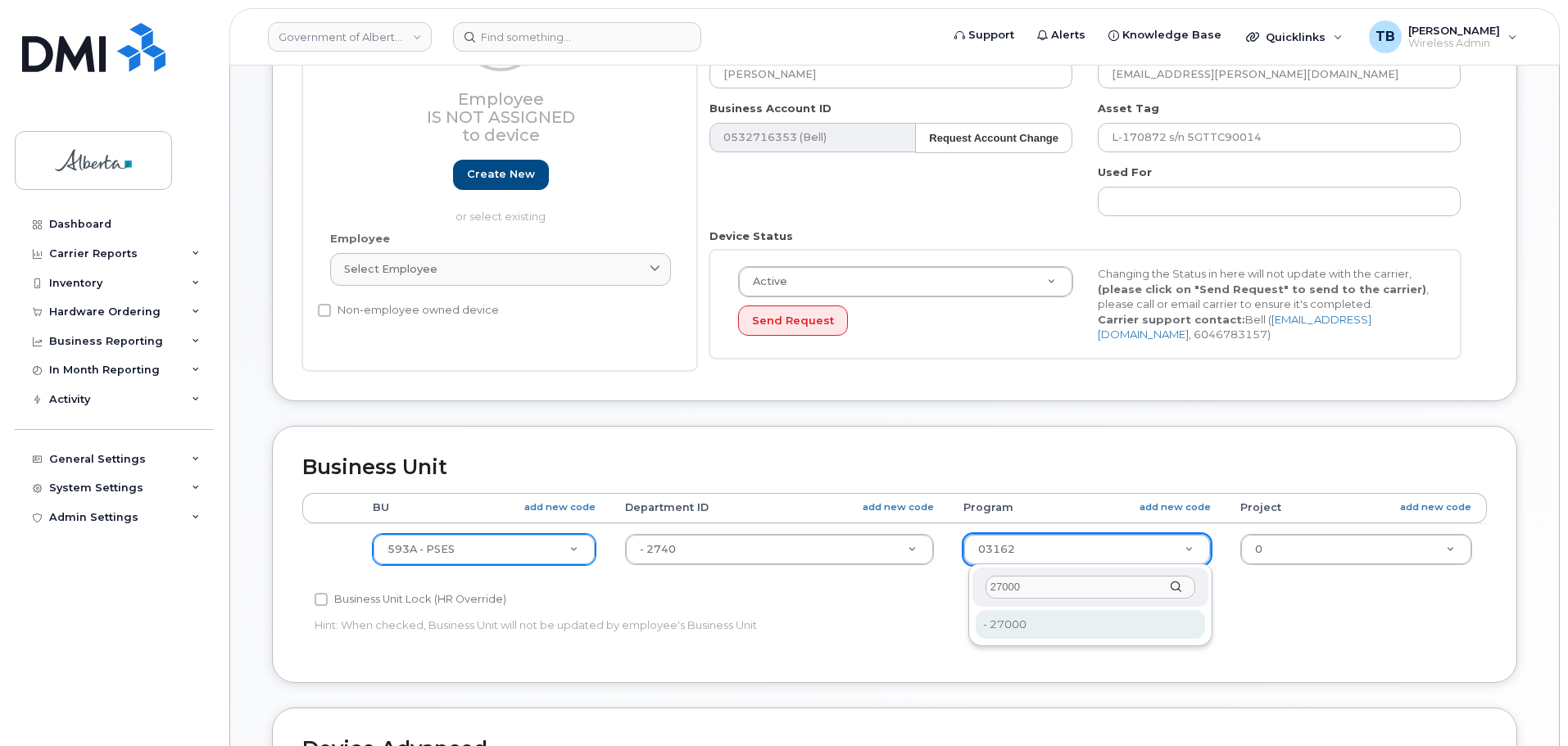
type input "27000"
type input "4206368"
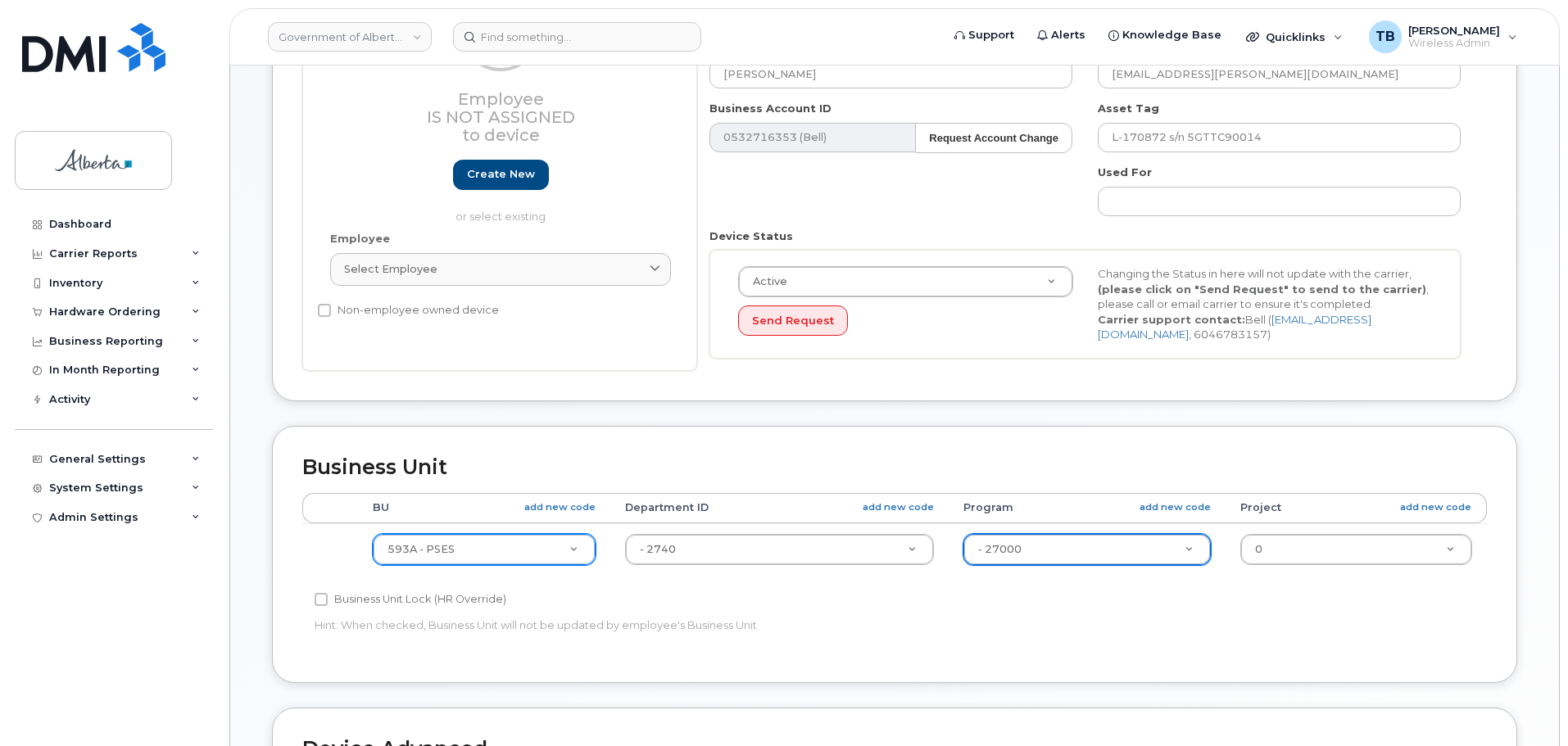
click at [996, 630] on p "Hint: When checked, Business Unit will not be updated by employee's Business Un…" at bounding box center [696, 625] width 764 height 16
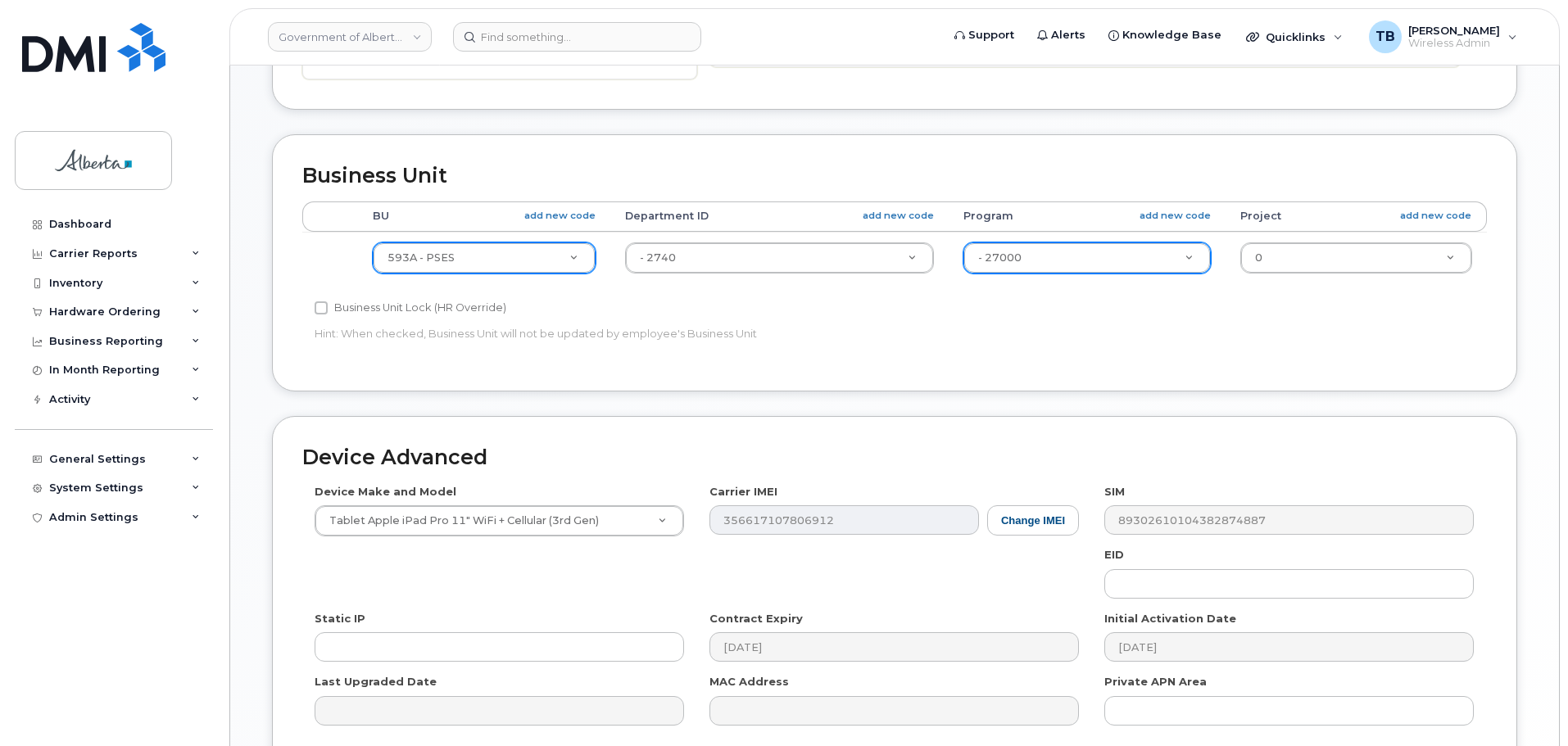
scroll to position [656, 0]
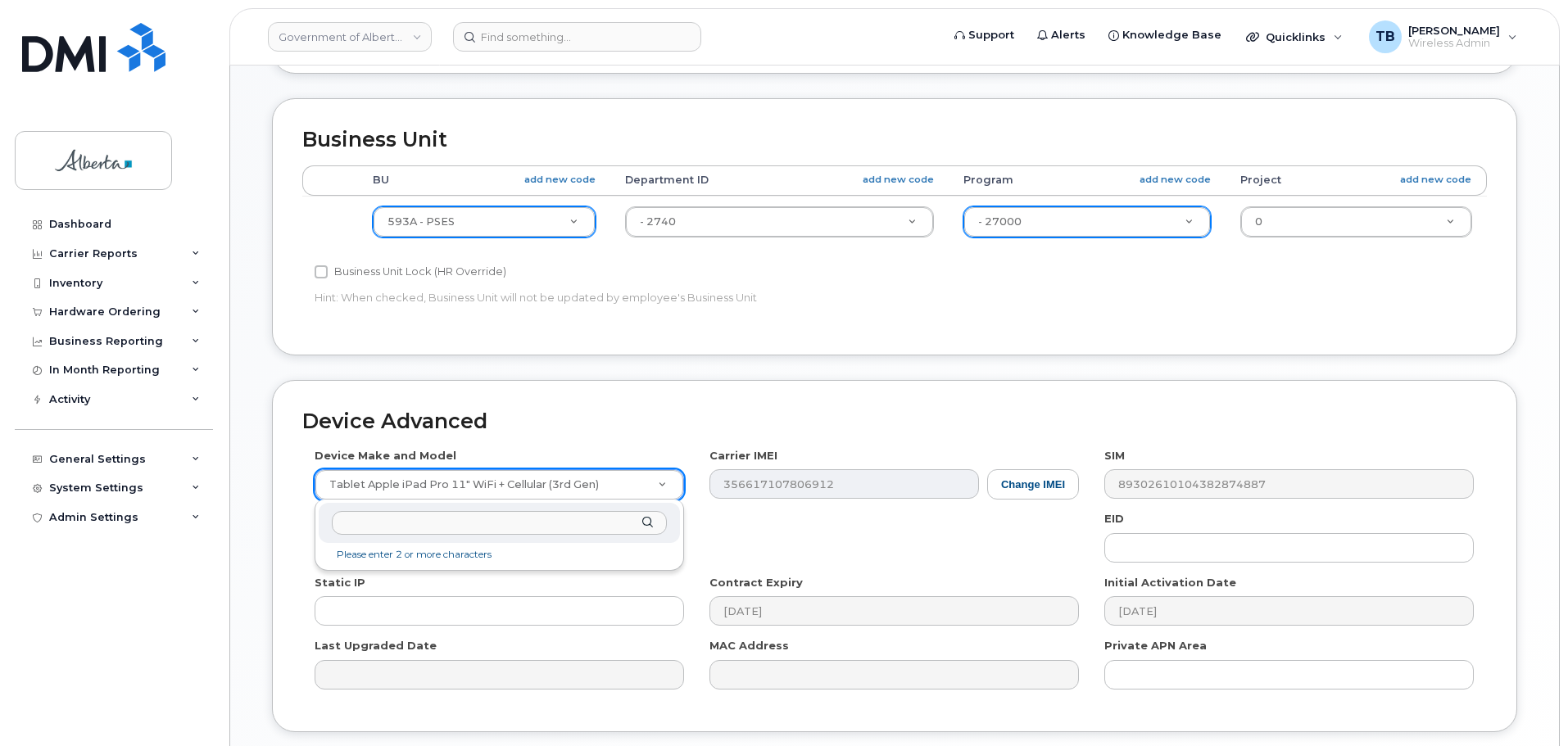
type input "l"
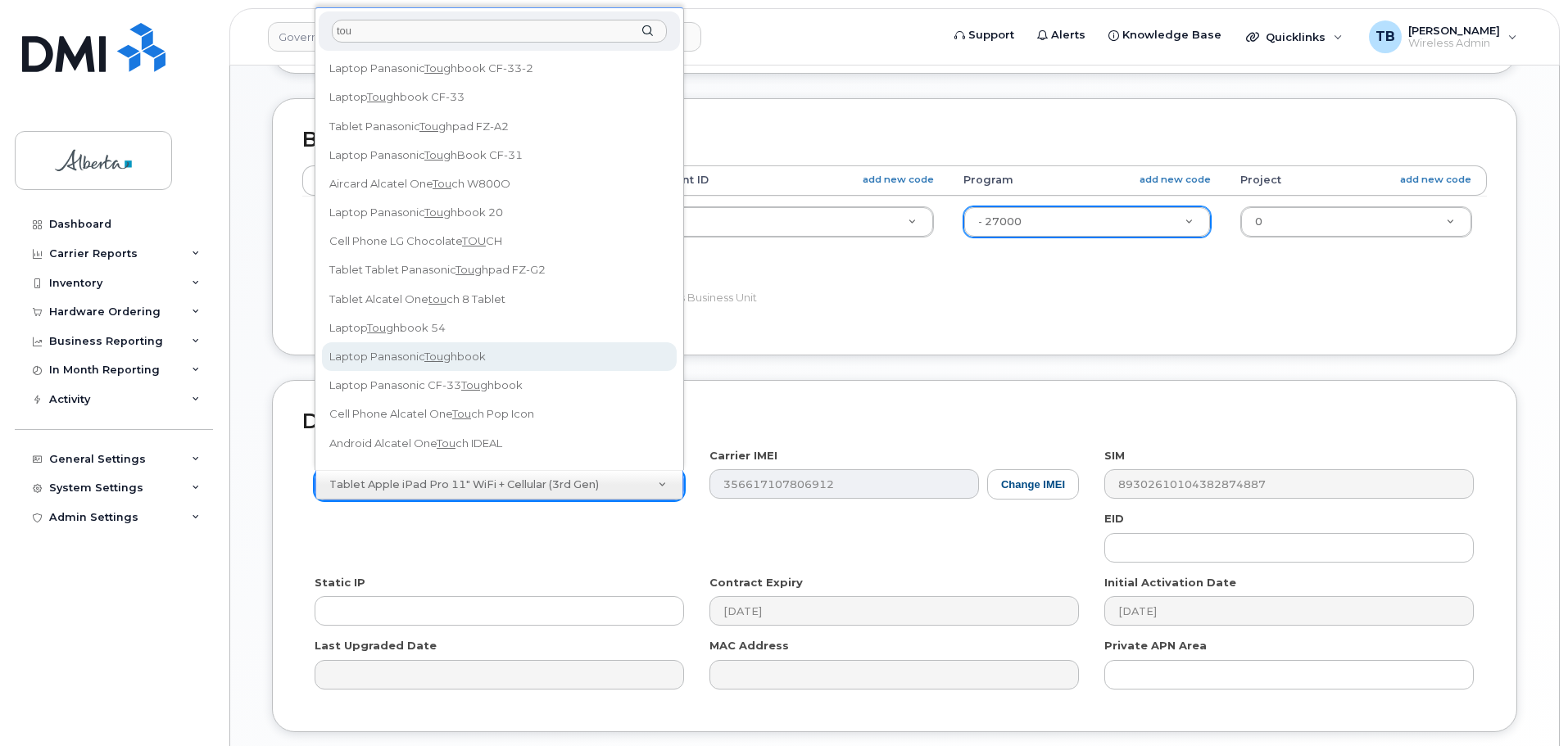
type input "tou"
select select "2526"
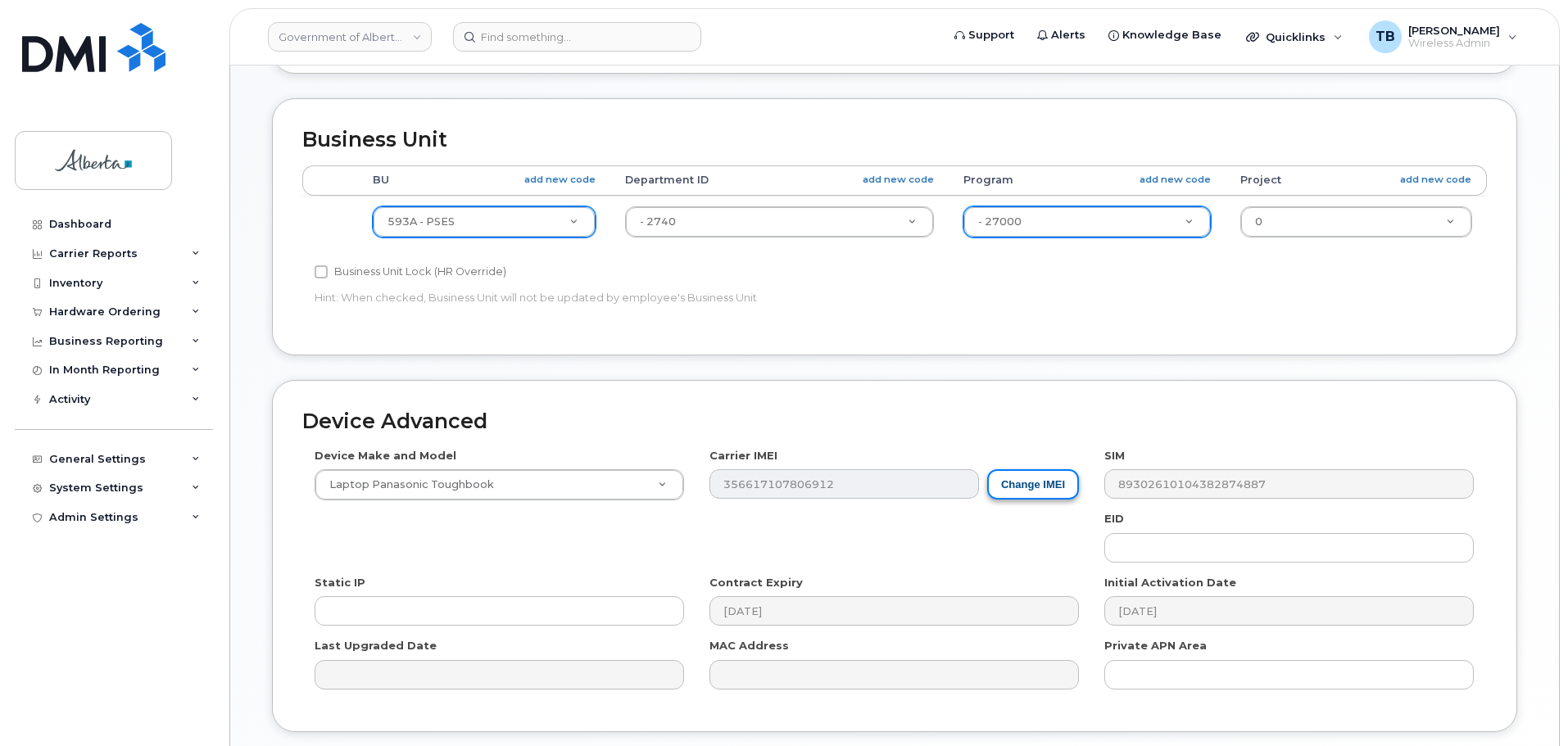
click at [1034, 480] on button "Change IMEI" at bounding box center [1032, 484] width 92 height 31
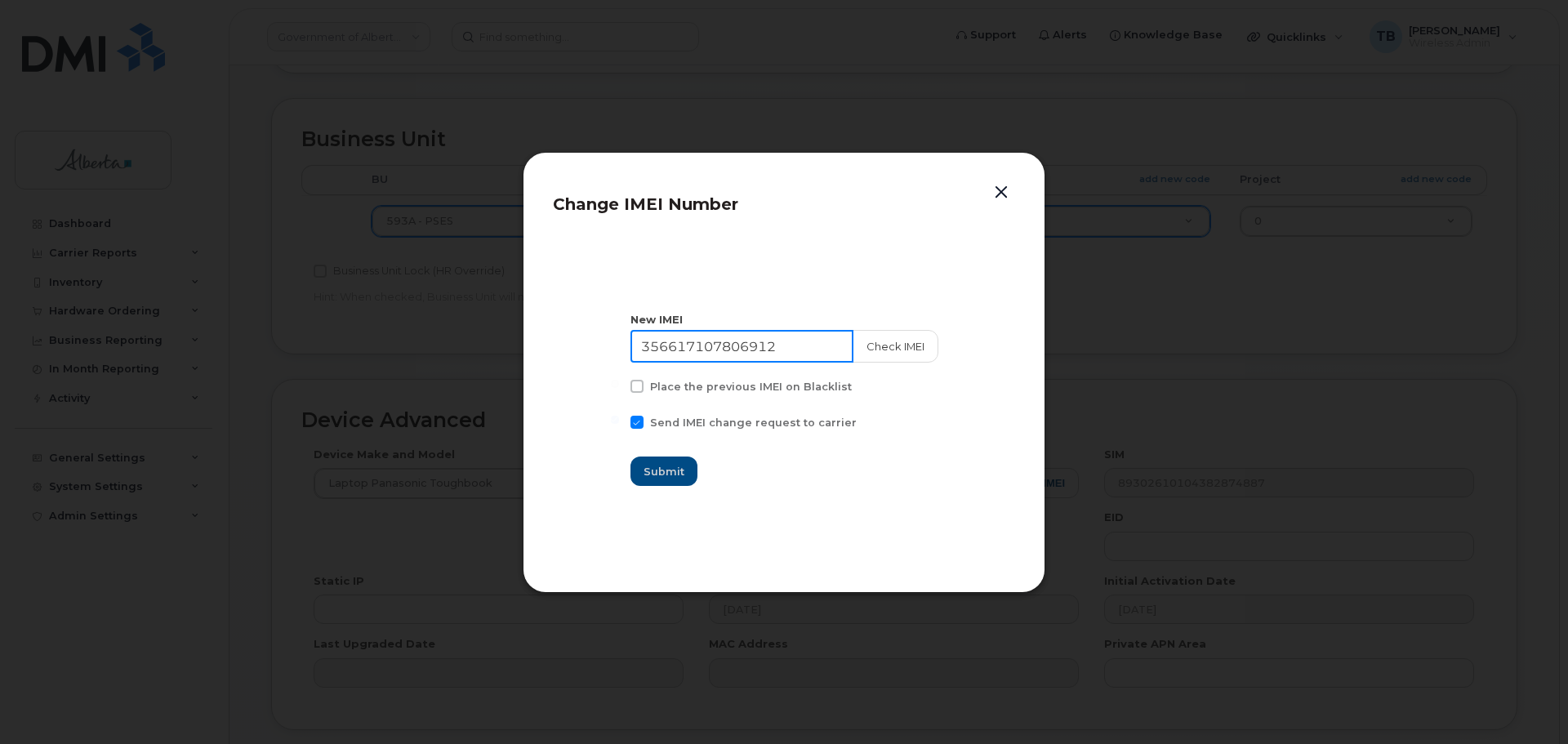
drag, startPoint x: 806, startPoint y: 349, endPoint x: 609, endPoint y: 337, distance: 197.4
click at [610, 337] on section "New IMEI 356617107806912 Check IMEI Place the previous IMEI on Blacklist Send I…" at bounding box center [784, 400] width 462 height 327
paste input "4622790372828"
type input "354622790372828"
click at [902, 343] on button "Check IMEI" at bounding box center [895, 347] width 86 height 33
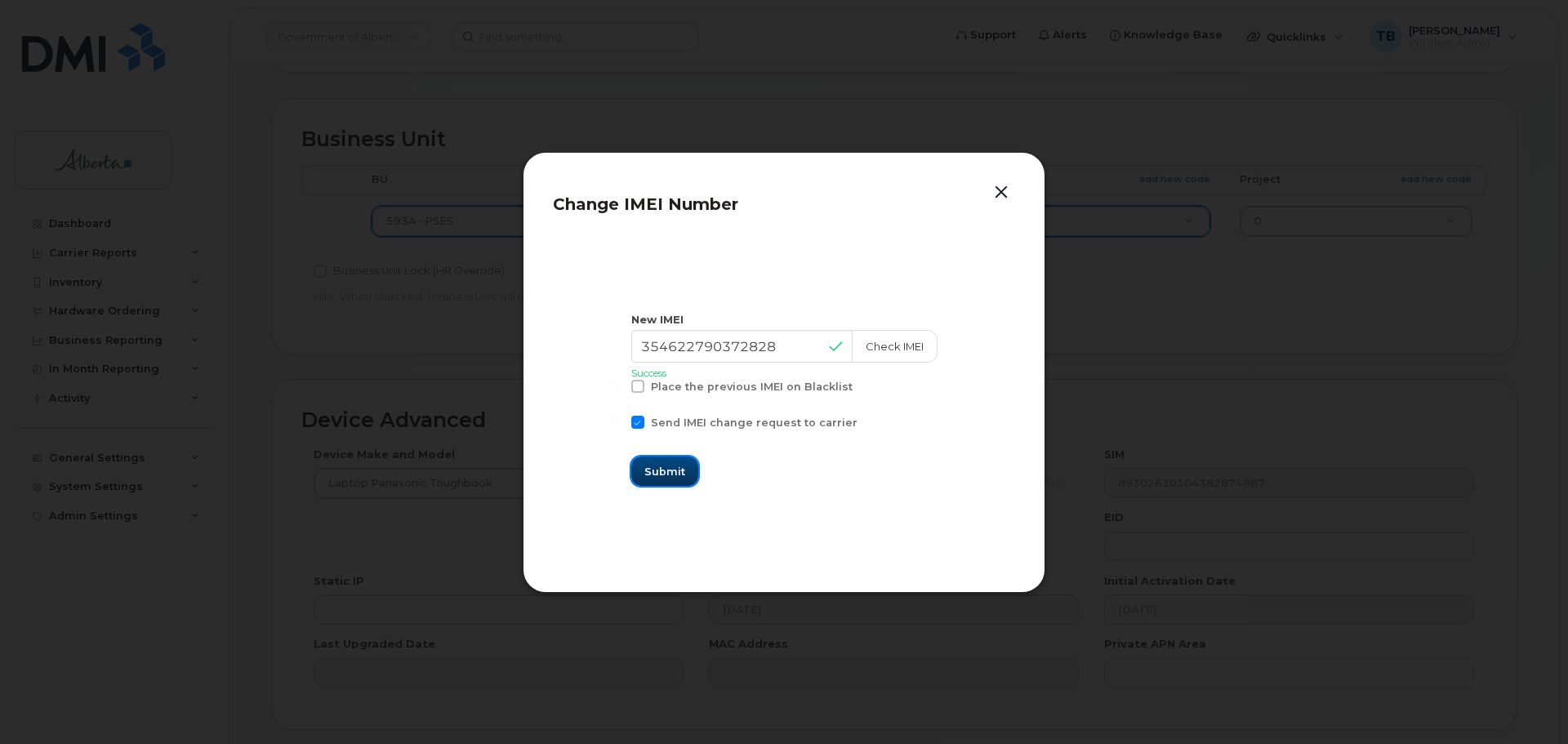
click at [685, 474] on span "Submit" at bounding box center [664, 472] width 40 height 16
type input "354622790372828"
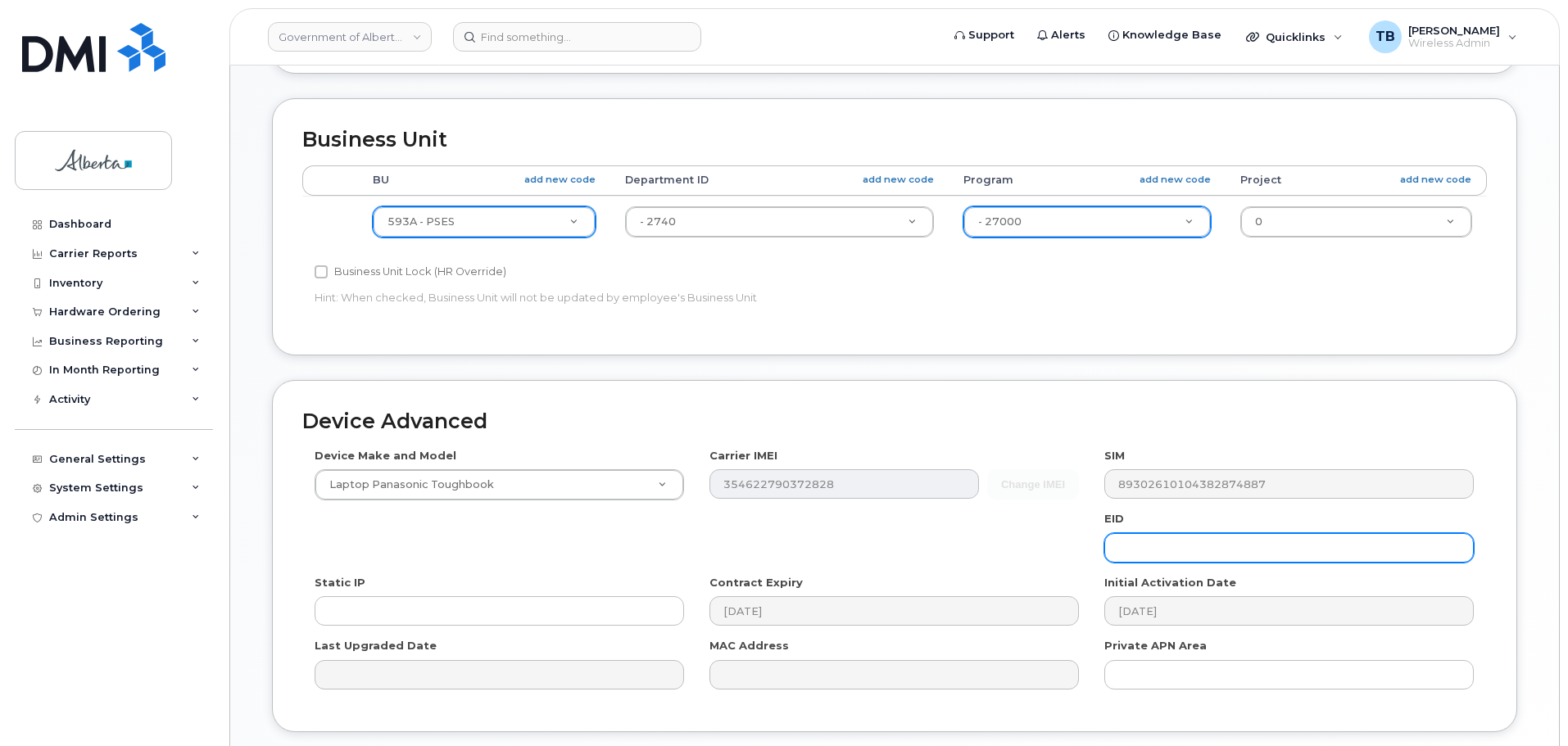
click at [1136, 552] on input "text" at bounding box center [1289, 548] width 369 height 30
paste input "89049032000001000000222180768322"
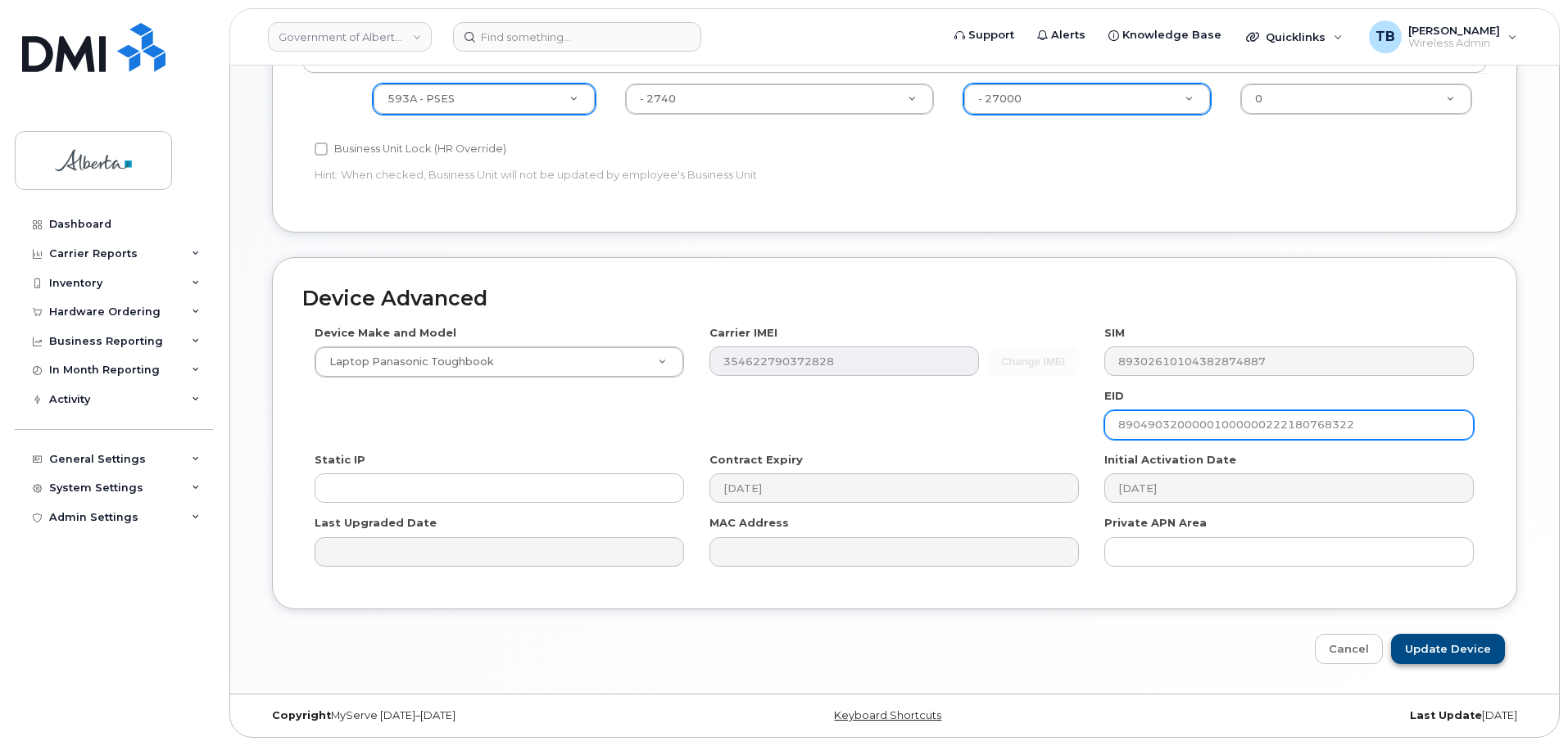
type input "89049032000001000000222180768322"
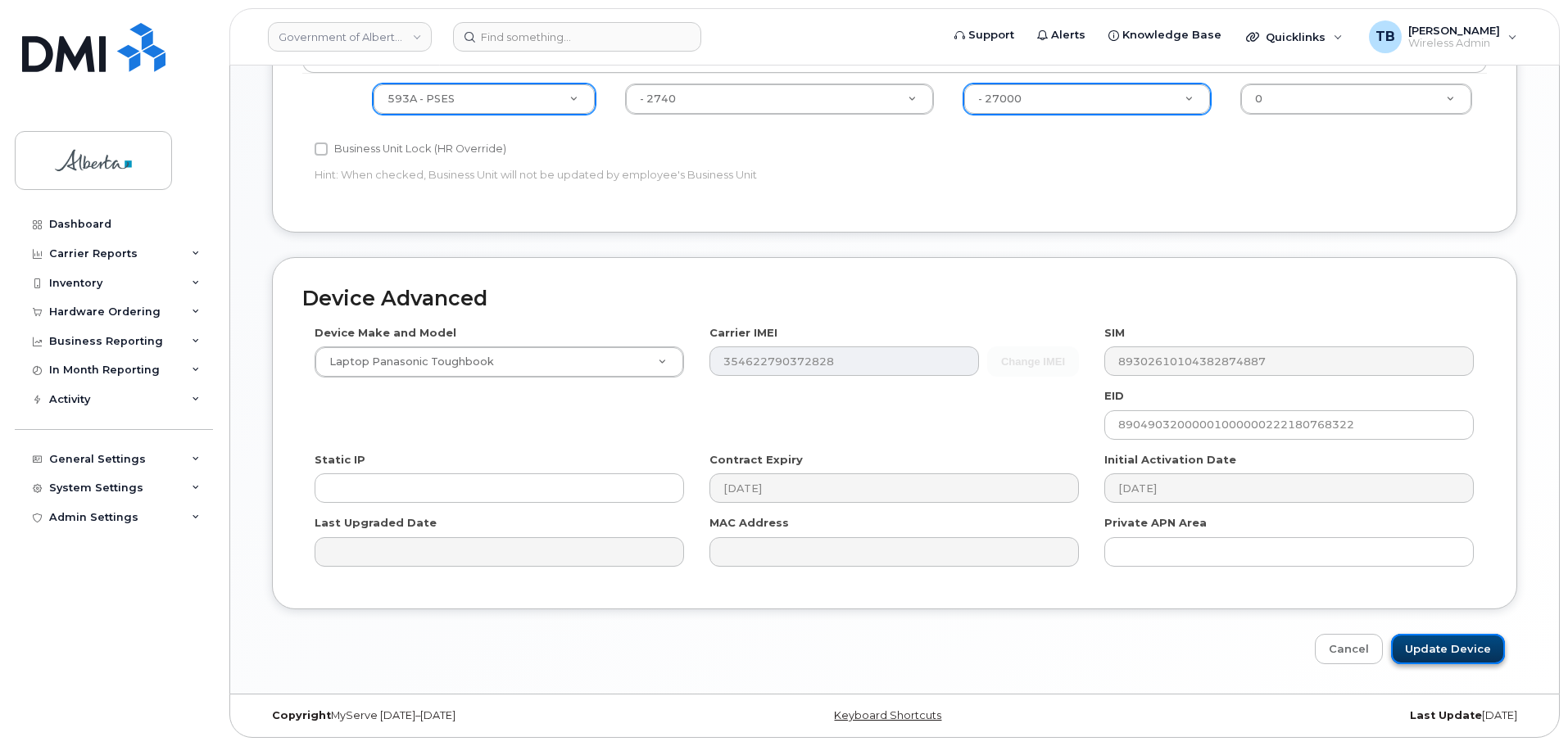
click at [1456, 654] on input "Update Device" at bounding box center [1448, 649] width 114 height 31
type input "Saving..."
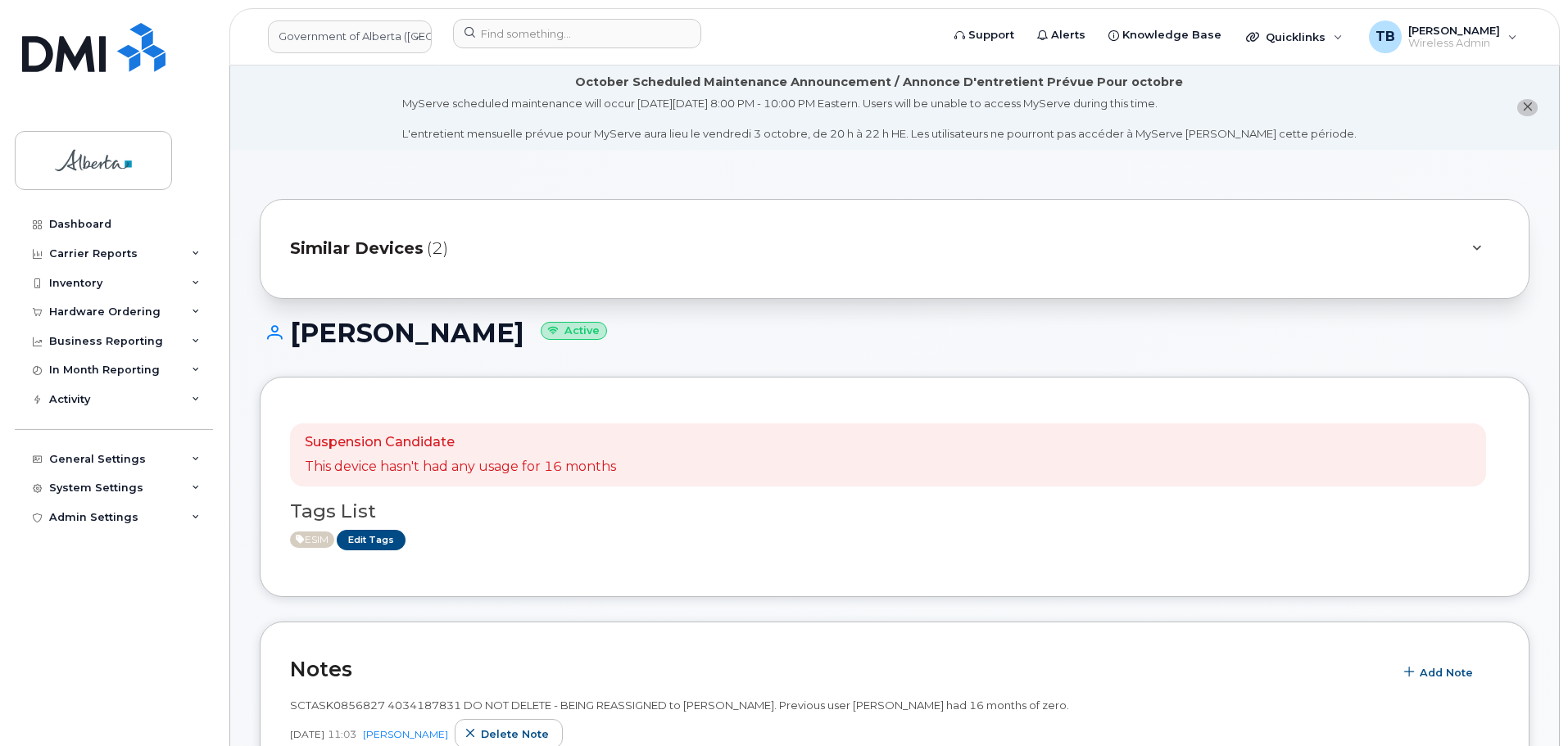
click at [512, 57] on header "Government of Alberta ([GEOGRAPHIC_DATA]) Support Alerts Knowledge Base Quickli…" at bounding box center [894, 36] width 1330 height 57
click at [513, 45] on input at bounding box center [577, 34] width 248 height 30
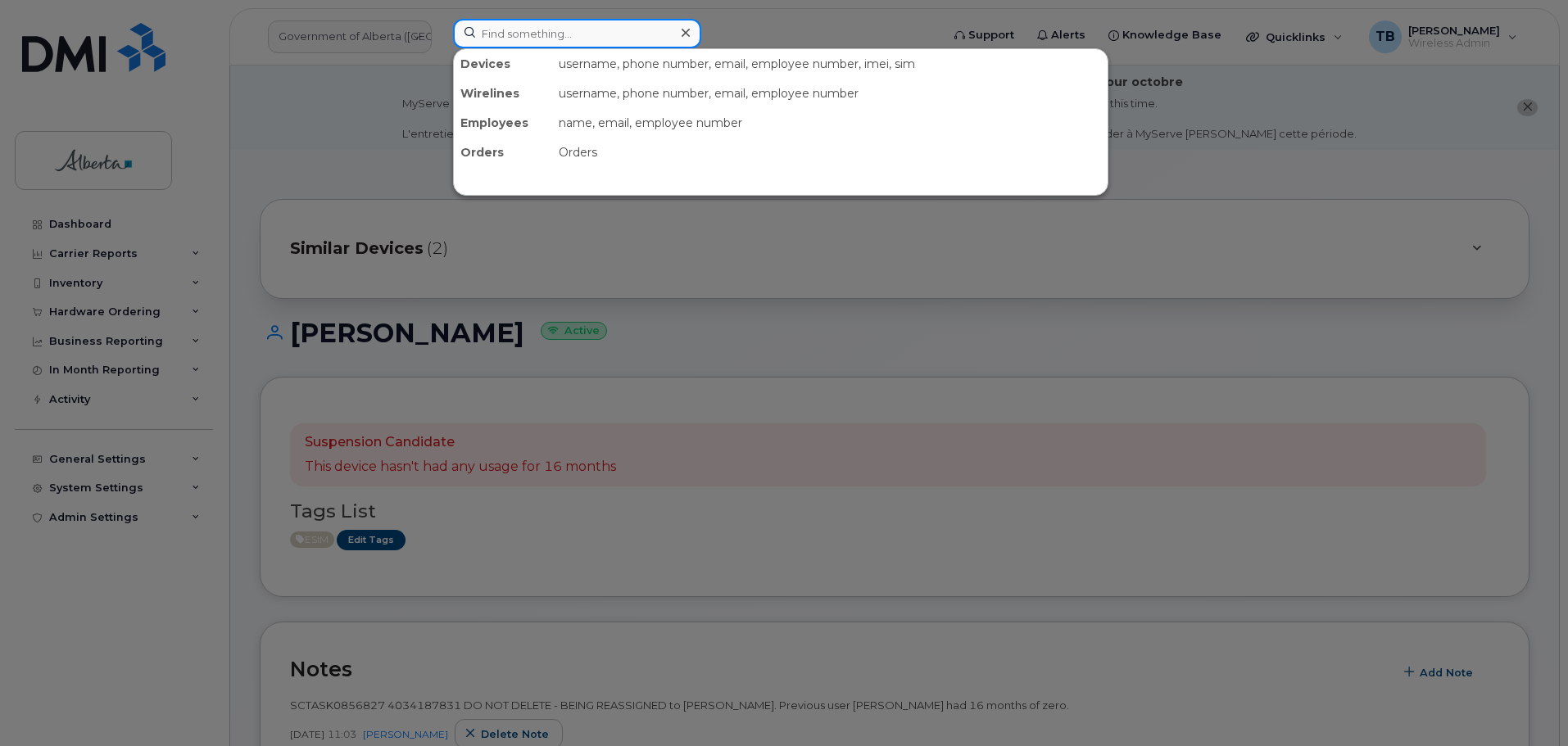
paste input "4034637329"
type input "4034637329"
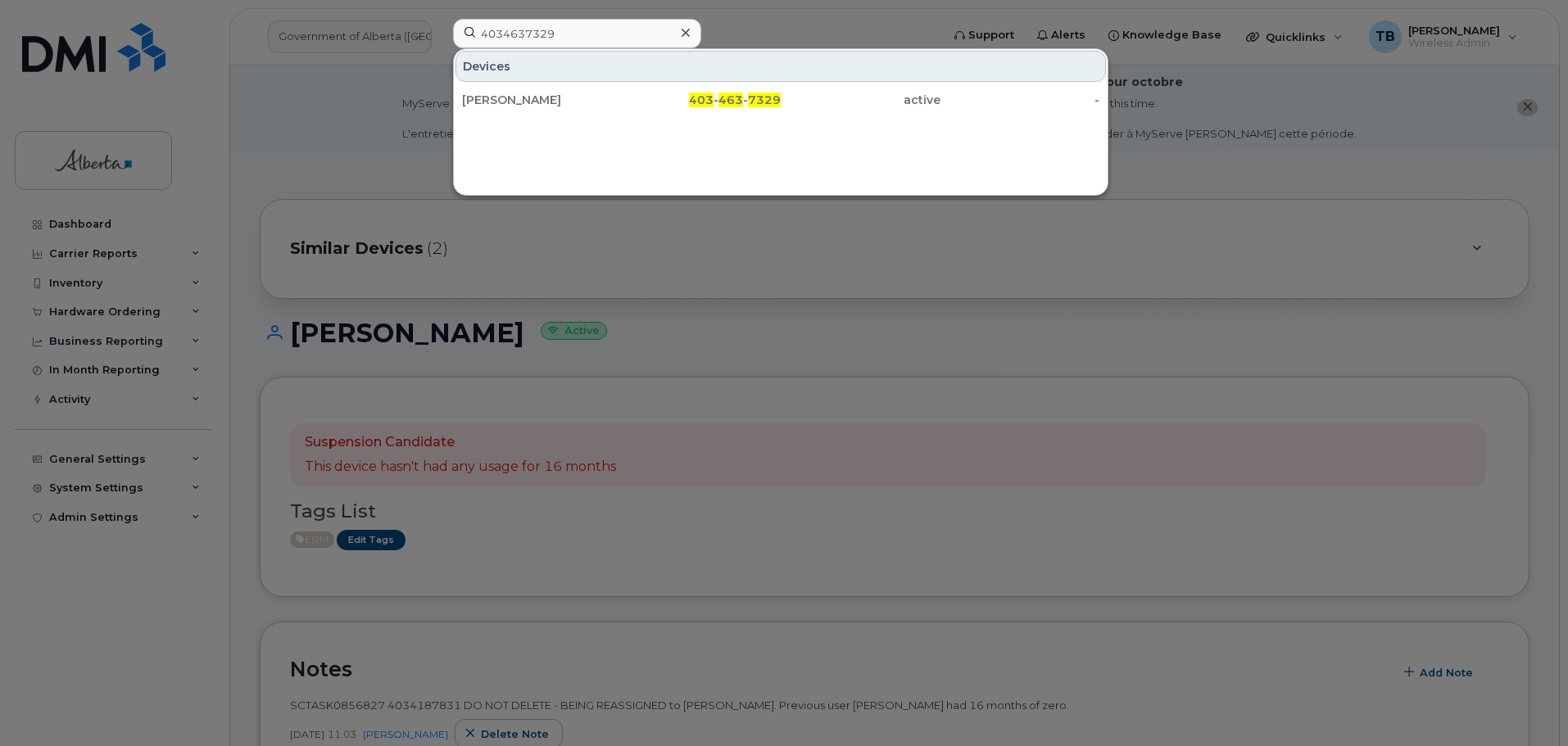
click at [495, 100] on div "[PERSON_NAME]" at bounding box center [541, 100] width 160 height 17
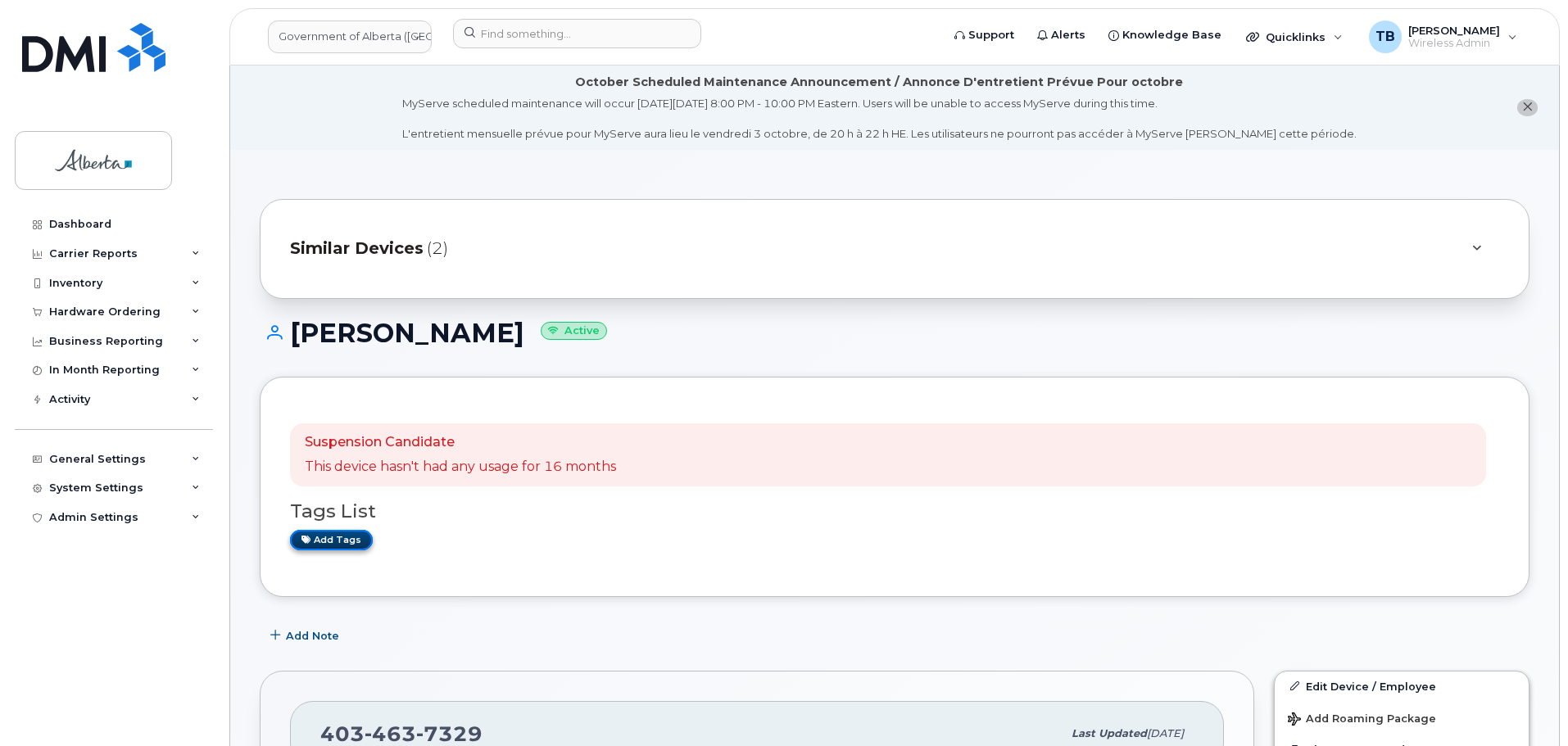
click at [336, 543] on link "Add tags" at bounding box center [331, 540] width 83 height 21
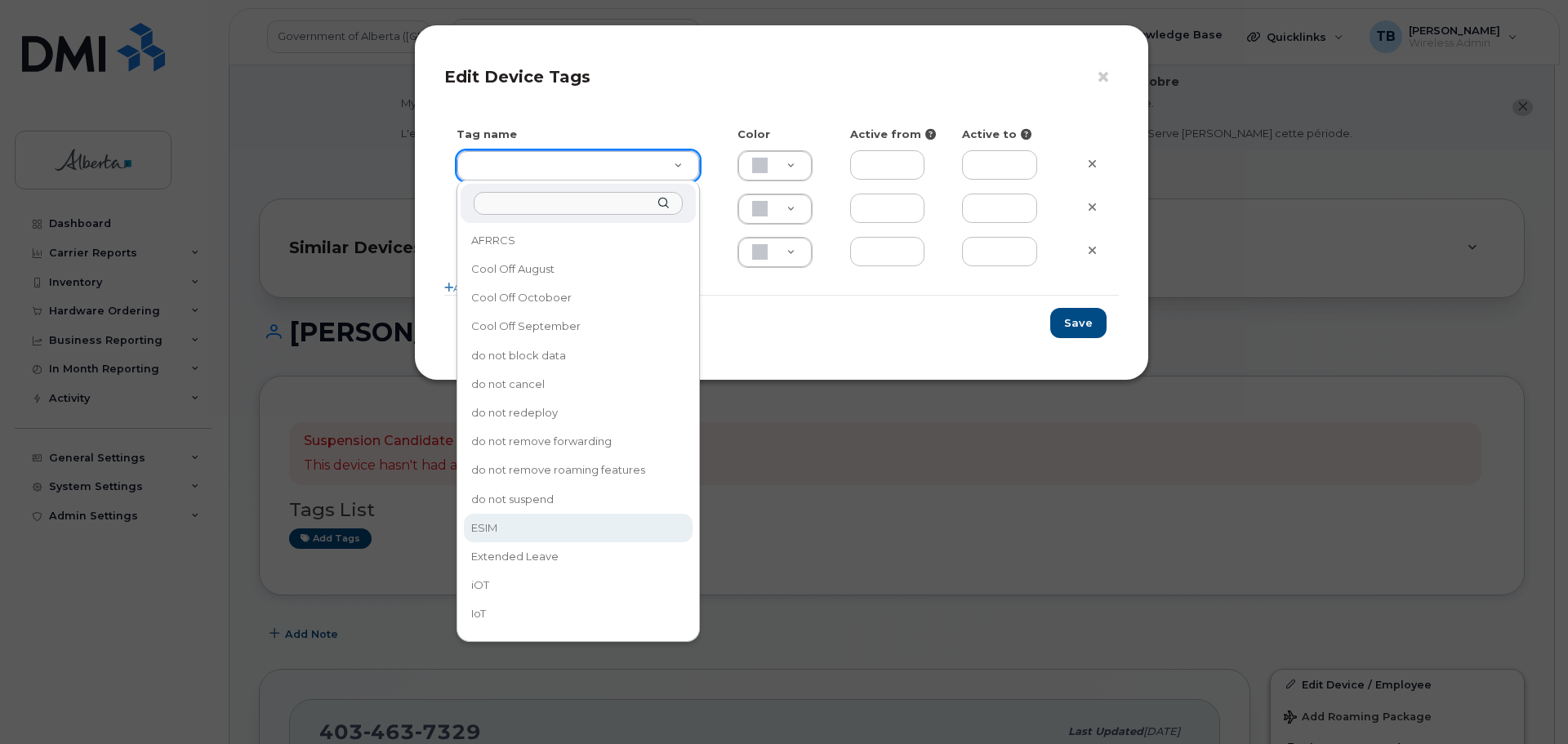
type input "ESIM"
type input "D6CDC1"
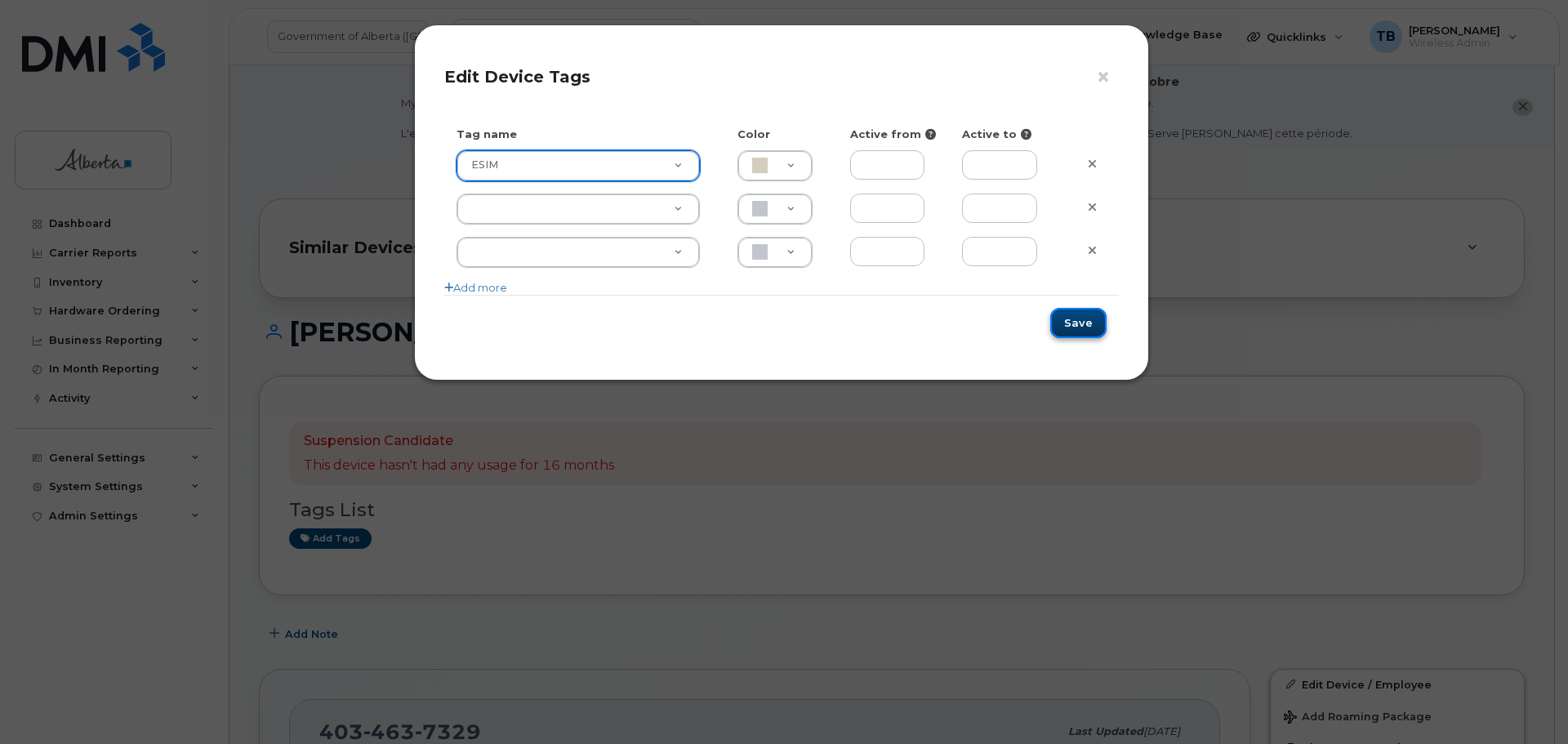
click at [1072, 329] on button "Save" at bounding box center [1079, 323] width 56 height 31
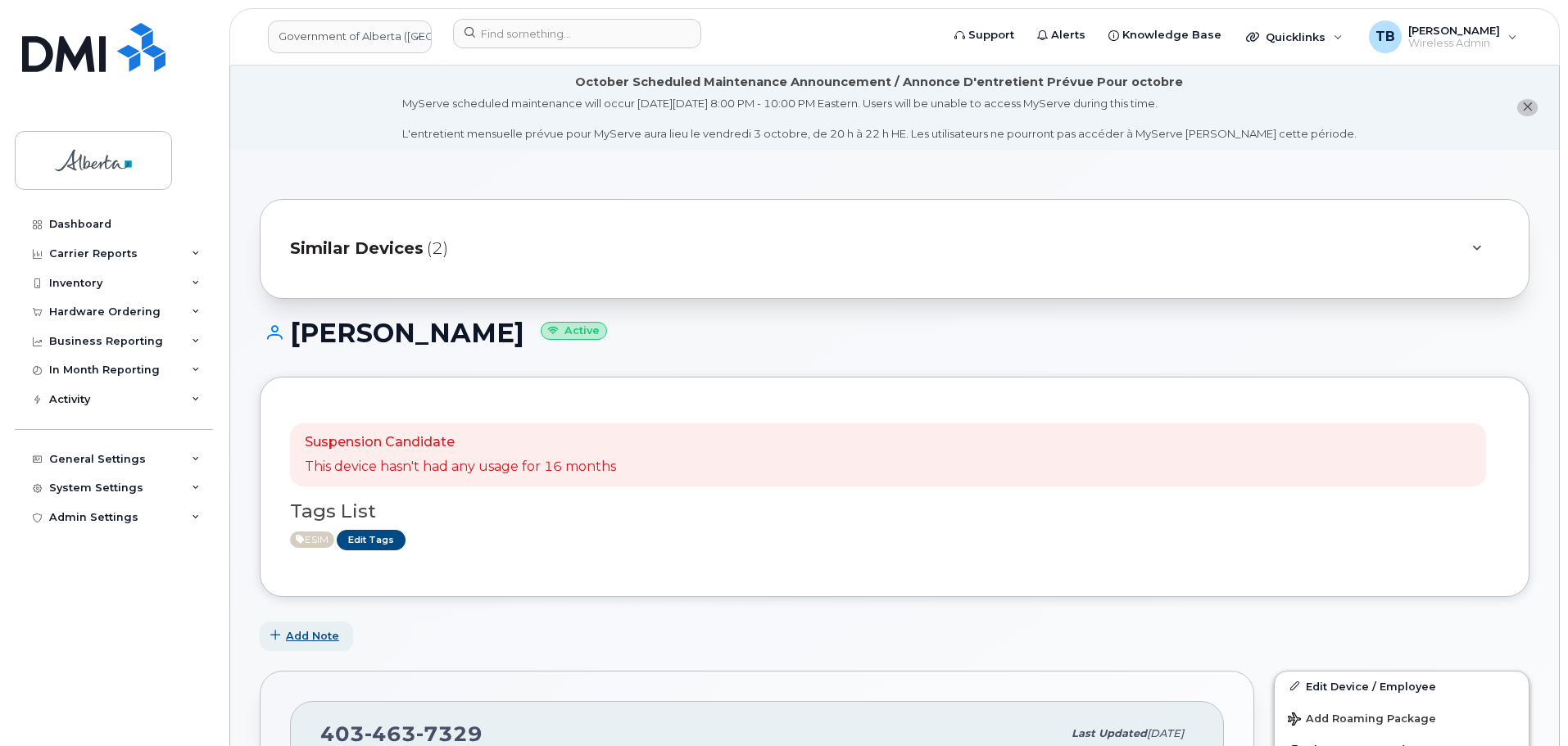
click at [294, 638] on span "Add Note" at bounding box center [312, 636] width 53 height 16
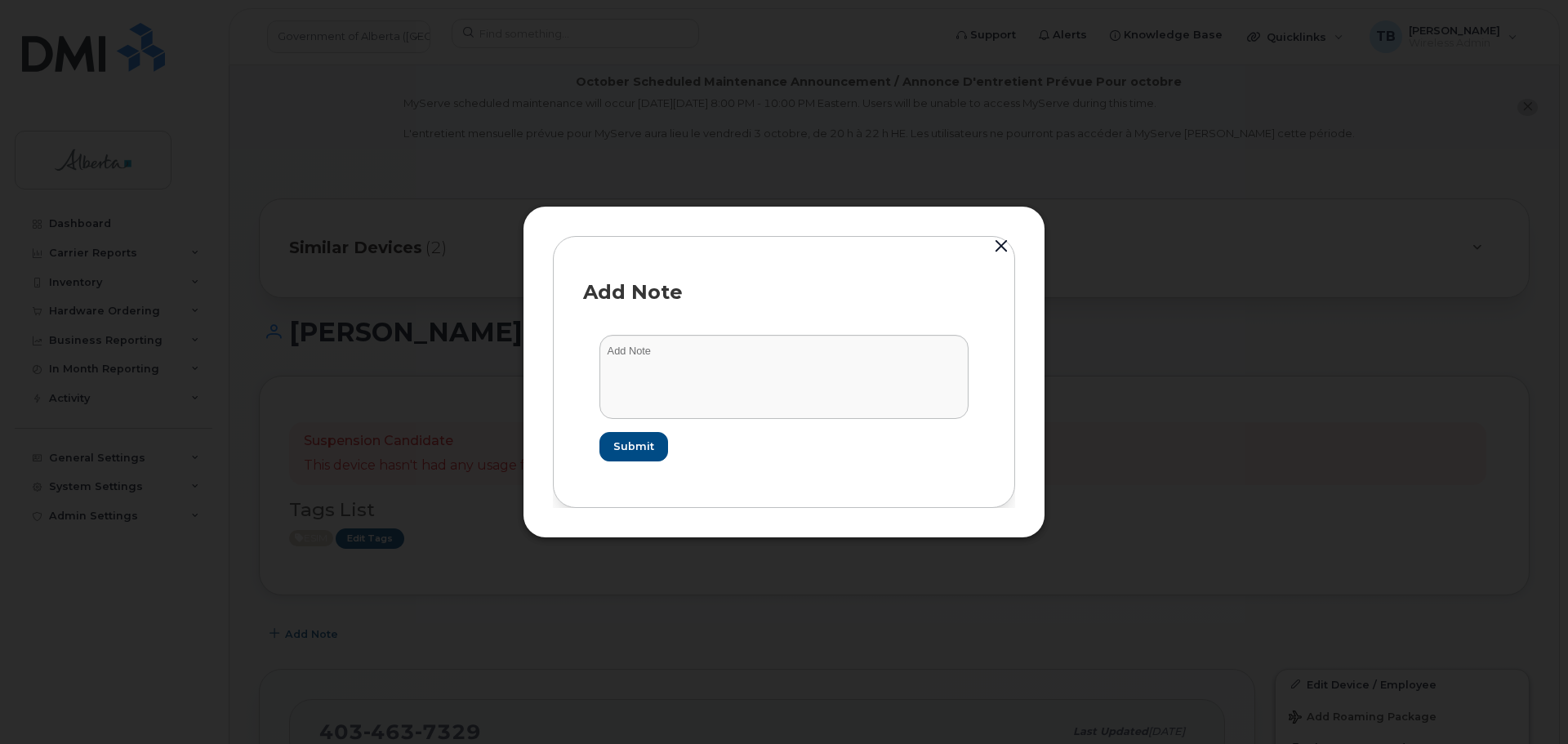
click at [584, 416] on form "Submit" at bounding box center [784, 398] width 402 height 159
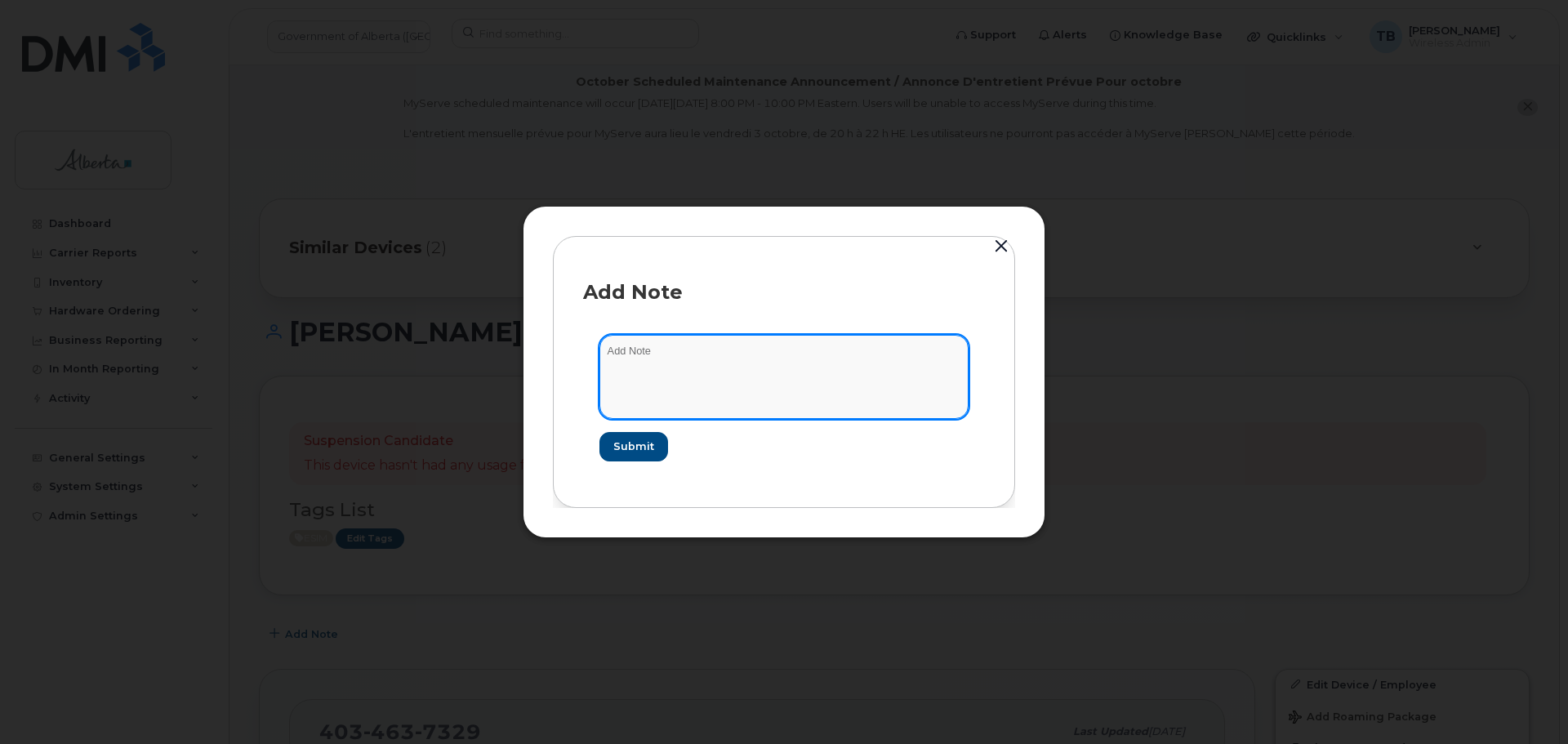
click at [649, 380] on textarea at bounding box center [783, 377] width 369 height 83
paste textarea "SCTASK0856827 4034637329 DO NOT DELETE - BEING REASSIGNED to [PERSON_NAME]. Pre…"
type textarea "SCTASK0856827 4034637329 DO NOT DELETE - BEING REASSIGNED to [PERSON_NAME]. Pre…"
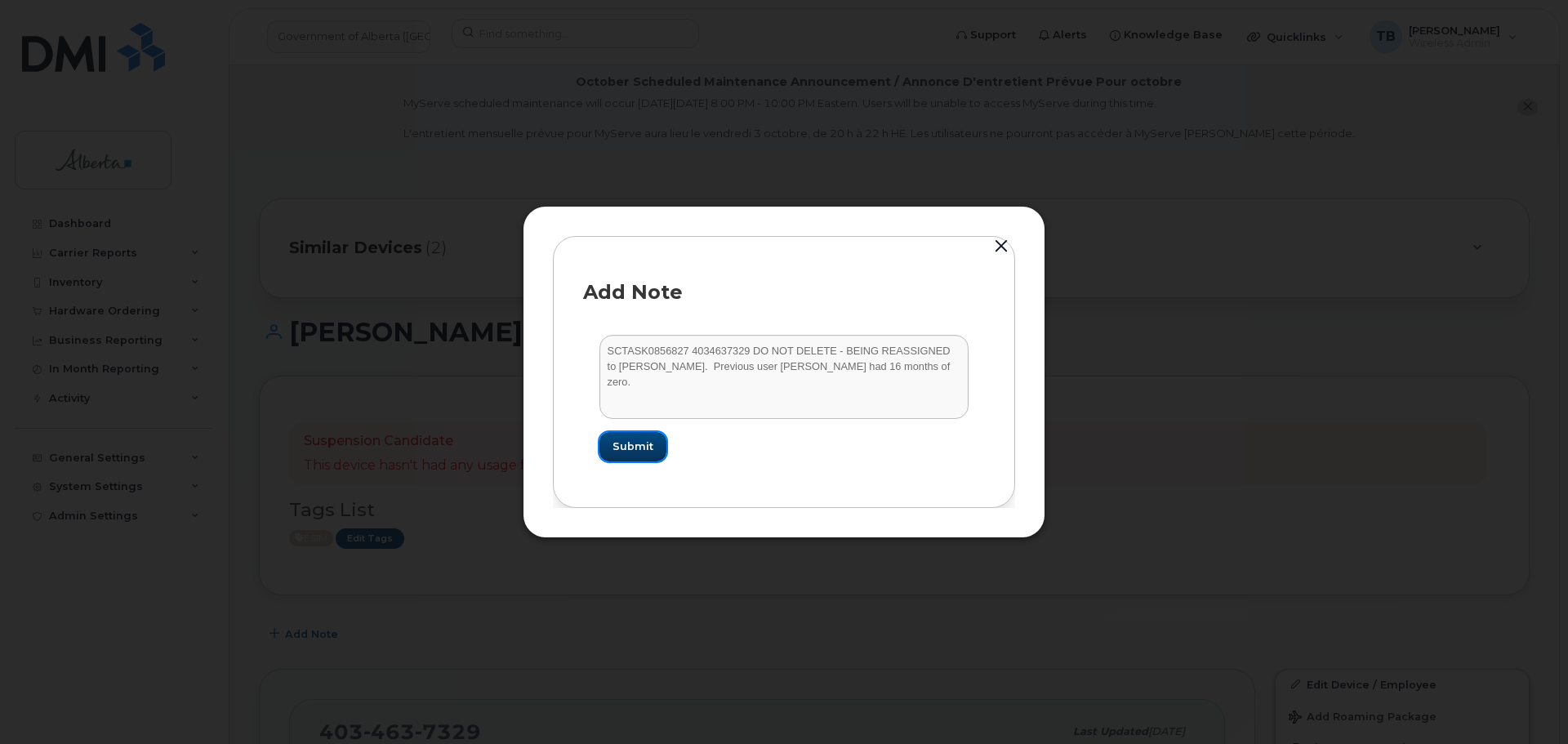
click at [640, 447] on span "Submit" at bounding box center [632, 446] width 40 height 16
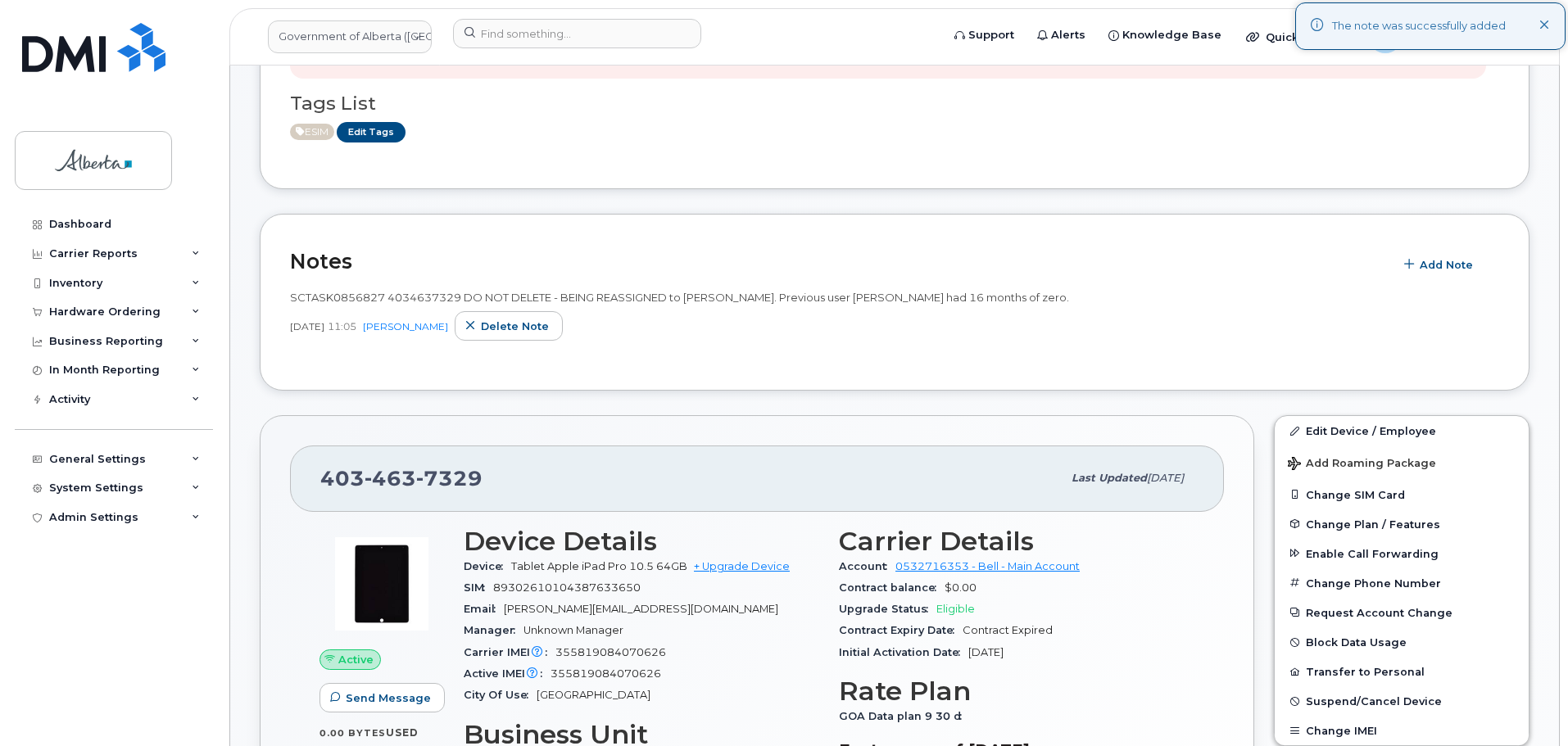
scroll to position [410, 0]
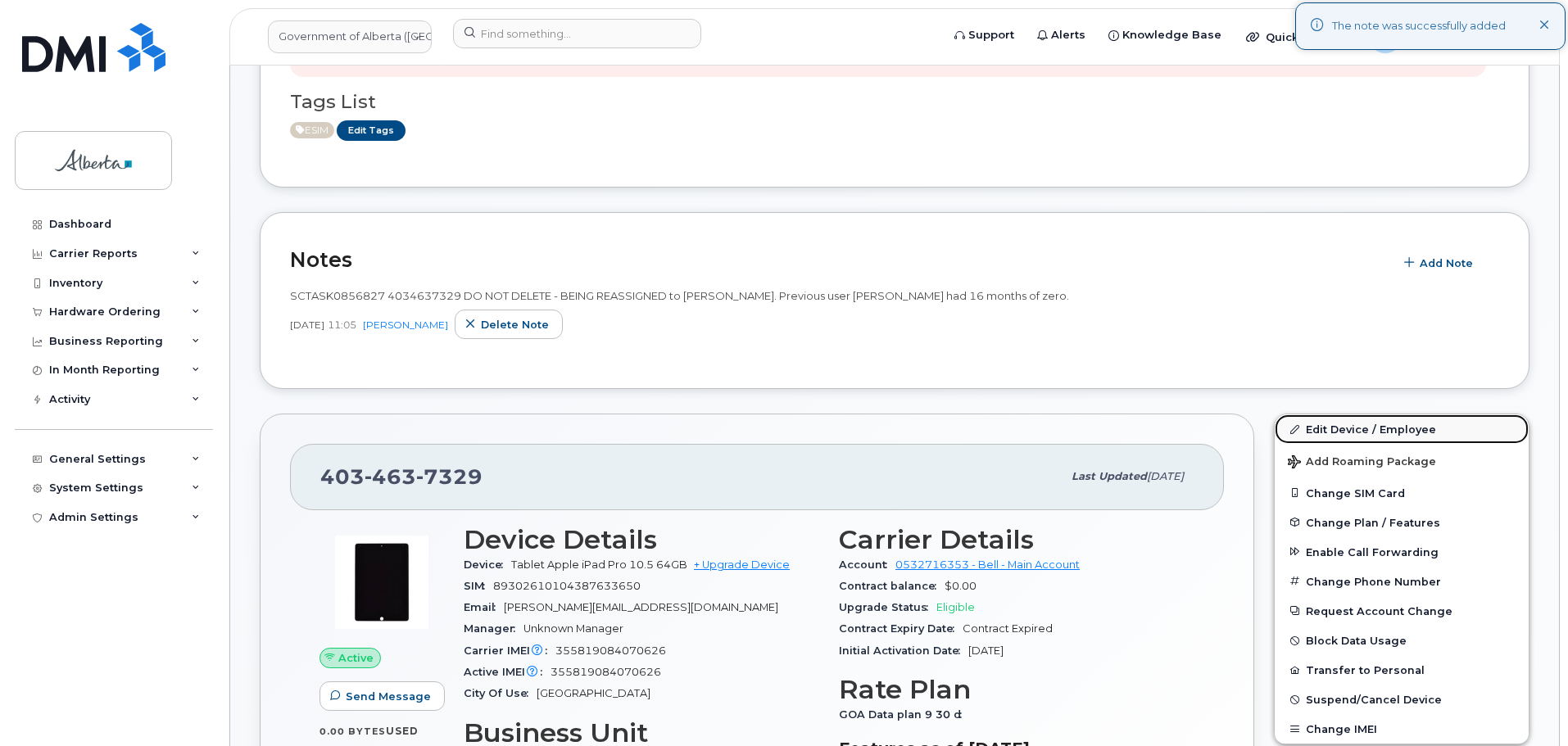
click at [1329, 434] on link "Edit Device / Employee" at bounding box center [1402, 430] width 254 height 30
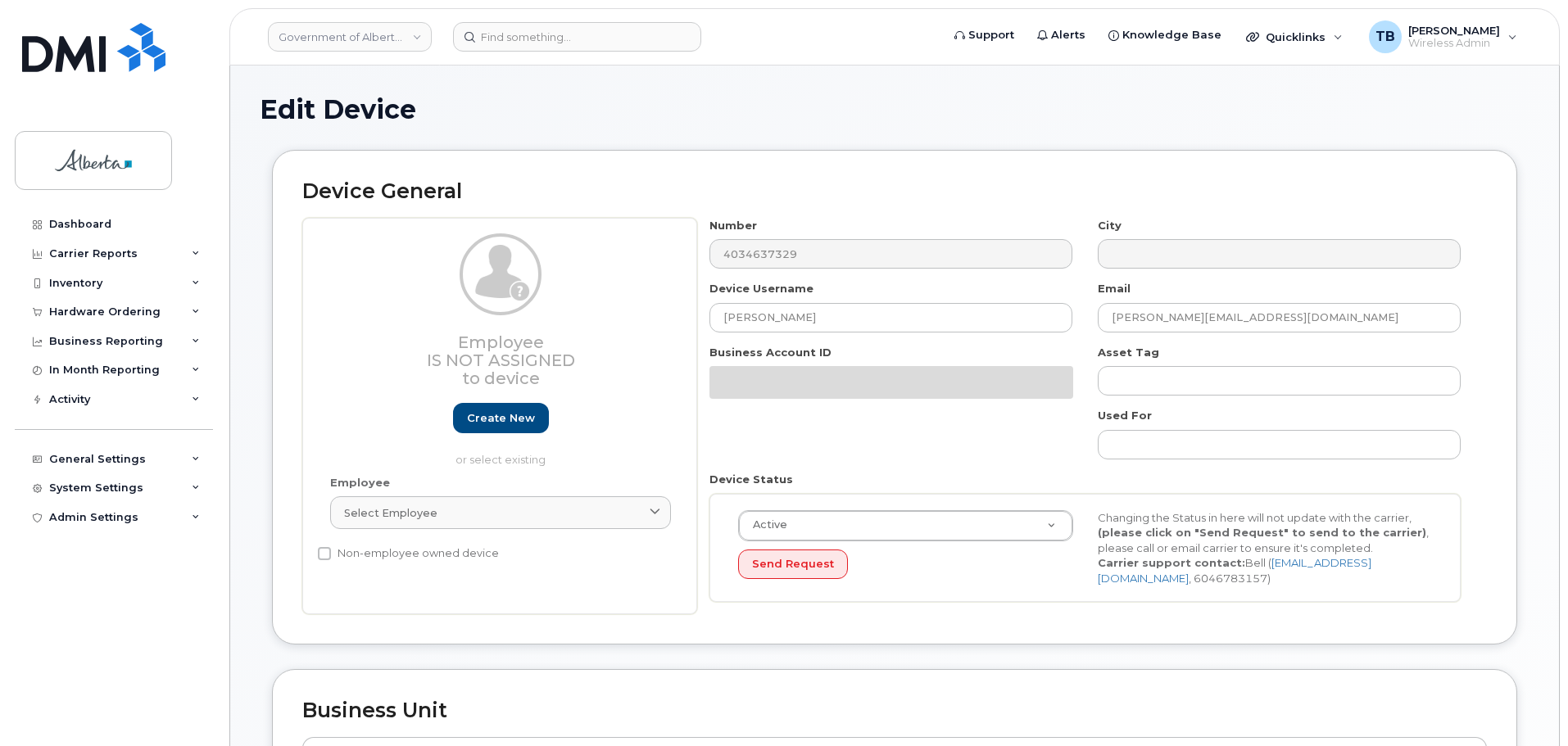
select select "4797682"
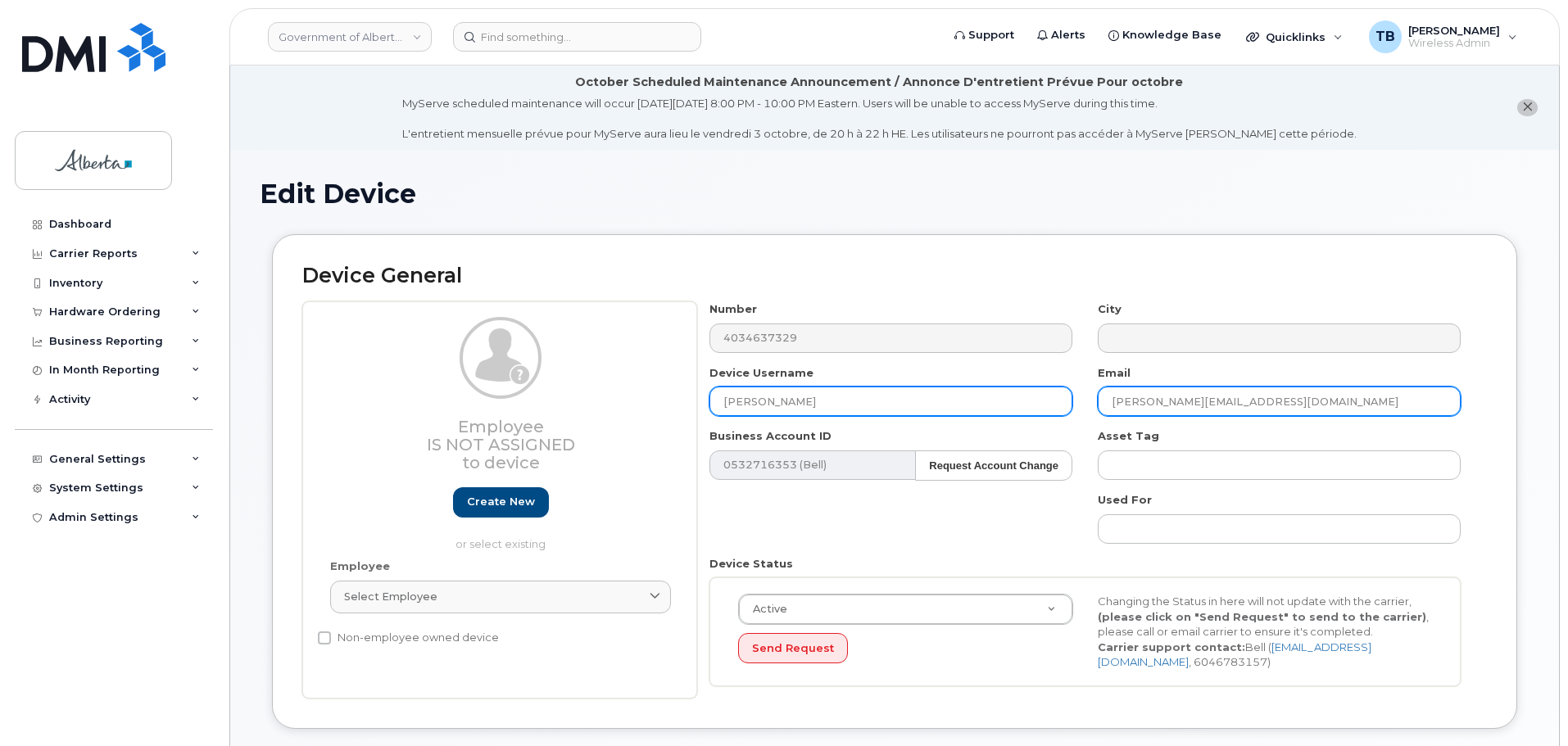
drag, startPoint x: 1156, startPoint y: 406, endPoint x: 1043, endPoint y: 410, distance: 113.1
click at [1043, 410] on div "Number 4034637329 City Device Username Lance Fader Email lance.fader@gov.ab.ca …" at bounding box center [1085, 500] width 777 height 397
paste input "Sky.Steinhoff"
type input "[EMAIL_ADDRESS][PERSON_NAME][DOMAIN_NAME]"
click at [813, 399] on input "[PERSON_NAME]" at bounding box center [891, 402] width 363 height 30
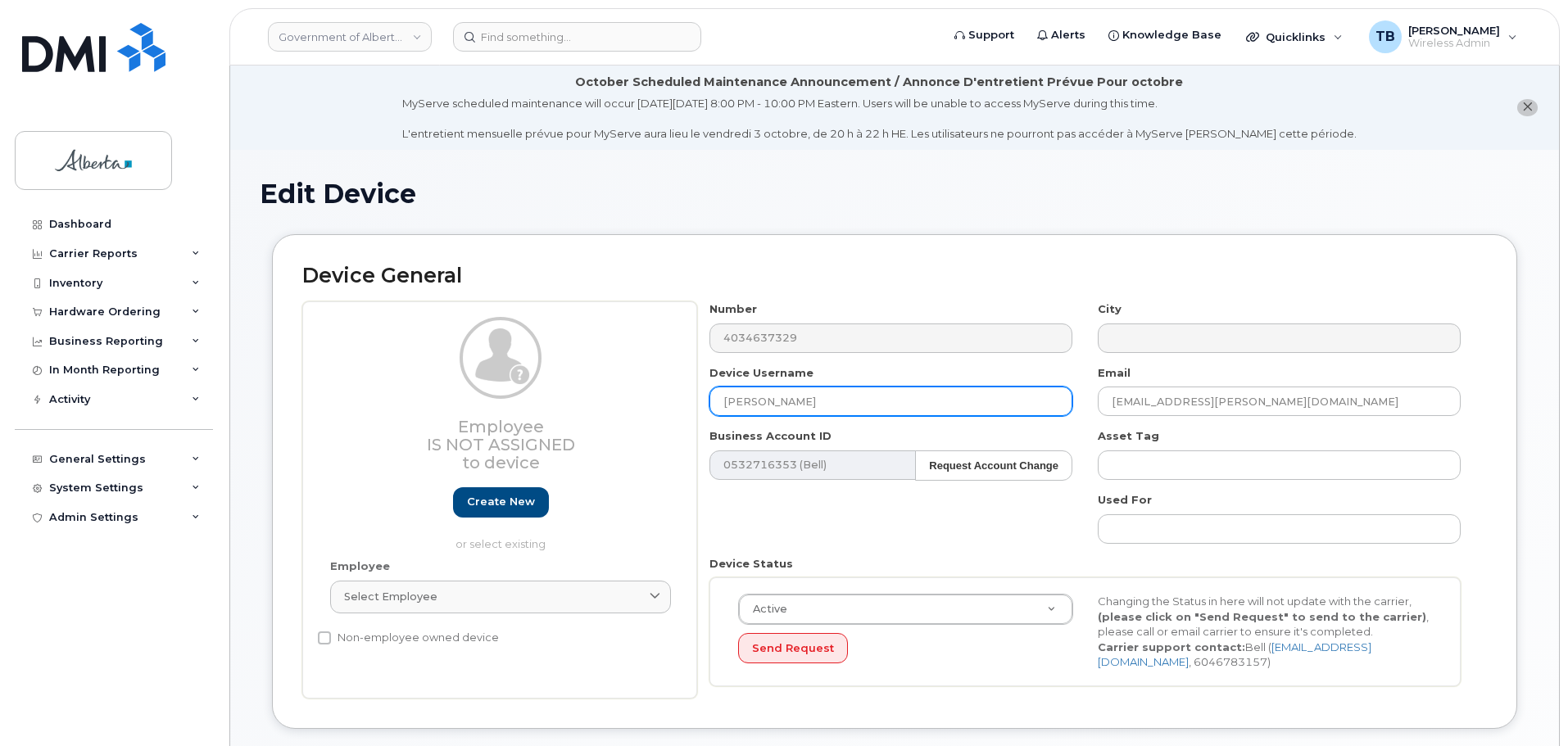
paste input "[PERSON_NAME]"
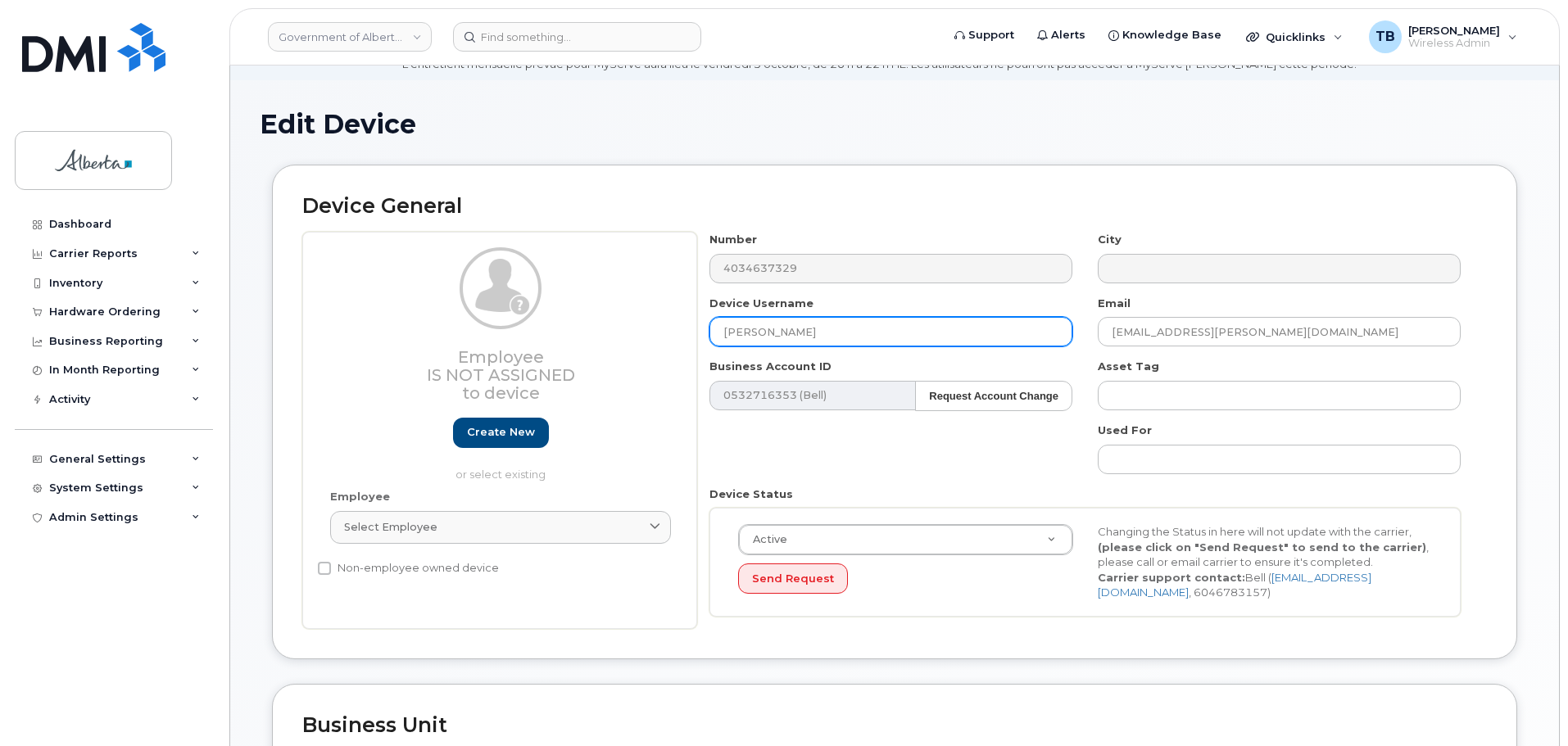
scroll to position [164, 0]
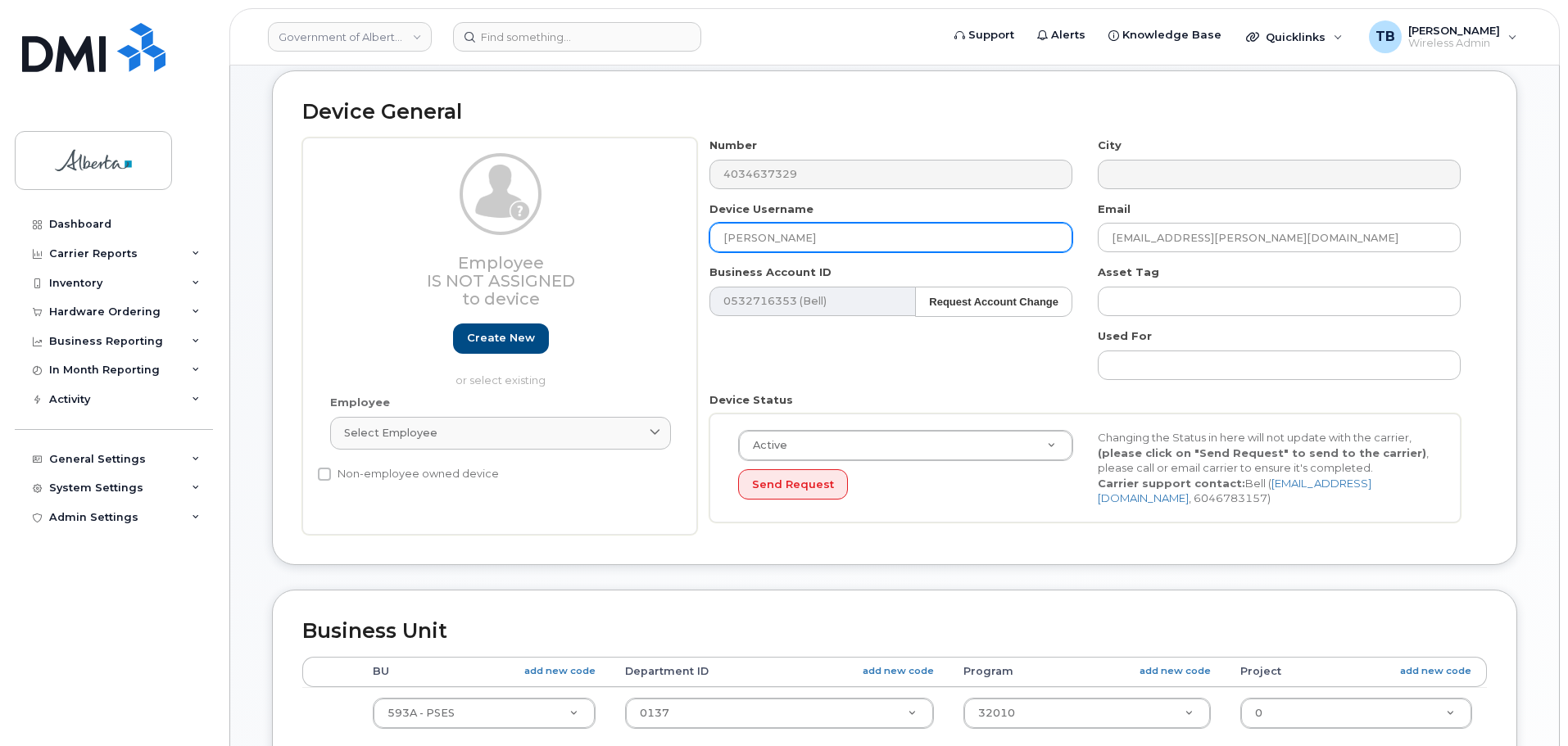
type input "[PERSON_NAME]"
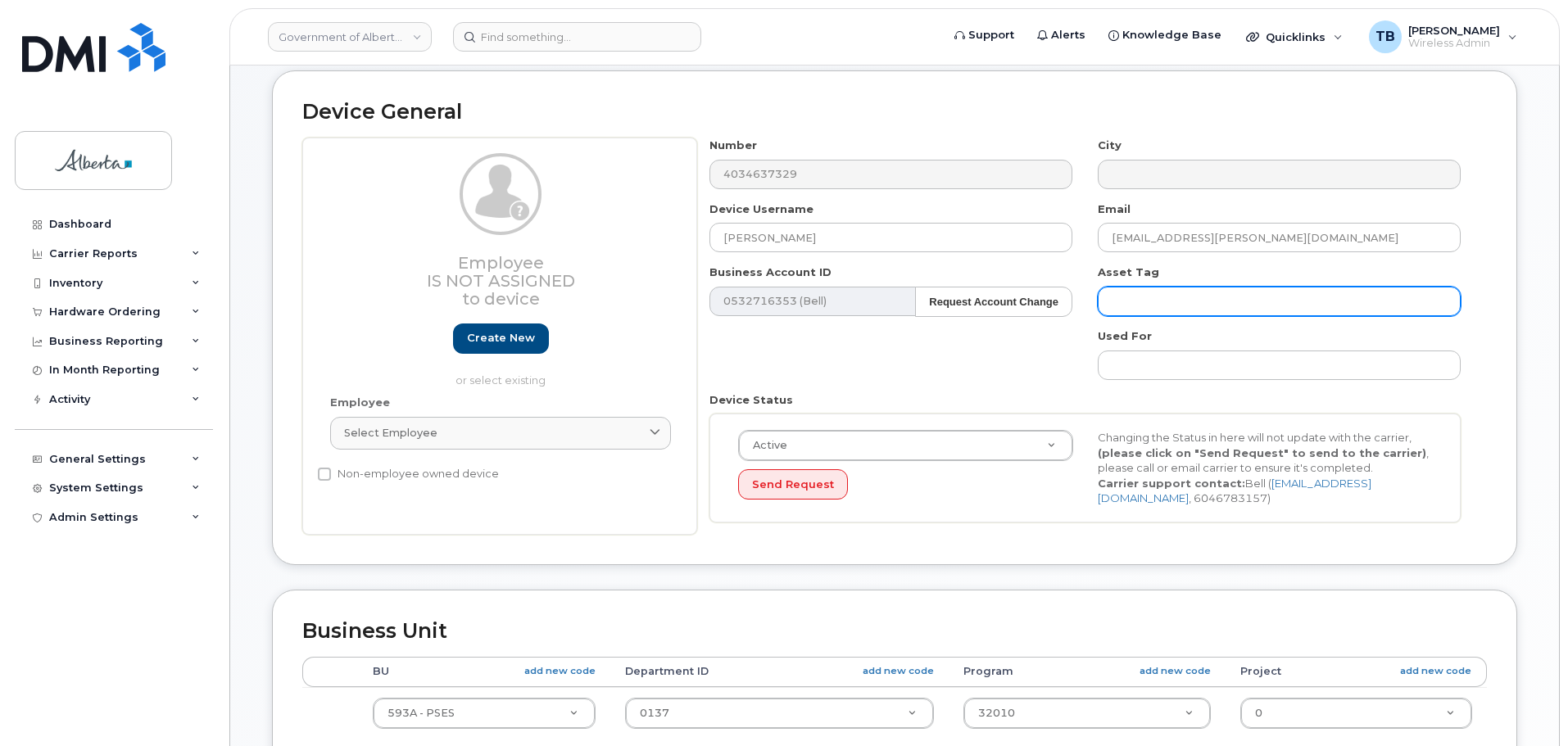
click at [1139, 300] on input "text" at bounding box center [1279, 301] width 363 height 30
paste input "5GTTC90035"
click at [1102, 301] on input "s/n 5GTTC90035" at bounding box center [1279, 301] width 363 height 30
paste input "L-170871"
type input "L-170871 s/n 5GTTC90035"
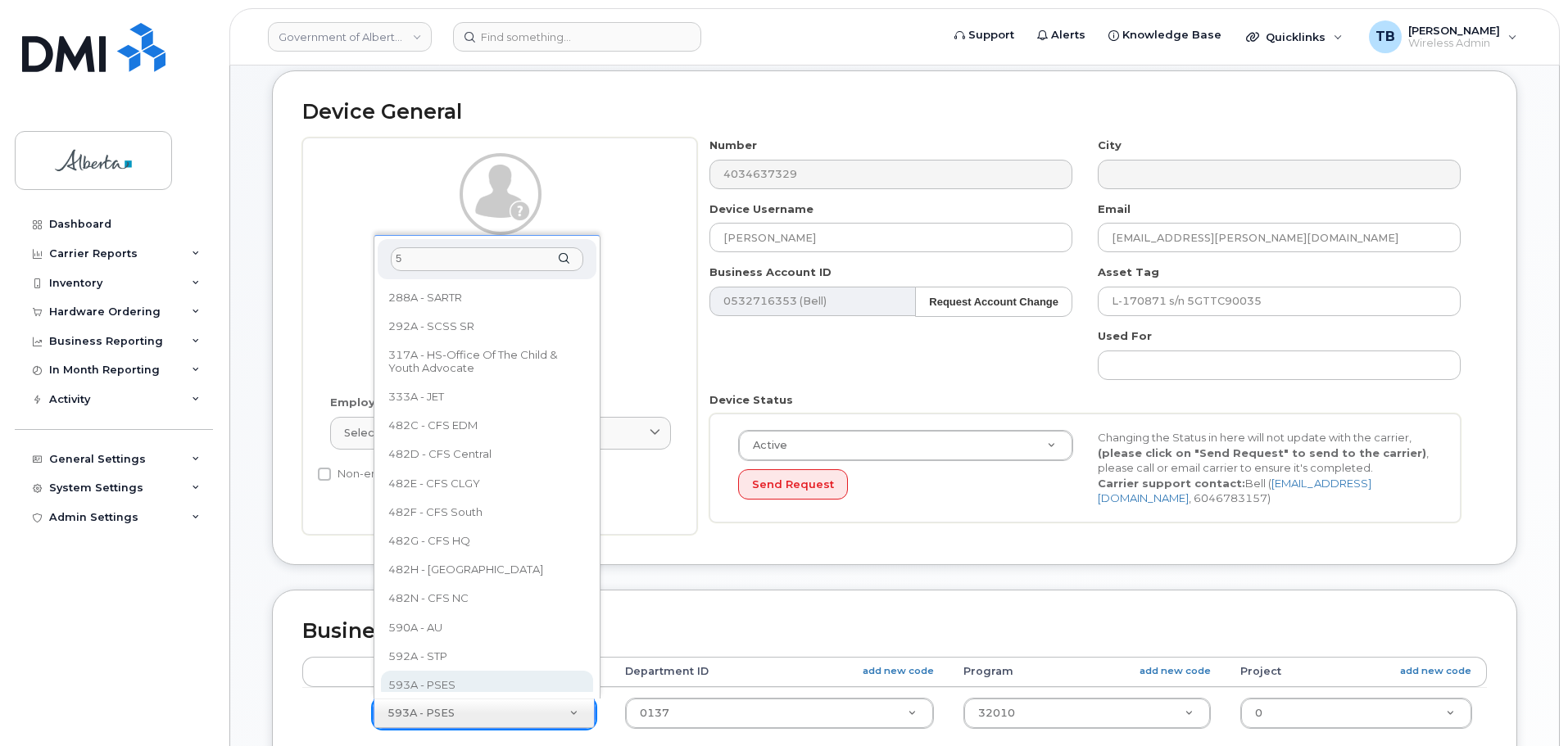
scroll to position [0, 0]
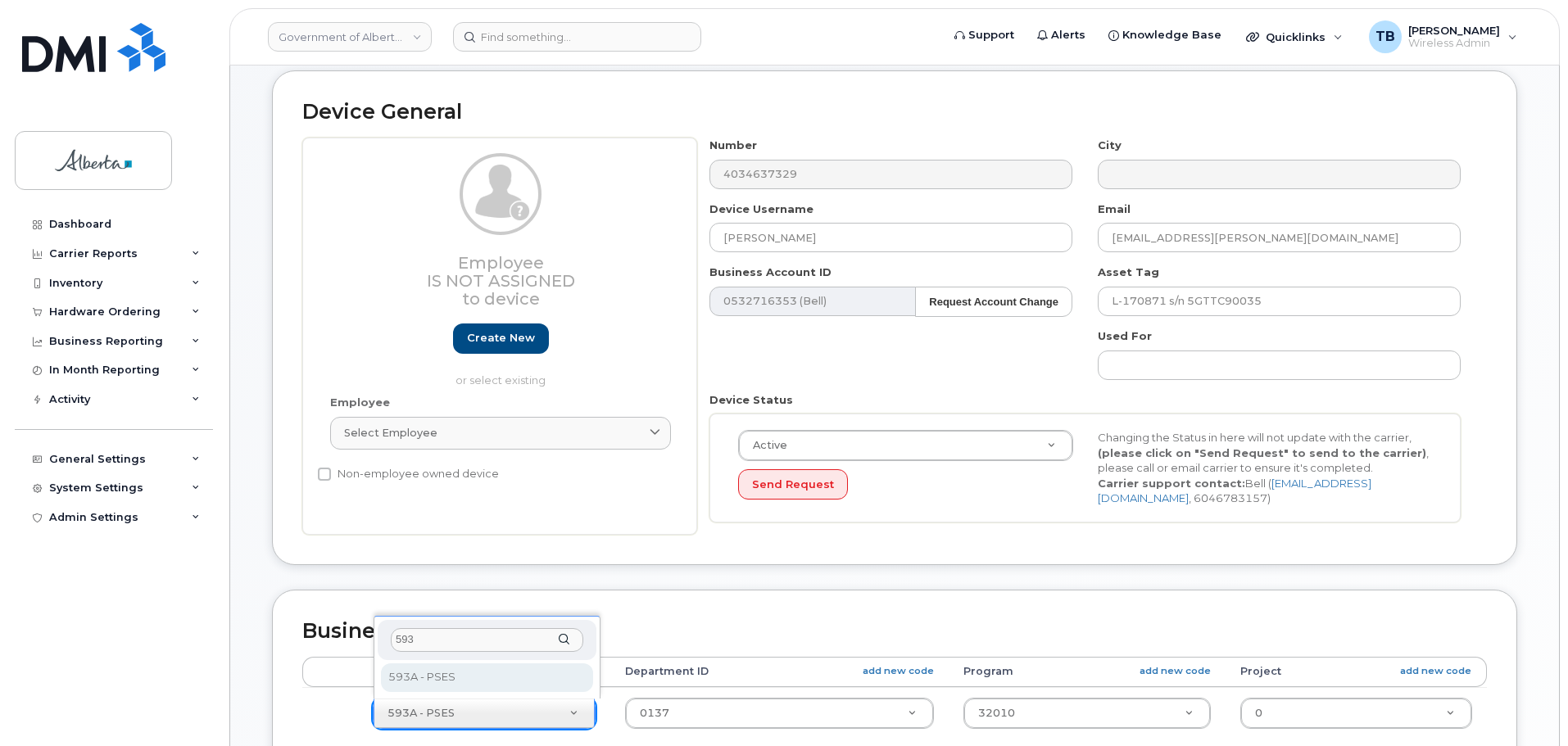
type input "593"
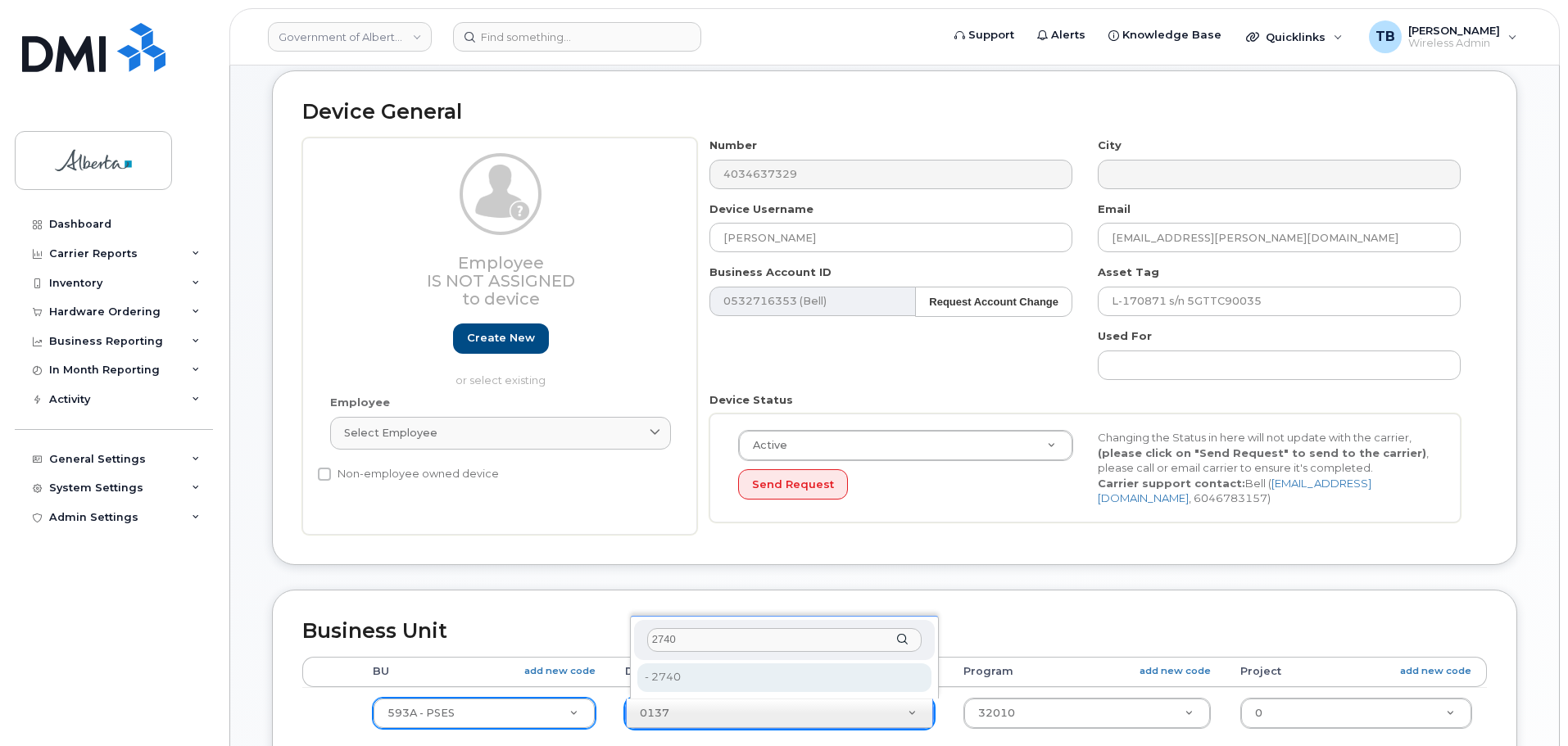
type input "2740"
type input "4206365"
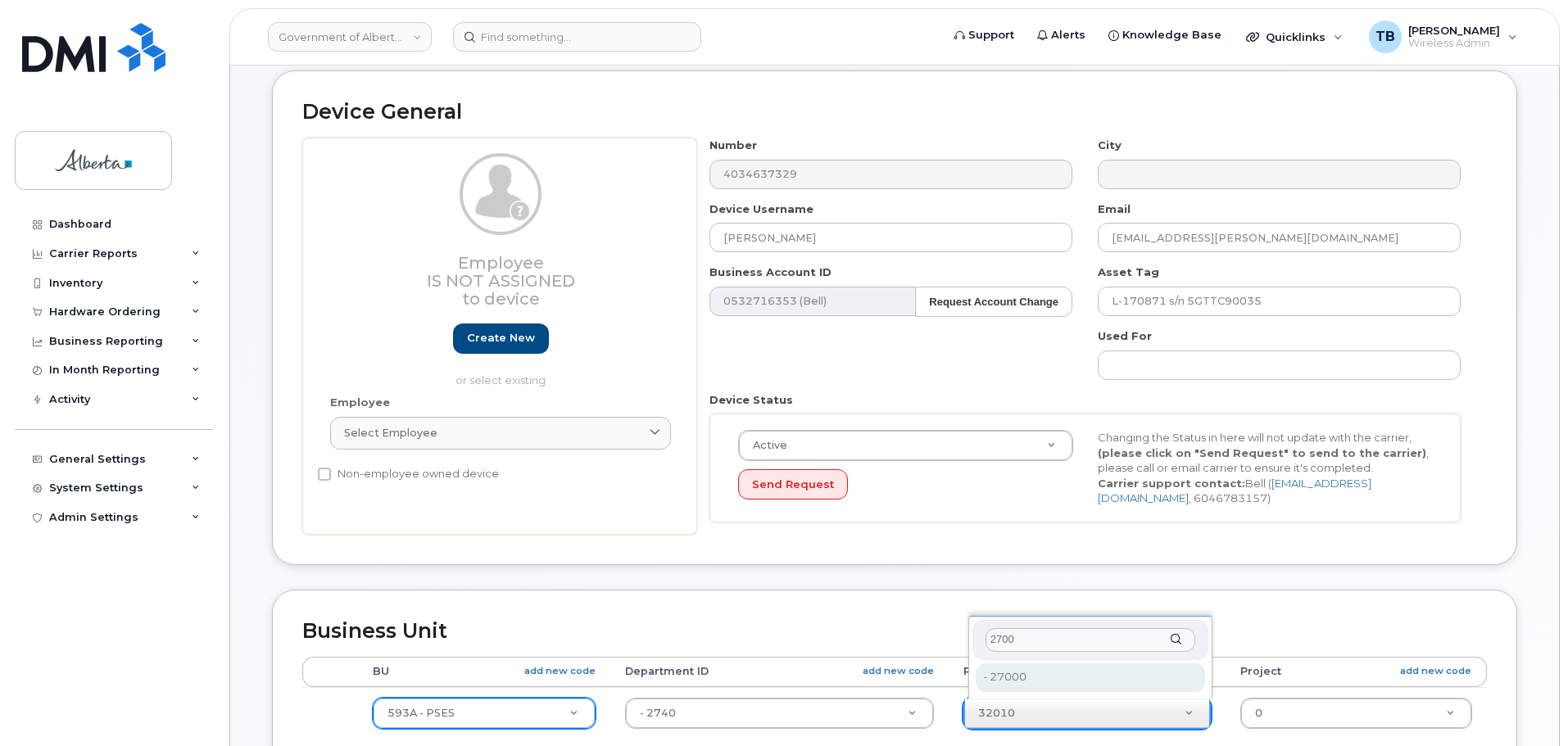
type input "2700"
type input "4206368"
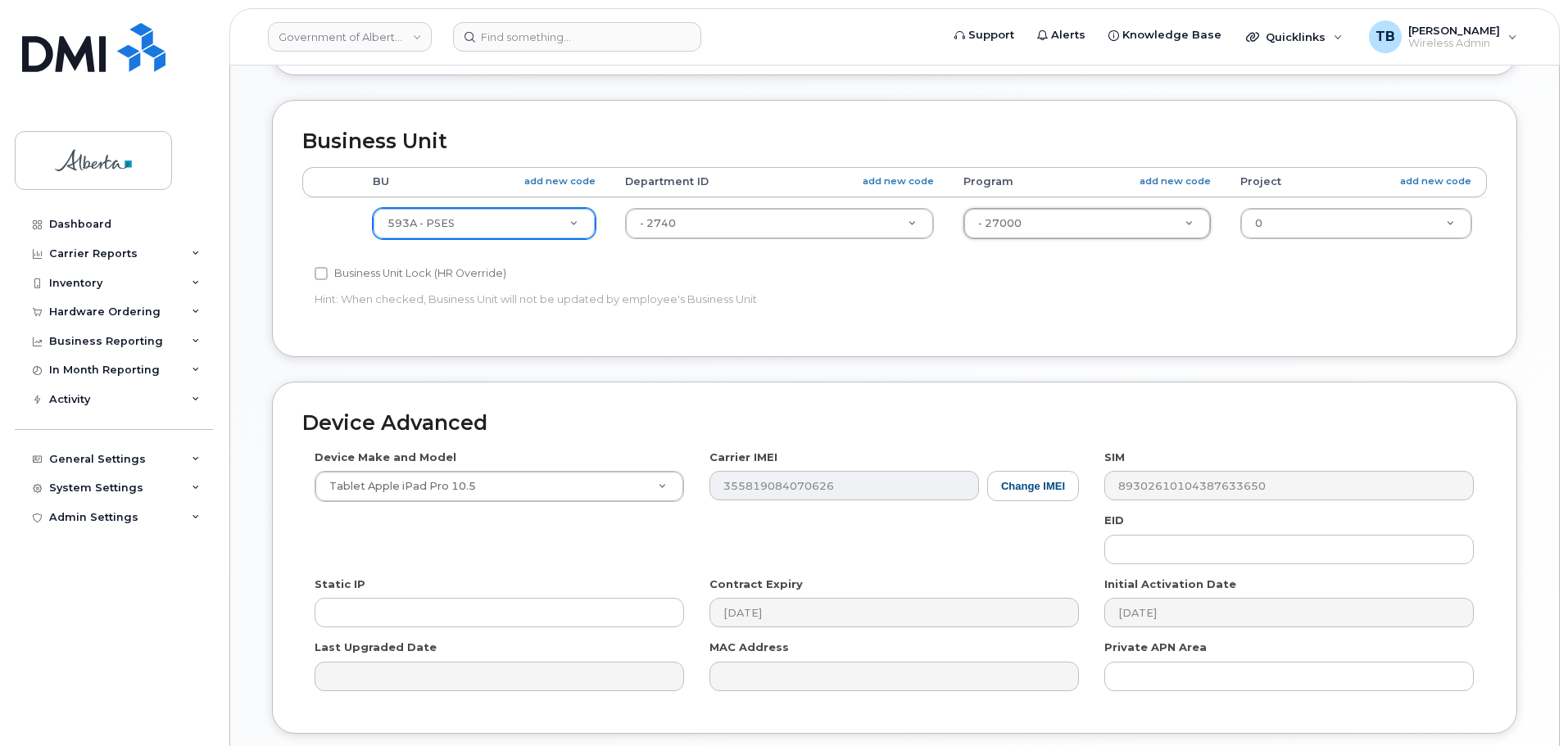
scroll to position [656, 0]
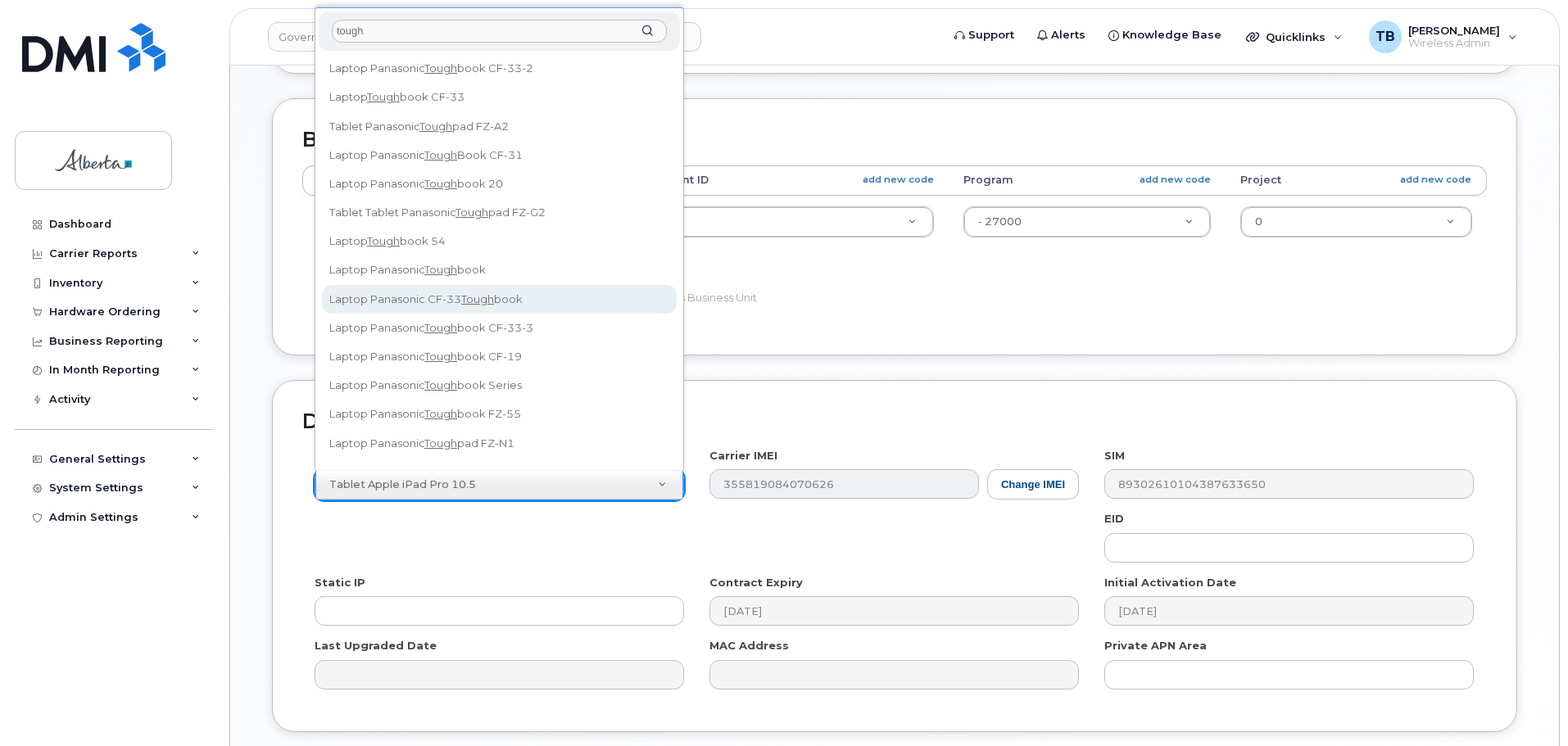
type input "tough"
select select "2526"
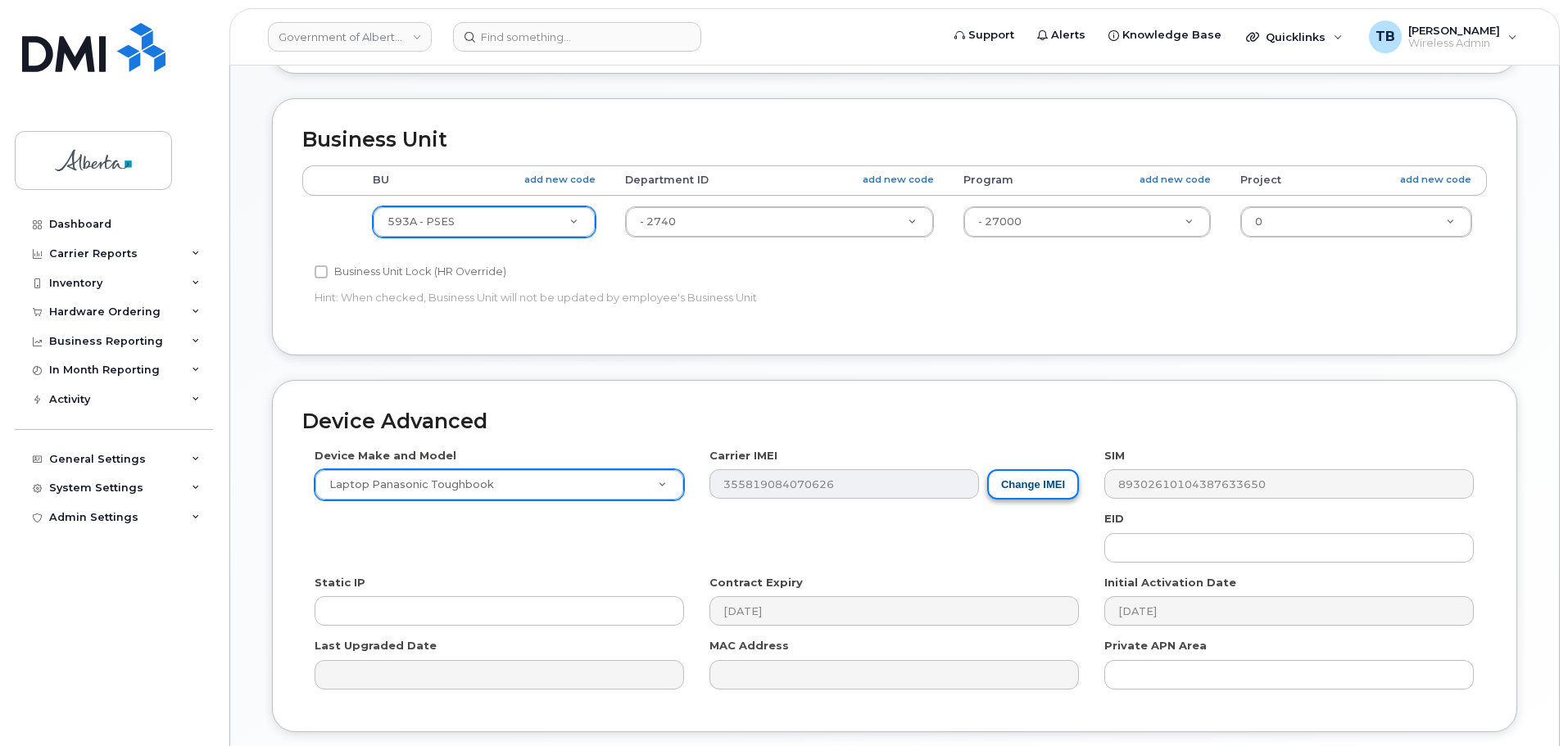
click at [1017, 479] on button "Change IMEI" at bounding box center [1032, 484] width 92 height 31
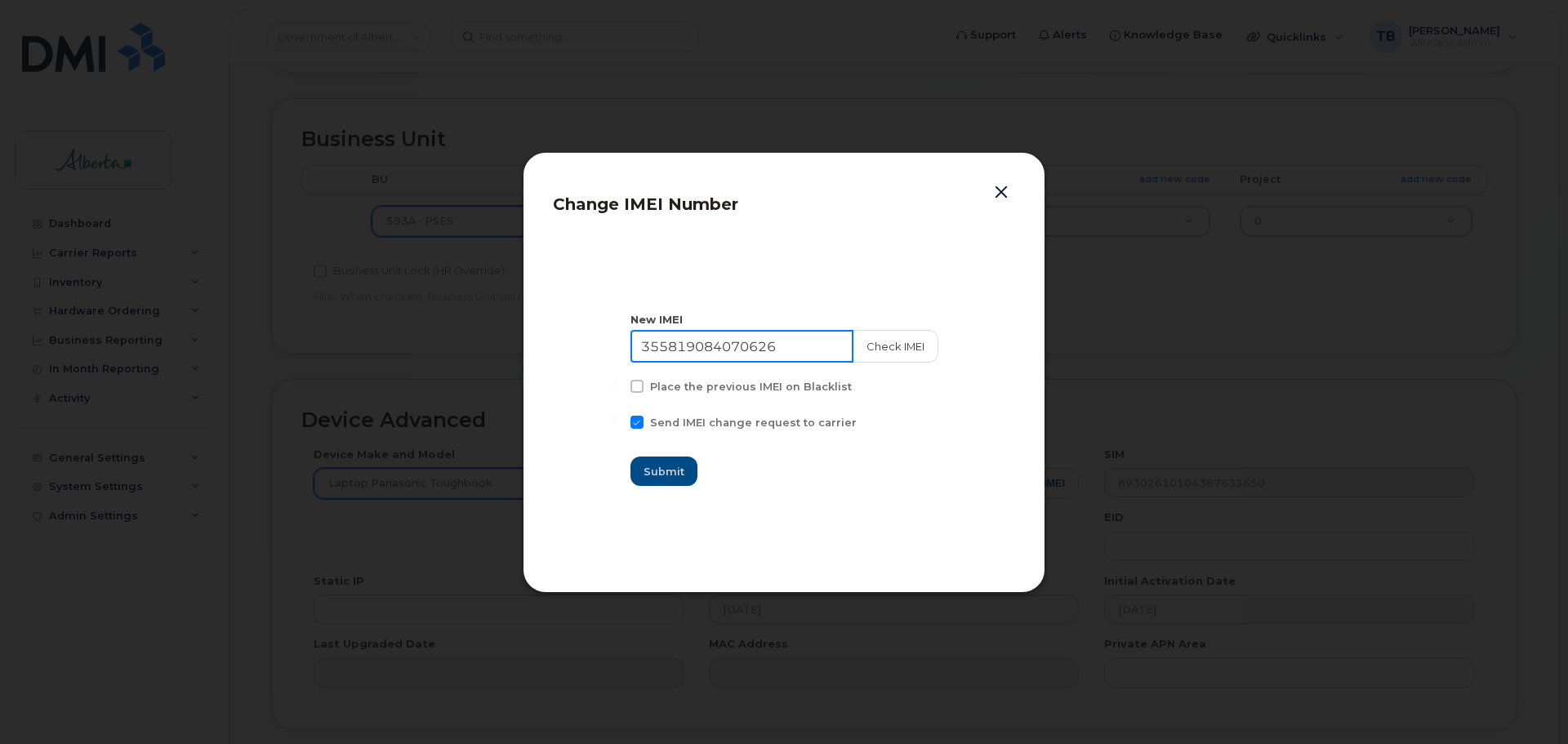
drag, startPoint x: 791, startPoint y: 351, endPoint x: 455, endPoint y: 346, distance: 336.0
click at [455, 346] on div "Change IMEI Number New IMEI 355819084070626 Check IMEI Place the previous IMEI …" at bounding box center [784, 372] width 1568 height 744
paste input "4622790476702"
type input "354622790476702"
click at [909, 350] on button "Check IMEI" at bounding box center [895, 347] width 86 height 33
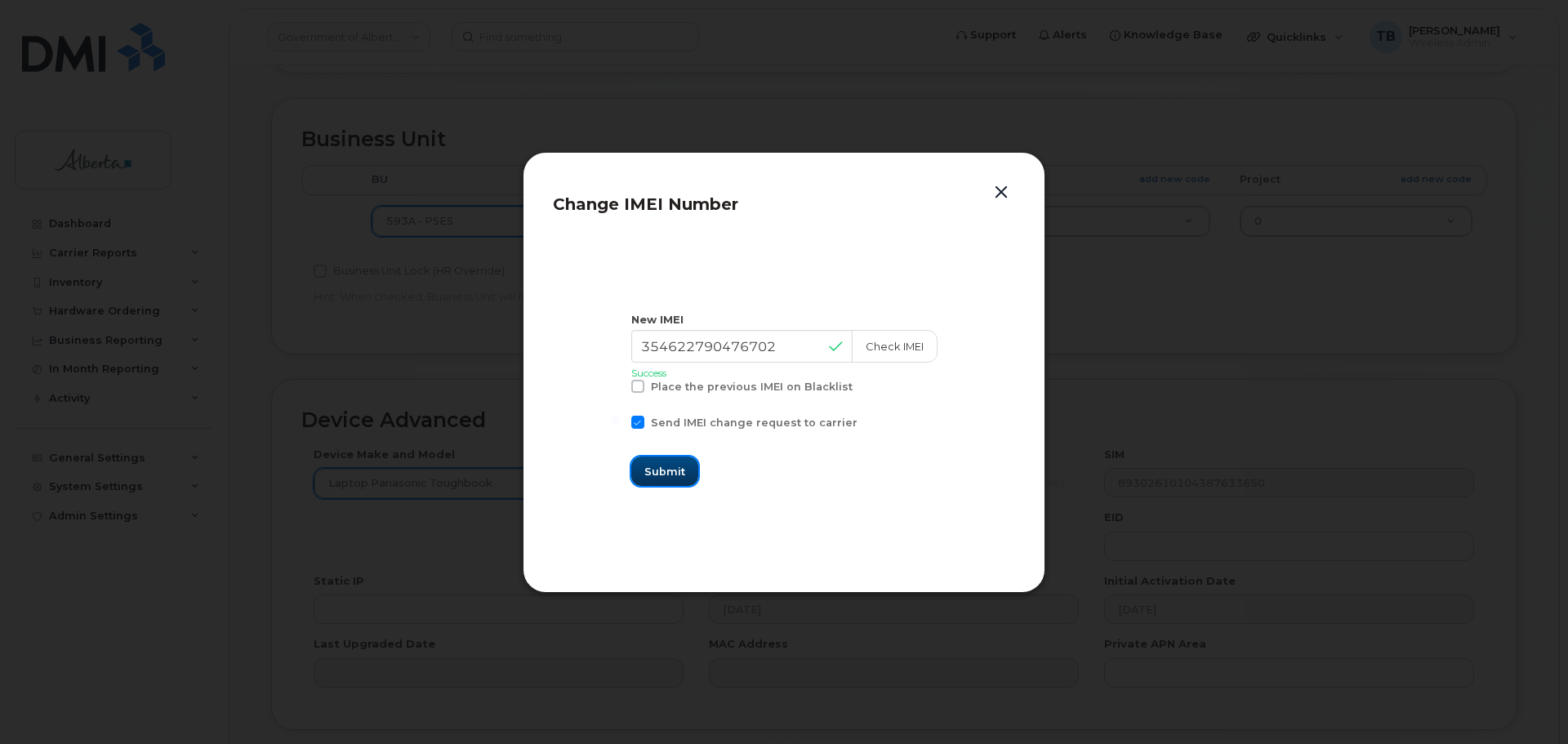
click at [671, 467] on span "Submit" at bounding box center [664, 472] width 40 height 16
type input "354622790476702"
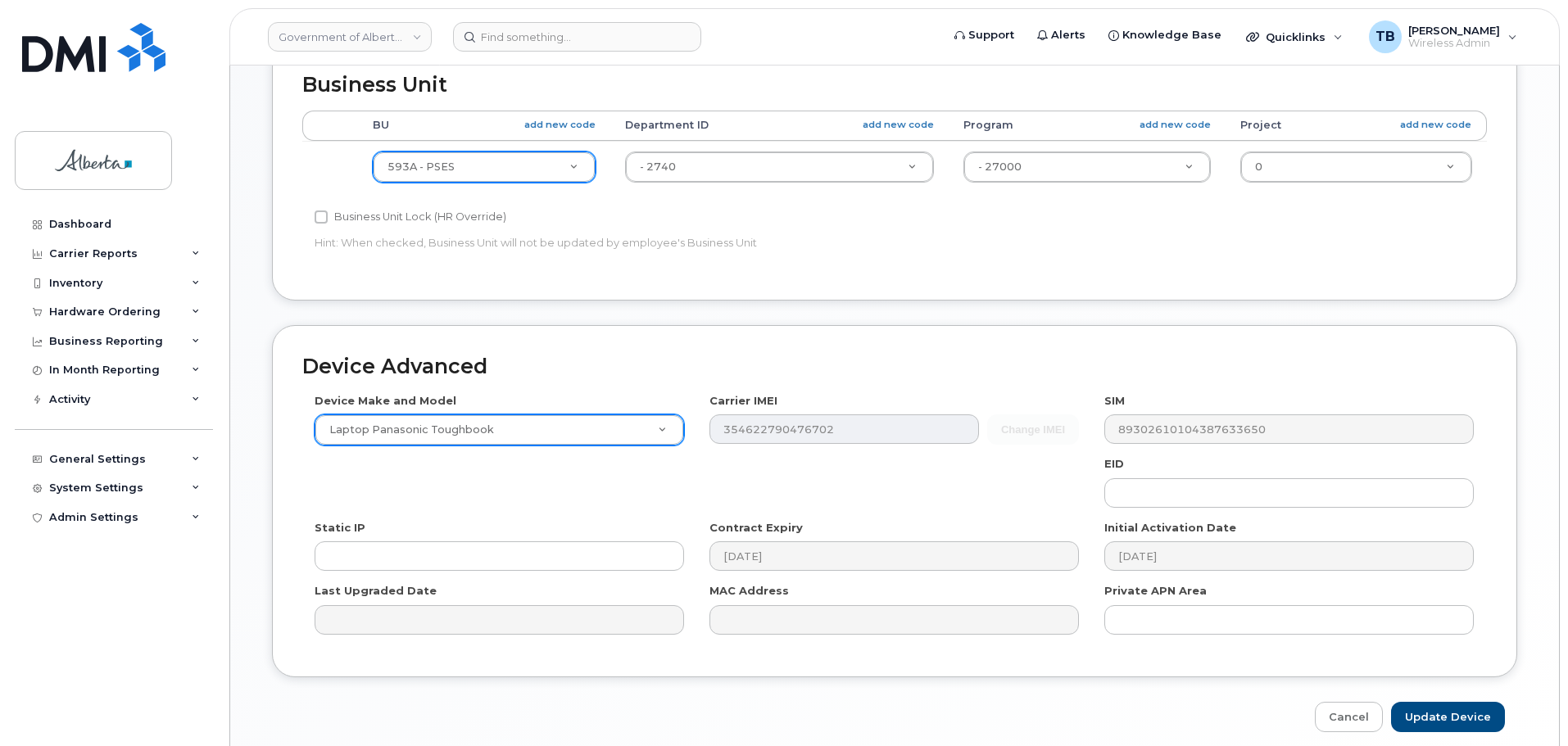
scroll to position [738, 0]
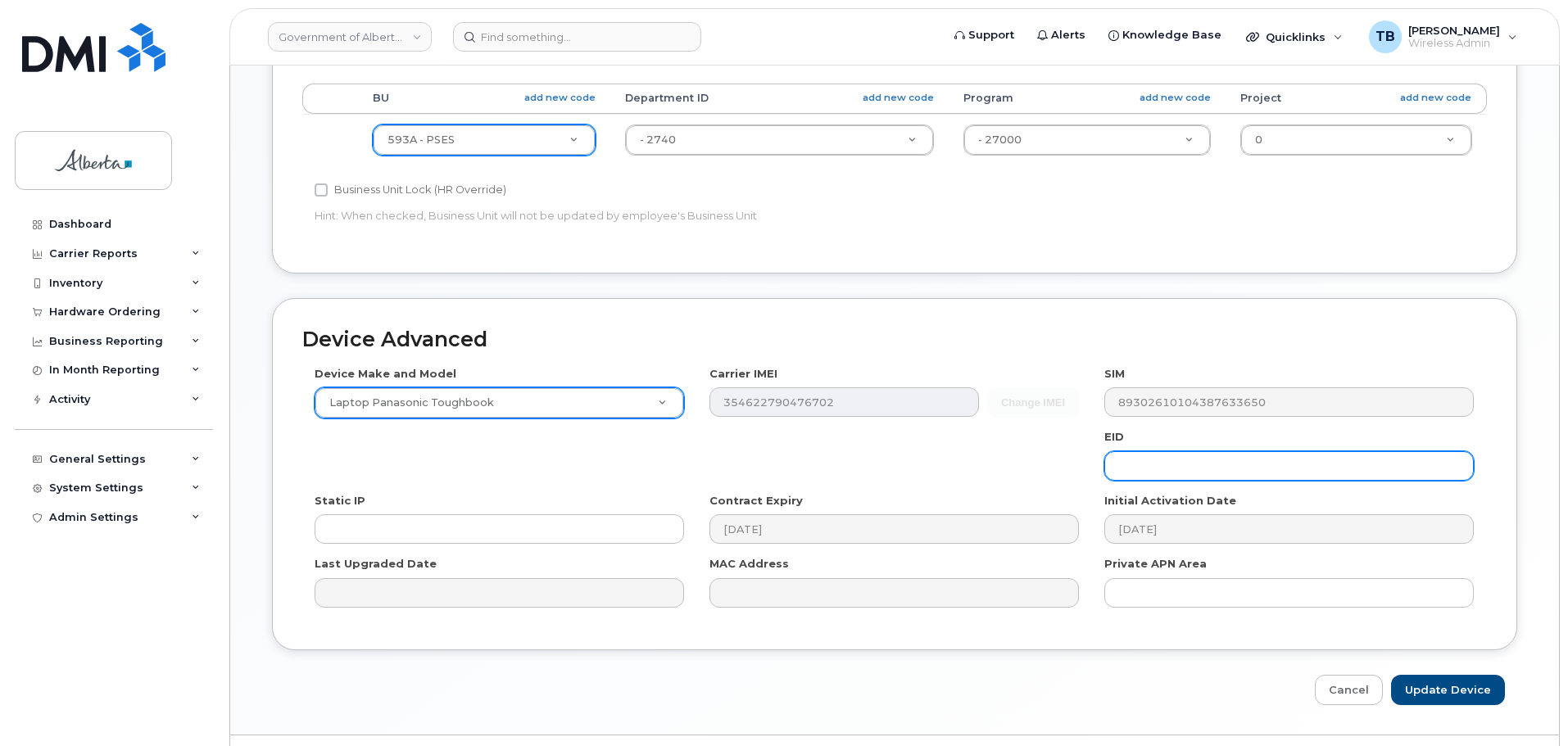
click at [1207, 478] on input "text" at bounding box center [1289, 466] width 369 height 30
paste input "89049032000001000000222180907808"
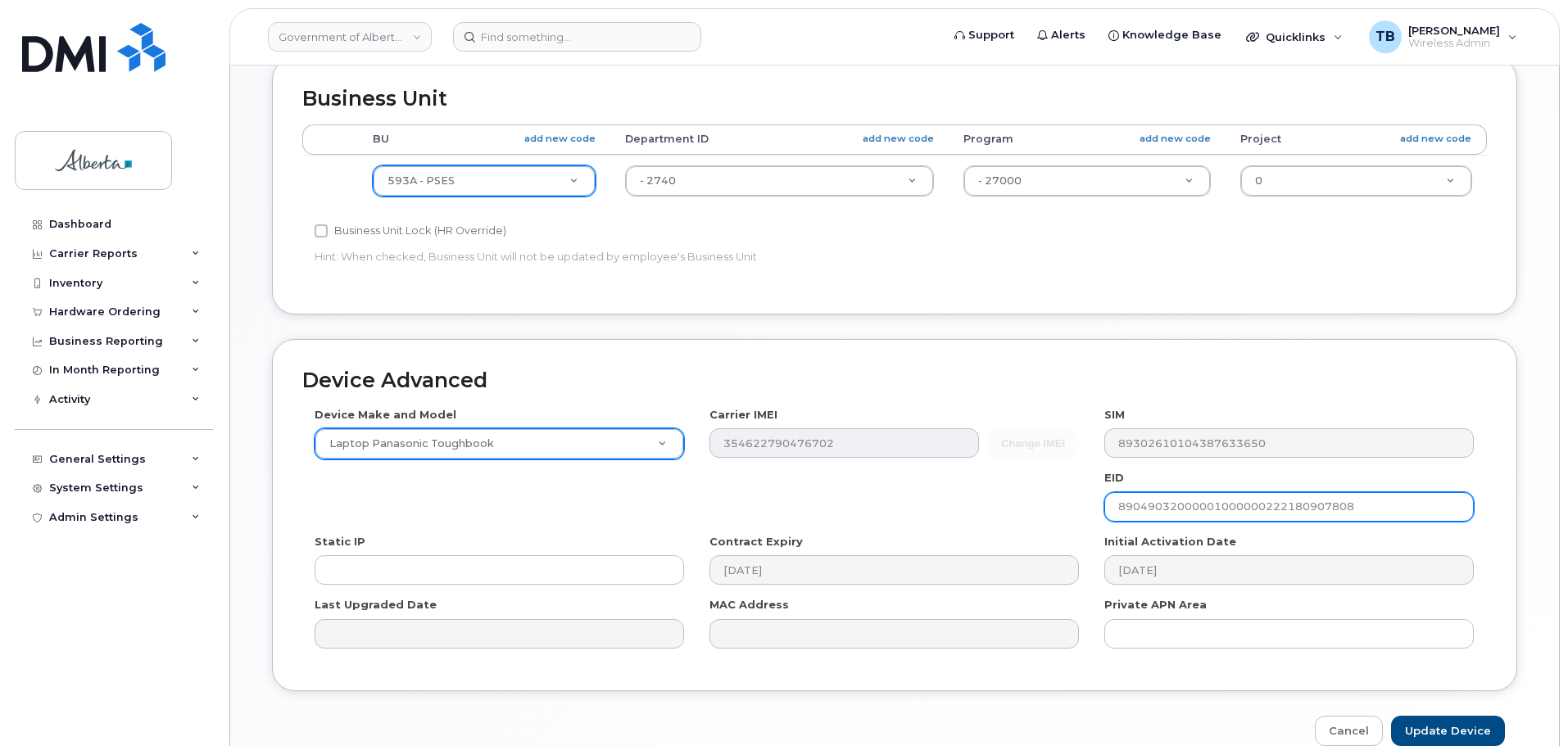
scroll to position [778, 0]
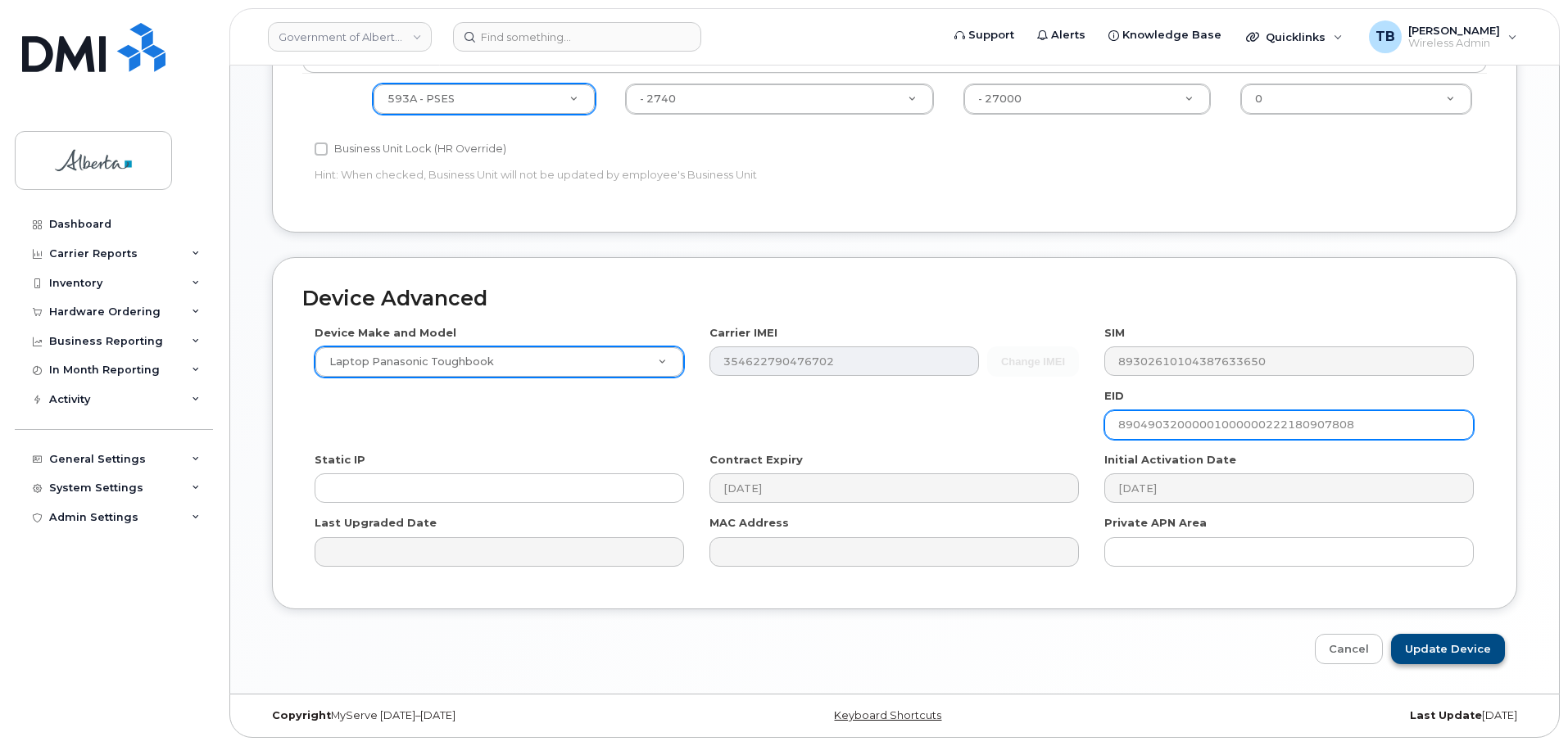
type input "89049032000001000000222180907808"
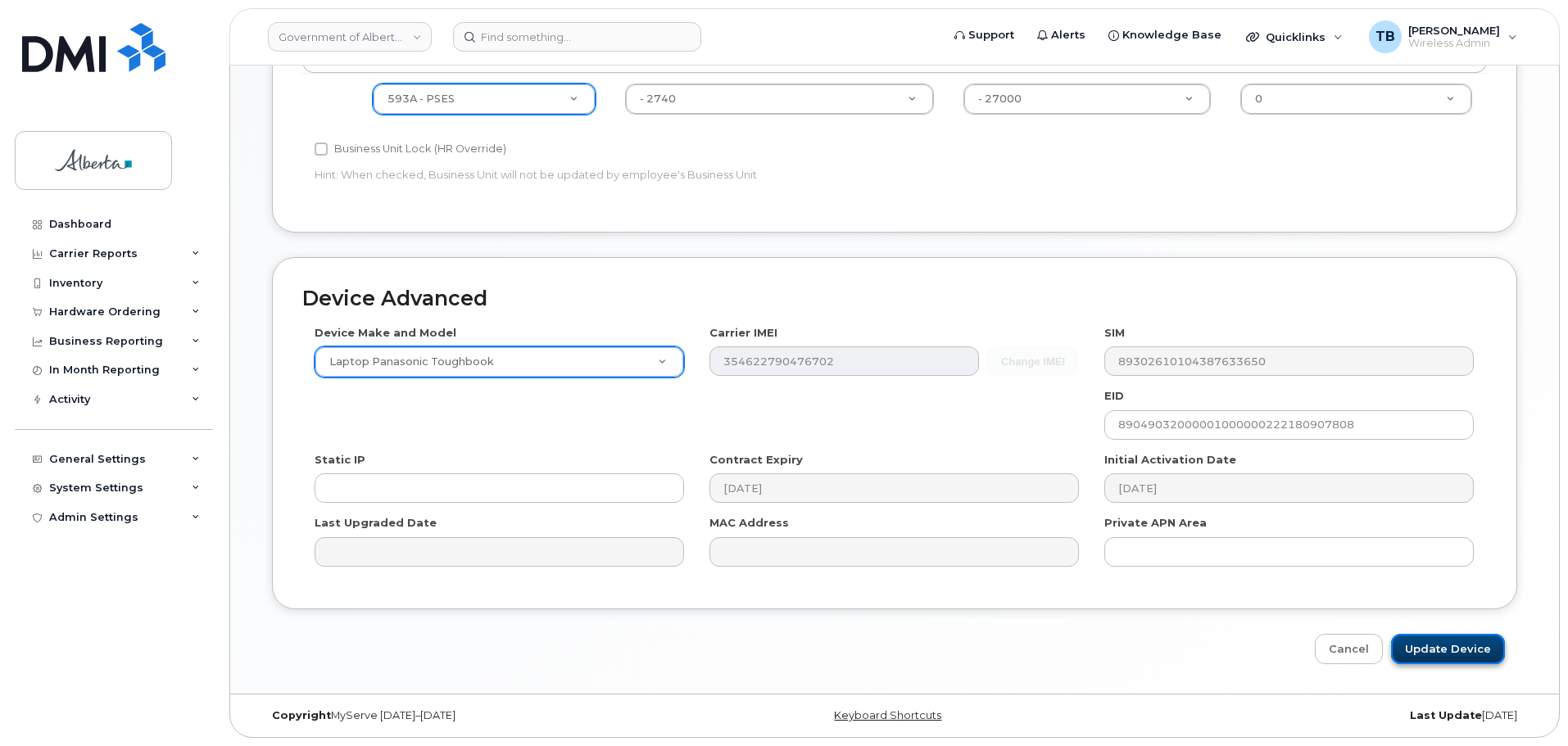
click at [1448, 659] on input "Update Device" at bounding box center [1448, 649] width 114 height 31
type input "Saving..."
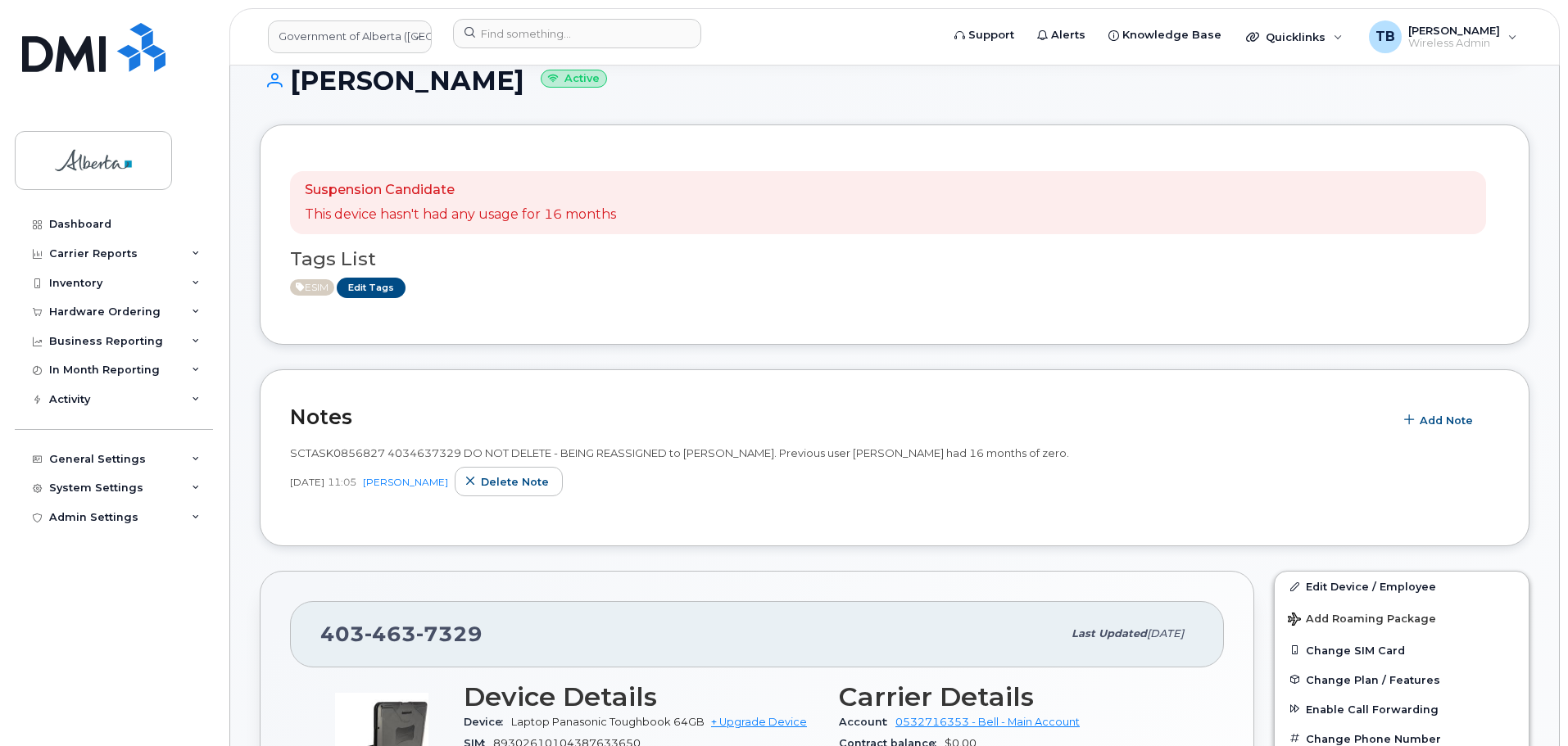
scroll to position [246, 0]
